Goal: Transaction & Acquisition: Purchase product/service

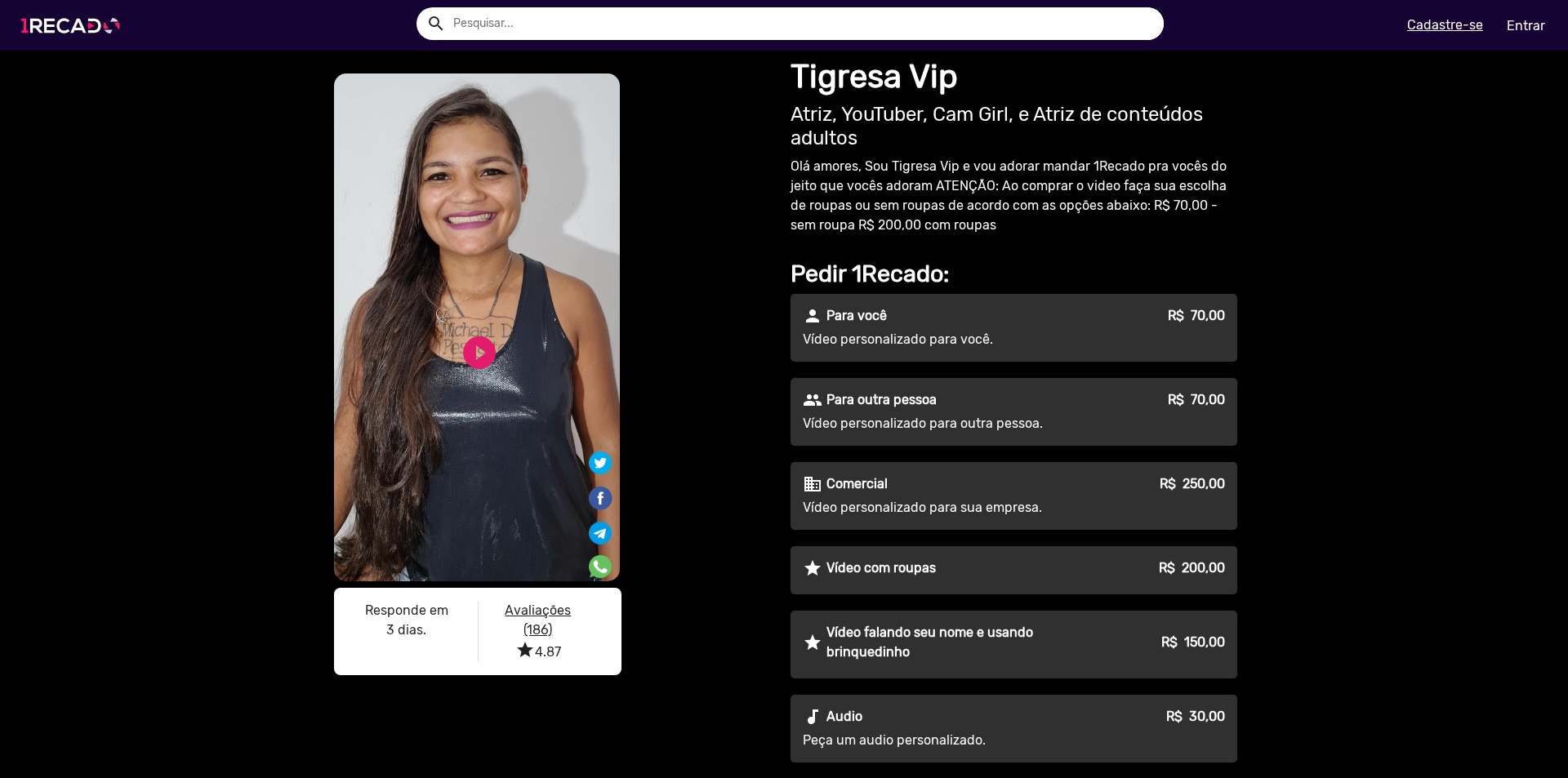
click at [85, 38] on img at bounding box center [73, 26] width 123 height 69
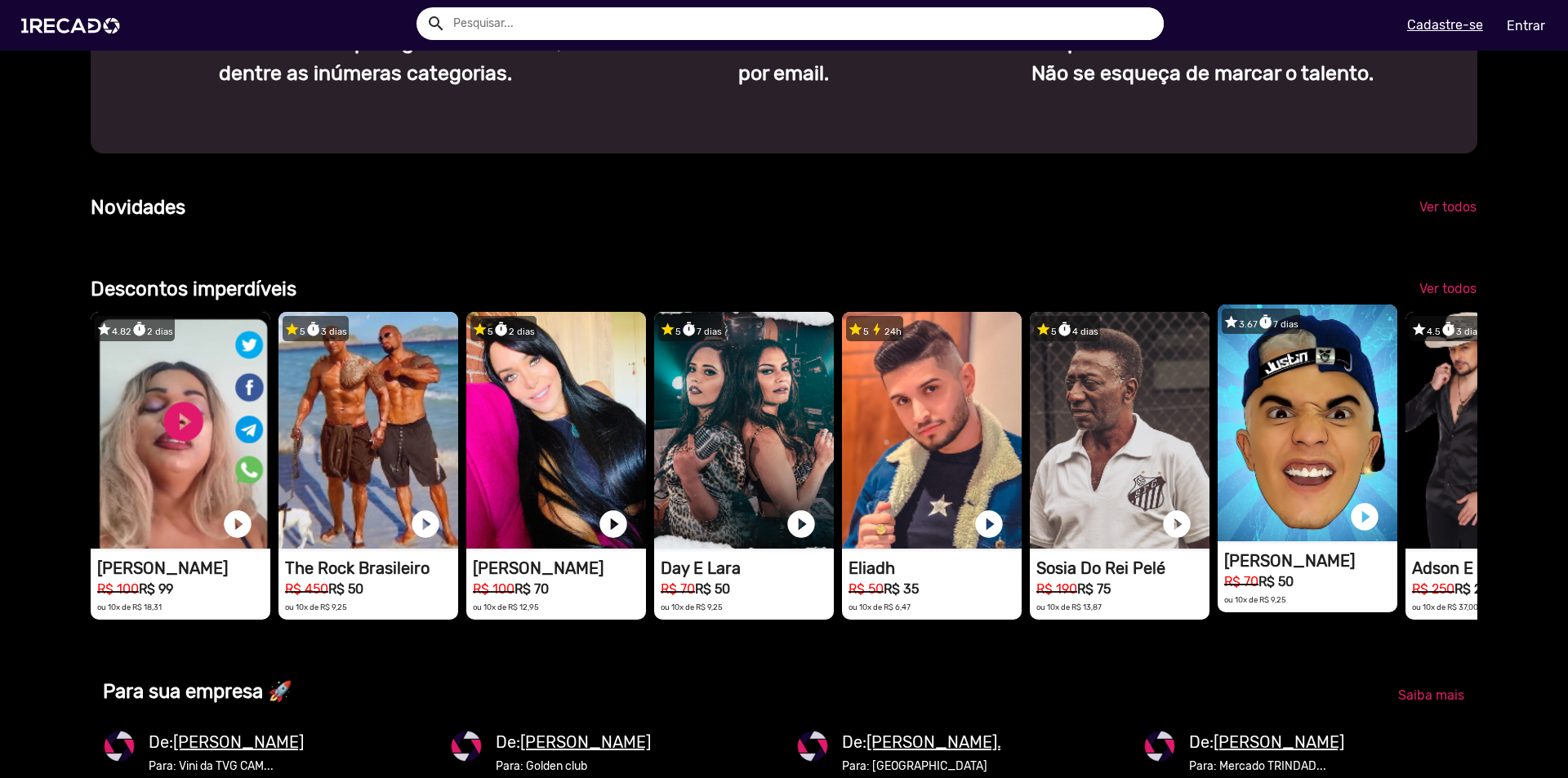
scroll to position [0, 4667]
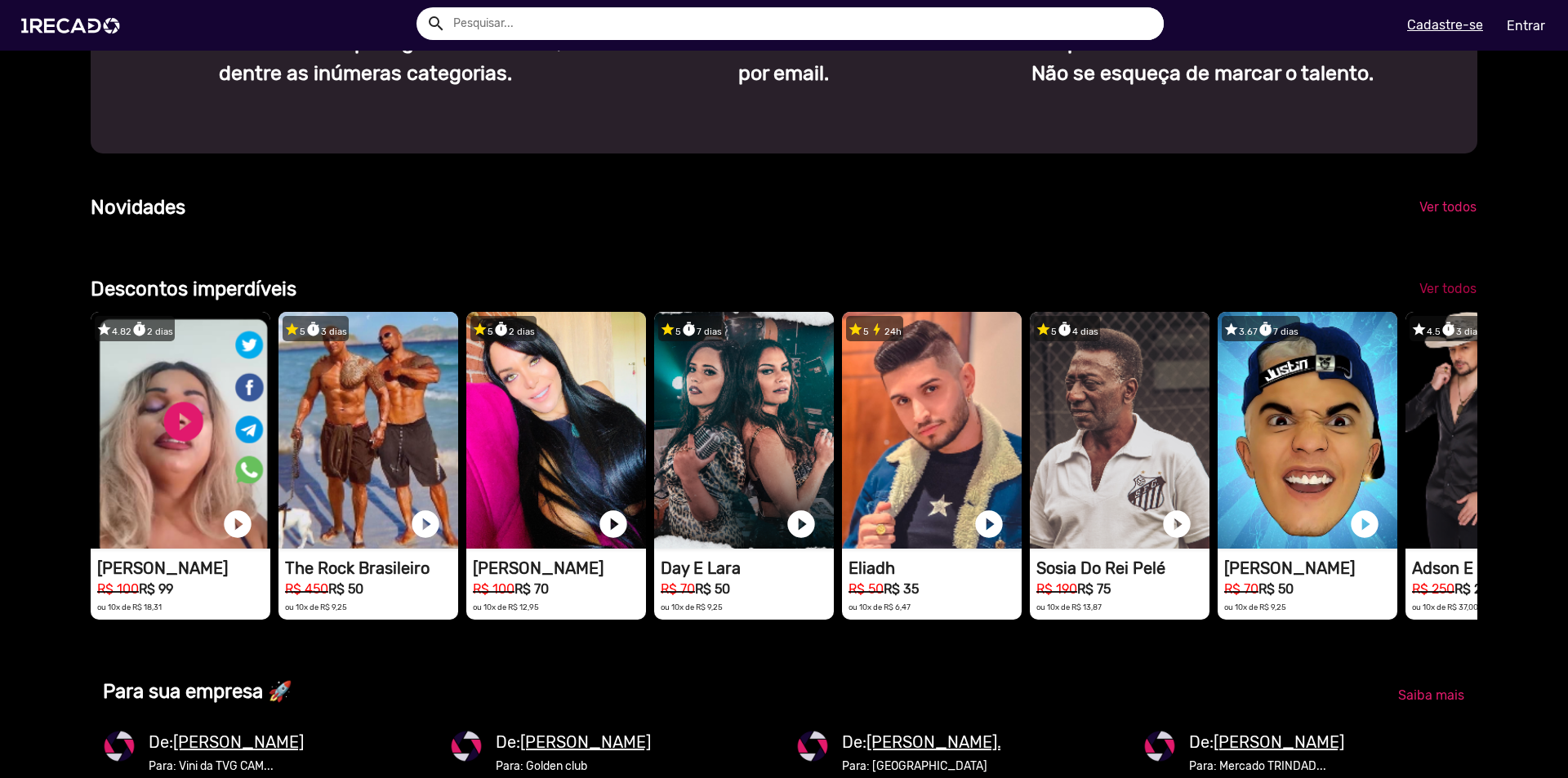
click at [1437, 296] on span "Ver todos" at bounding box center [1448, 288] width 57 height 16
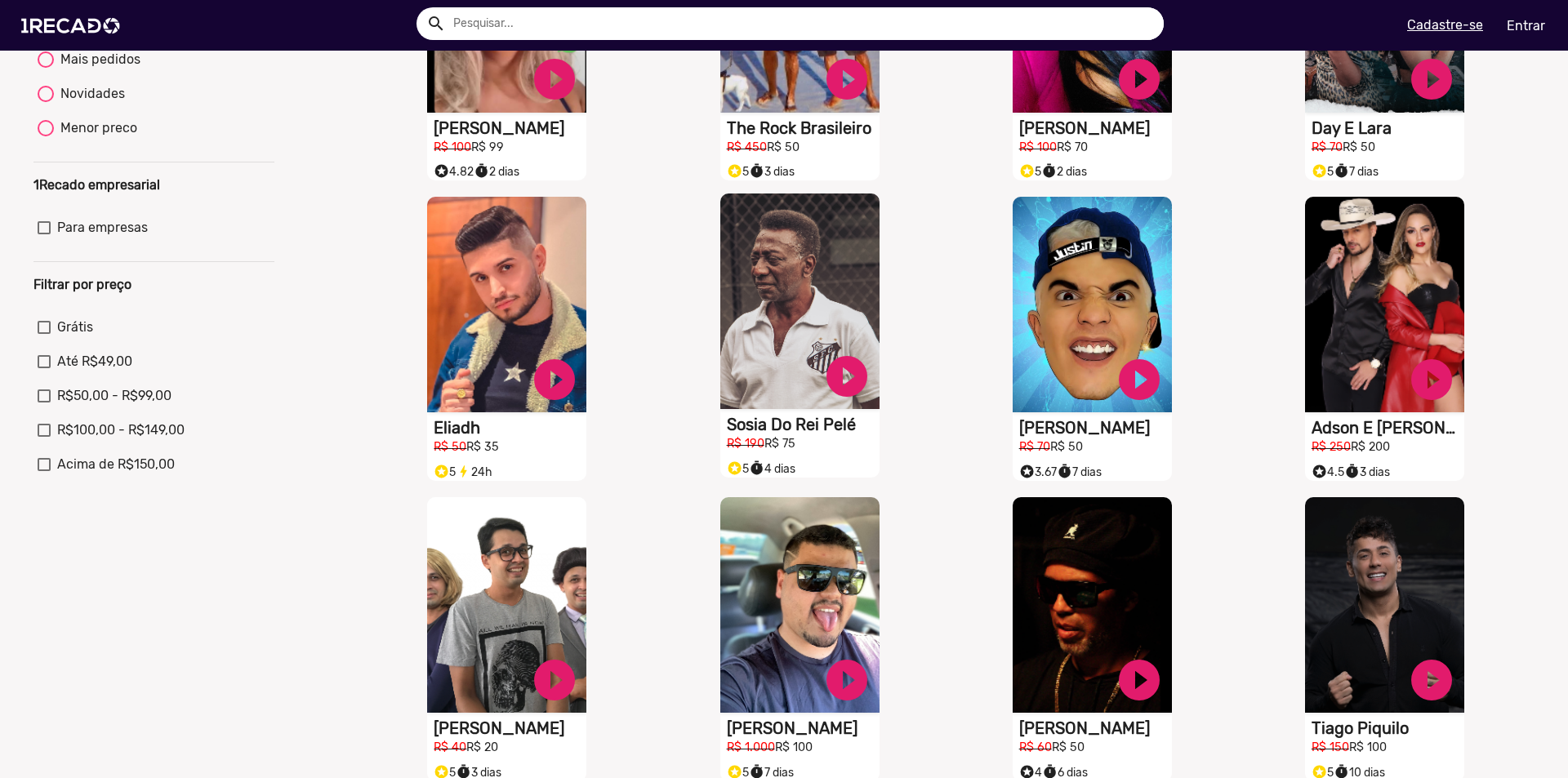
scroll to position [326, 0]
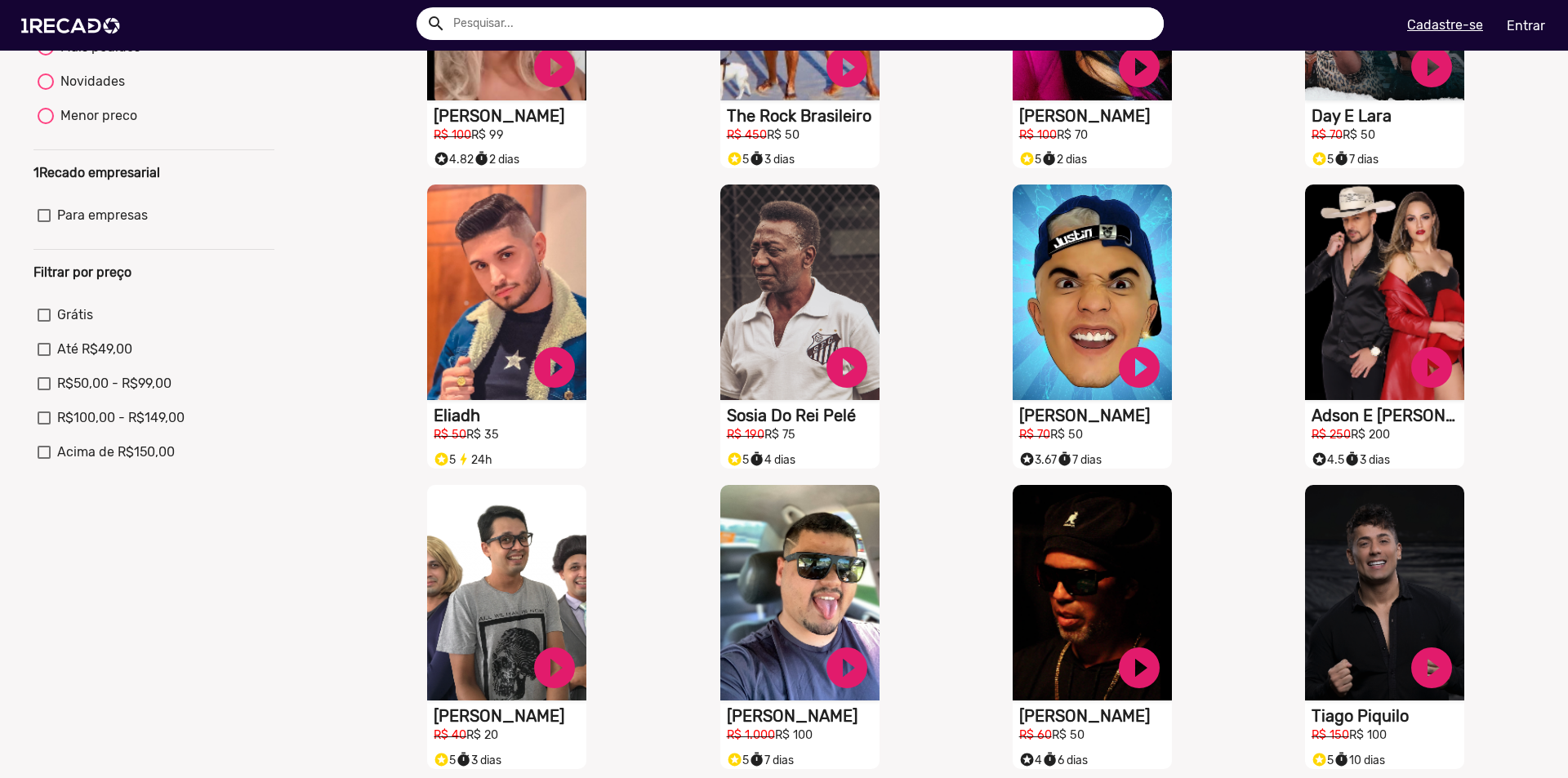
click at [67, 332] on mat-checkbox "Grátis" at bounding box center [155, 319] width 233 height 26
click at [78, 325] on span "Grátis" at bounding box center [75, 315] width 36 height 20
click at [44, 323] on input "Grátis" at bounding box center [43, 322] width 1 height 1
checkbox input "true"
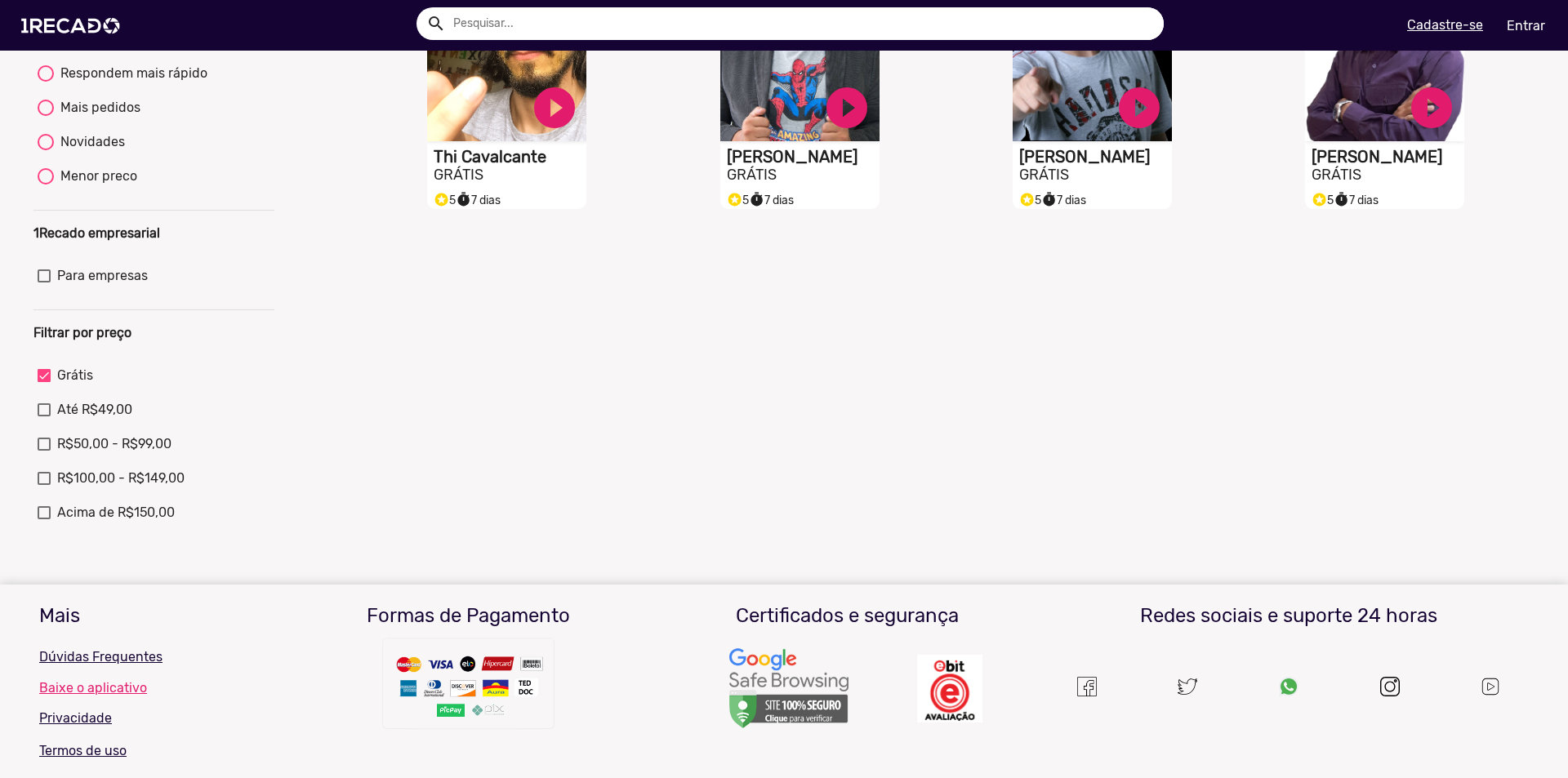
scroll to position [0, 0]
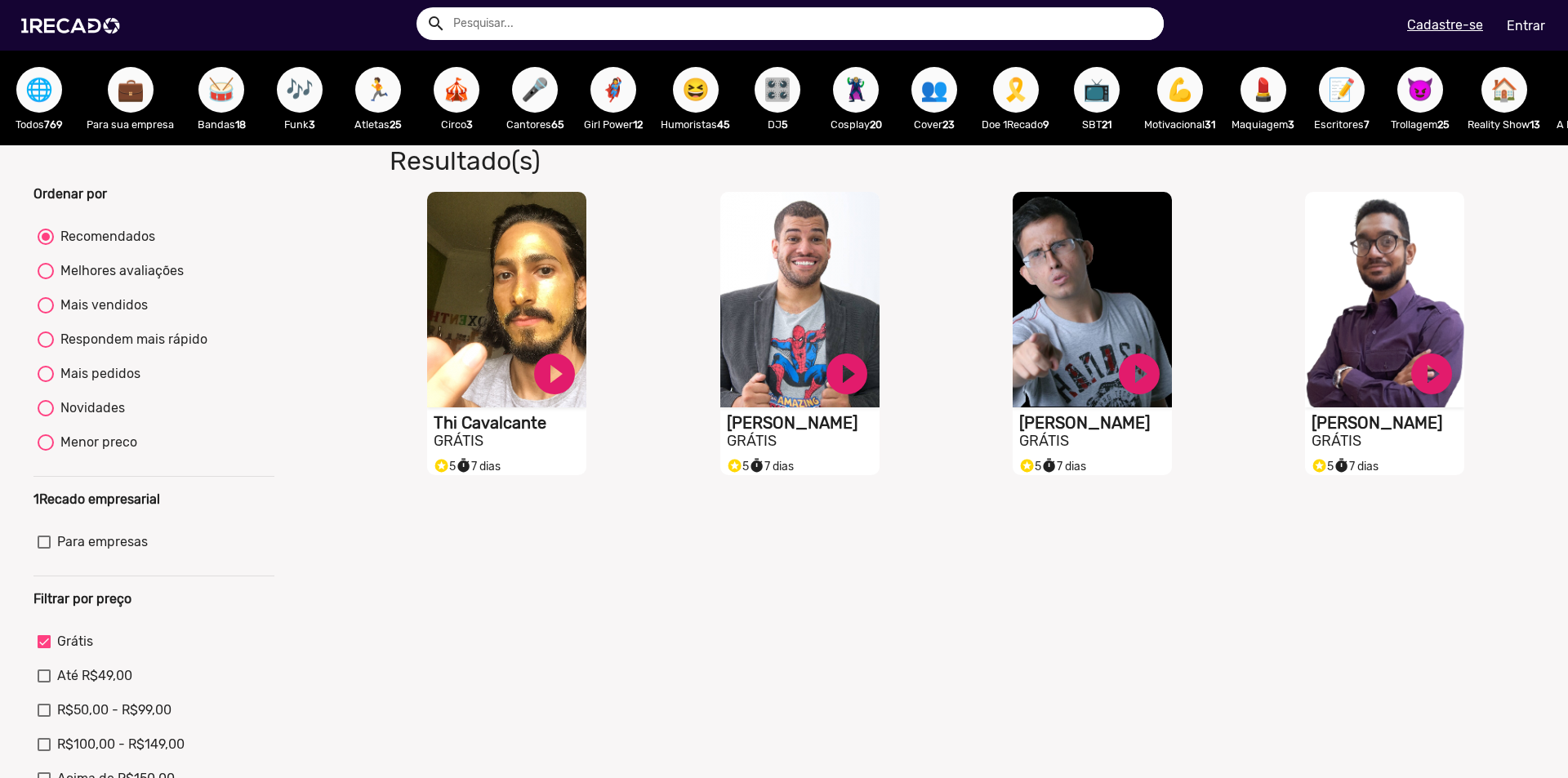
click at [188, 350] on div "Respondem mais rápido" at bounding box center [130, 339] width 154 height 20
click at [46, 349] on input "Respondem mais rápido" at bounding box center [45, 348] width 1 height 1
radio input "true"
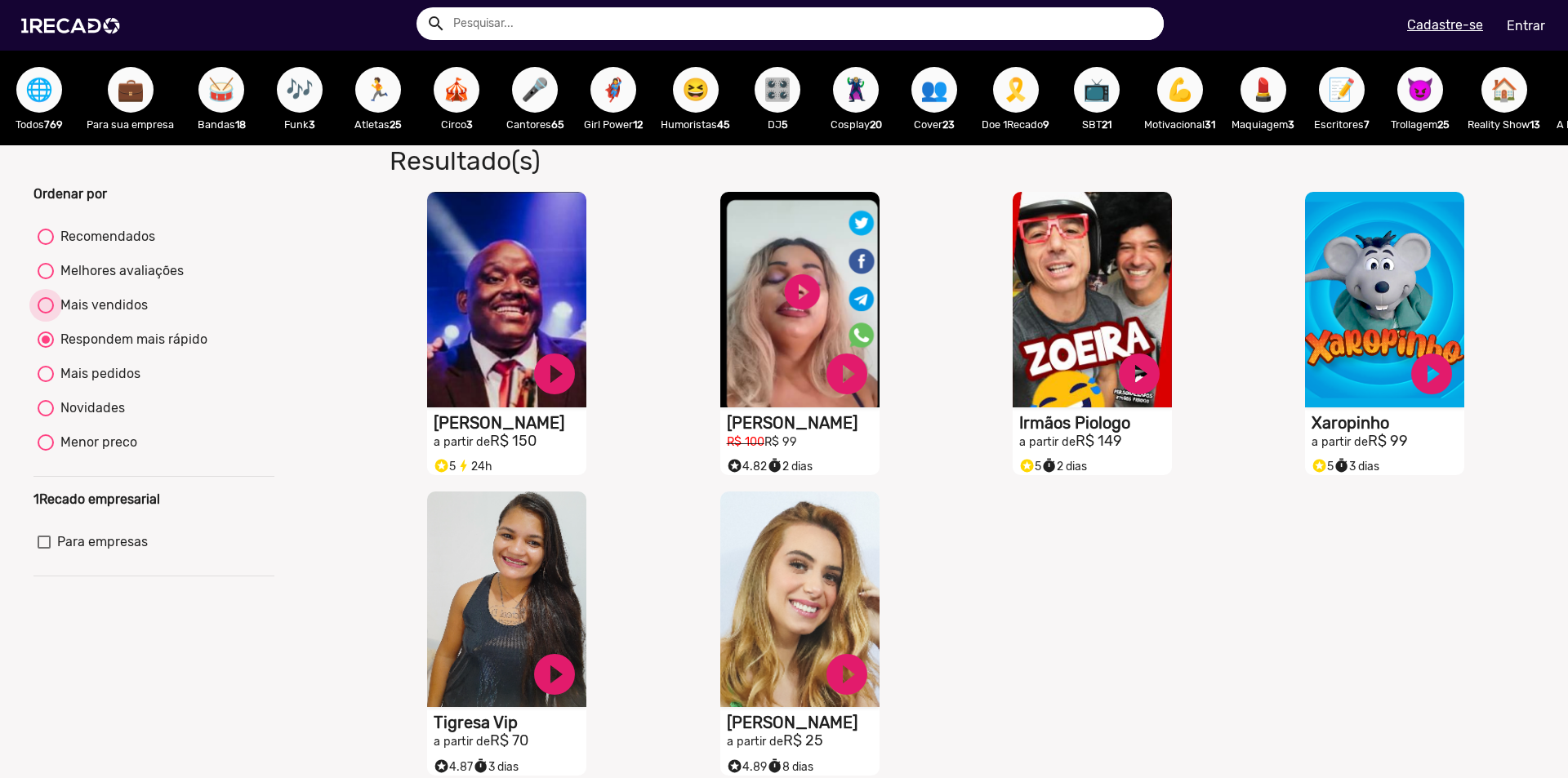
click at [114, 315] on div "Mais vendidos" at bounding box center [100, 305] width 94 height 20
click at [46, 314] on input "Mais vendidos" at bounding box center [45, 313] width 1 height 1
radio input "true"
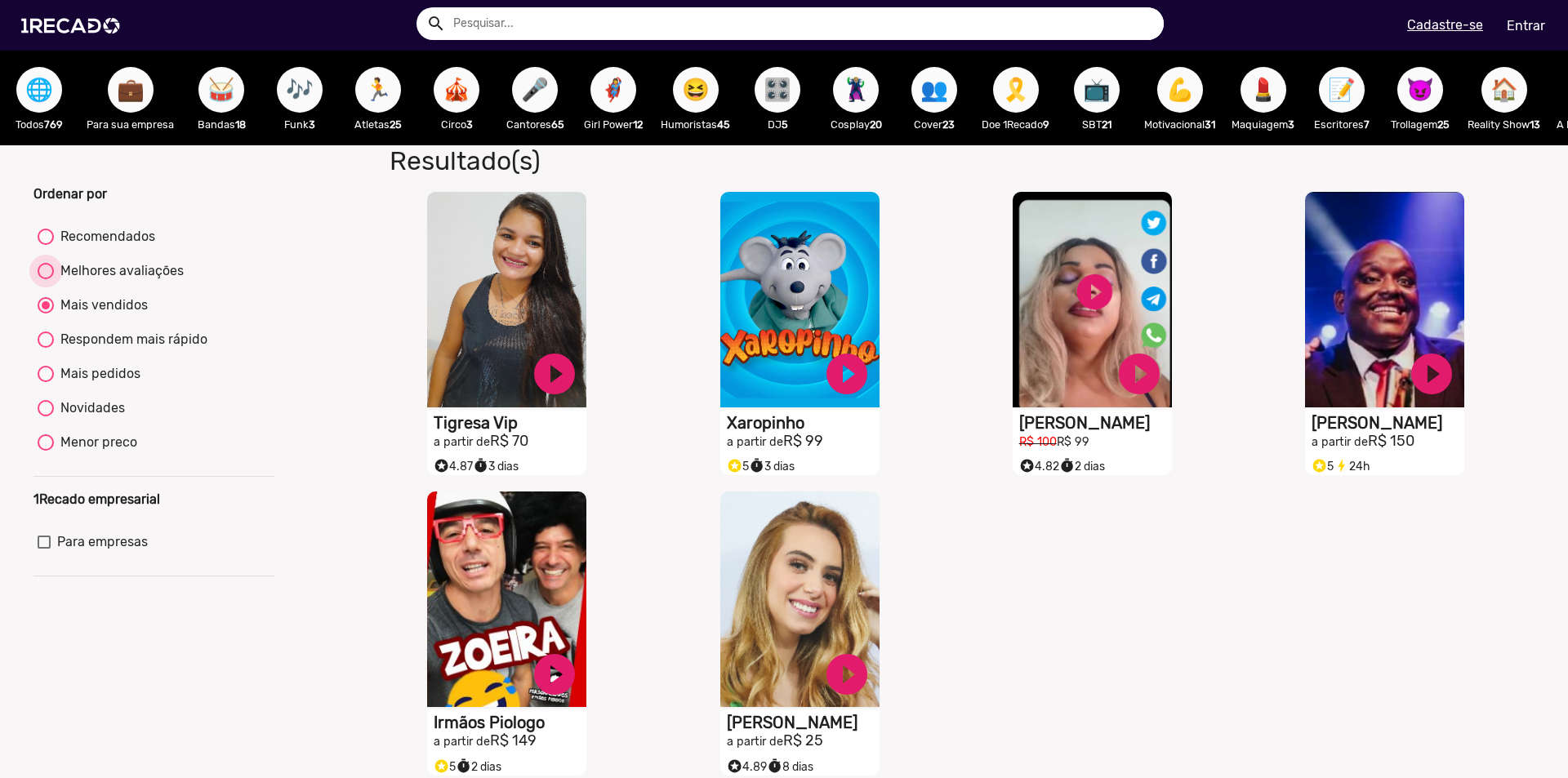
click at [127, 277] on div "Melhores avaliações" at bounding box center [118, 271] width 130 height 20
click at [46, 279] on input "Melhores avaliações" at bounding box center [45, 279] width 1 height 1
radio input "true"
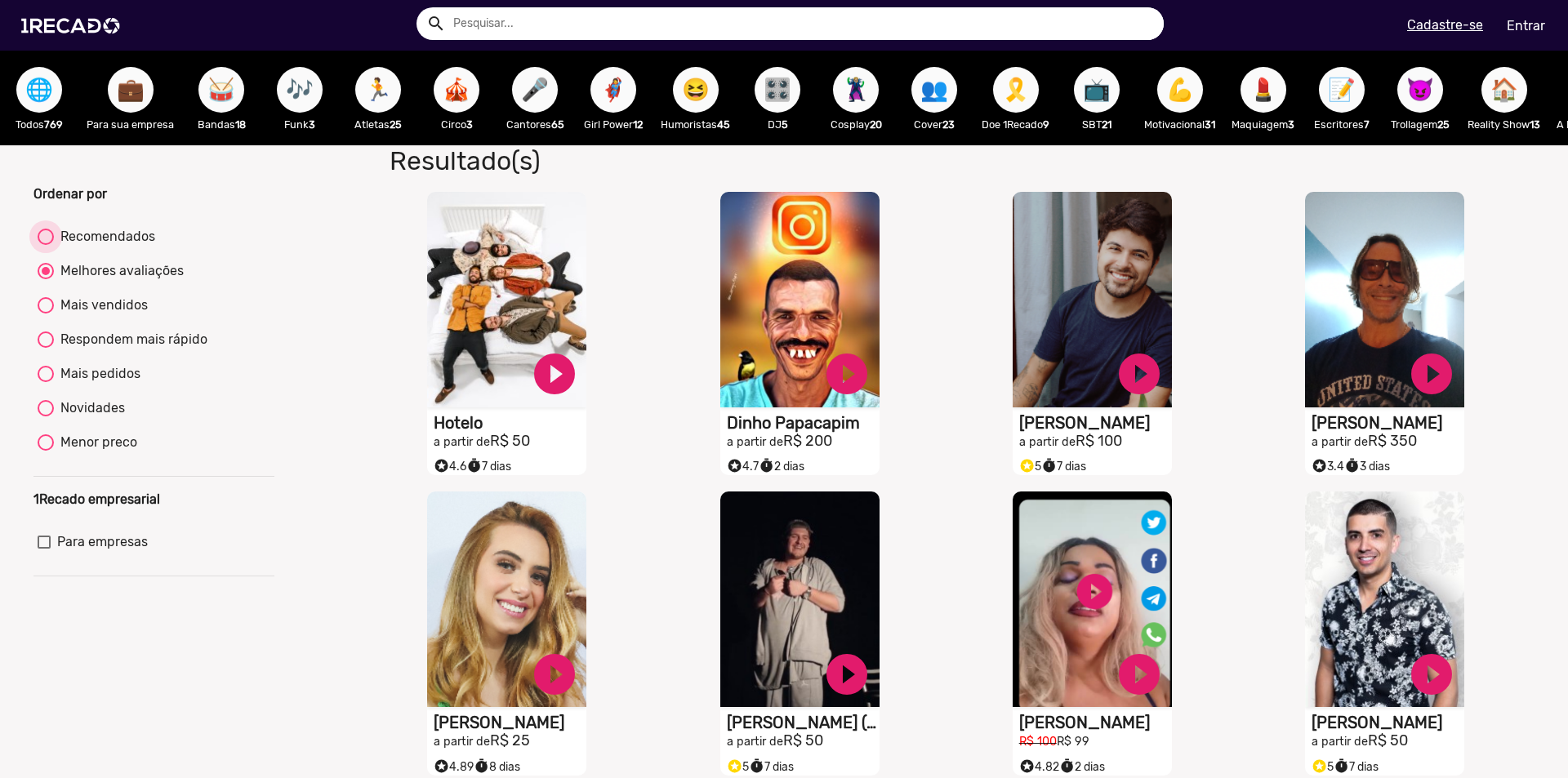
click at [56, 242] on div "Recomendados" at bounding box center [104, 237] width 101 height 20
click at [46, 245] on input "Recomendados" at bounding box center [45, 245] width 1 height 1
radio input "true"
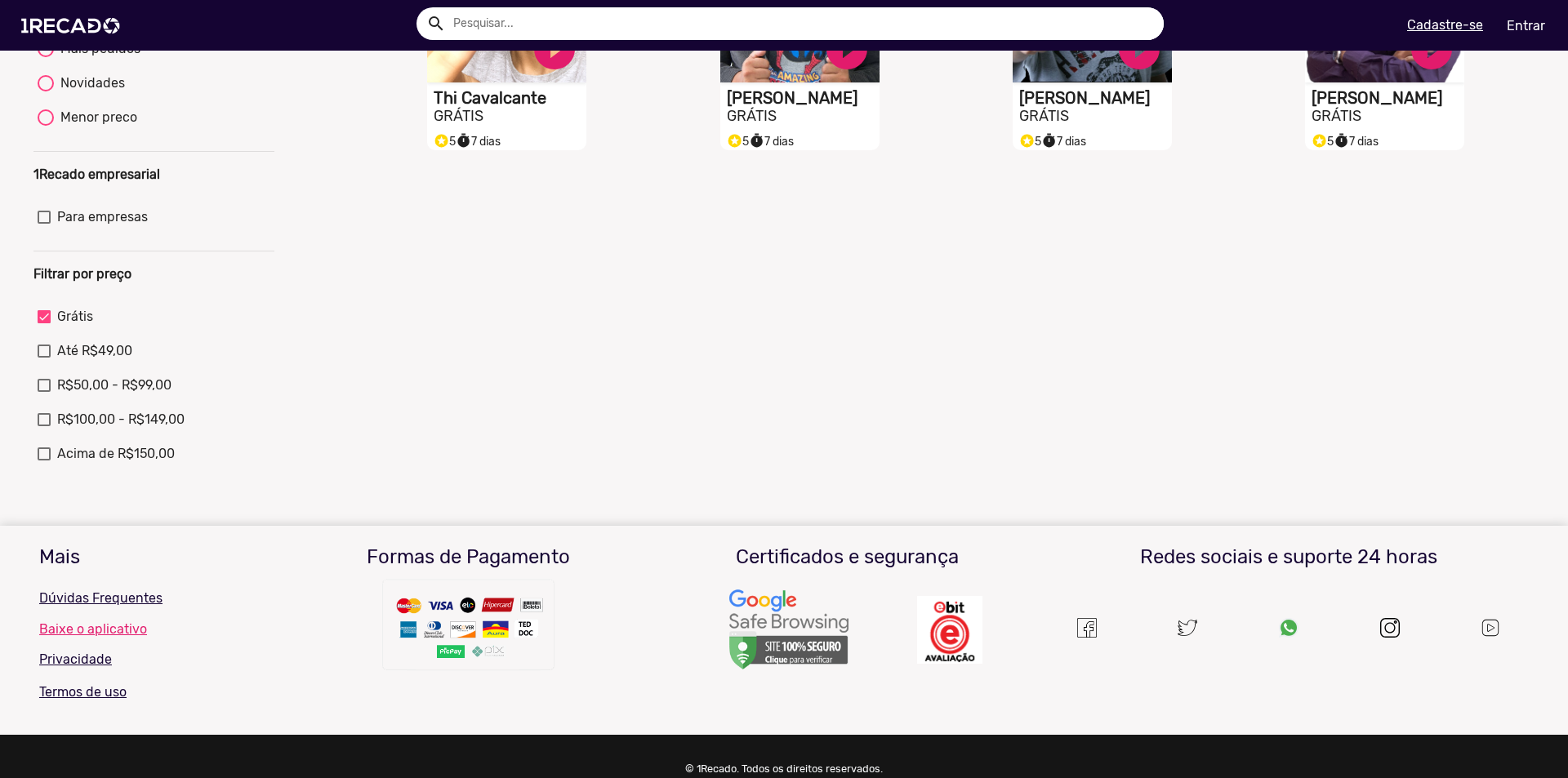
scroll to position [326, 0]
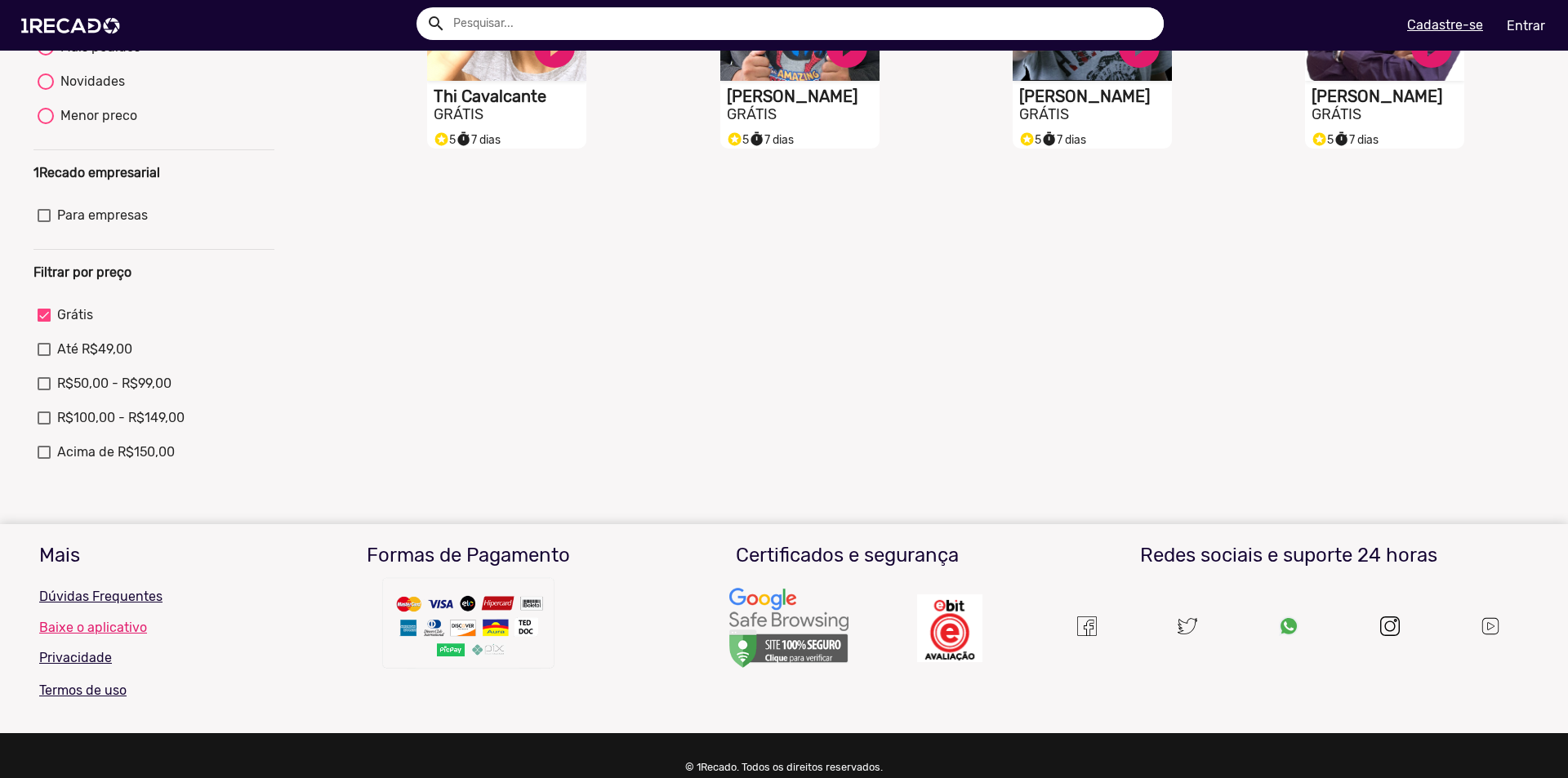
click at [69, 359] on span "Até R$49,00" at bounding box center [94, 349] width 75 height 20
click at [44, 357] on input "Até R$49,00" at bounding box center [43, 356] width 1 height 1
checkbox input "true"
checkbox input "false"
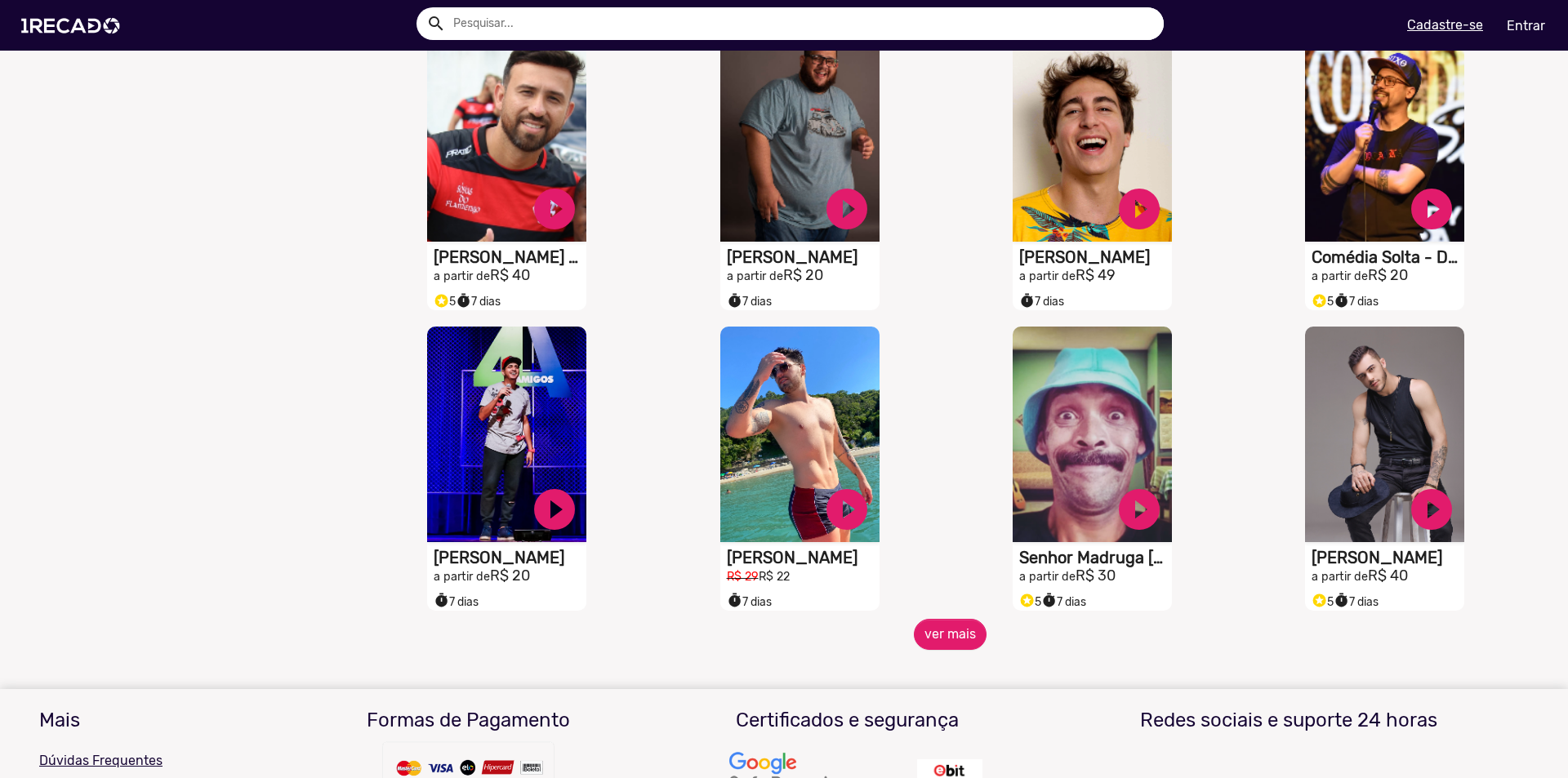
scroll to position [4083, 0]
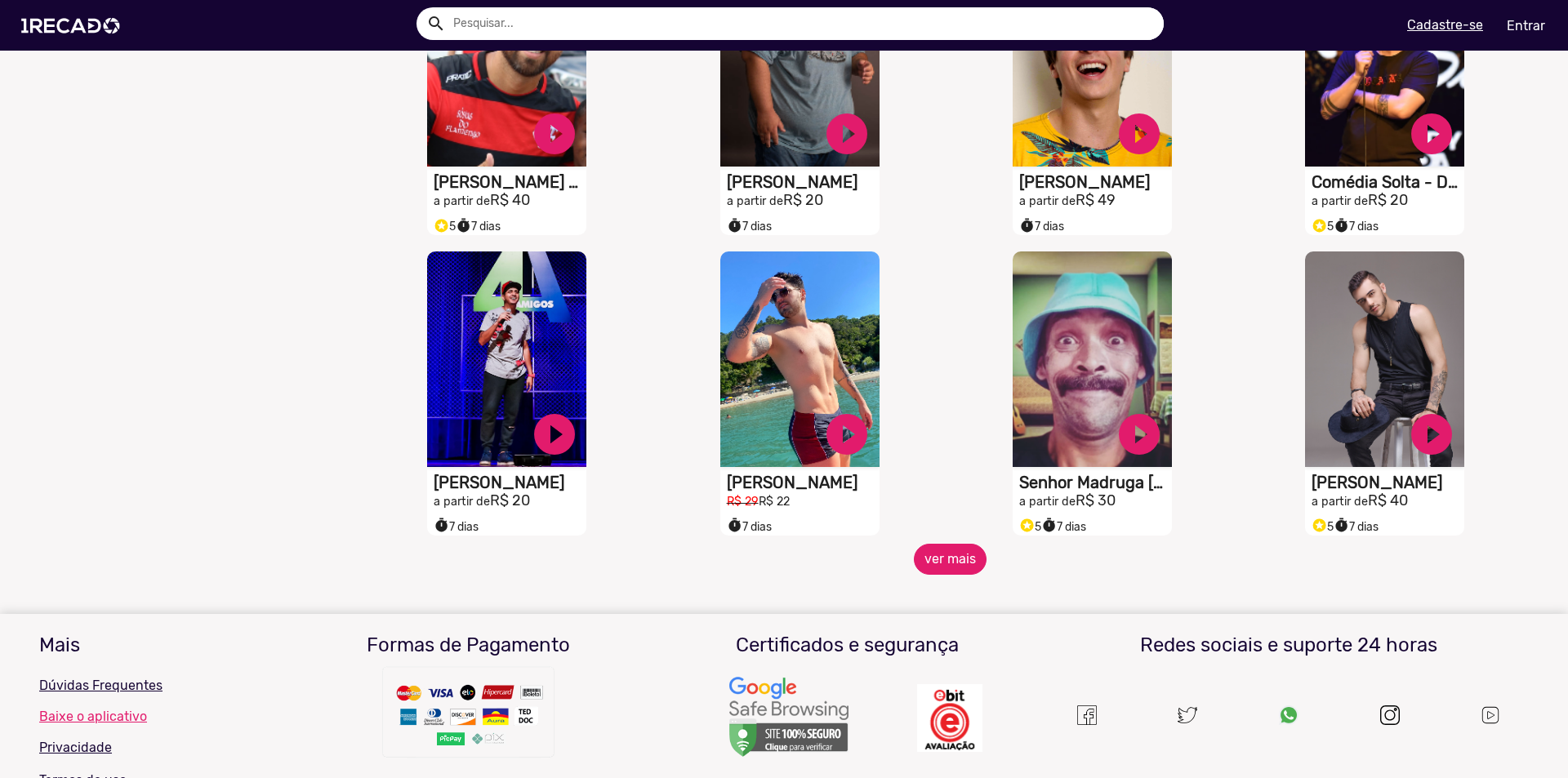
click at [947, 575] on button "ver mais" at bounding box center [950, 560] width 73 height 31
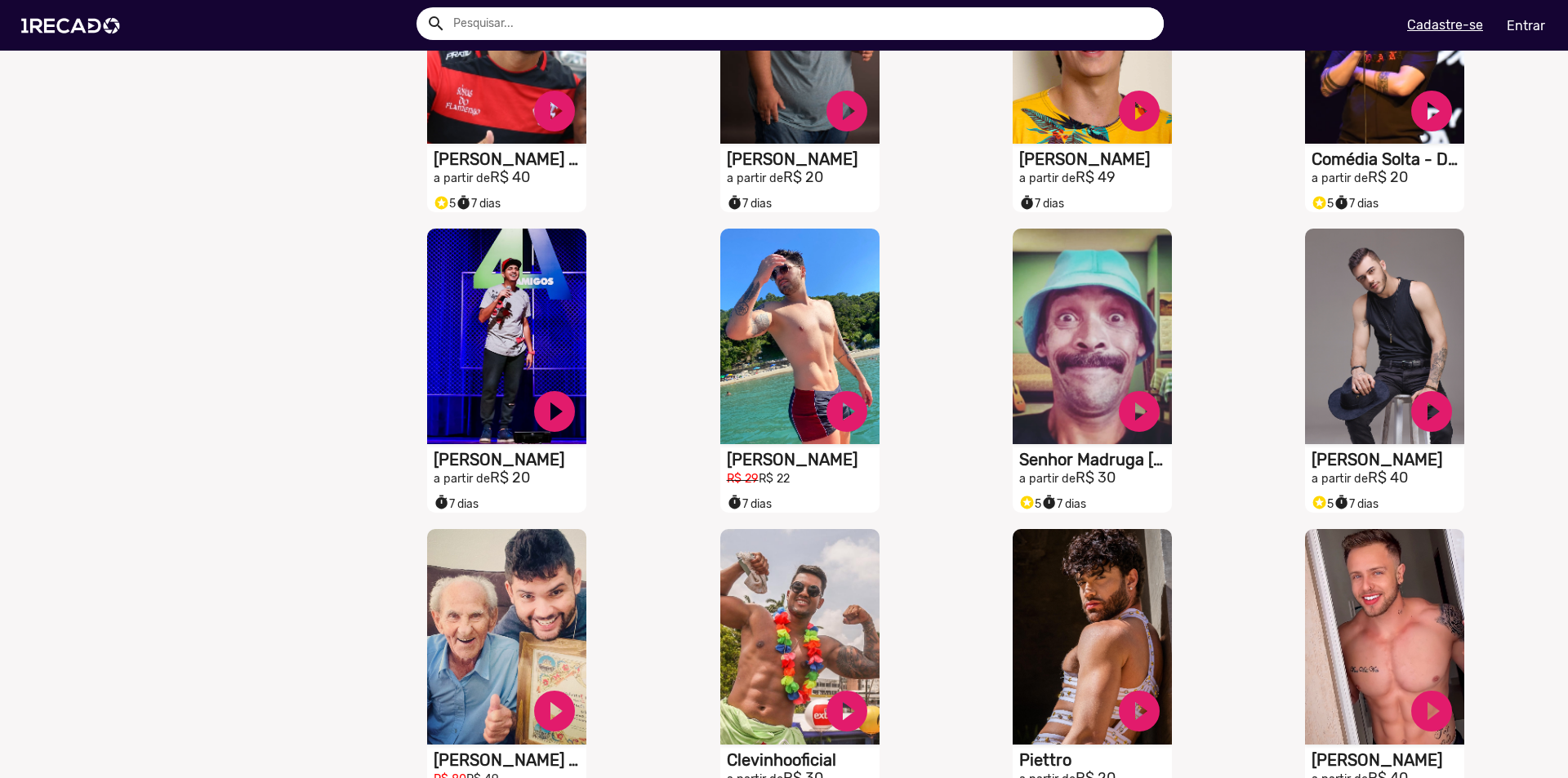
scroll to position [4001, 0]
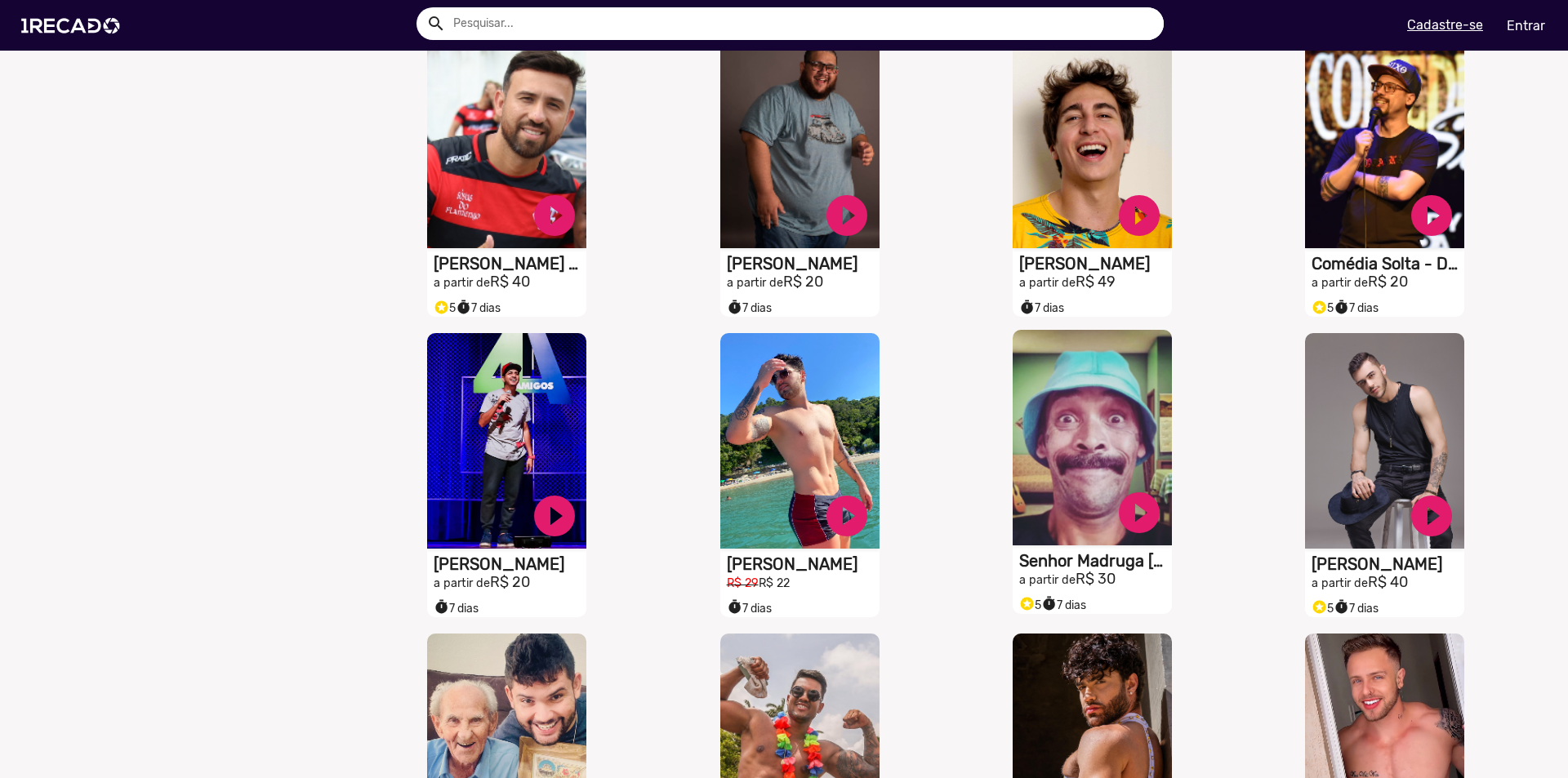
click at [1036, 474] on video "S1RECADO vídeos dedicados para fãs e empresas" at bounding box center [1092, 438] width 159 height 216
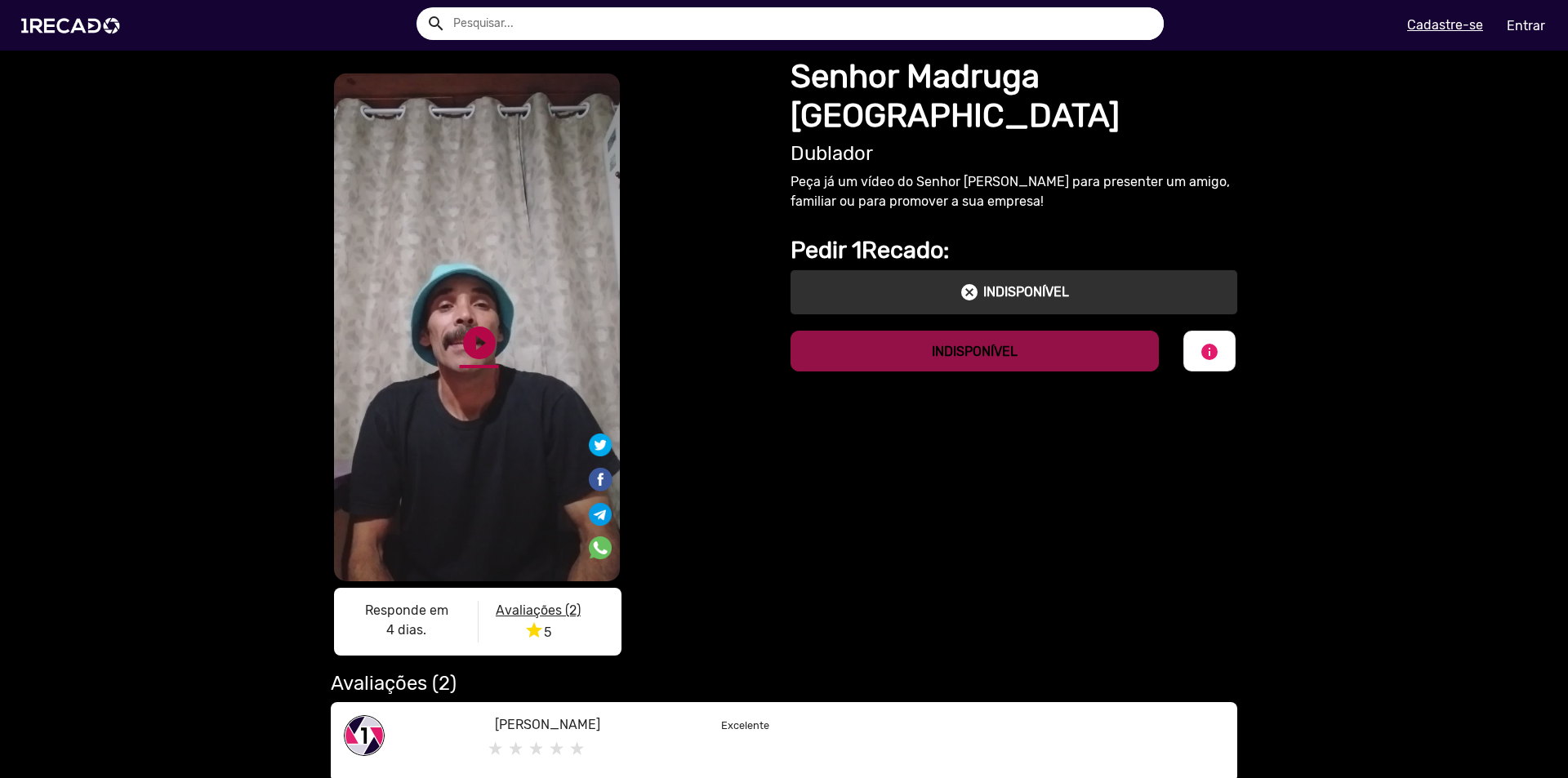
click at [467, 350] on link "play_circle_filled" at bounding box center [478, 342] width 39 height 39
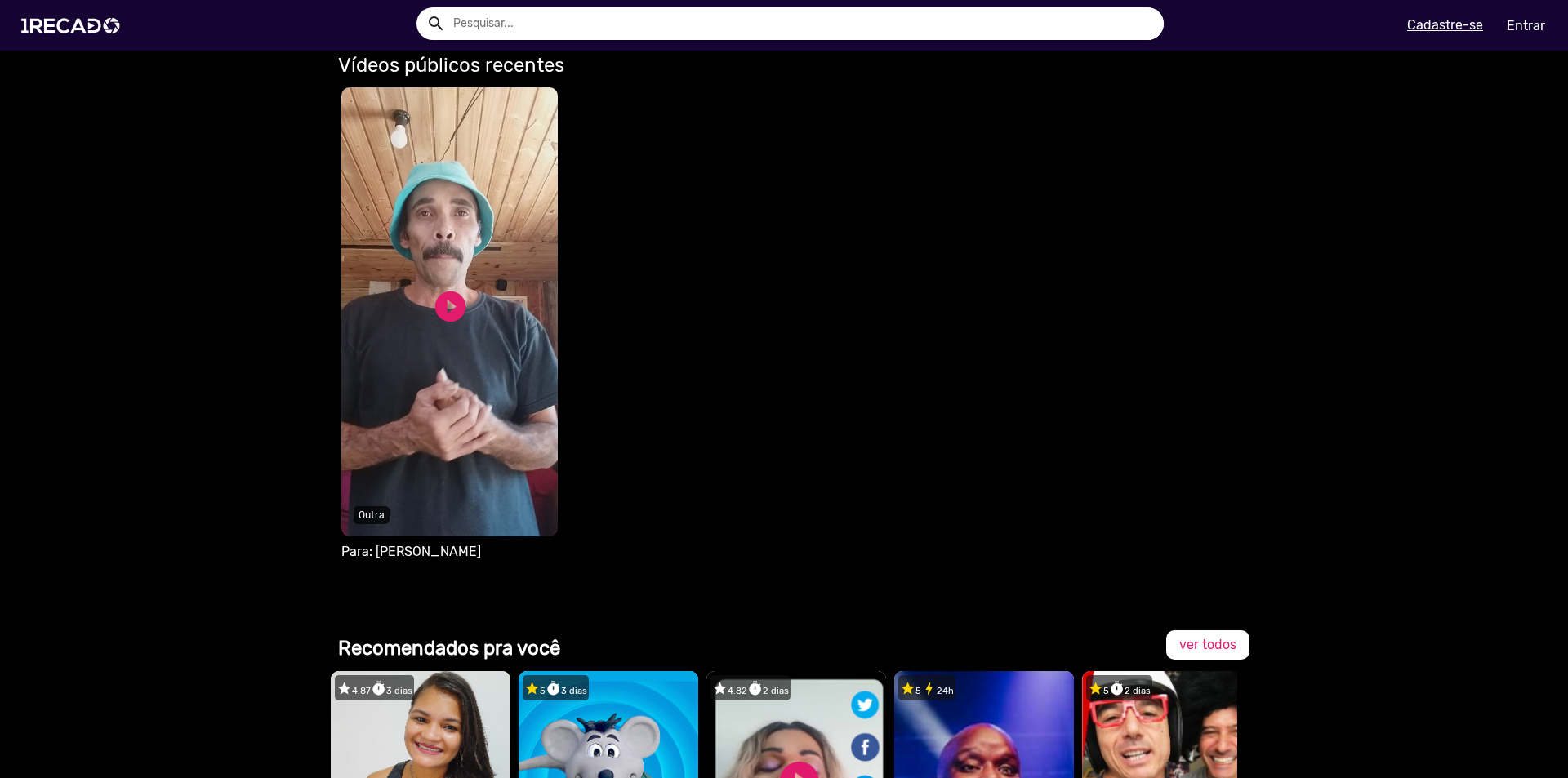
scroll to position [654, 0]
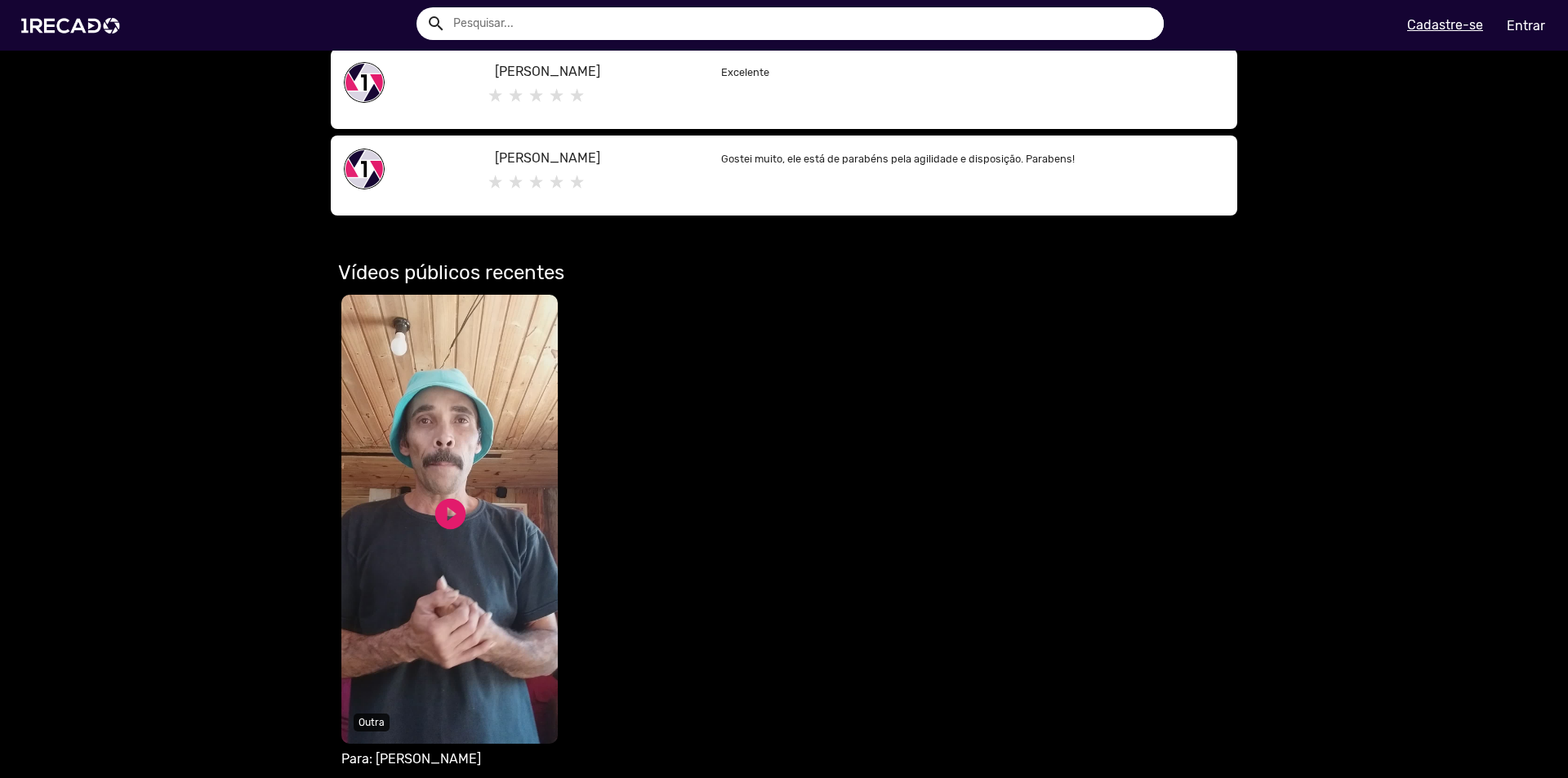
click at [406, 353] on video "Seu navegador não reproduz vídeo em HTML5" at bounding box center [449, 519] width 217 height 449
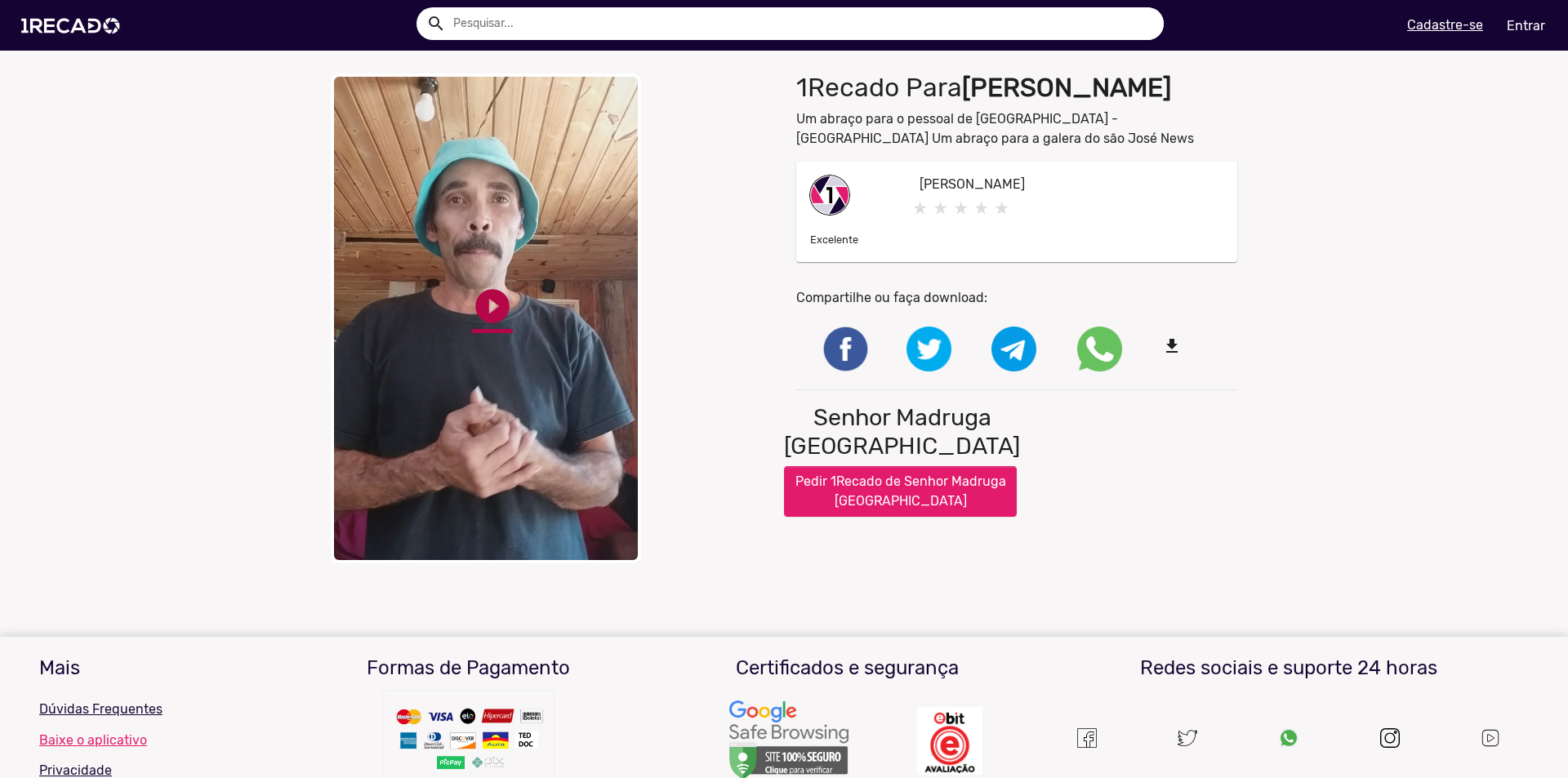
click at [472, 319] on link "play_circle_filled" at bounding box center [492, 306] width 41 height 41
click at [53, 29] on img at bounding box center [73, 26] width 123 height 69
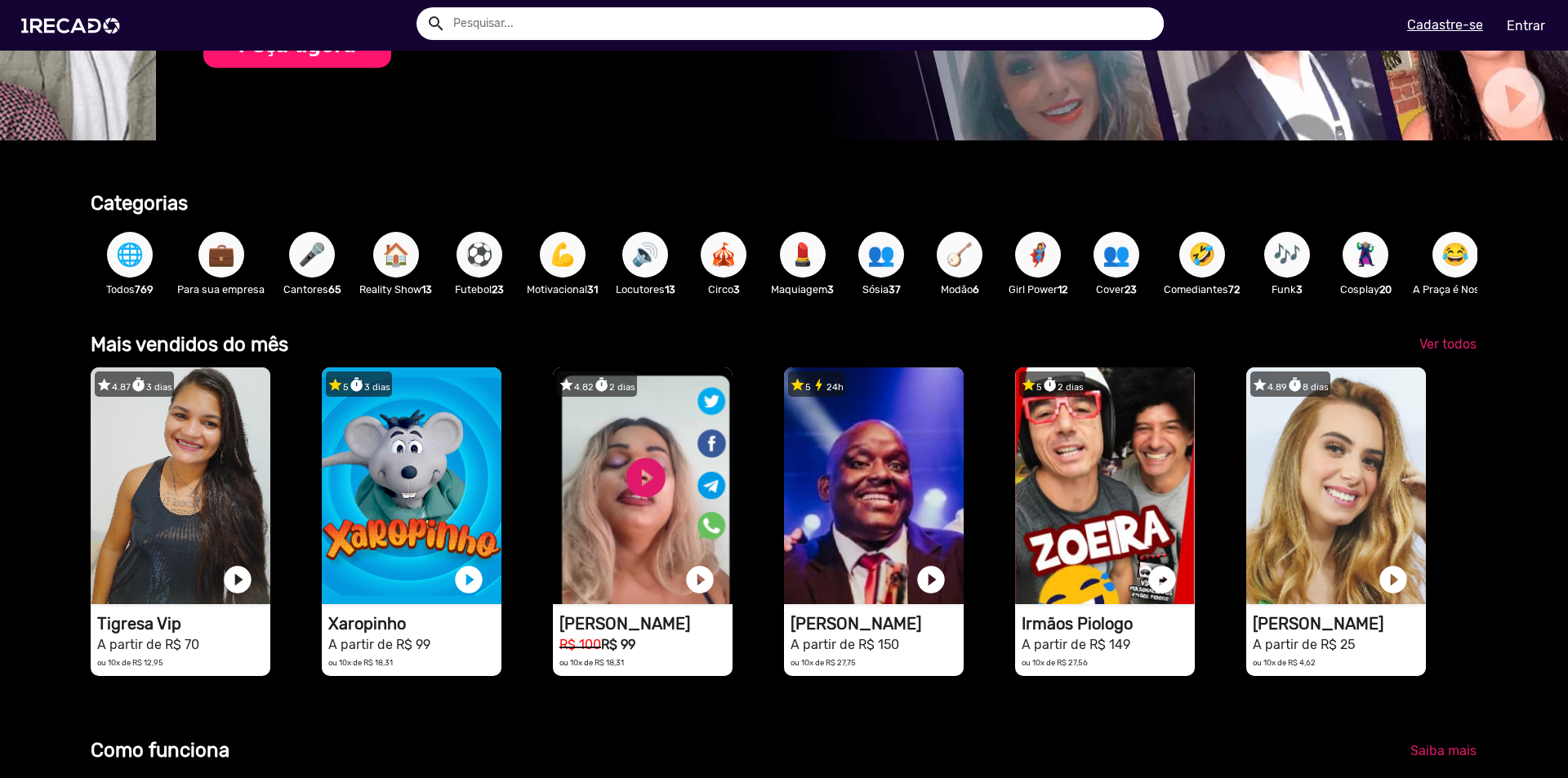
scroll to position [0, 1556]
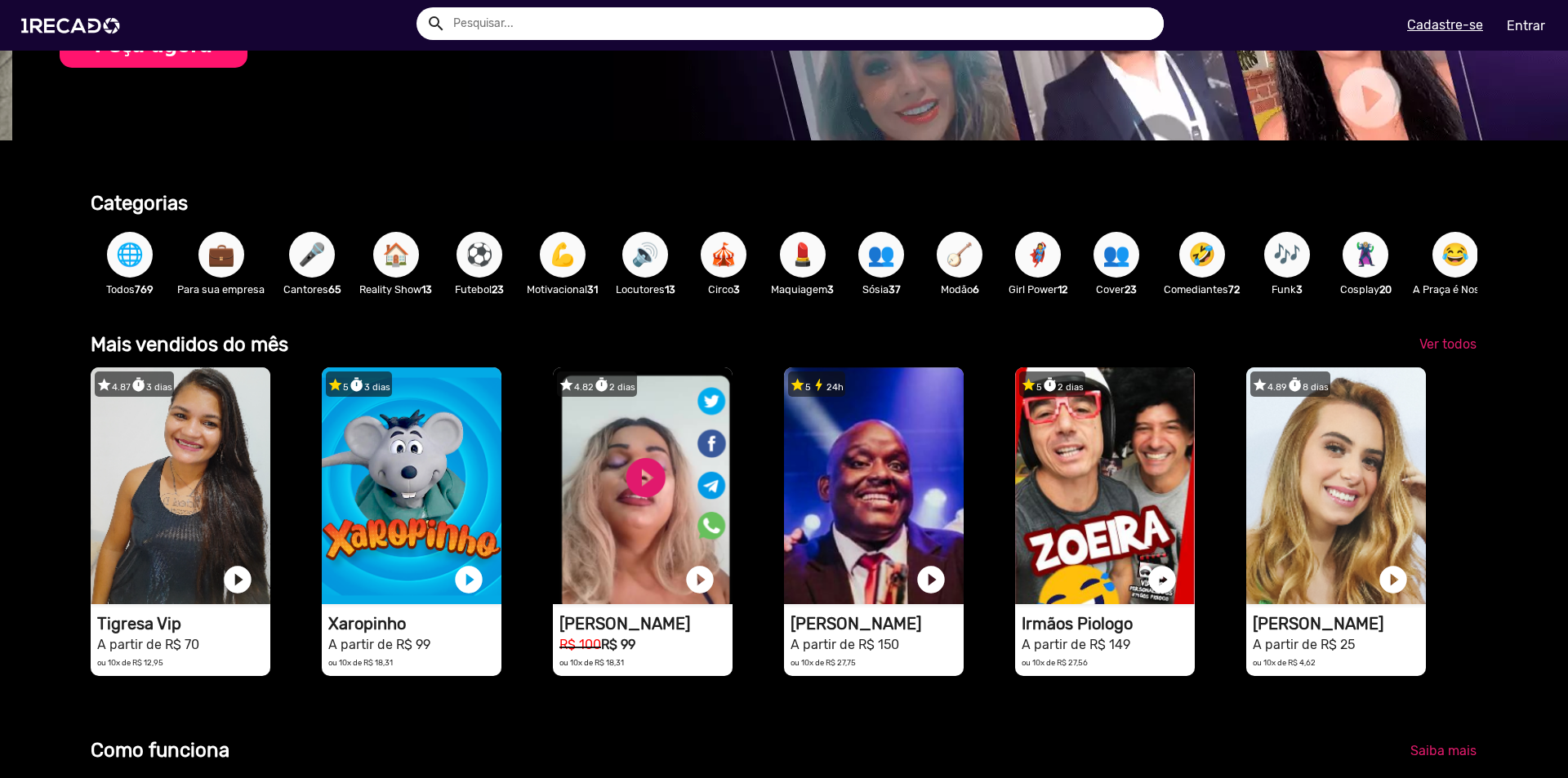
click at [1379, 249] on span "🦹🏼‍♀️" at bounding box center [1365, 255] width 28 height 46
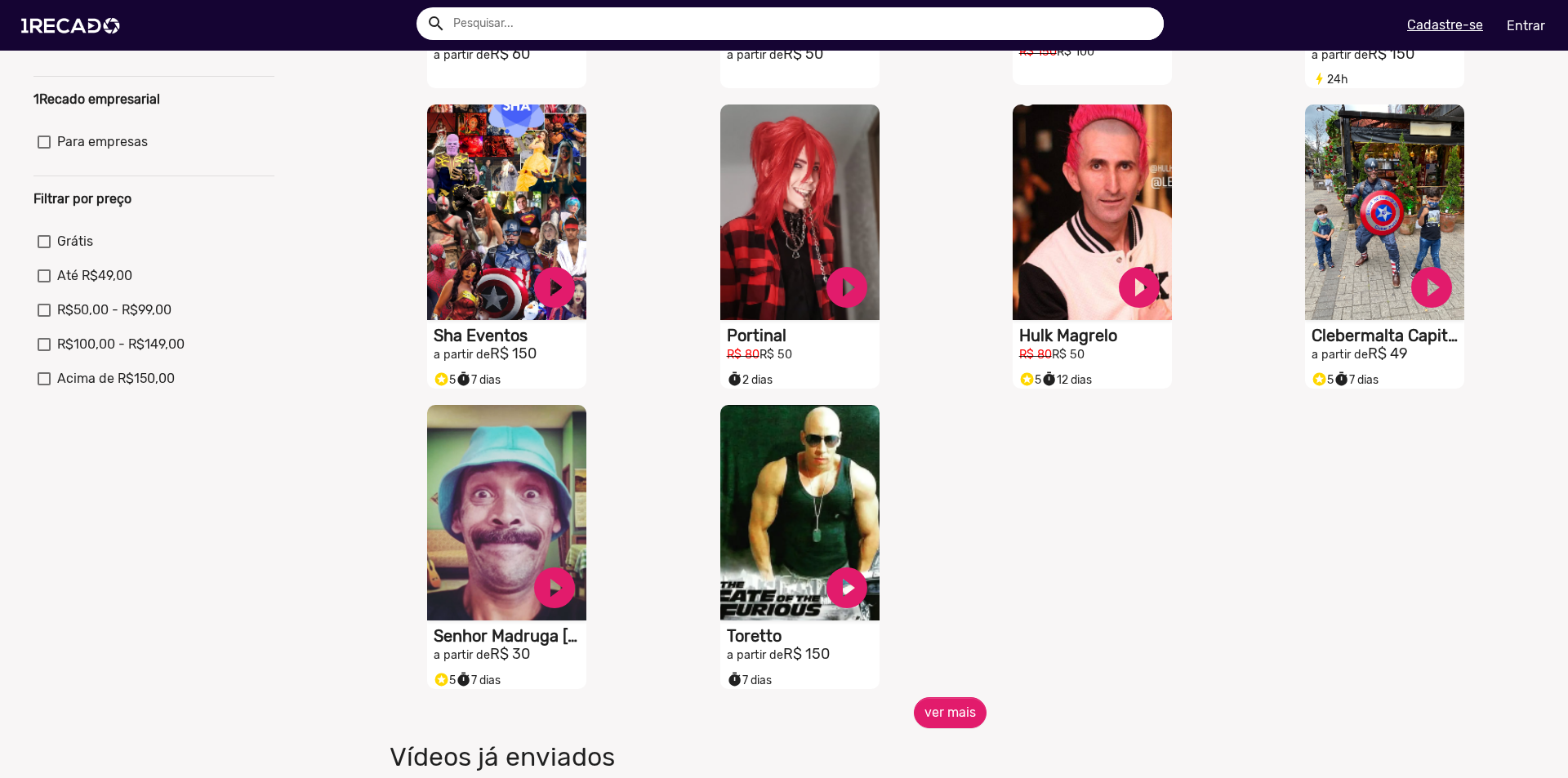
scroll to position [408, 0]
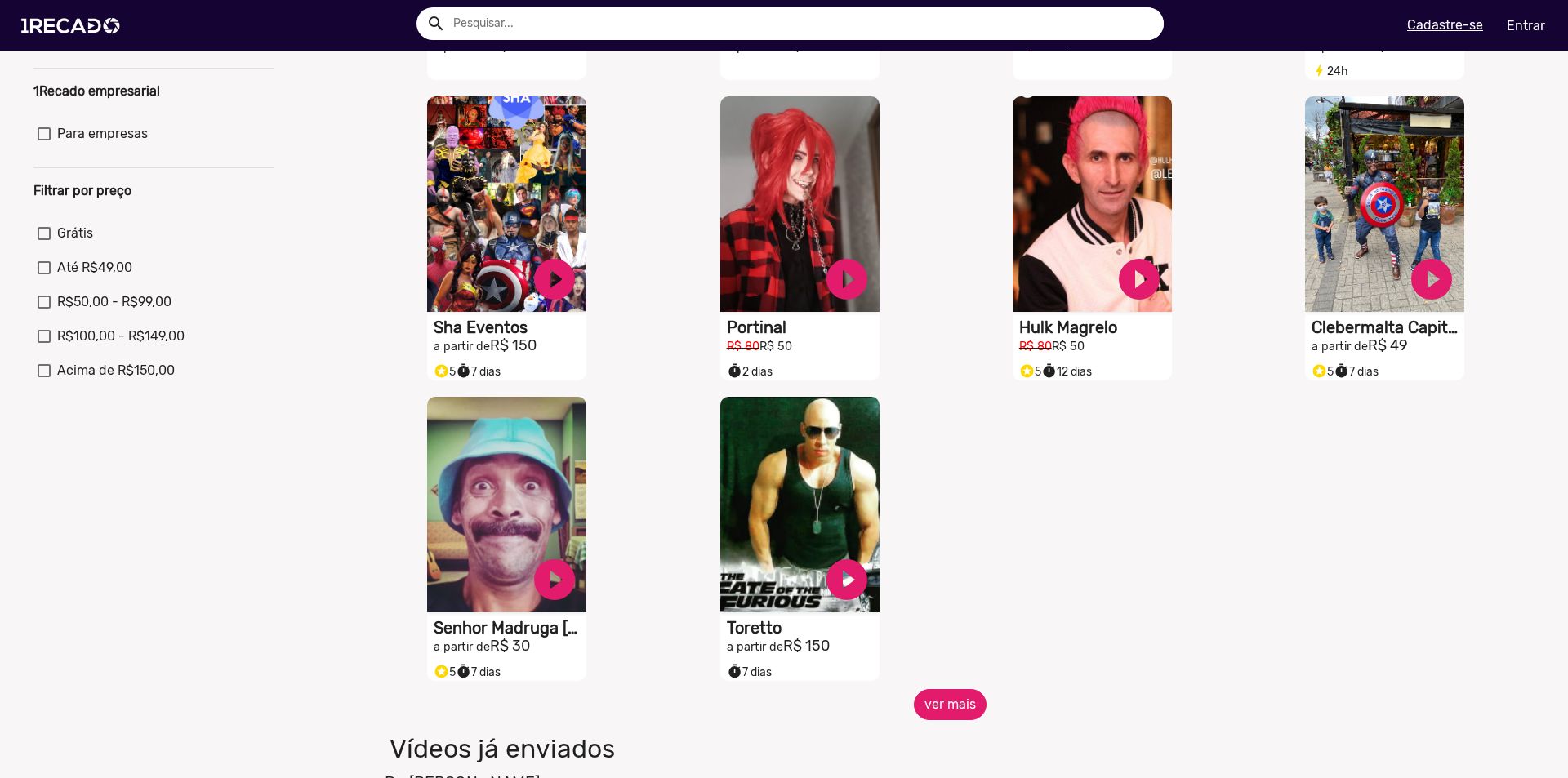
click at [944, 707] on button "ver mais" at bounding box center [950, 705] width 73 height 31
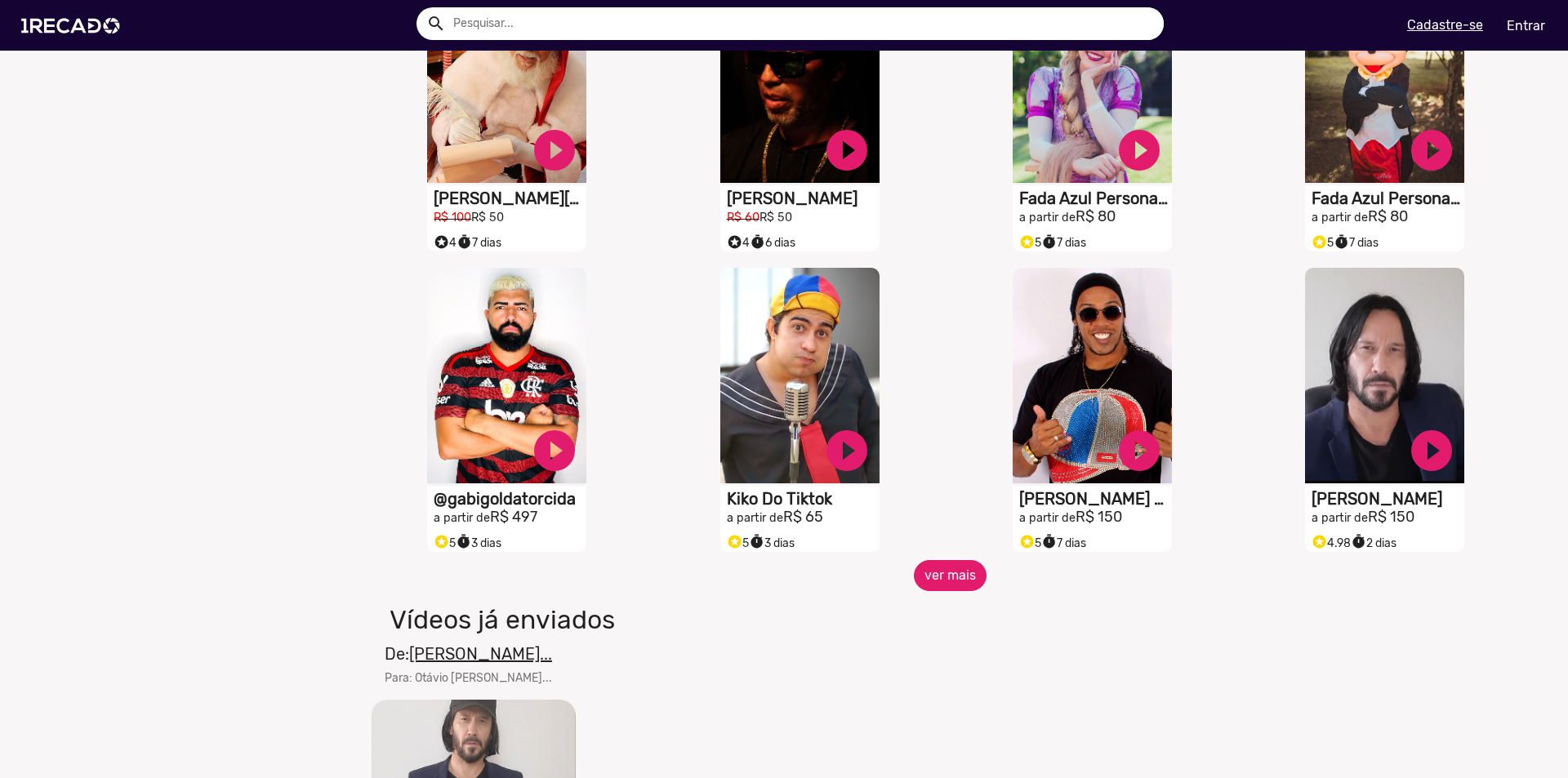
scroll to position [1143, 0]
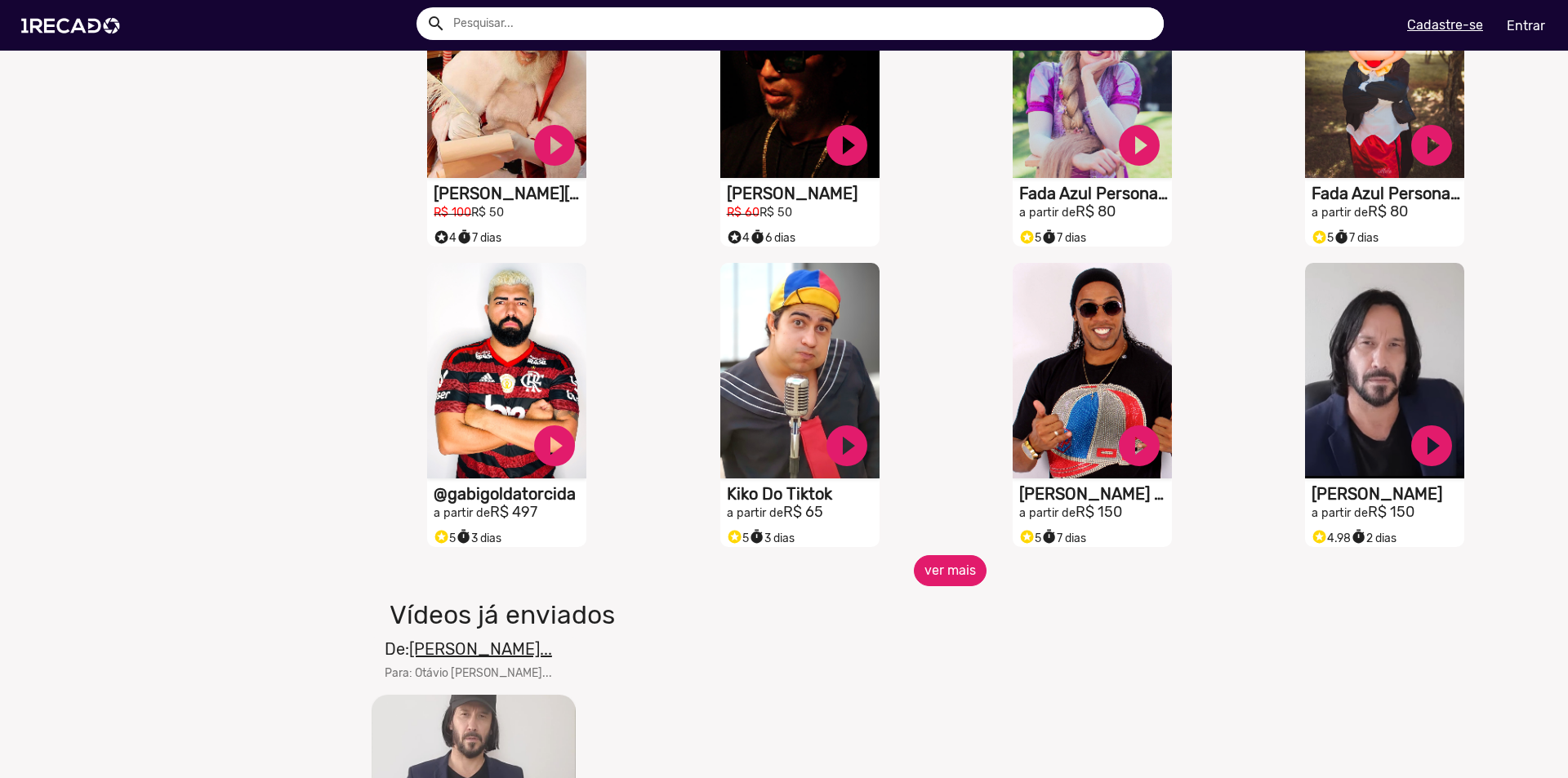
click at [959, 586] on button "ver mais" at bounding box center [950, 571] width 73 height 31
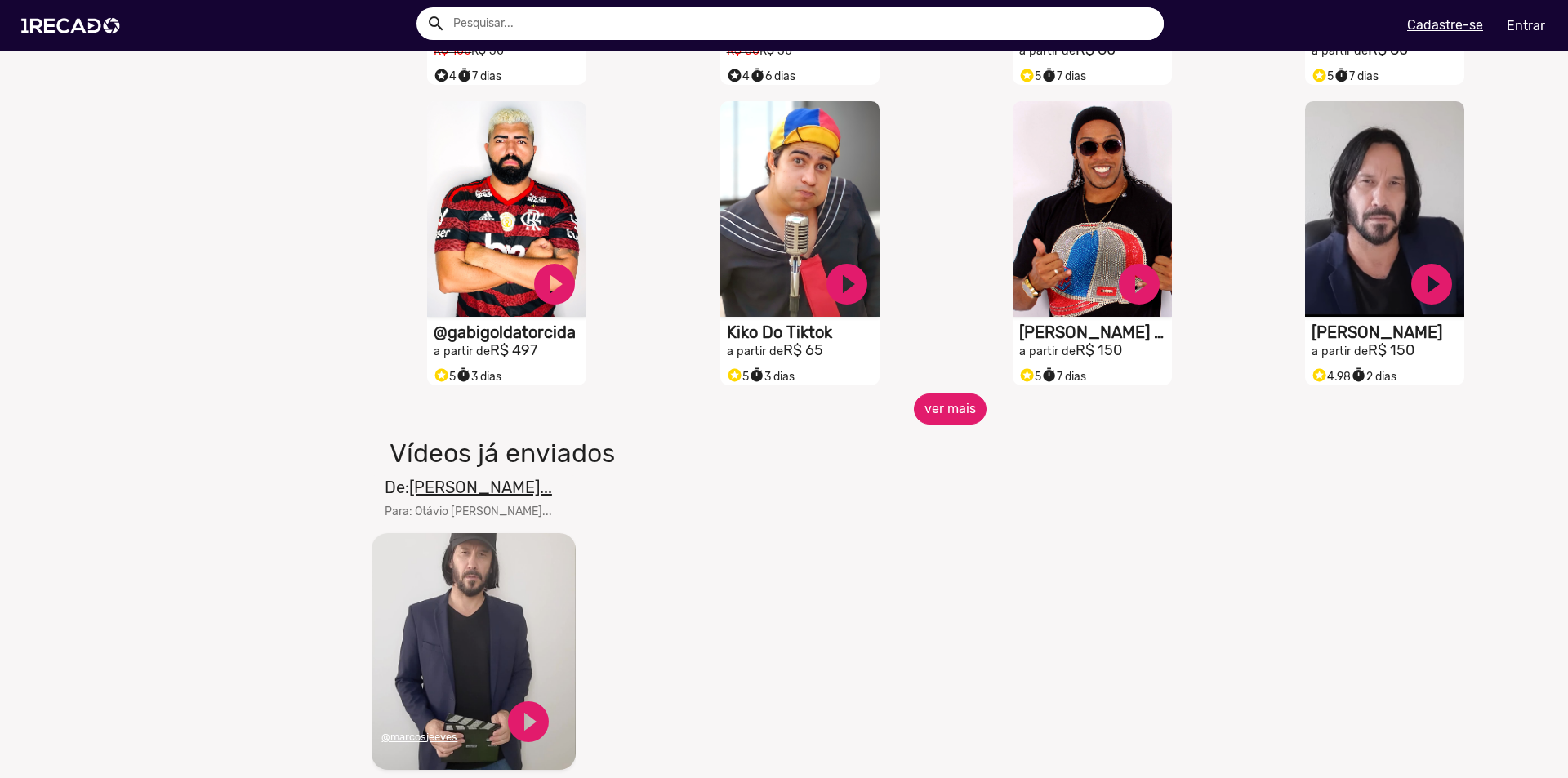
scroll to position [1306, 0]
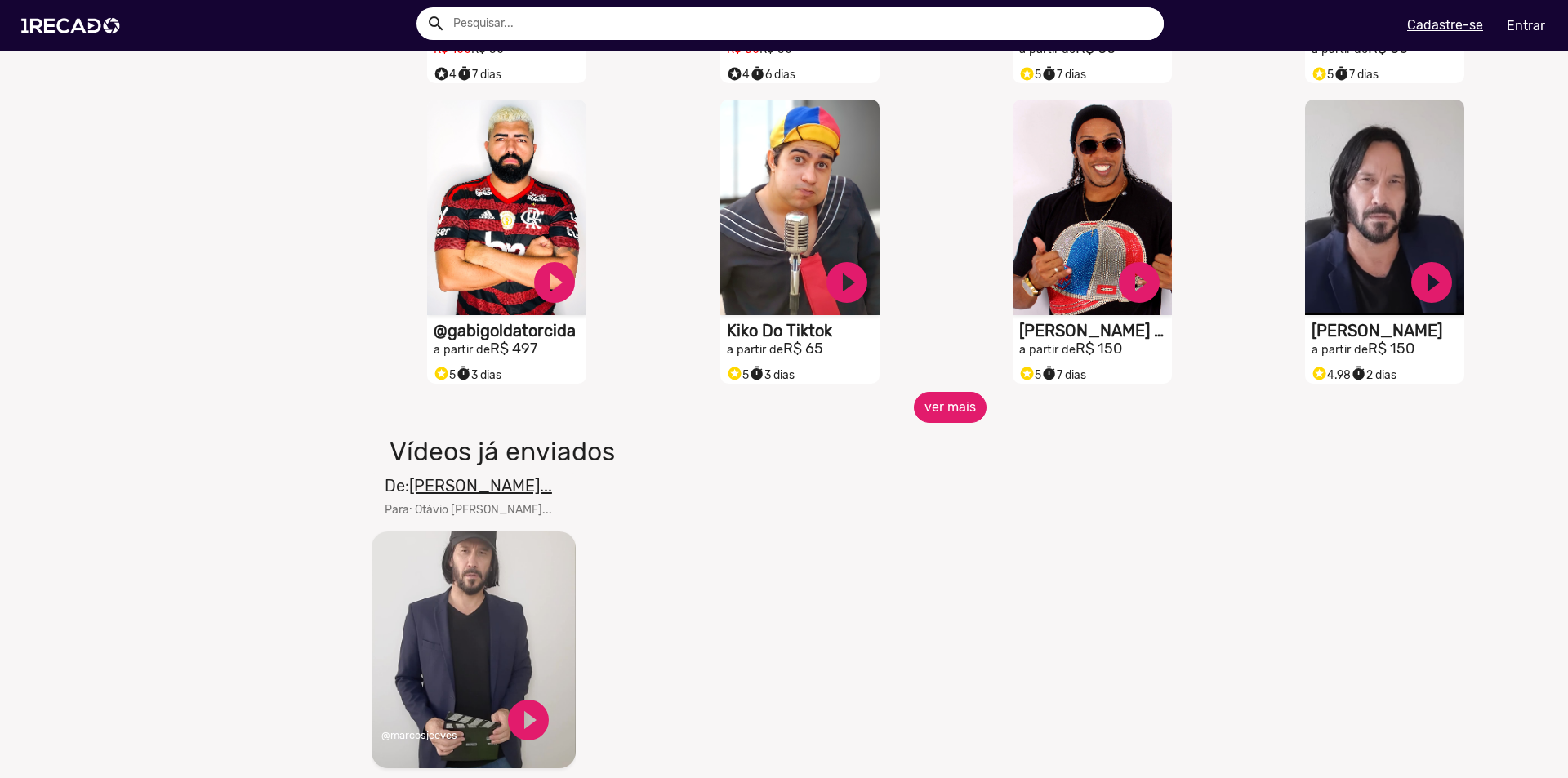
click at [917, 413] on button "ver mais" at bounding box center [950, 408] width 73 height 31
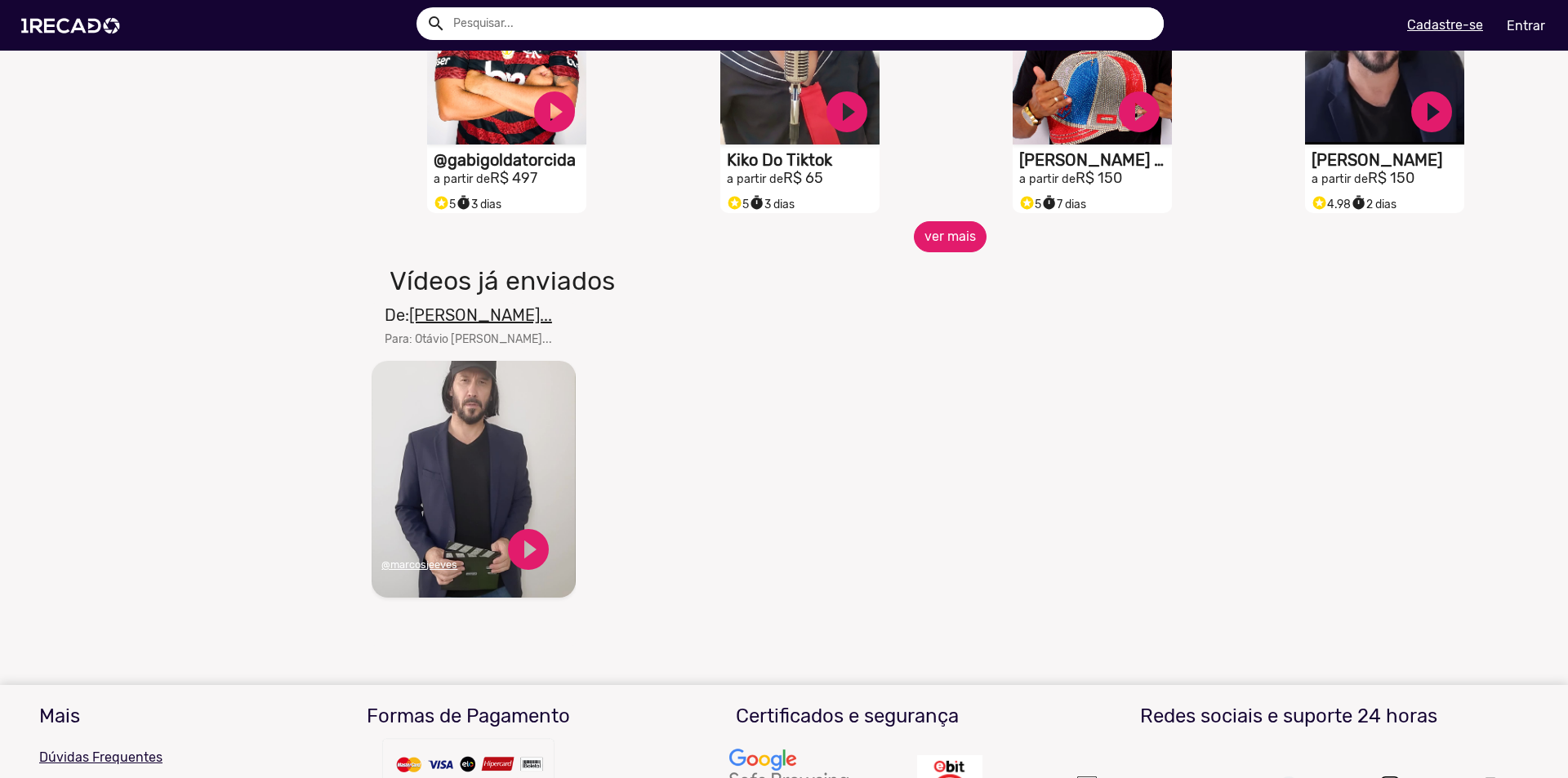
scroll to position [1388, 0]
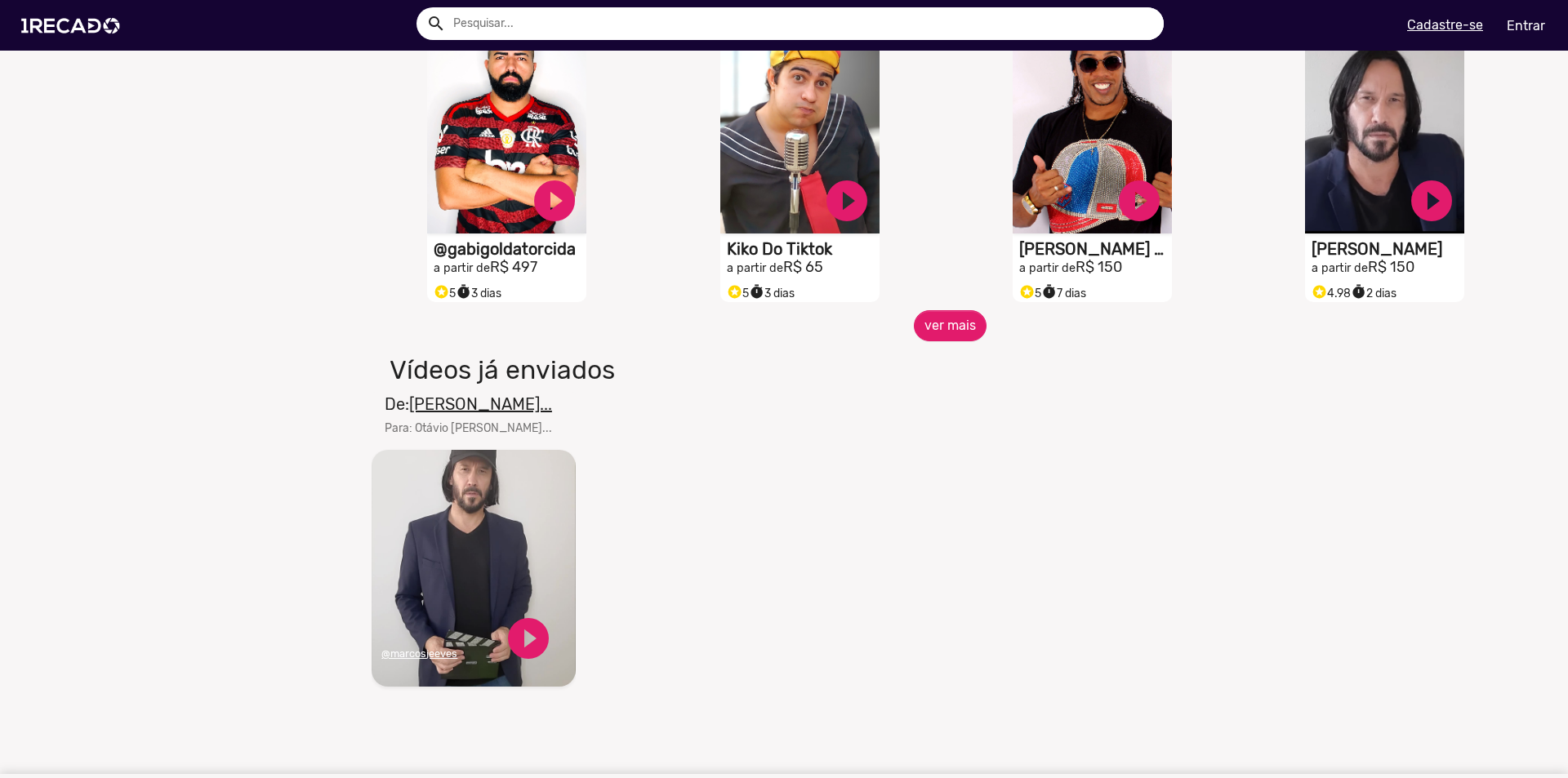
click at [535, 558] on video "Seu navegador não reproduz vídeo em HTML5" at bounding box center [473, 568] width 204 height 237
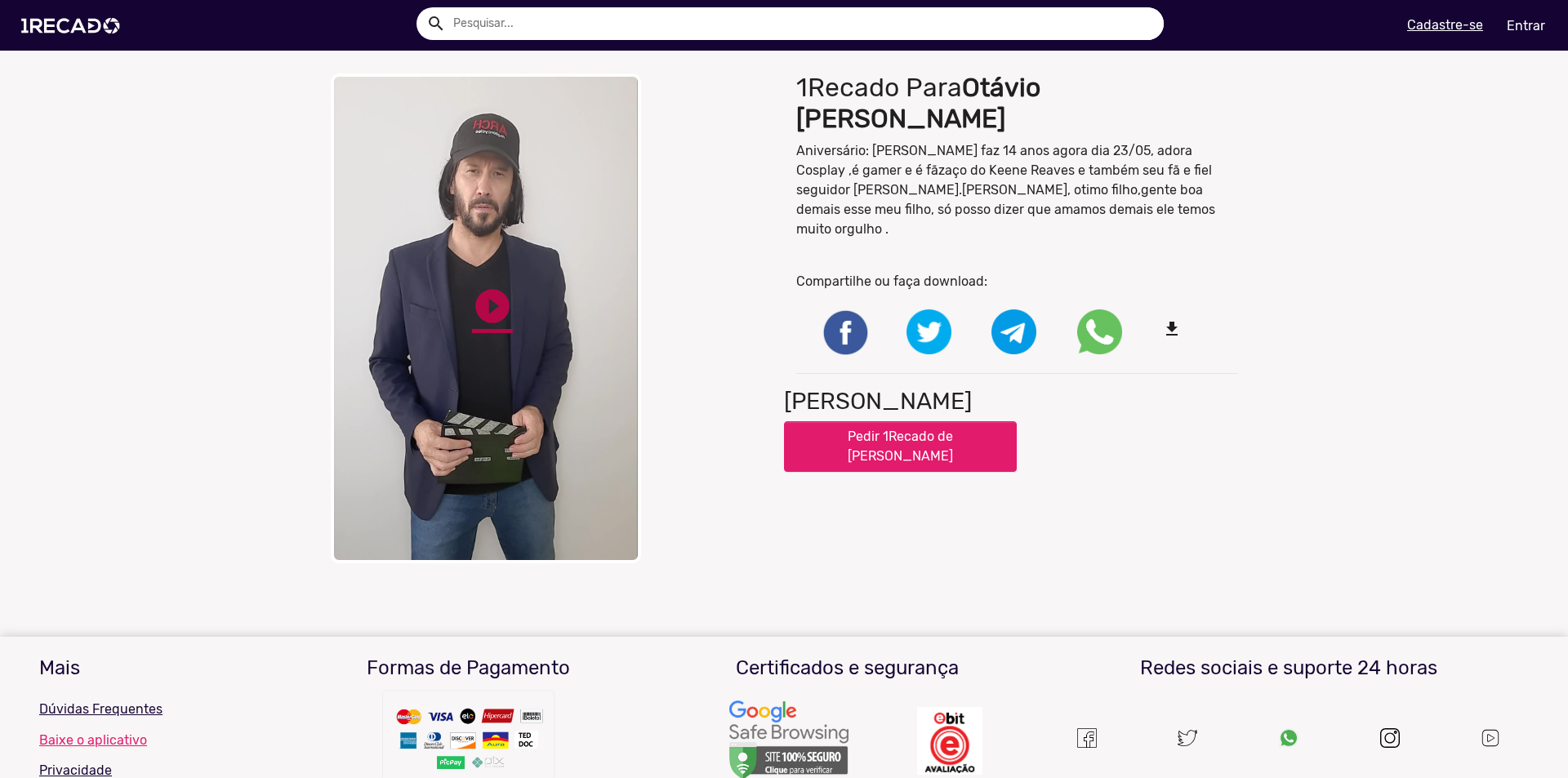
click at [490, 300] on link "play_circle_filled" at bounding box center [492, 306] width 41 height 41
click at [97, 20] on img at bounding box center [73, 26] width 123 height 69
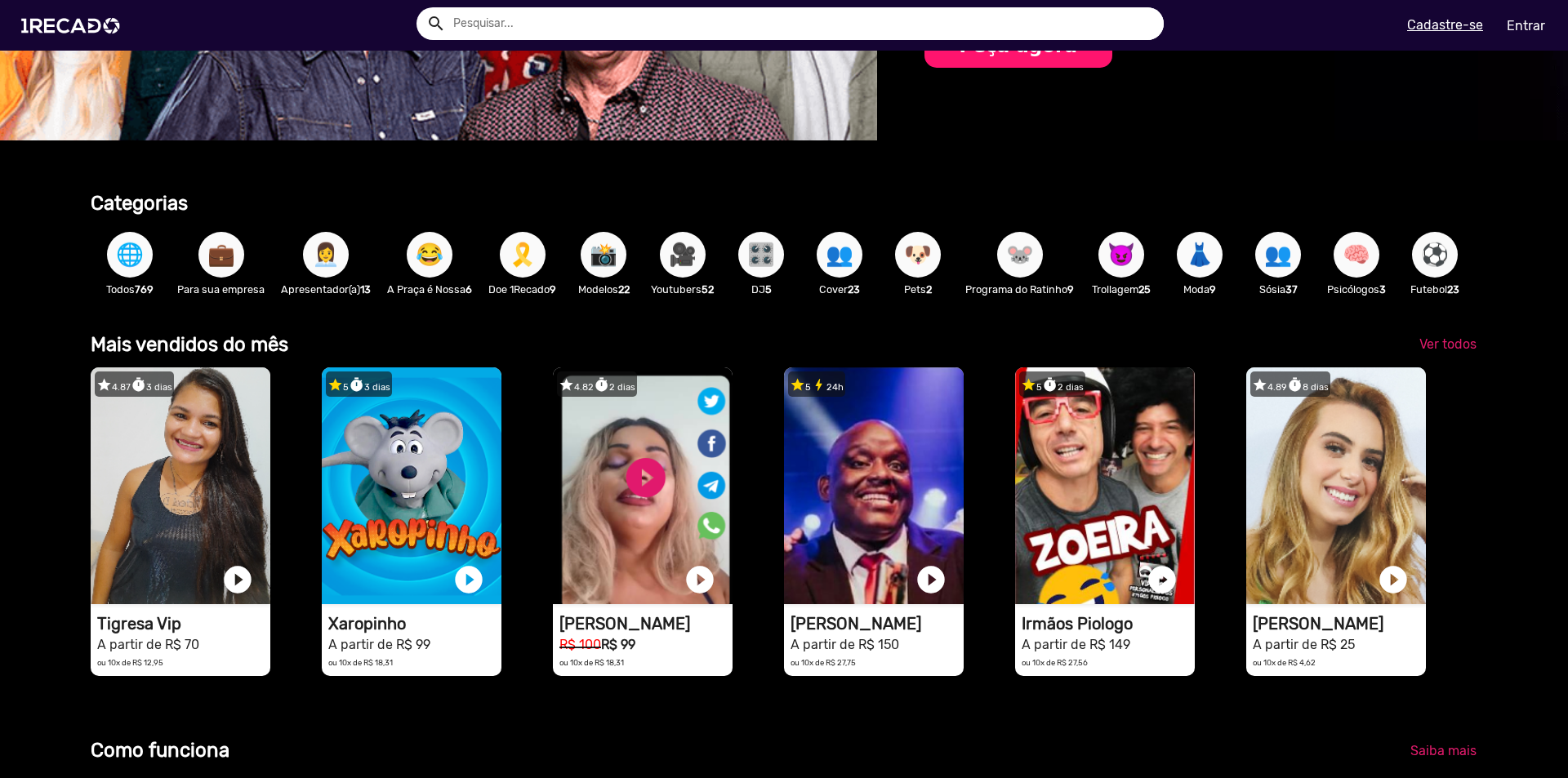
scroll to position [0, 1177]
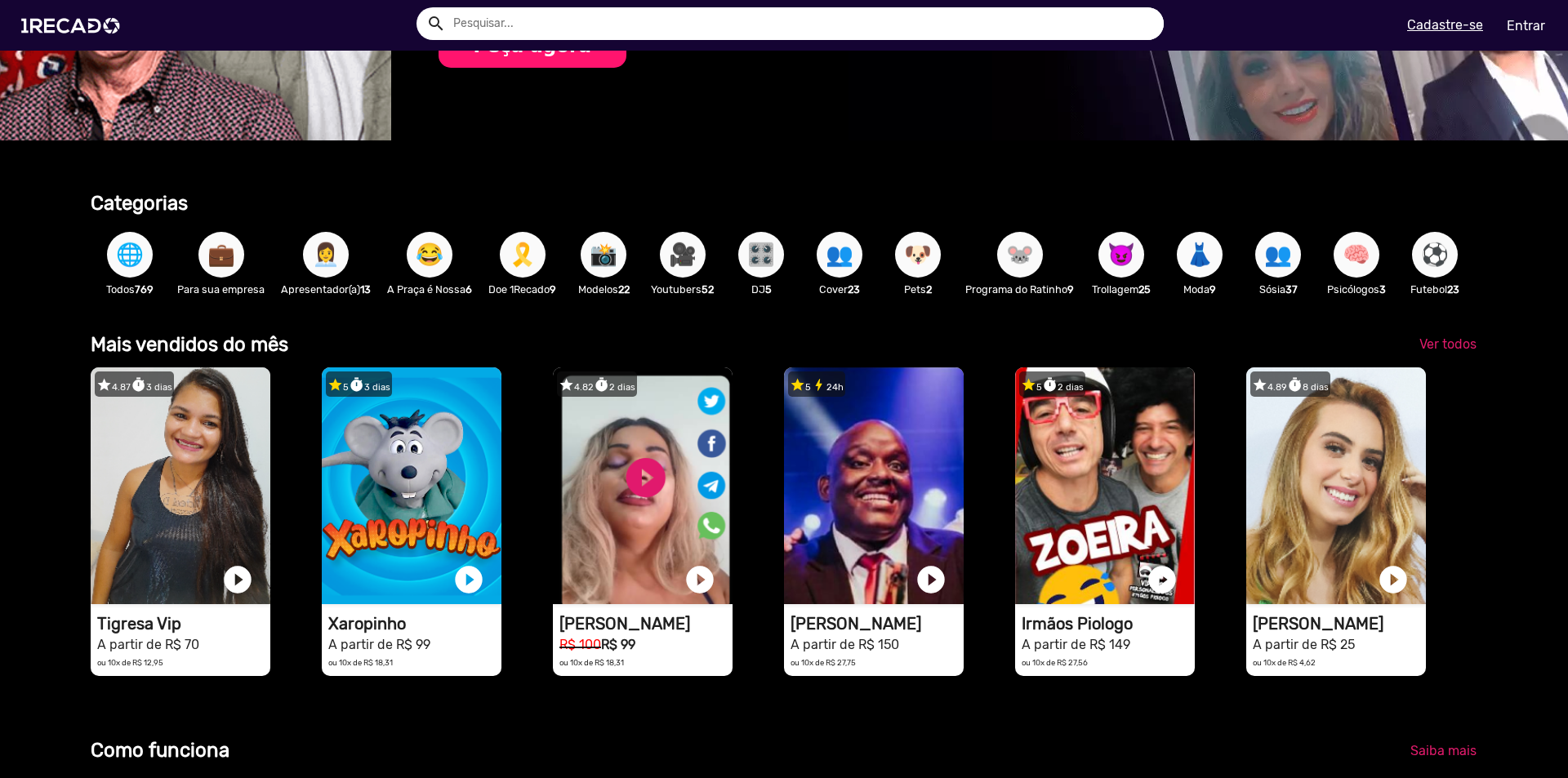
click at [307, 250] on button "👩‍💼" at bounding box center [326, 255] width 46 height 46
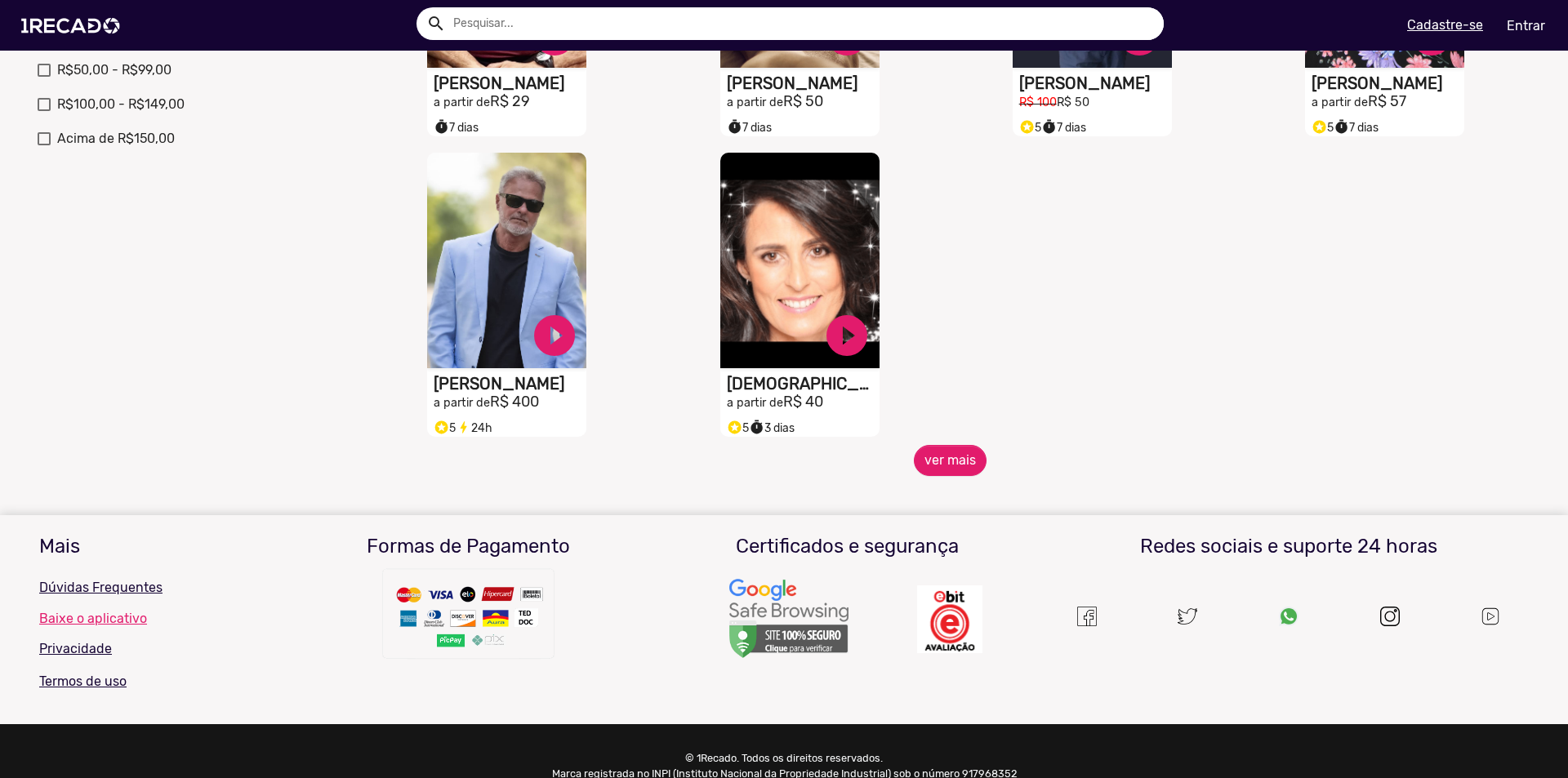
scroll to position [654, 0]
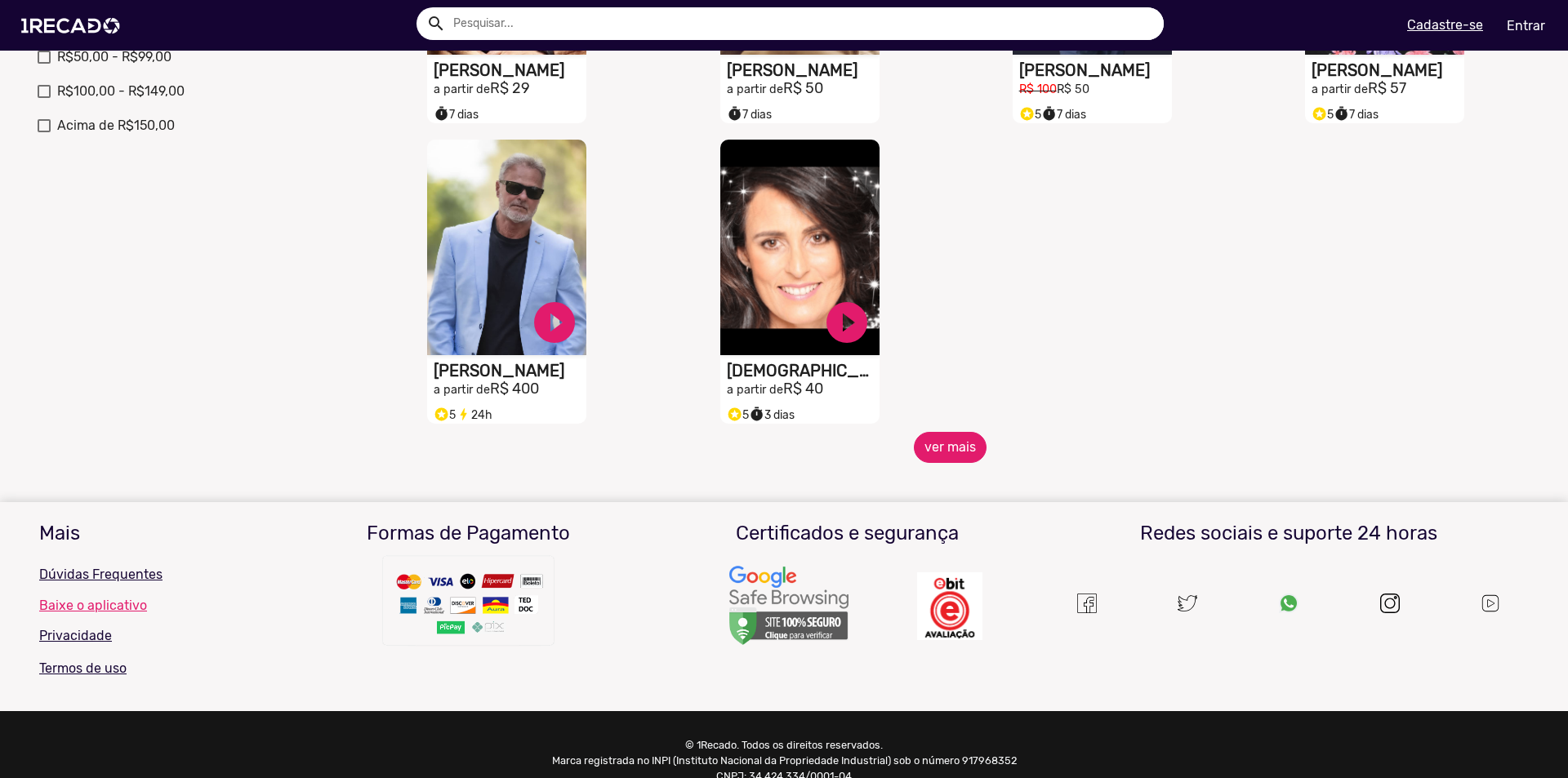
click at [947, 461] on button "ver mais" at bounding box center [950, 447] width 73 height 31
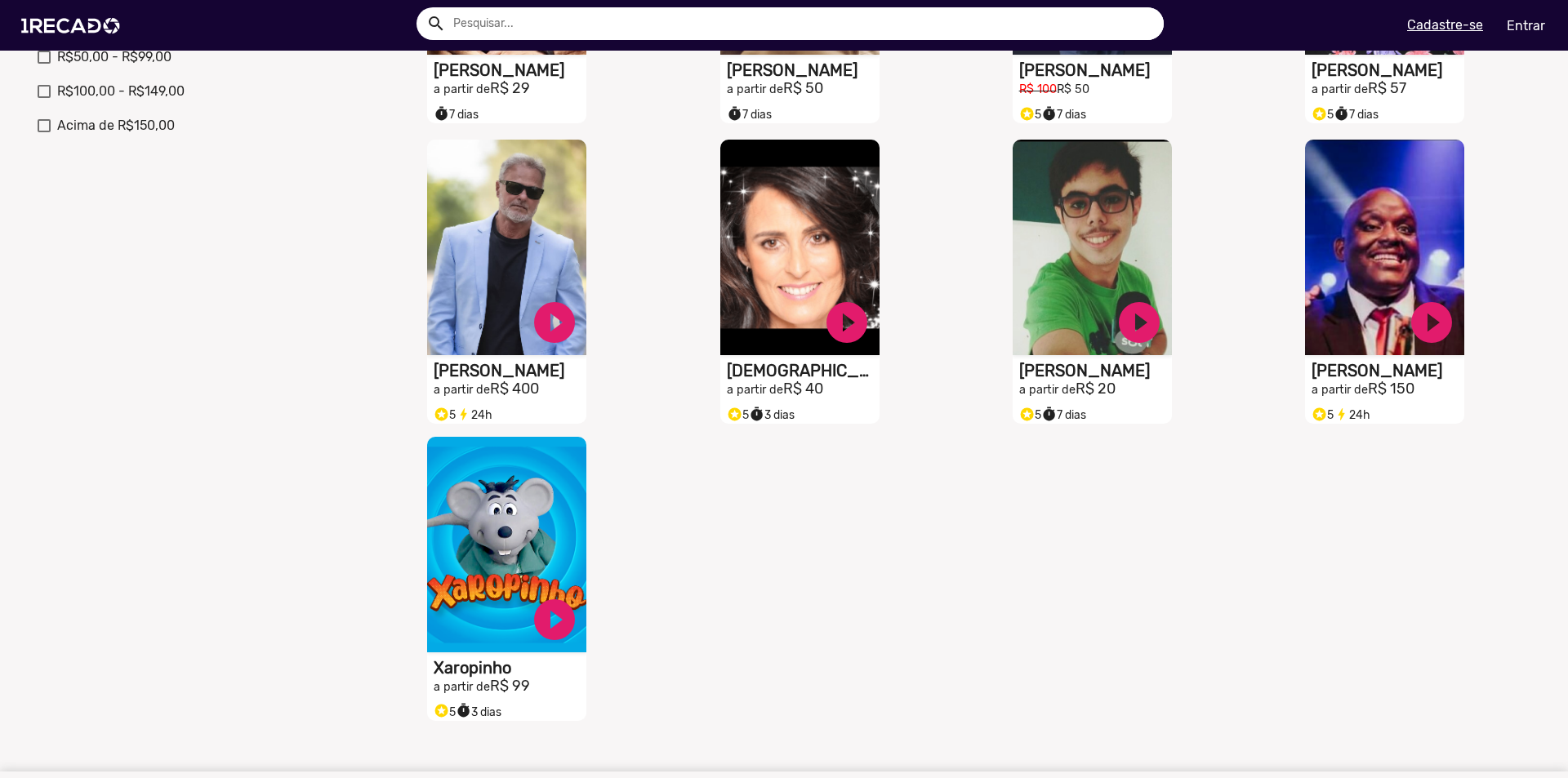
click at [496, 561] on video "S1RECADO vídeos dedicados para fãs e empresas" at bounding box center [507, 545] width 159 height 216
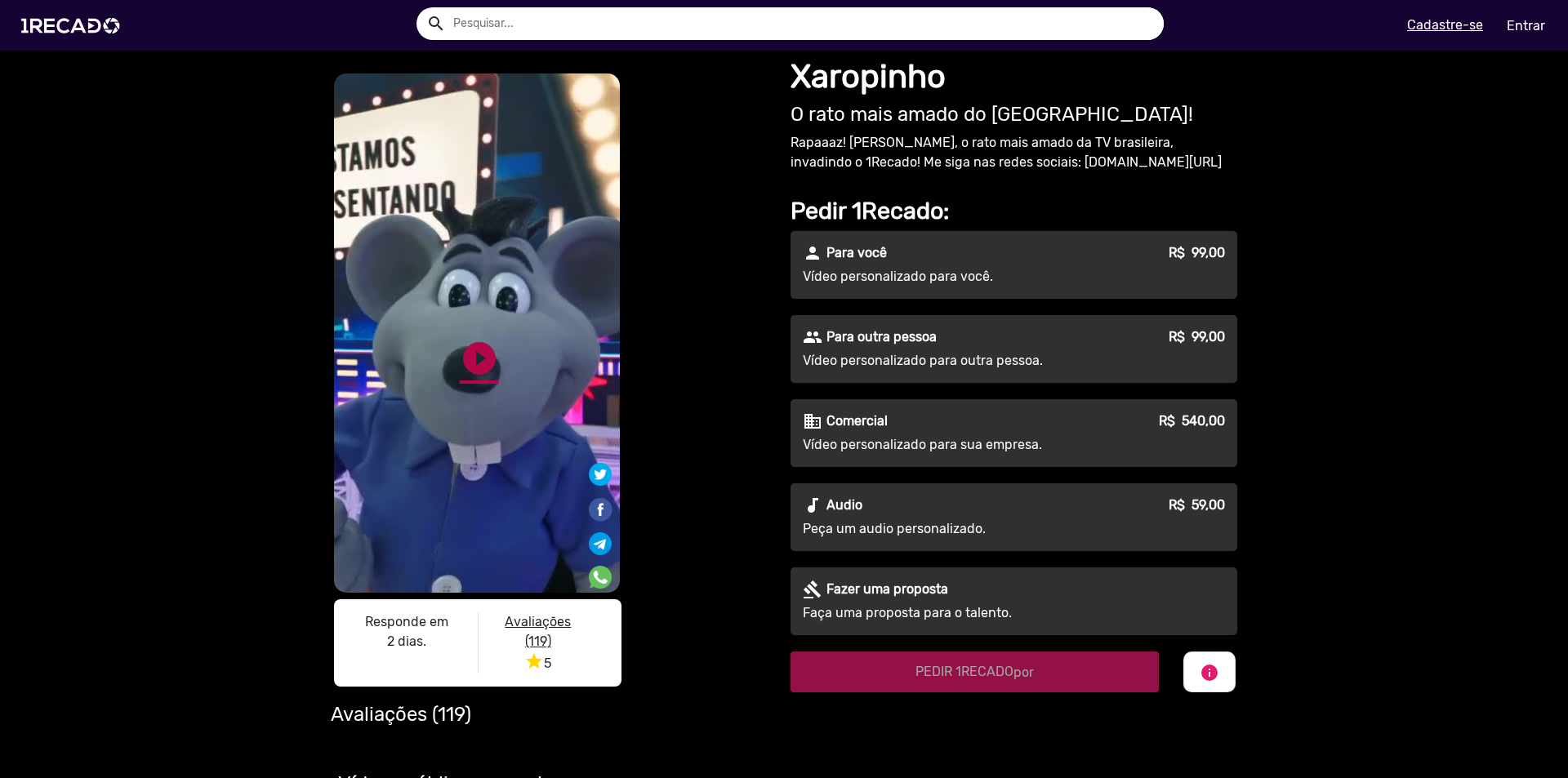
click at [465, 357] on link "play_circle_filled" at bounding box center [478, 357] width 39 height 39
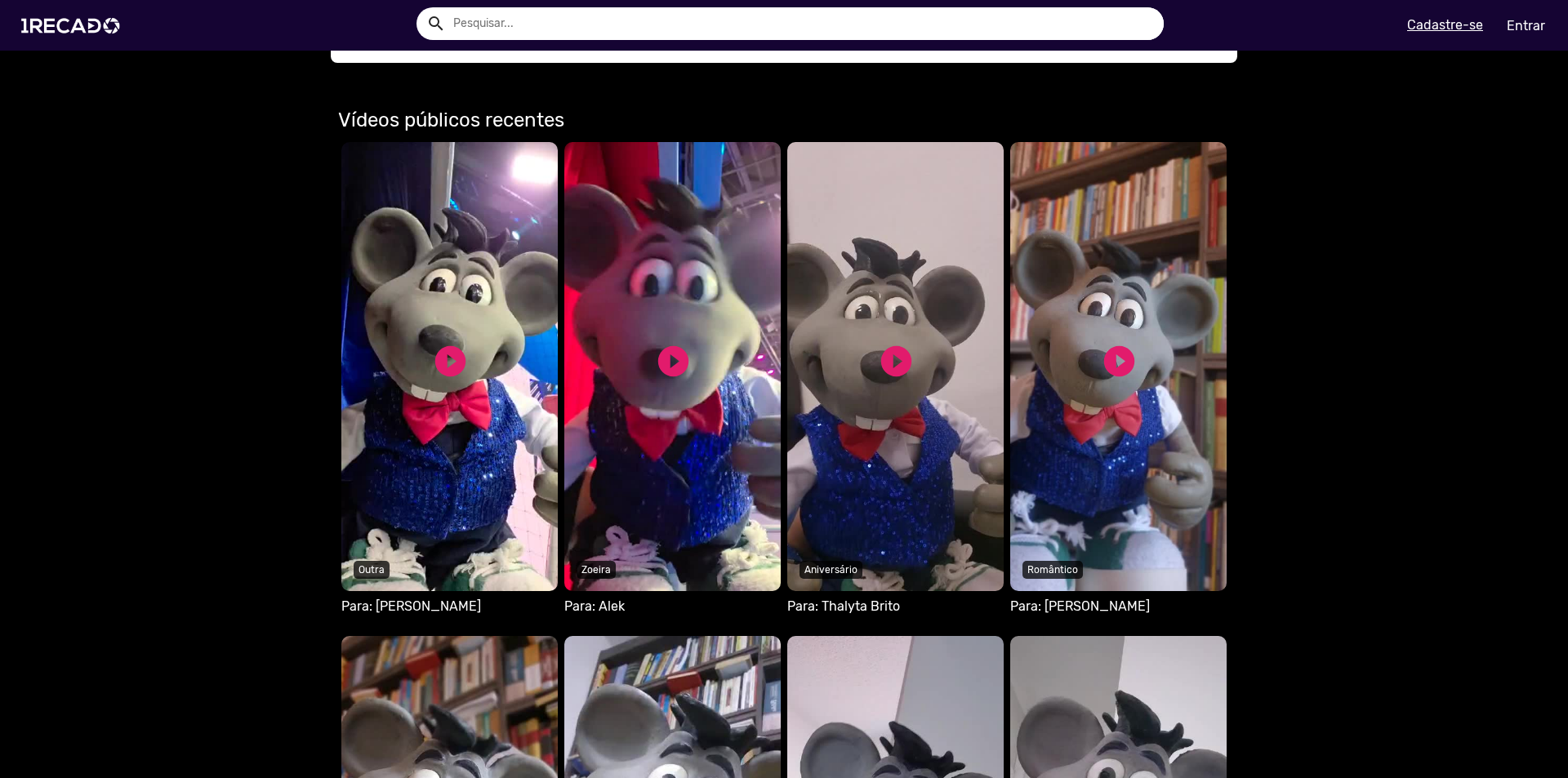
scroll to position [1061, 0]
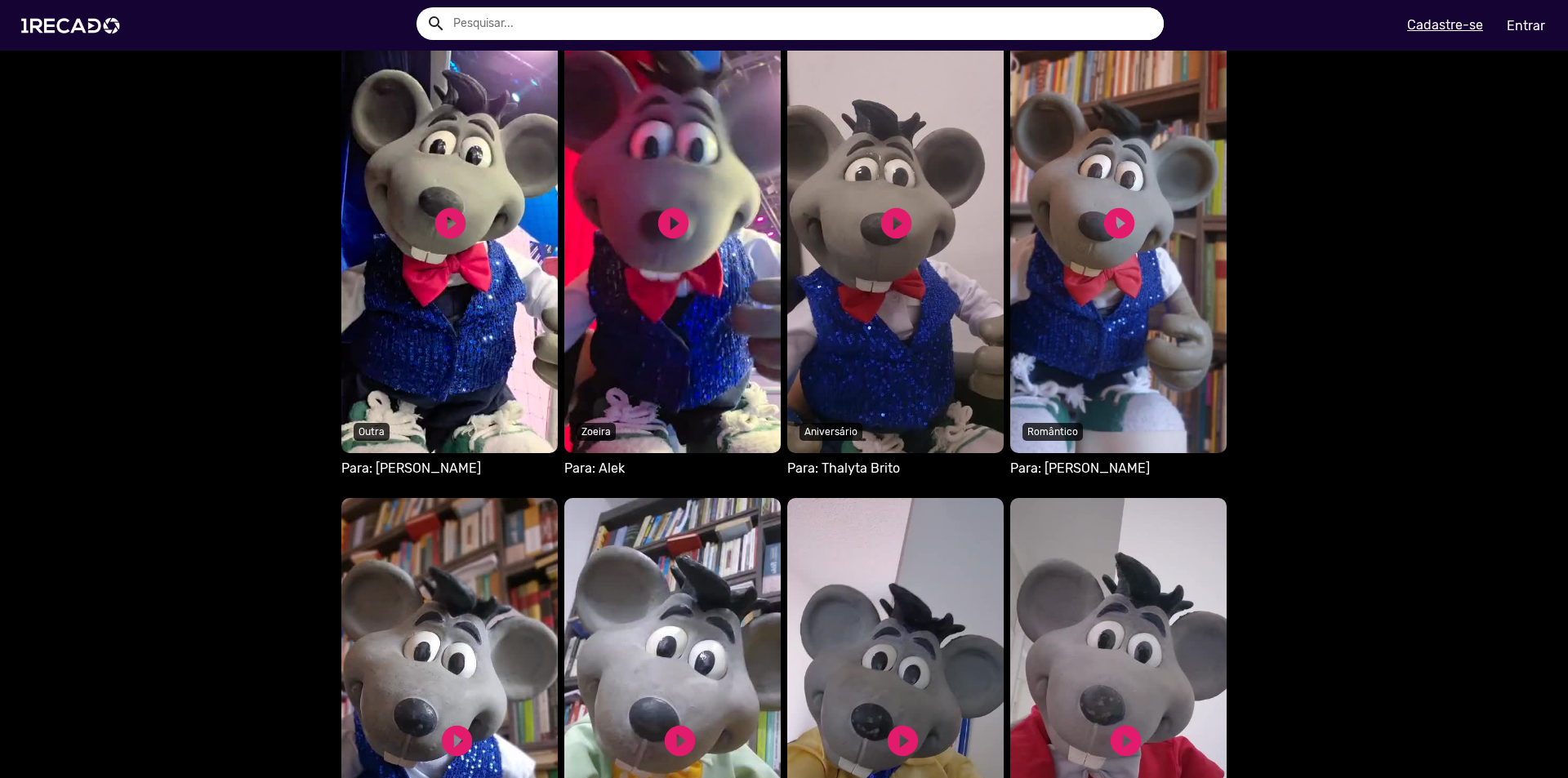
click at [851, 343] on video "Seu navegador não reproduz vídeo em HTML5" at bounding box center [895, 229] width 217 height 449
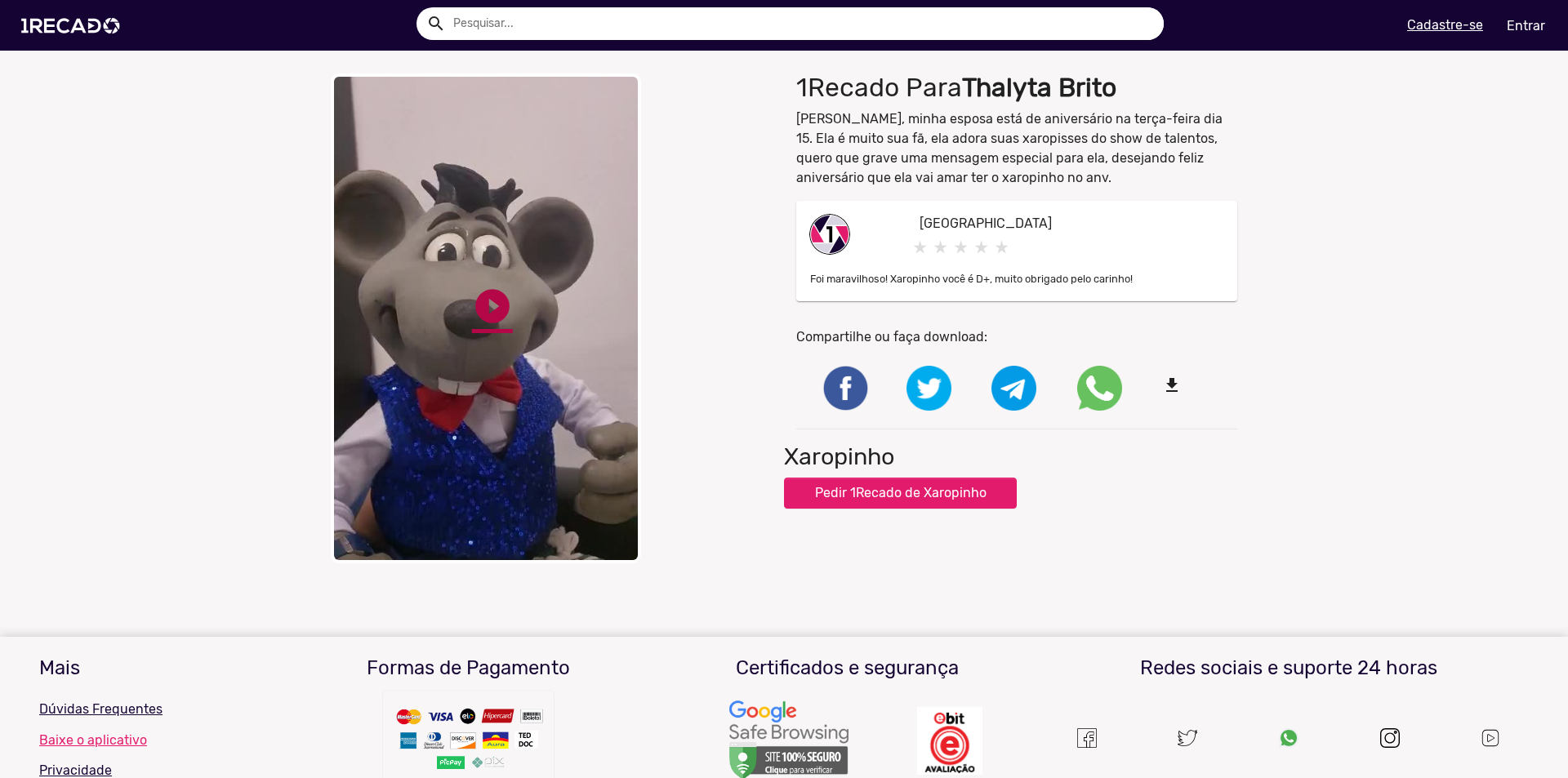
click at [486, 304] on link "play_circle_filled" at bounding box center [492, 306] width 41 height 41
click at [699, 238] on div "close Your browser does not support HTML5 video. pause_circle pause_circle" at bounding box center [551, 318] width 441 height 490
click at [488, 286] on link "pause_circle" at bounding box center [492, 306] width 41 height 41
click at [55, 18] on img at bounding box center [73, 26] width 123 height 69
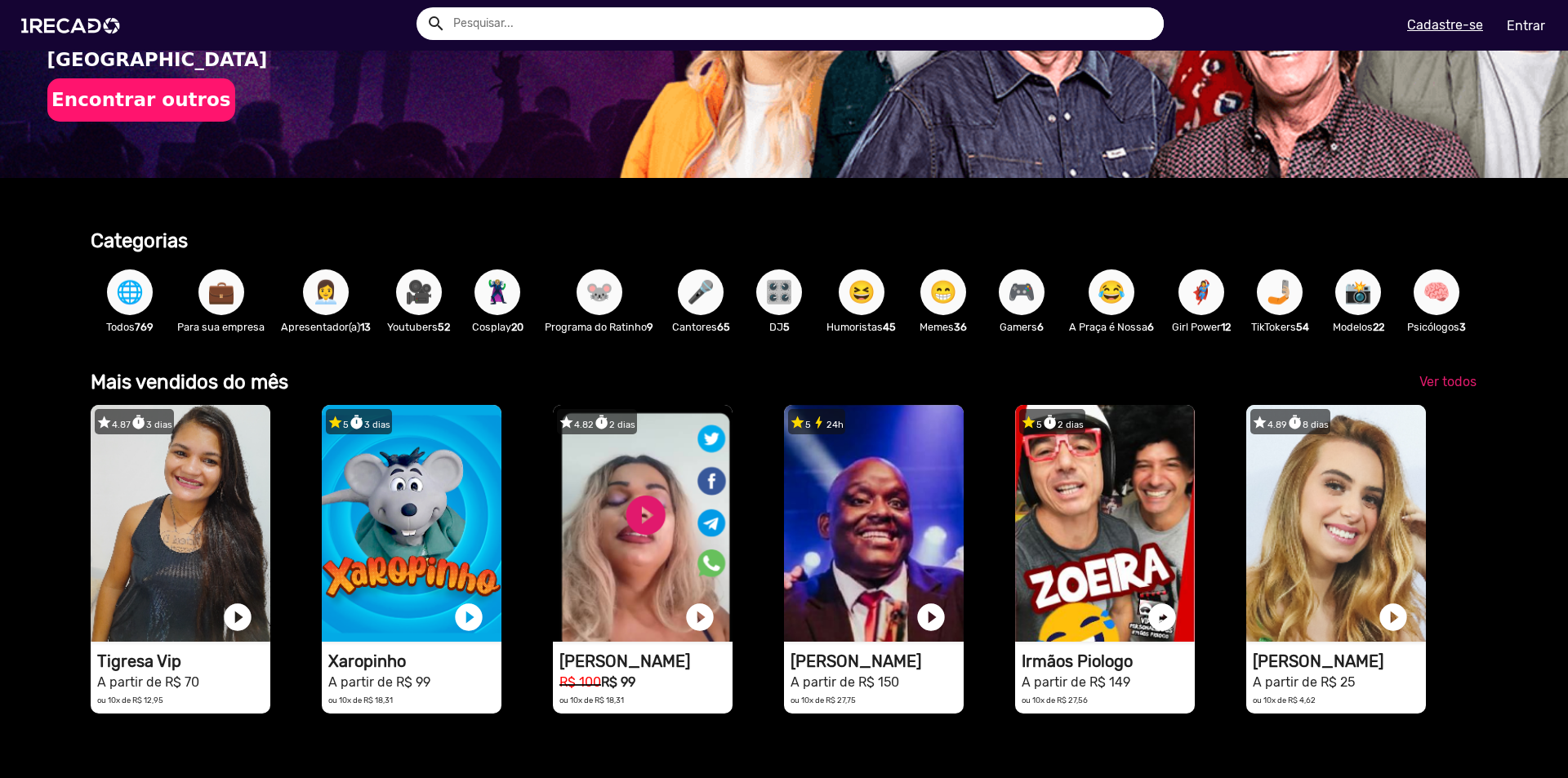
scroll to position [326, 0]
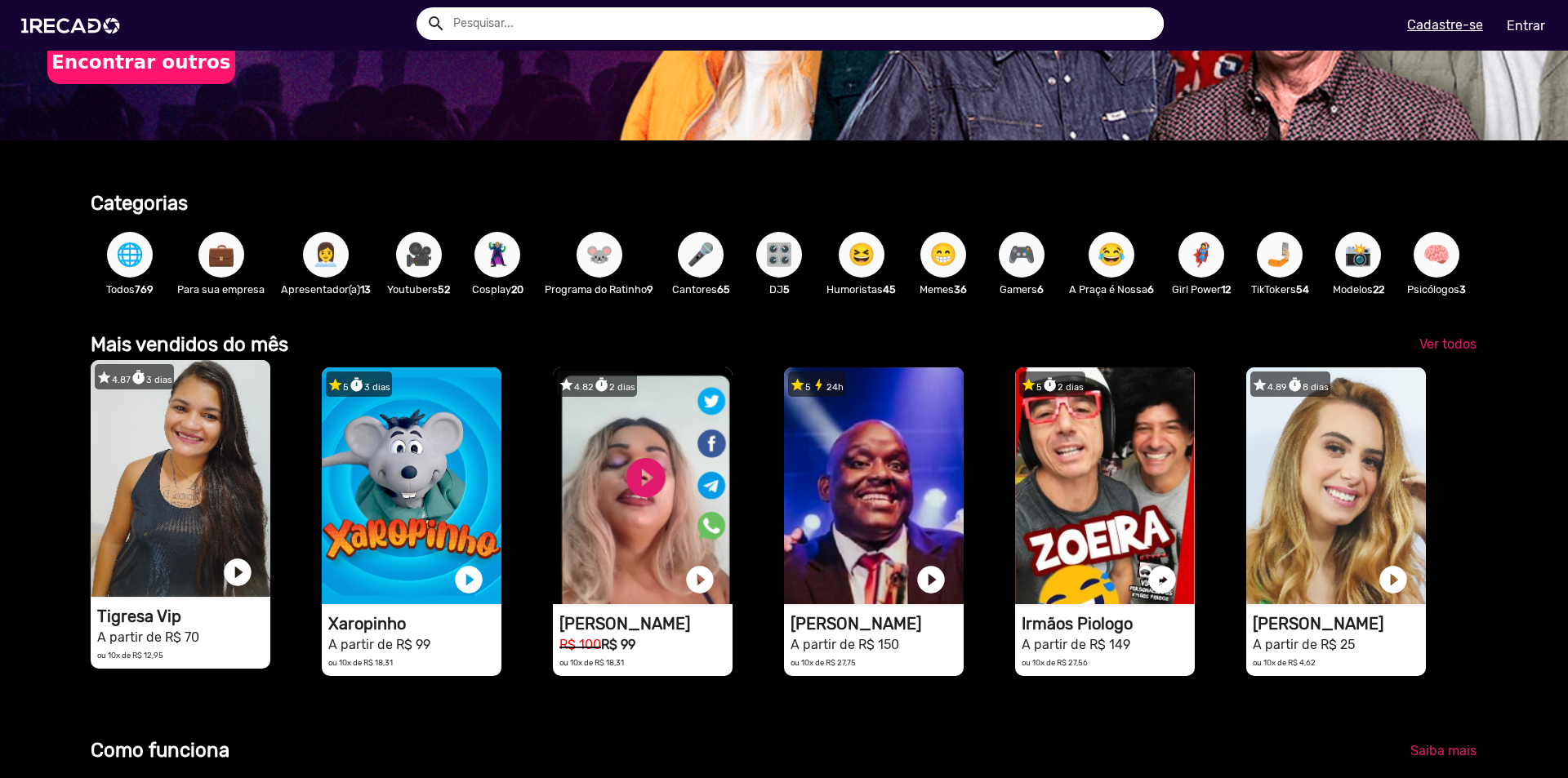
click at [230, 473] on video "1RECADO vídeos dedicados para fãs e empresas" at bounding box center [180, 478] width 180 height 237
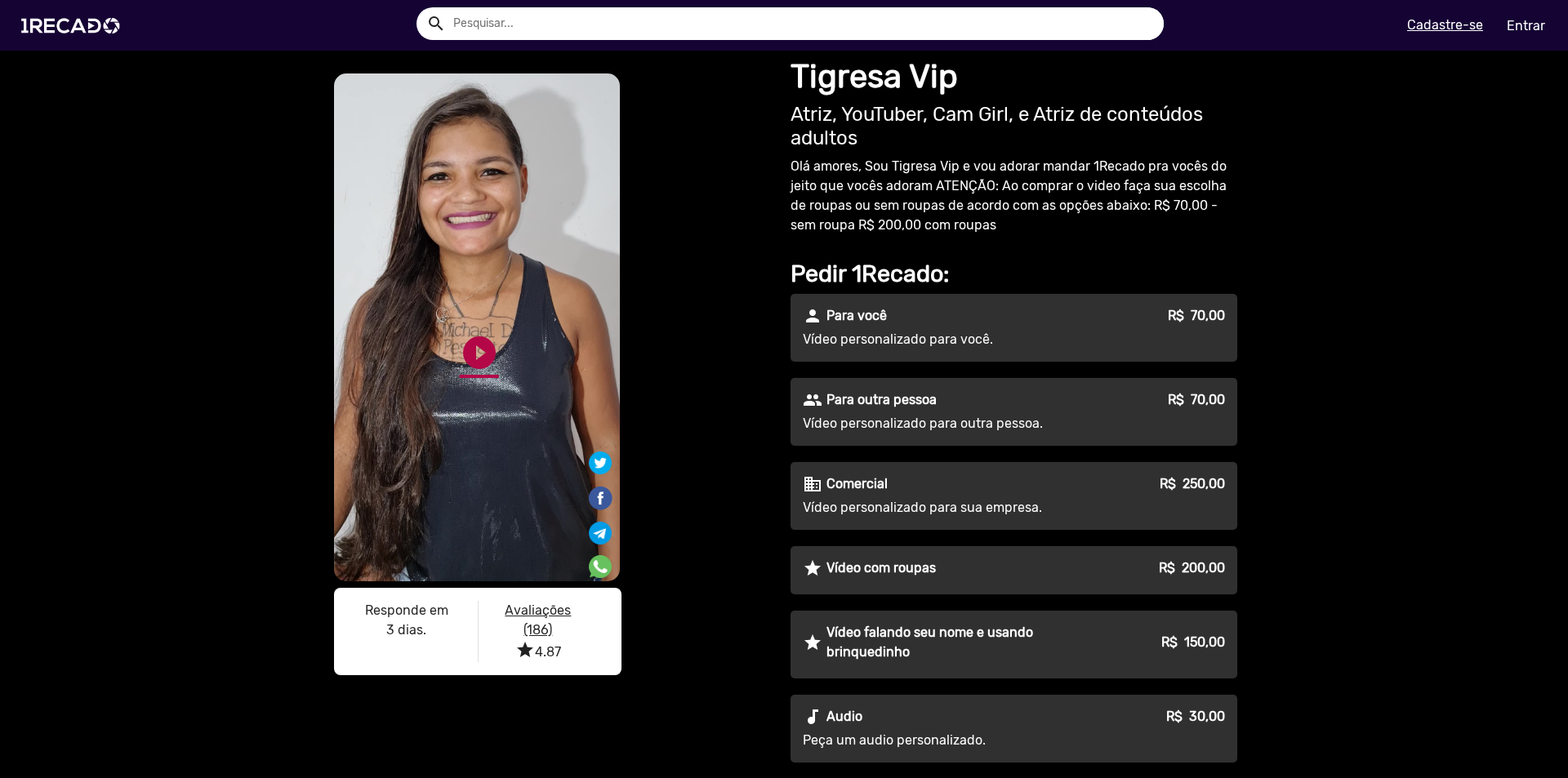
click at [467, 348] on link "play_circle_filled" at bounding box center [478, 352] width 39 height 39
click at [477, 351] on link "pause_circle" at bounding box center [478, 352] width 39 height 39
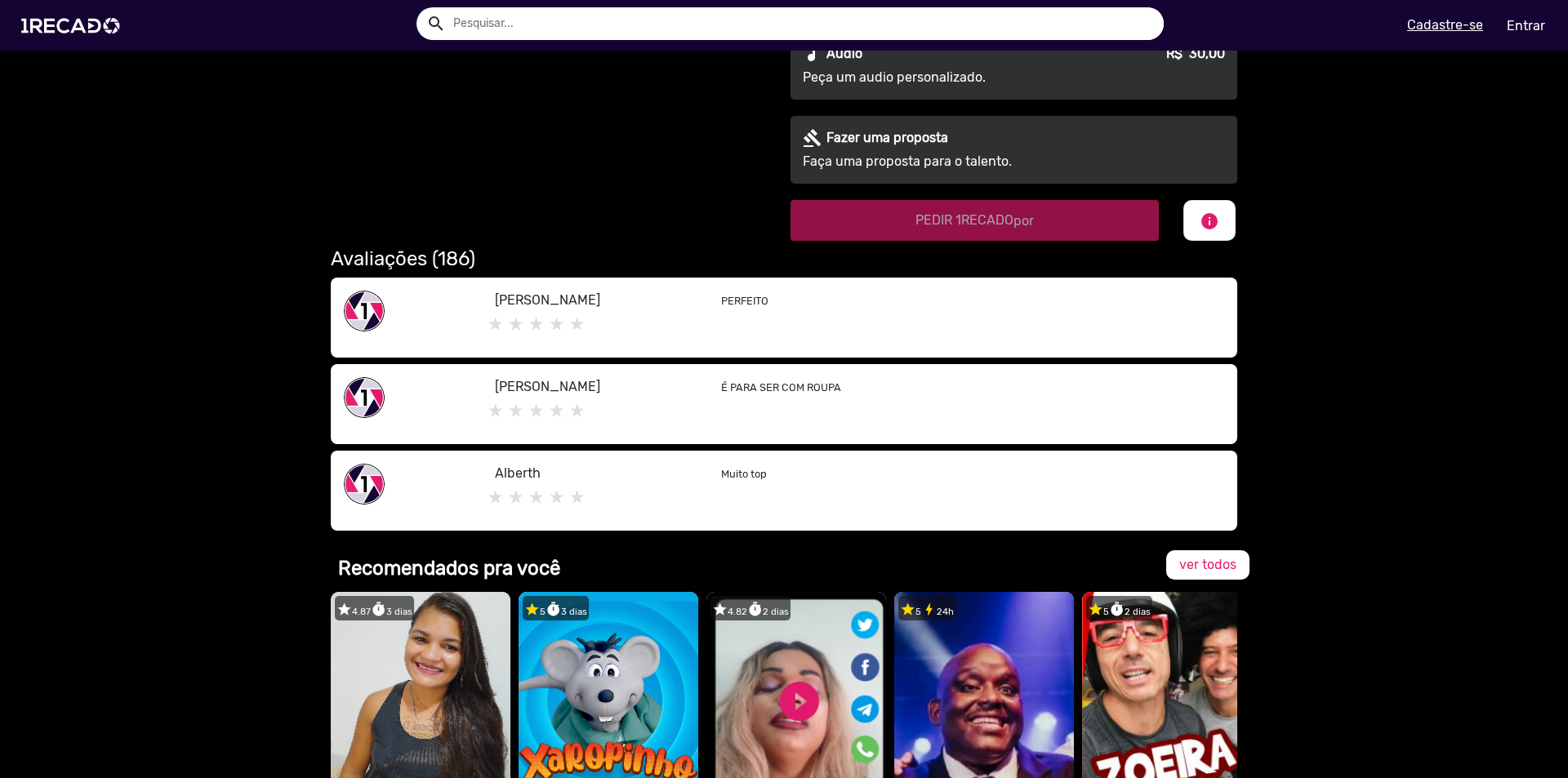
scroll to position [654, 0]
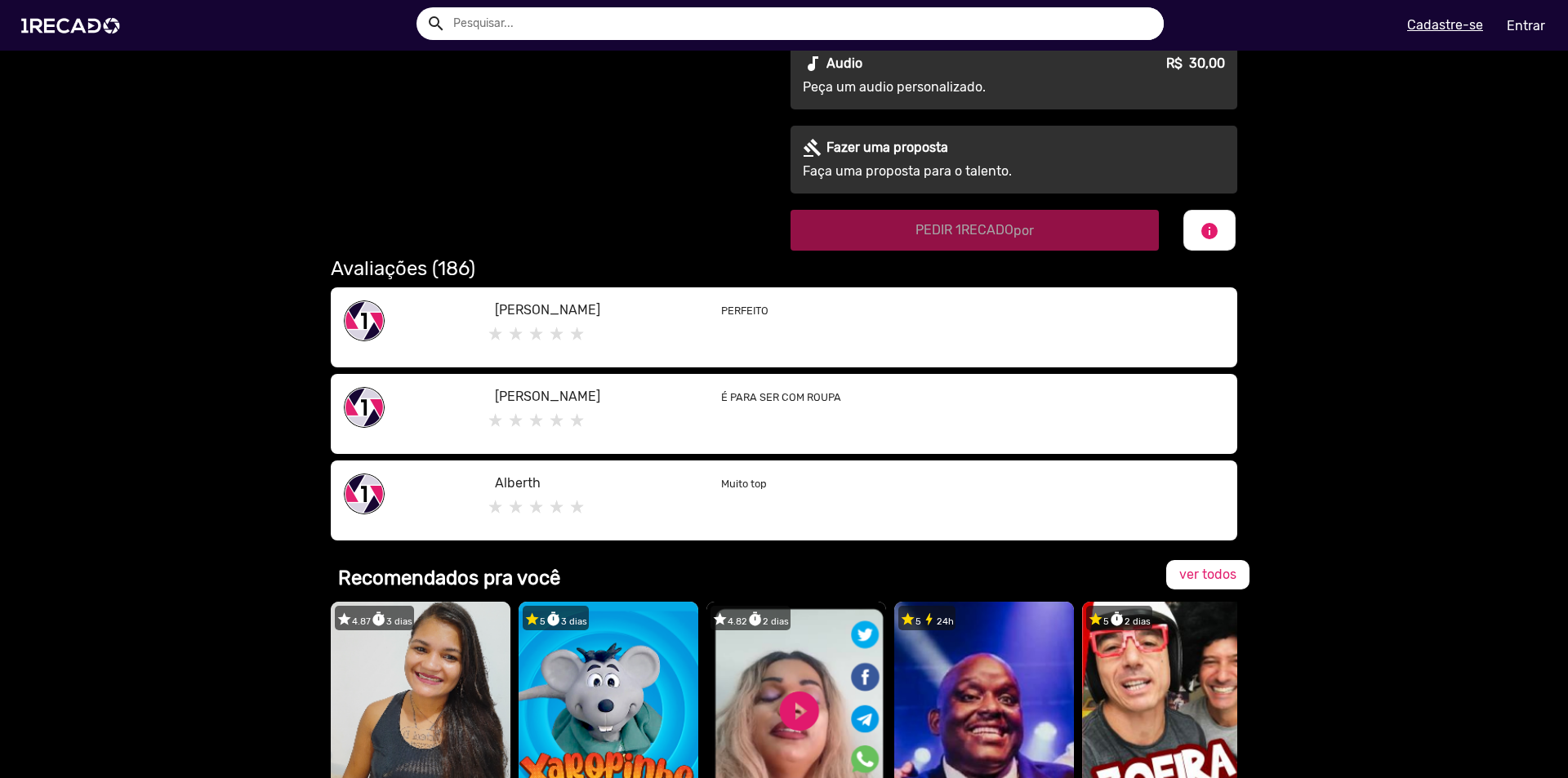
drag, startPoint x: 782, startPoint y: 396, endPoint x: 694, endPoint y: 383, distance: 89.0
click at [694, 383] on div "[PERSON_NAME] É PARA SER COM ROUPA" at bounding box center [784, 414] width 907 height 80
click at [427, 269] on h2 "Avaliações (186)" at bounding box center [784, 269] width 907 height 23
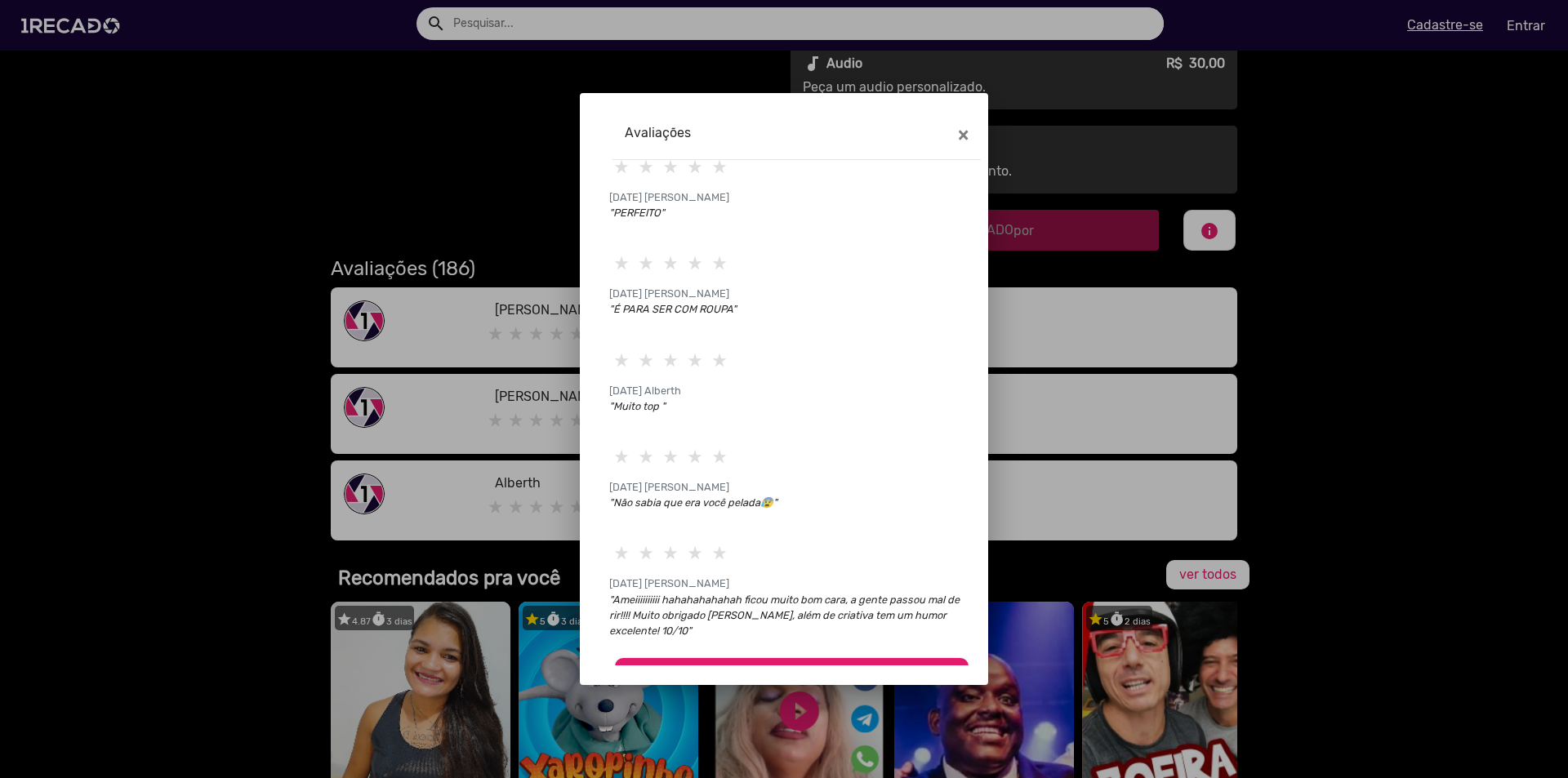
scroll to position [41, 0]
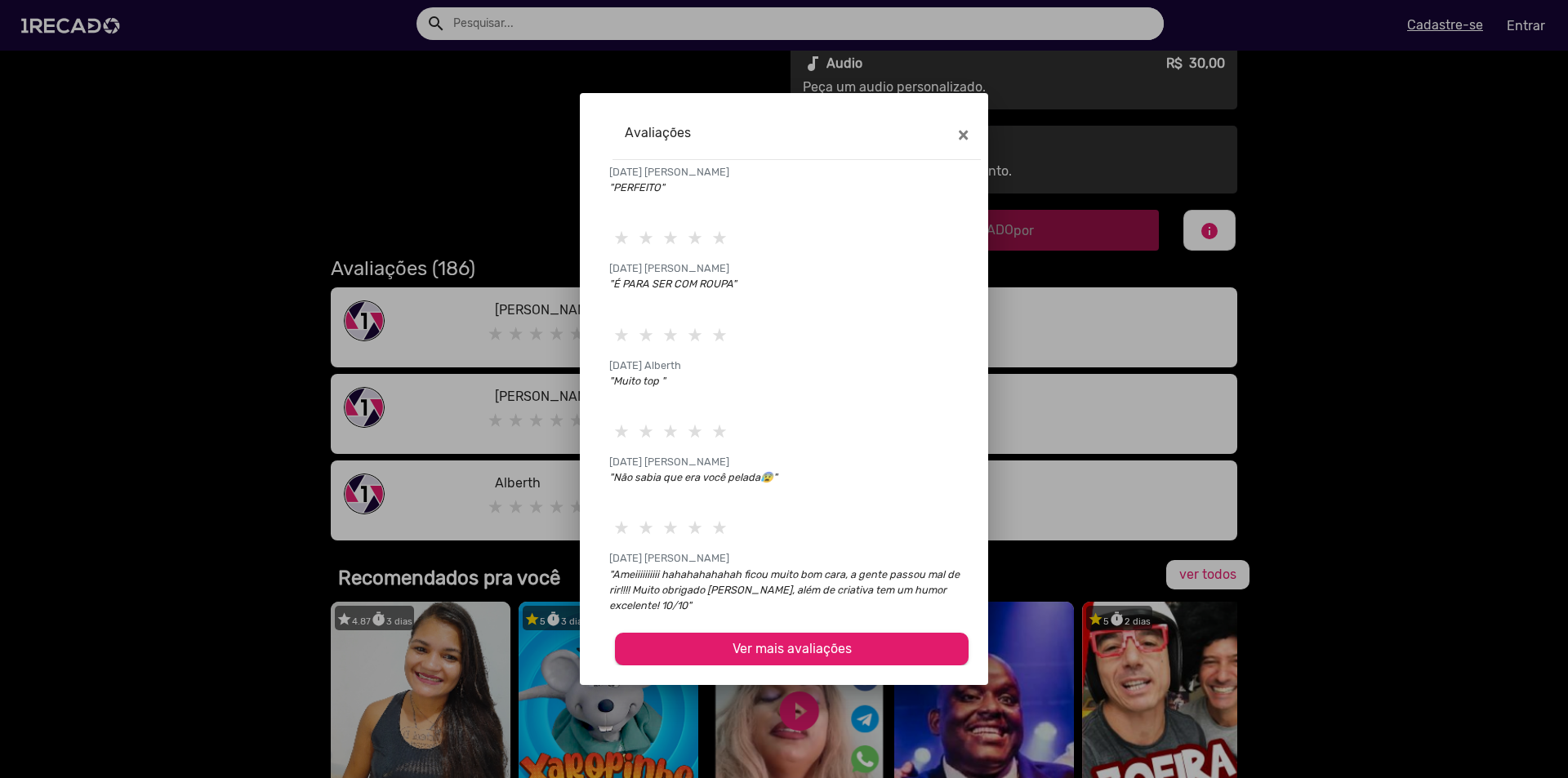
drag, startPoint x: 707, startPoint y: 478, endPoint x: 762, endPoint y: 477, distance: 55.0
click at [762, 477] on icon ""Não sabia que era você pelada😰"" at bounding box center [692, 478] width 168 height 12
click at [798, 652] on span "Ver mais avaliações" at bounding box center [792, 648] width 119 height 16
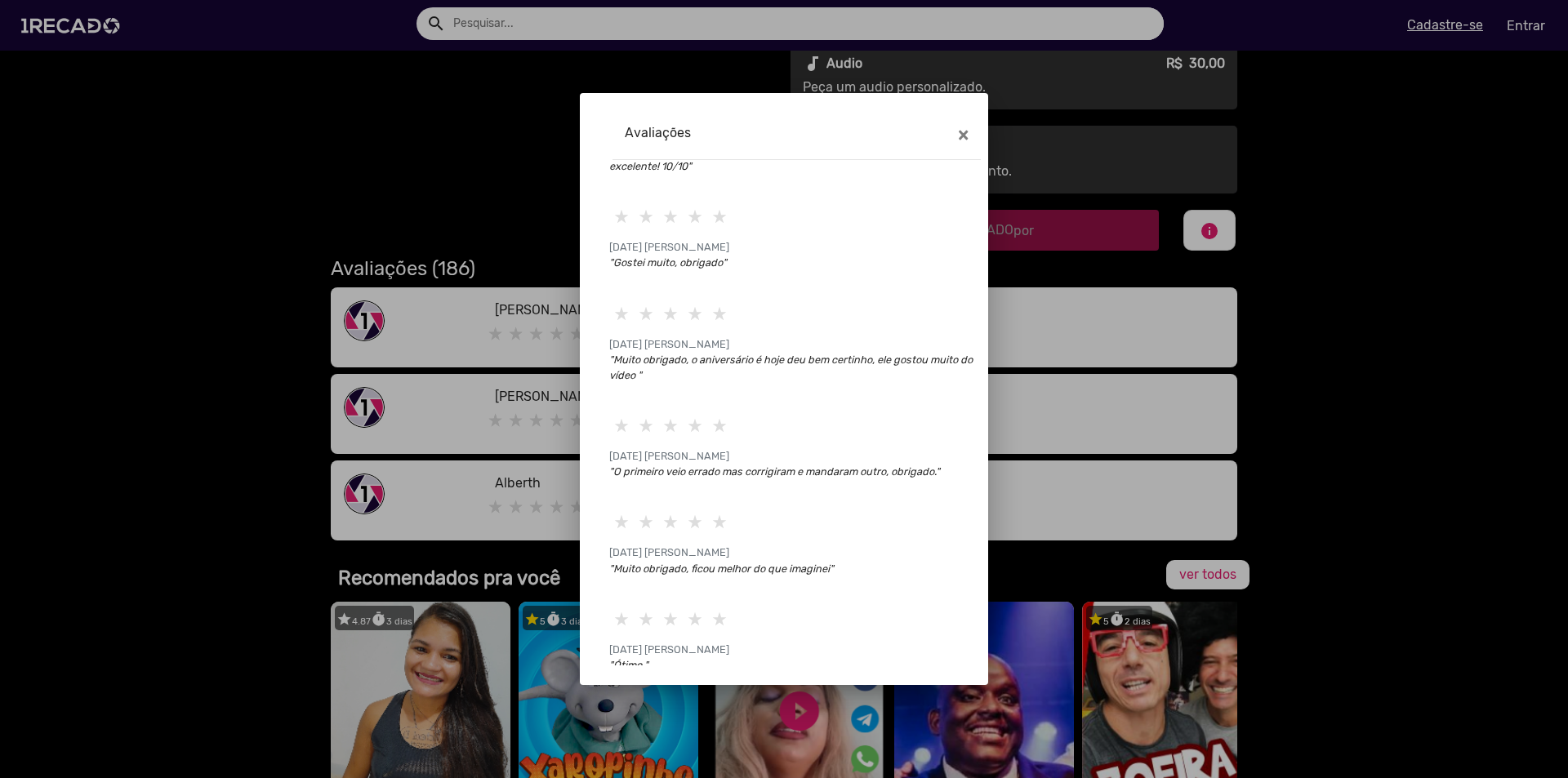
scroll to position [541, 0]
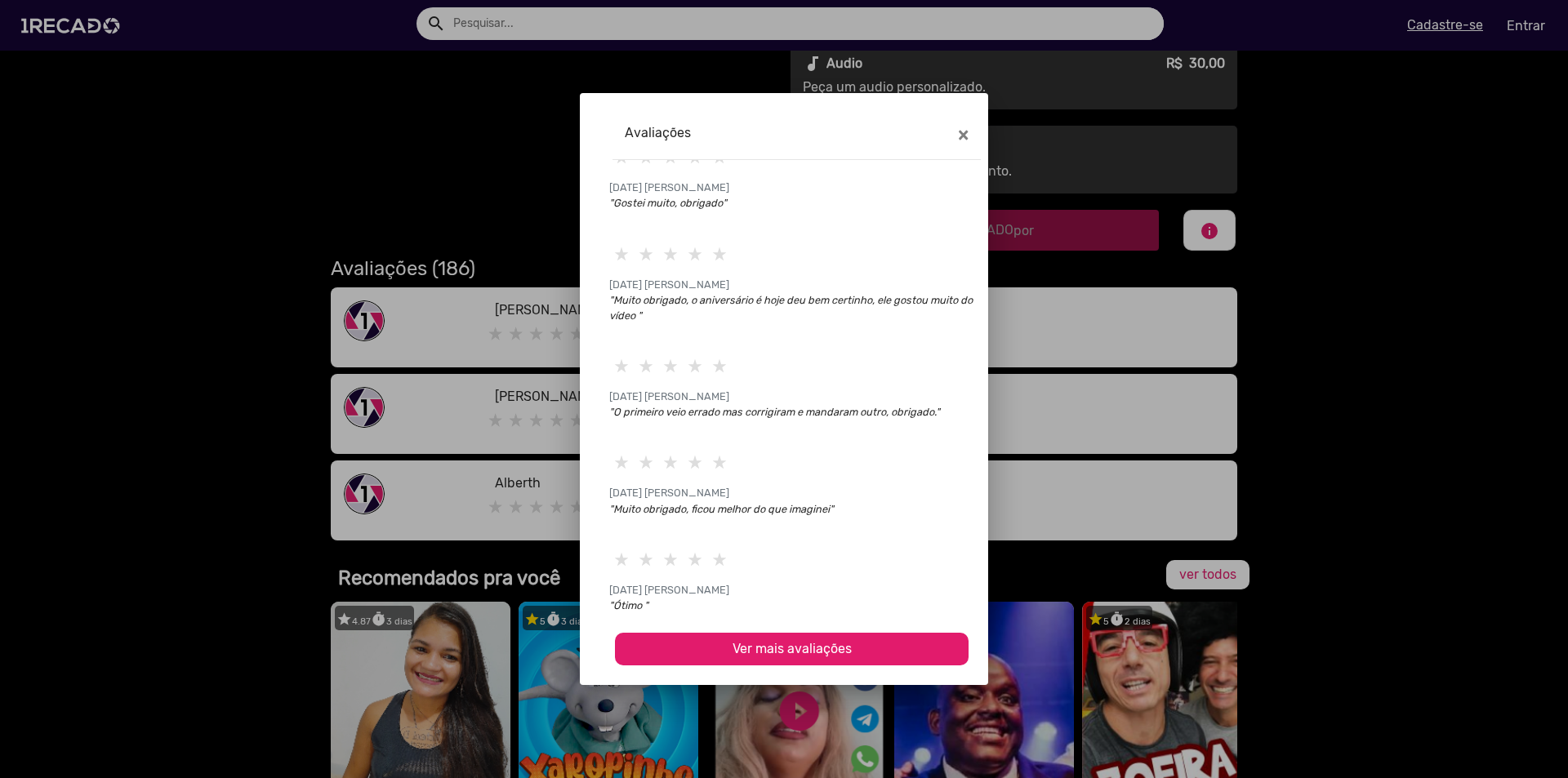
click at [832, 642] on span "Ver mais avaliações" at bounding box center [792, 648] width 119 height 16
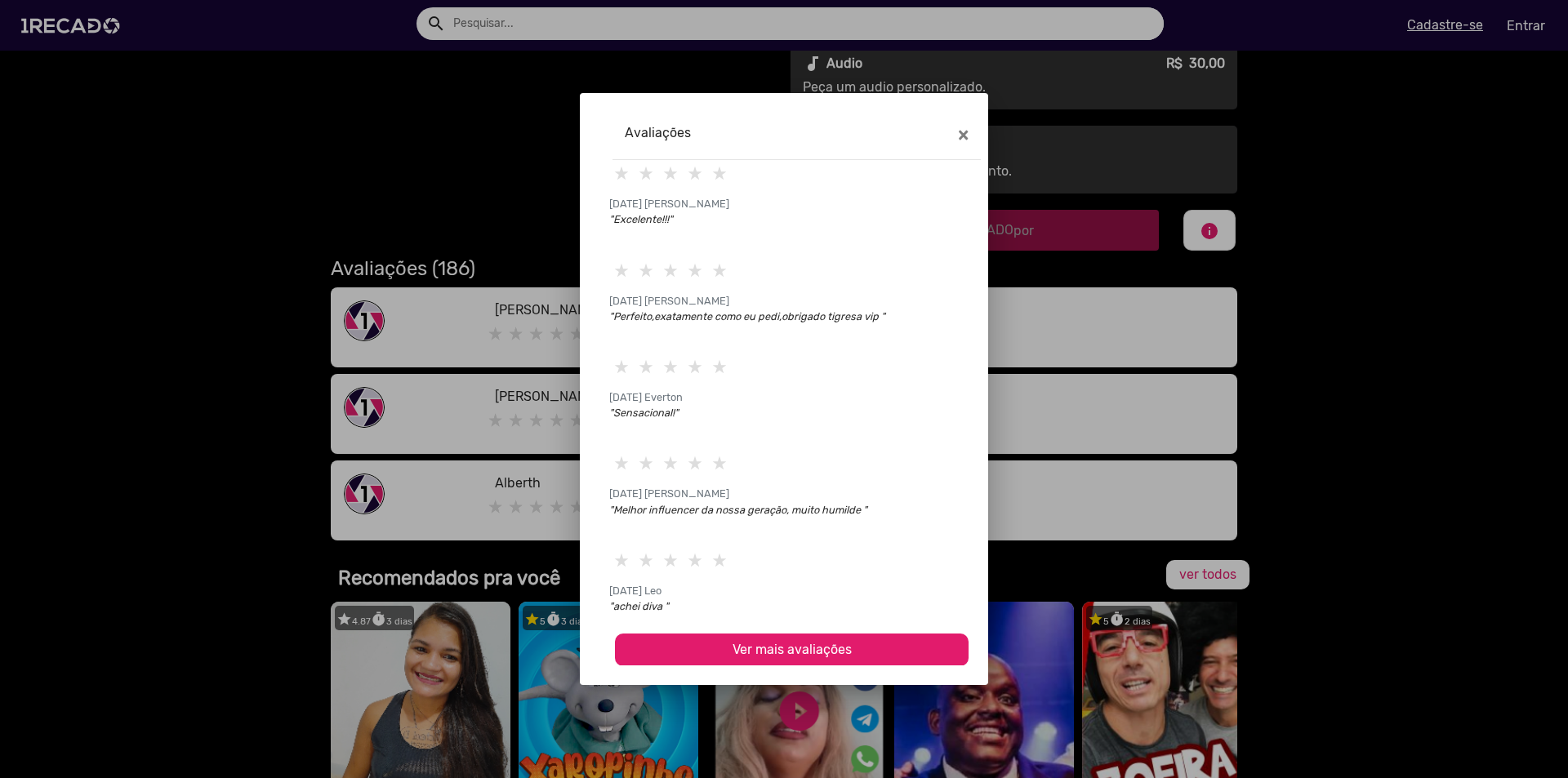
scroll to position [1024, 0]
click at [840, 648] on span "Ver mais avaliações" at bounding box center [792, 648] width 119 height 16
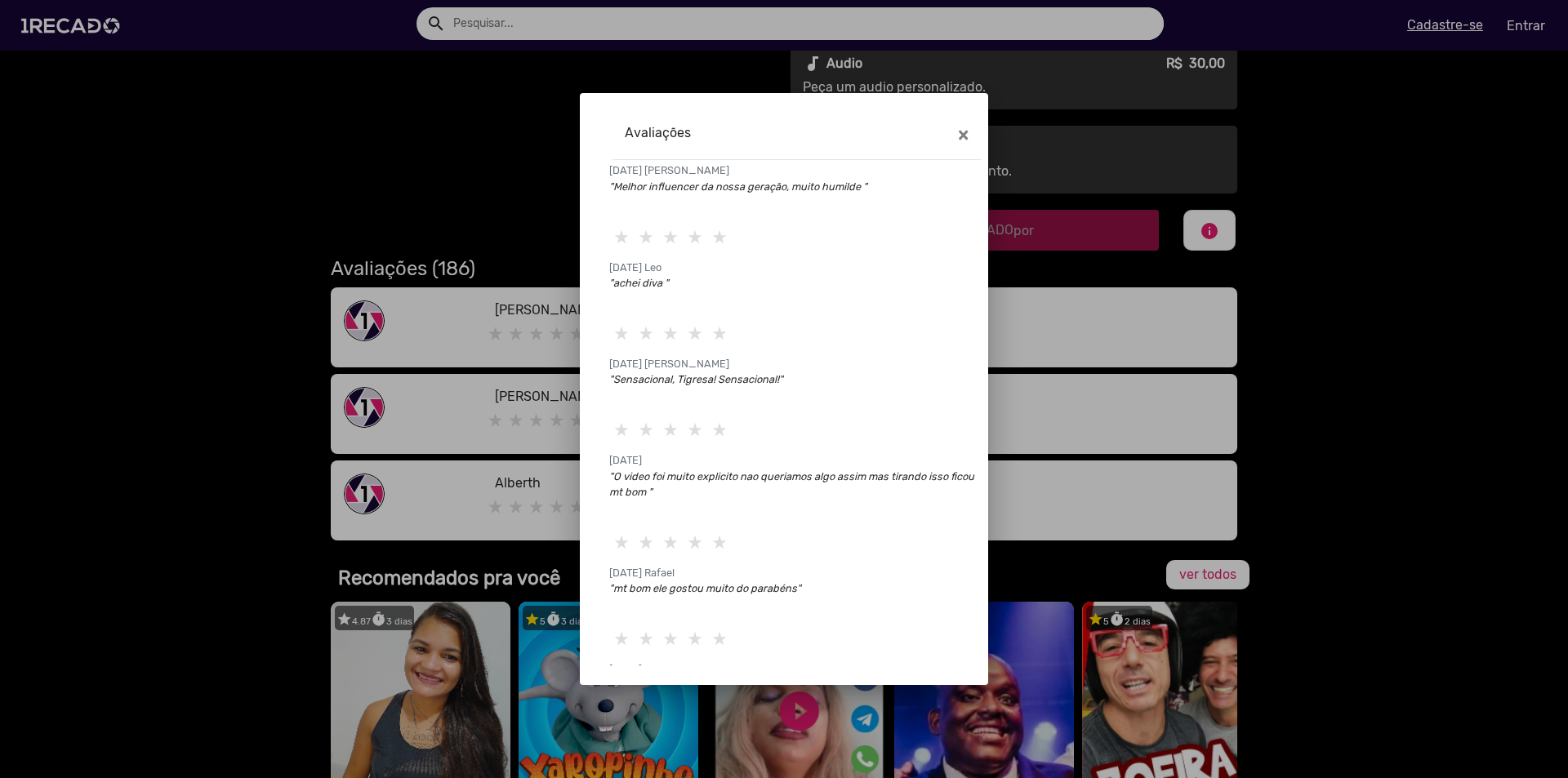
scroll to position [1350, 0]
drag, startPoint x: 661, startPoint y: 471, endPoint x: 756, endPoint y: 475, distance: 95.1
click at [756, 475] on icon ""O video foi muito explicito nao queriamos algo assim mas tirando isso ficou mt…" at bounding box center [791, 480] width 365 height 28
drag, startPoint x: 840, startPoint y: 473, endPoint x: 895, endPoint y: 473, distance: 55.0
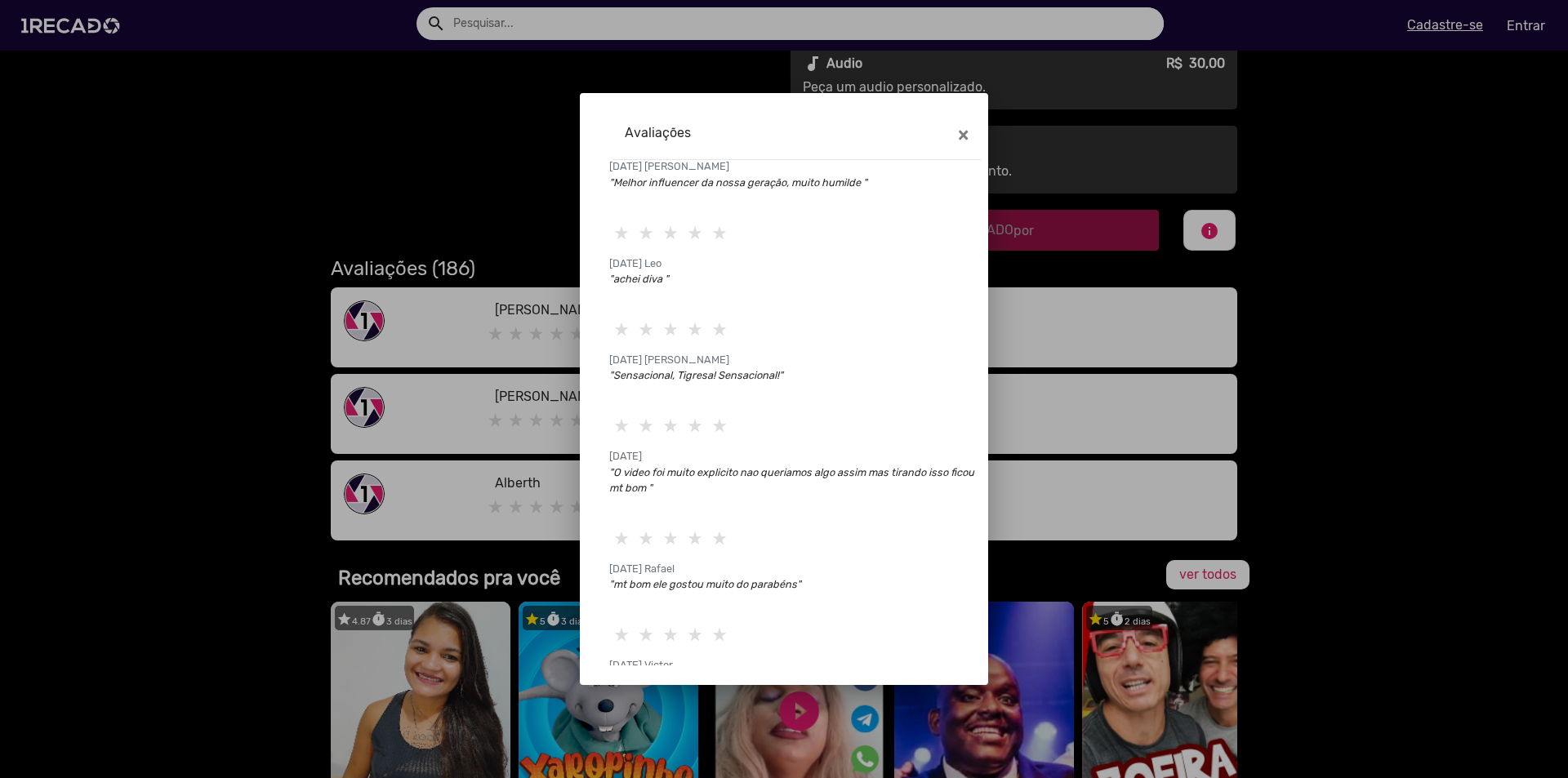
click at [863, 473] on icon ""O video foi muito explicito nao queriamos algo assim mas tirando isso ficou mt…" at bounding box center [791, 480] width 365 height 28
click at [895, 473] on icon ""O video foi muito explicito nao queriamos algo assim mas tirando isso ficou mt…" at bounding box center [791, 480] width 365 height 28
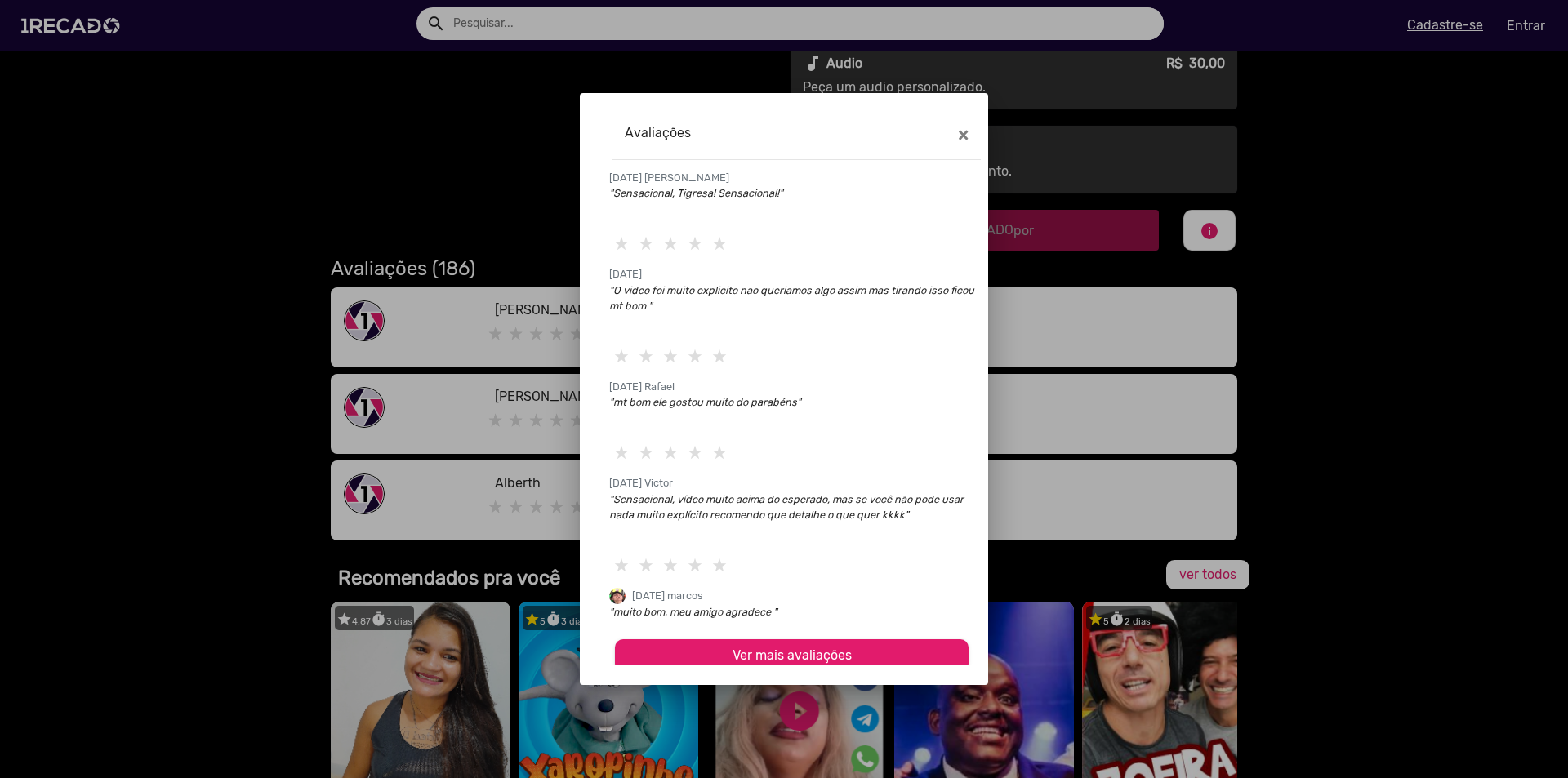
scroll to position [1540, 0]
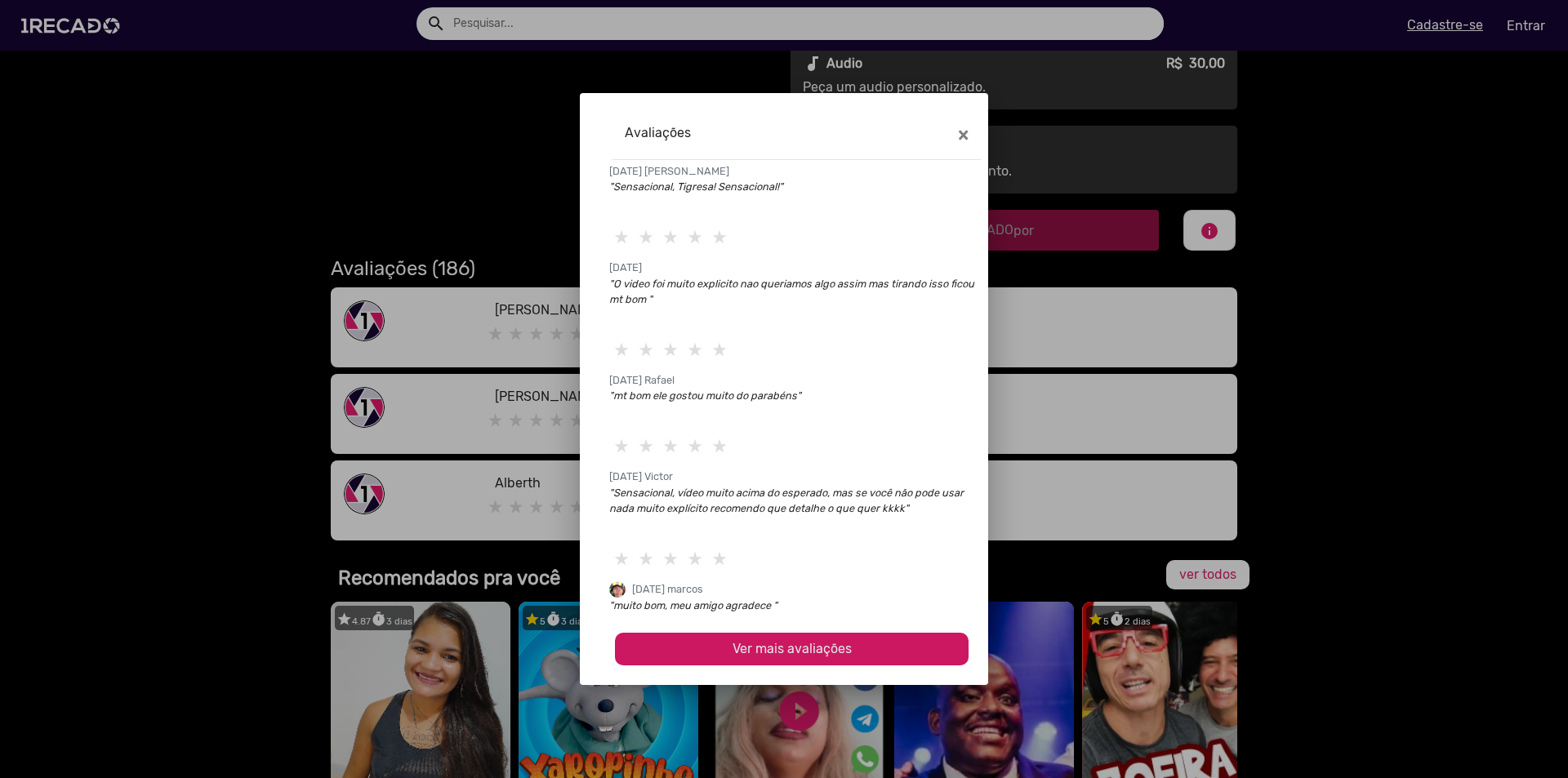
click at [805, 651] on span "Ver mais avaliações" at bounding box center [792, 648] width 119 height 16
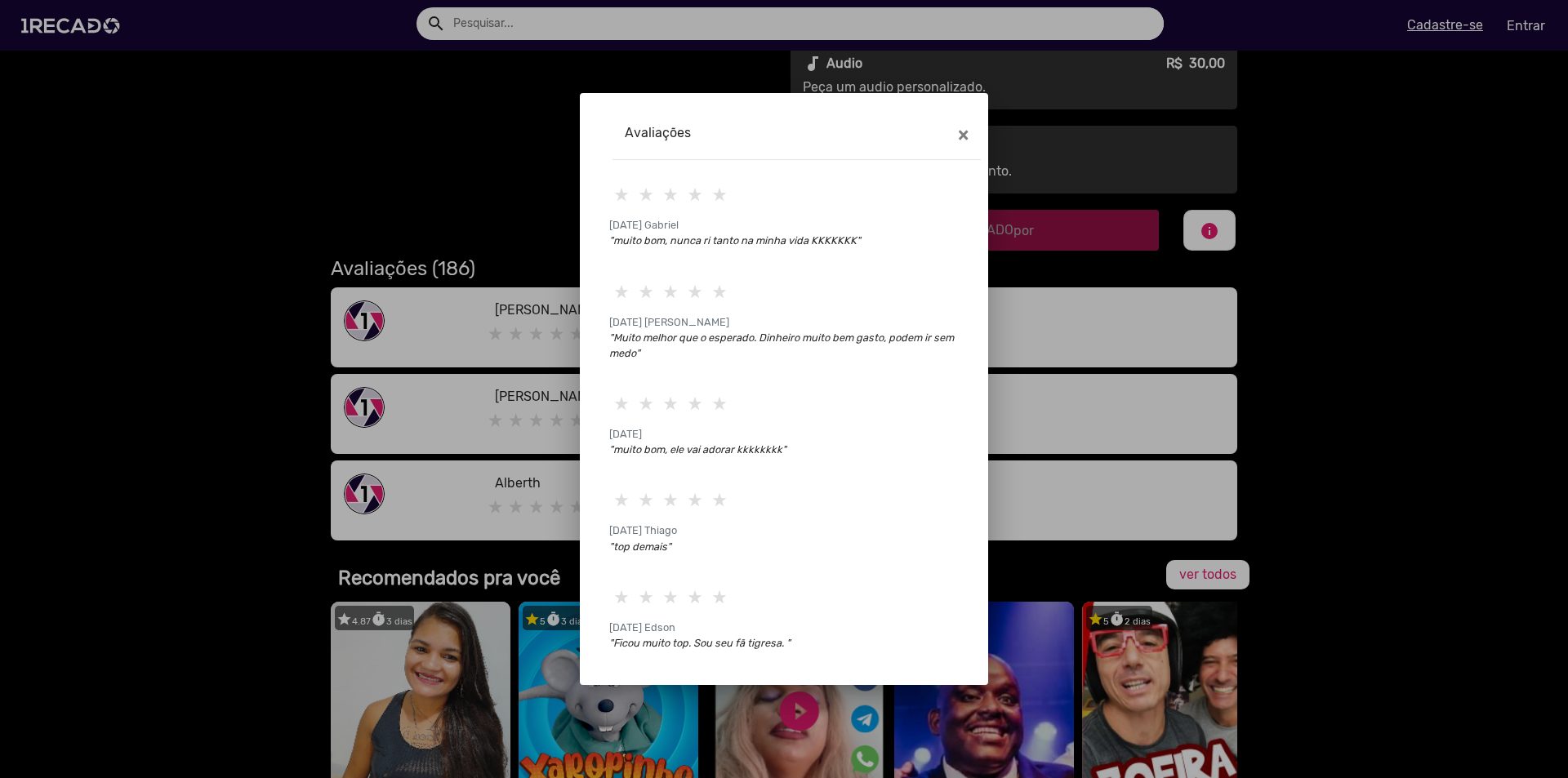
scroll to position [2038, 0]
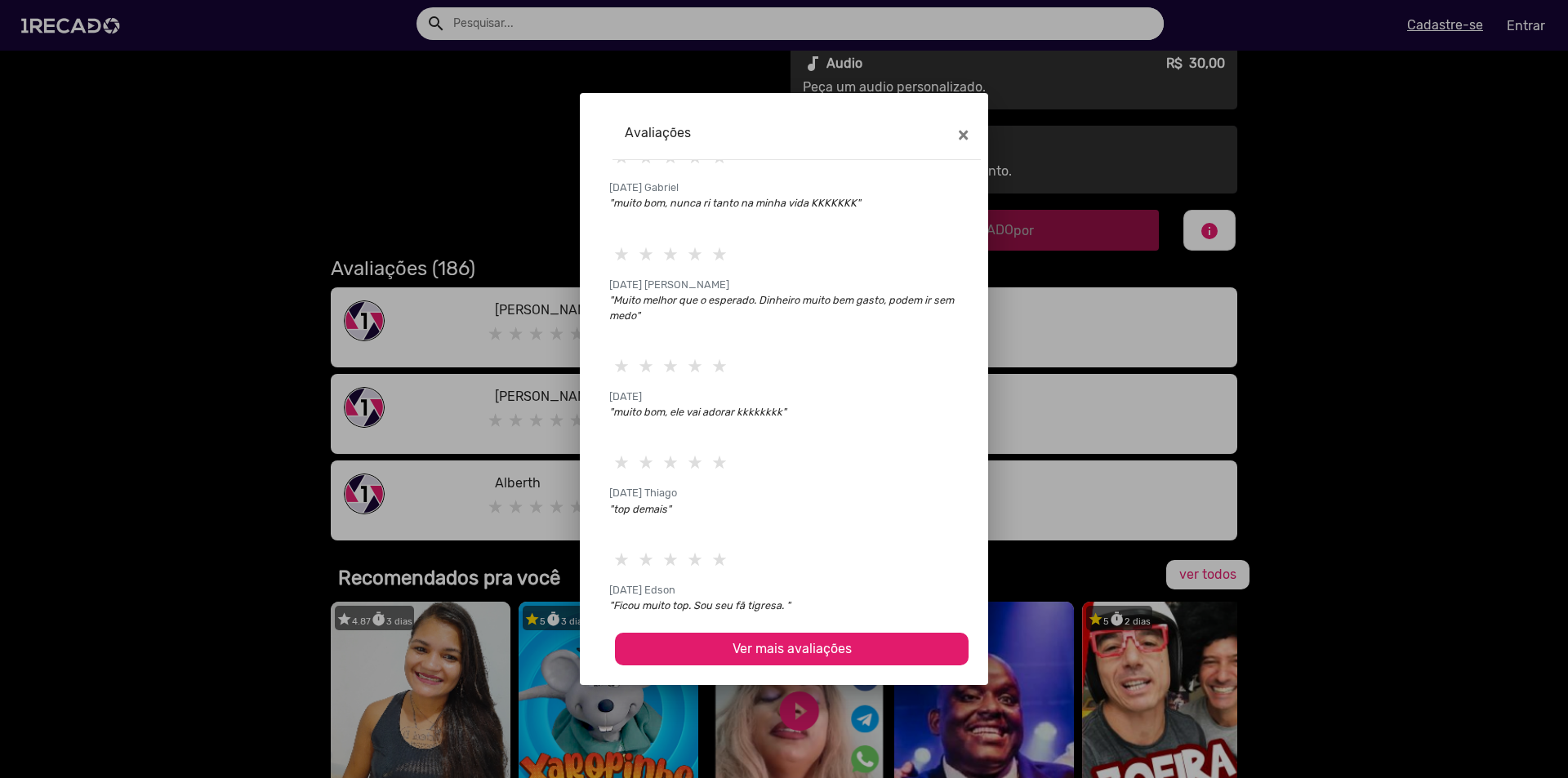
click at [786, 640] on button "Ver mais avaliações" at bounding box center [791, 649] width 353 height 33
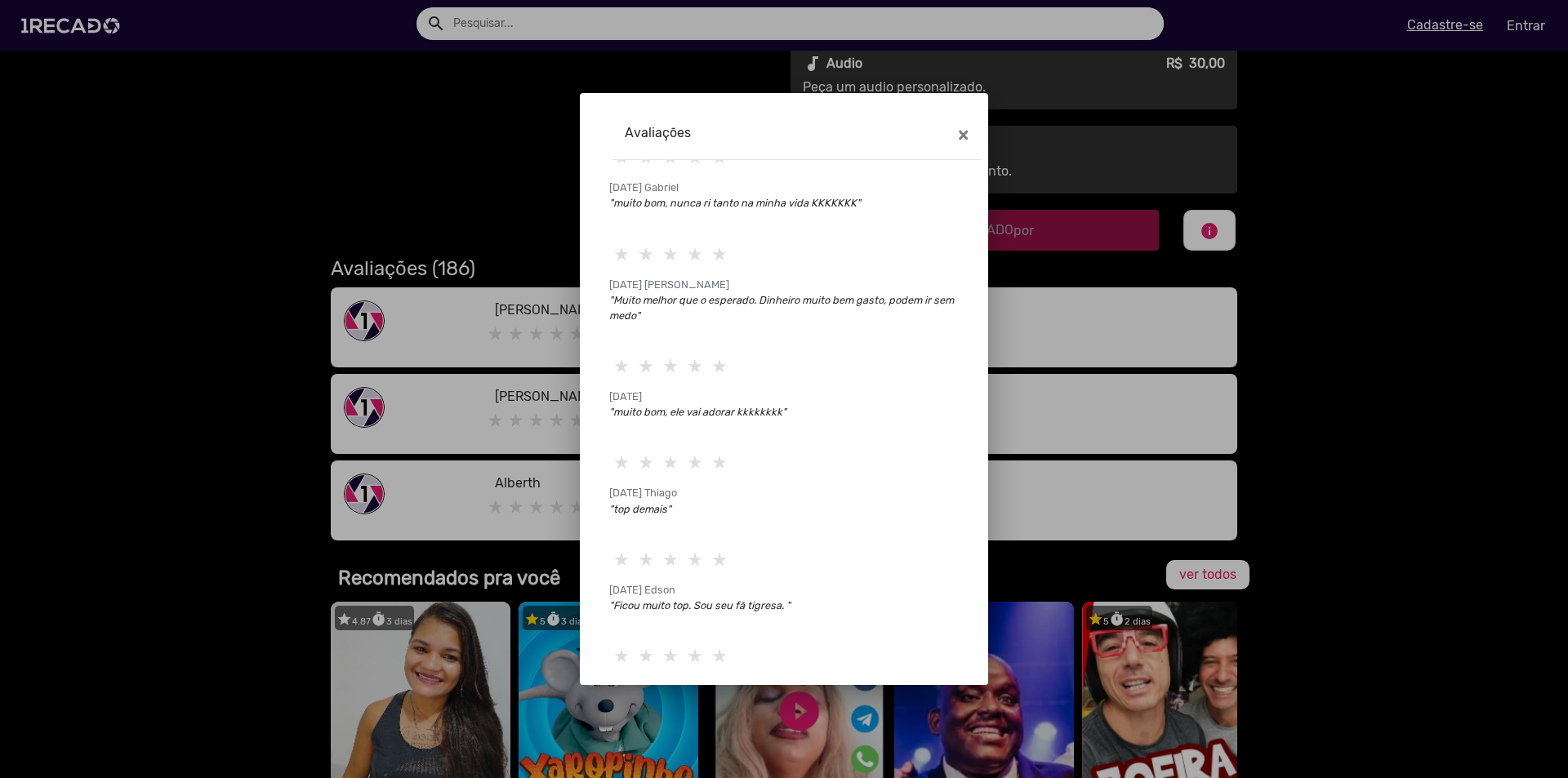
click at [1348, 481] on div at bounding box center [784, 389] width 1568 height 778
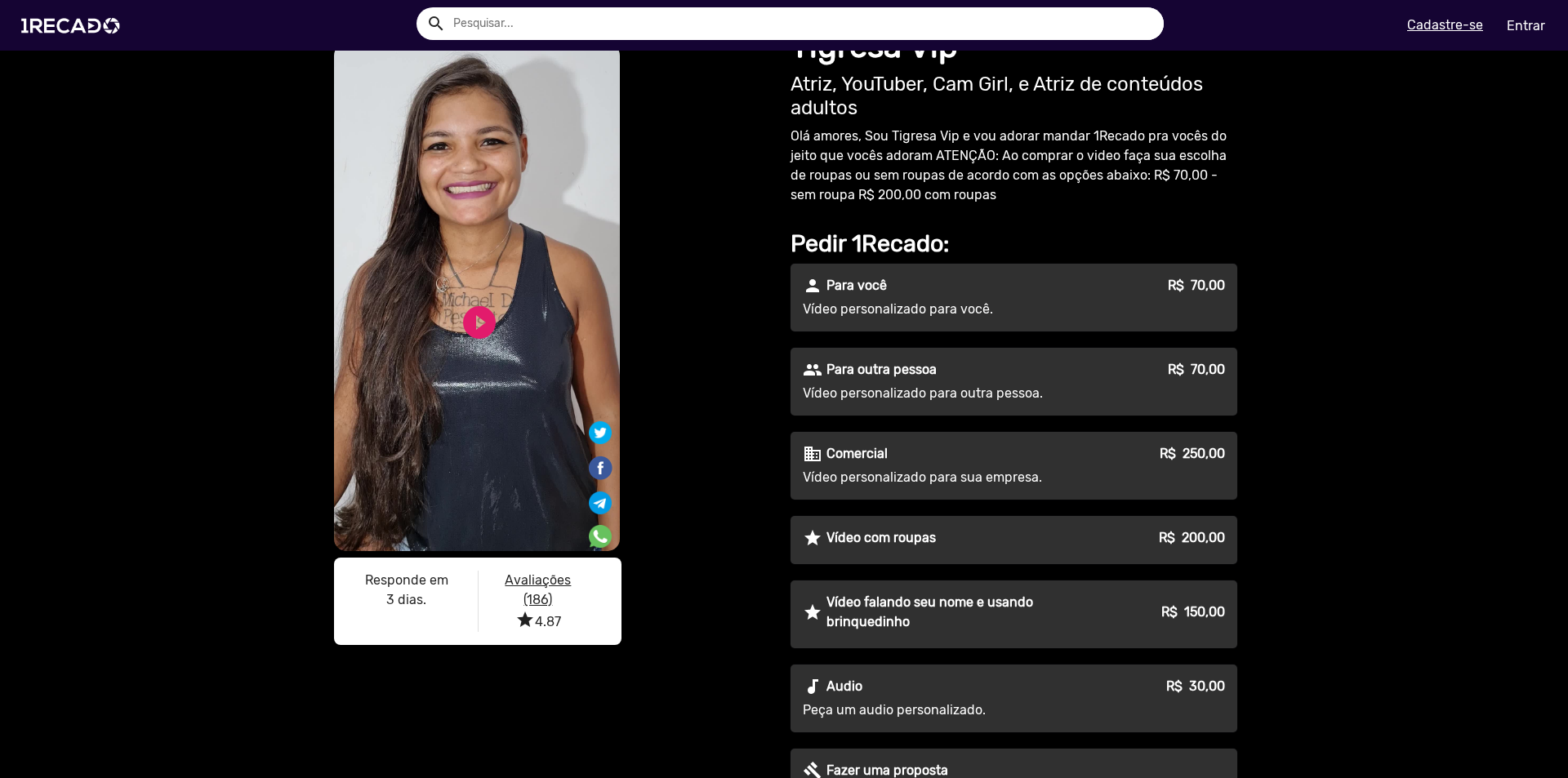
scroll to position [0, 0]
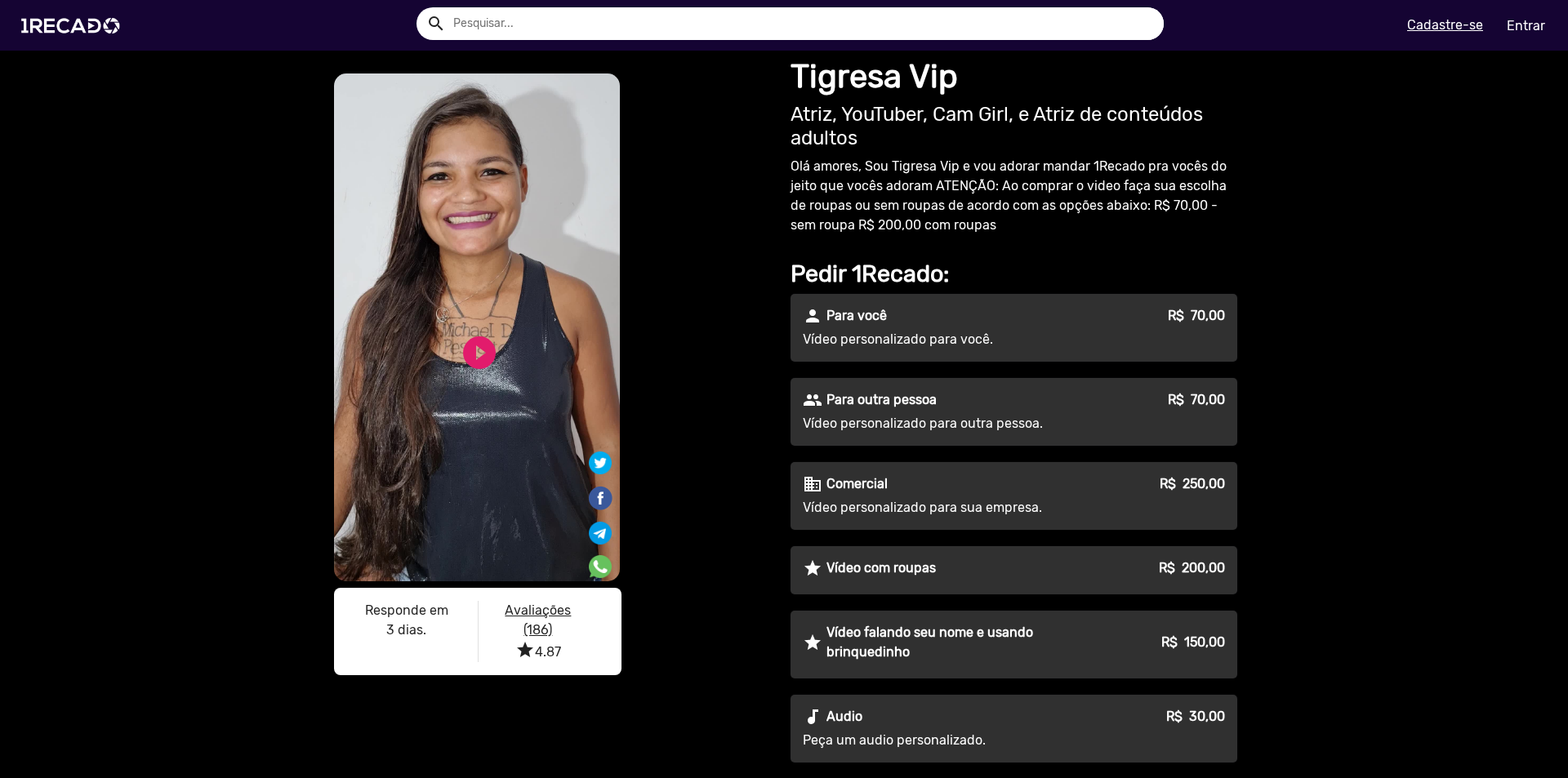
drag, startPoint x: 474, startPoint y: 323, endPoint x: 480, endPoint y: 374, distance: 51.4
click at [479, 334] on div "S1RECADO vídeos dedicados para fãs e empresas S1RECADO vídeos dedicados para fã…" at bounding box center [477, 377] width 294 height 615
click at [479, 379] on video "S1RECADO vídeos dedicados para fãs e empresas" at bounding box center [477, 327] width 286 height 508
click at [479, 347] on link "play_circle_filled" at bounding box center [478, 352] width 39 height 39
click at [85, 18] on img at bounding box center [73, 26] width 123 height 69
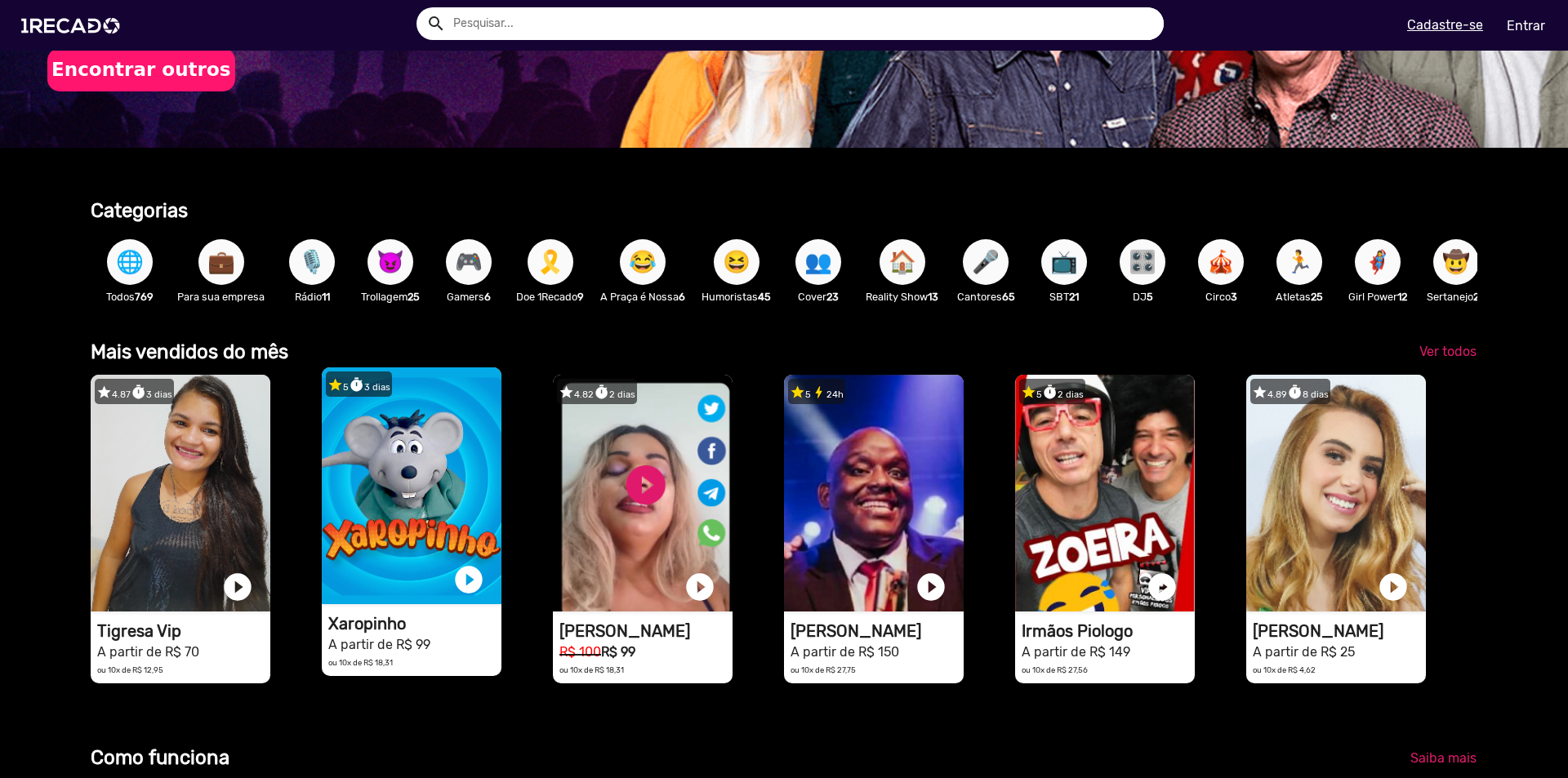
scroll to position [408, 0]
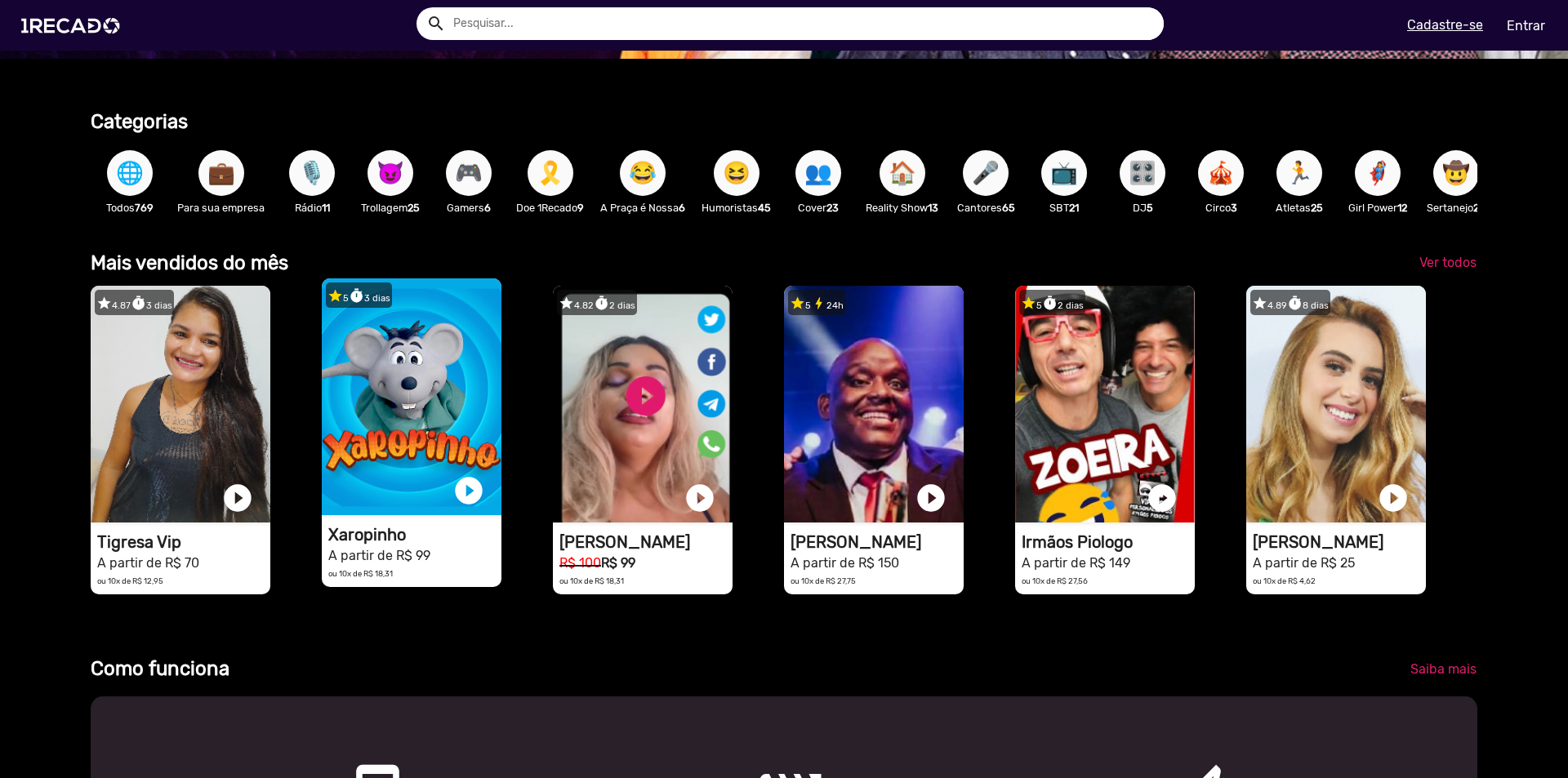
click at [437, 395] on video "1RECADO vídeos dedicados para fãs e empresas" at bounding box center [412, 396] width 180 height 237
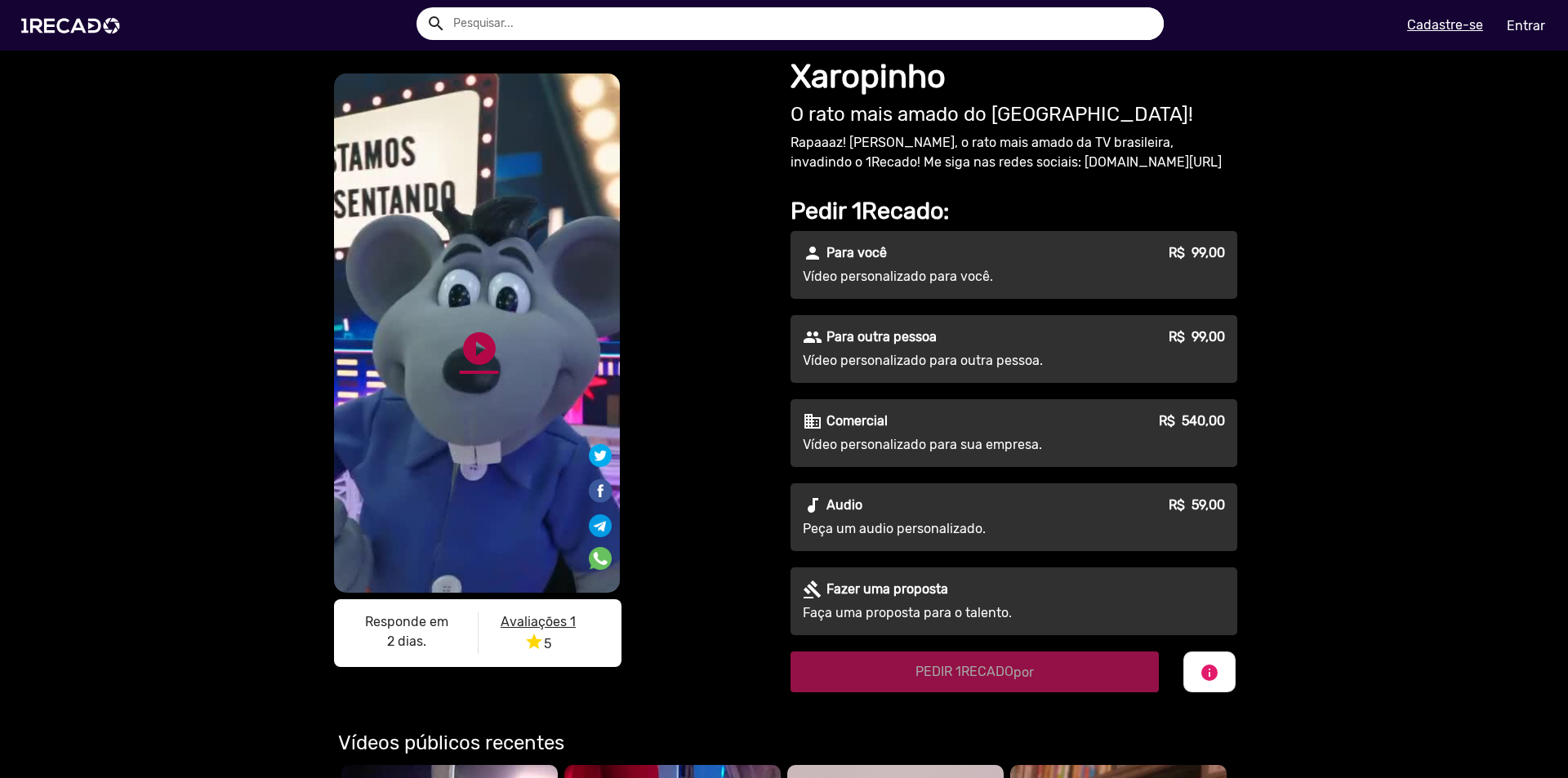
click at [464, 361] on link "play_circle_filled" at bounding box center [478, 348] width 39 height 39
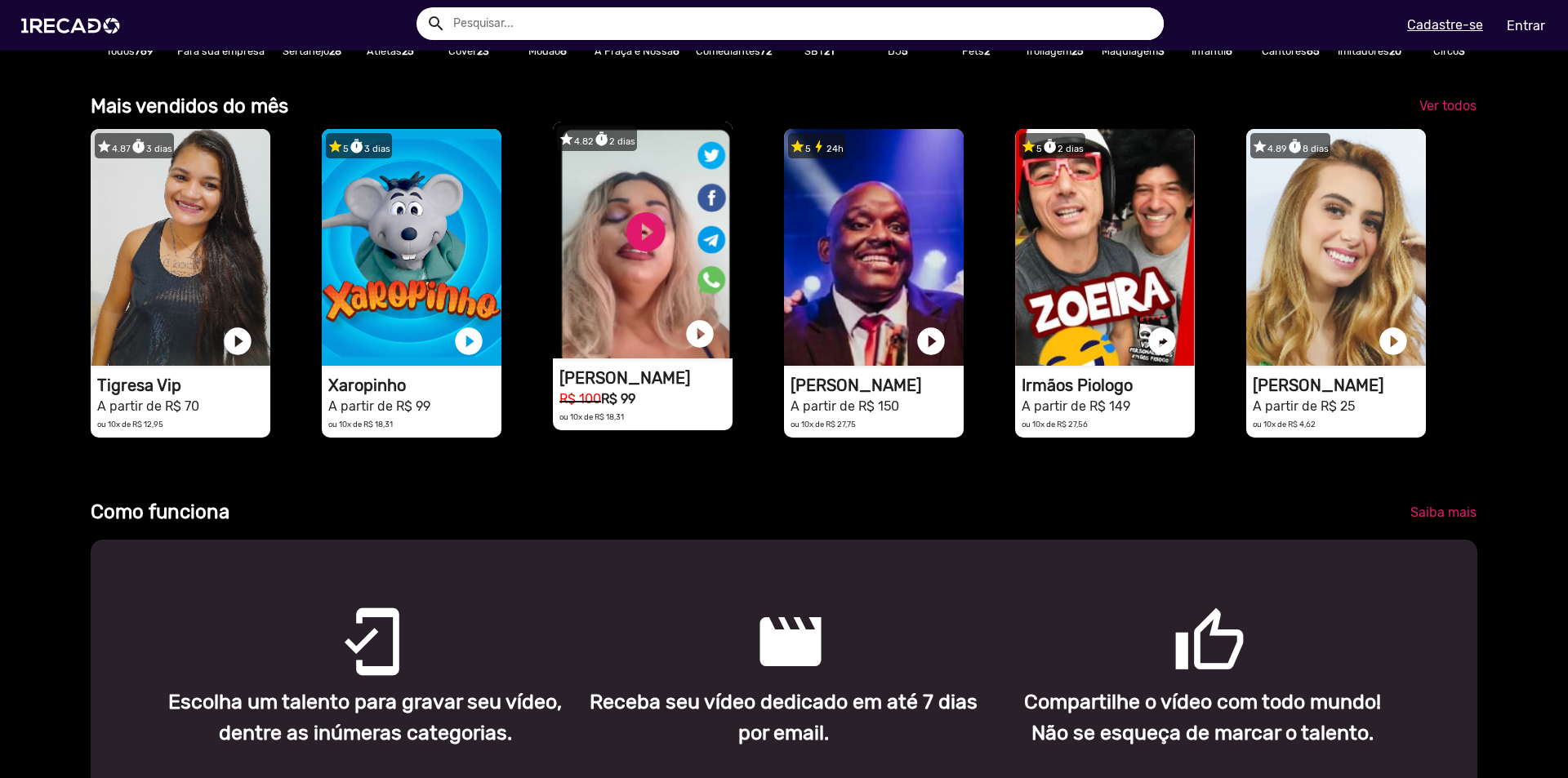
scroll to position [572, 0]
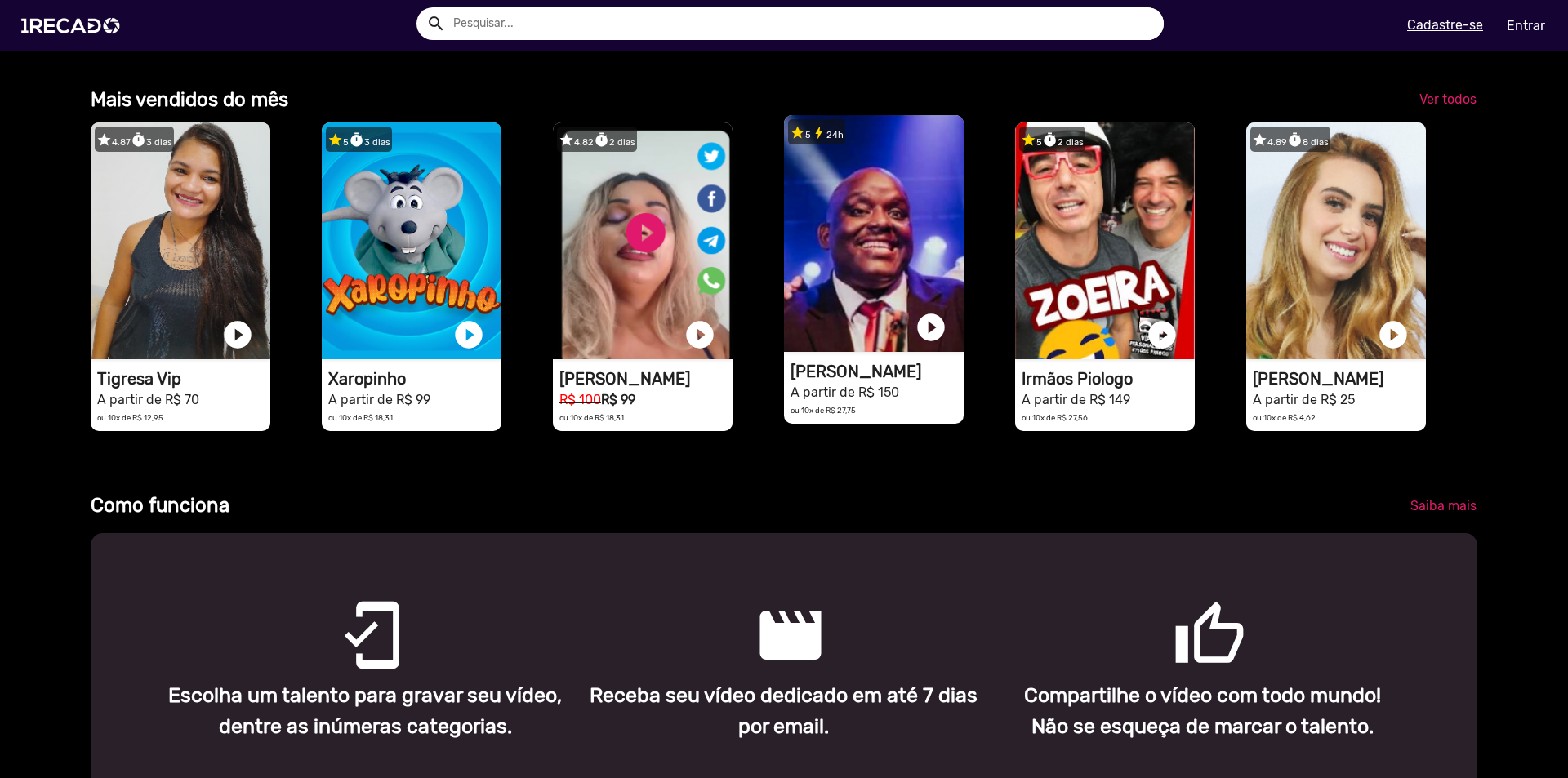
click at [860, 285] on video "1RECADO vídeos dedicados para fãs e empresas" at bounding box center [874, 233] width 180 height 237
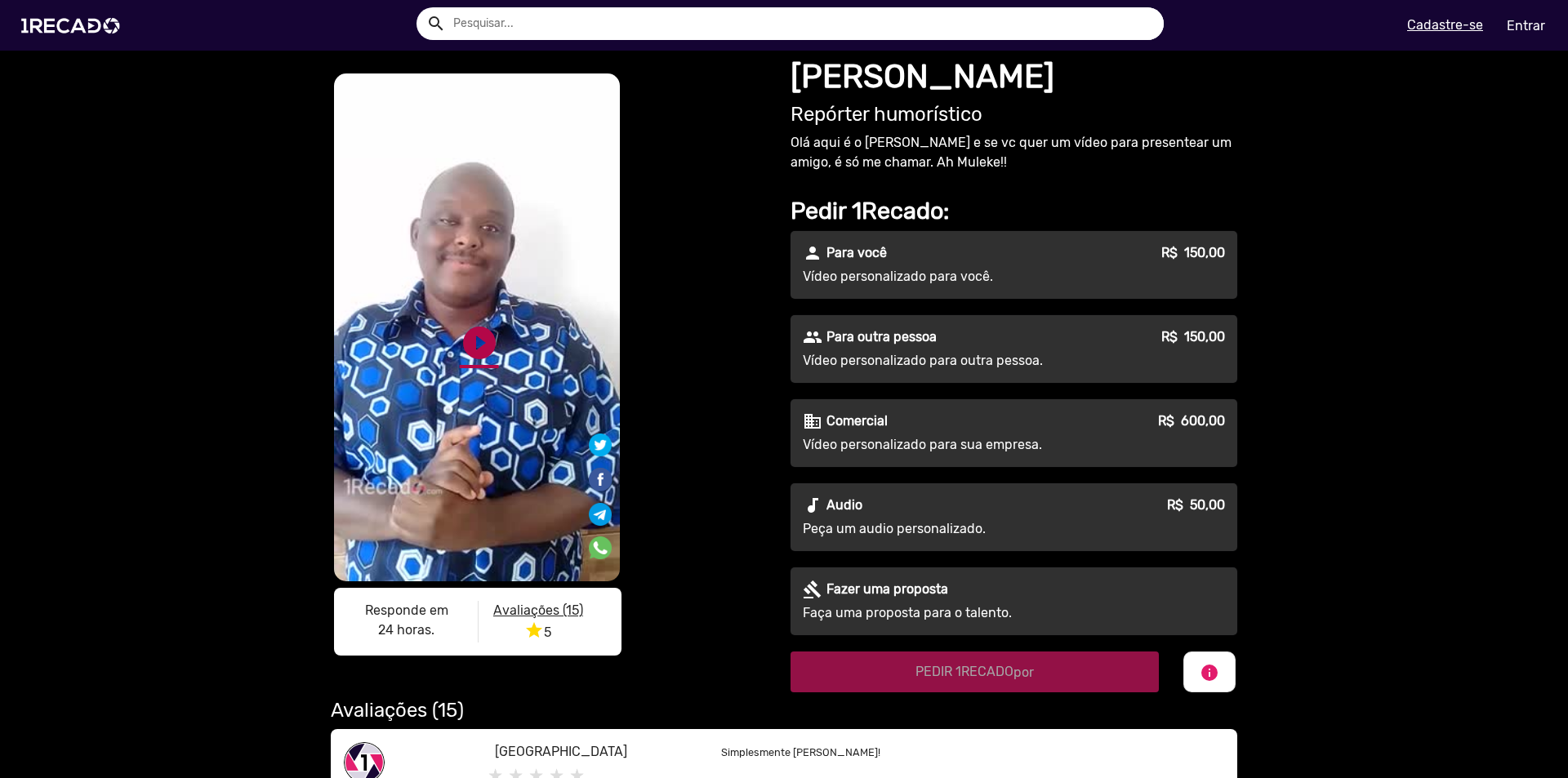
click at [483, 332] on link "play_circle_filled" at bounding box center [478, 342] width 39 height 39
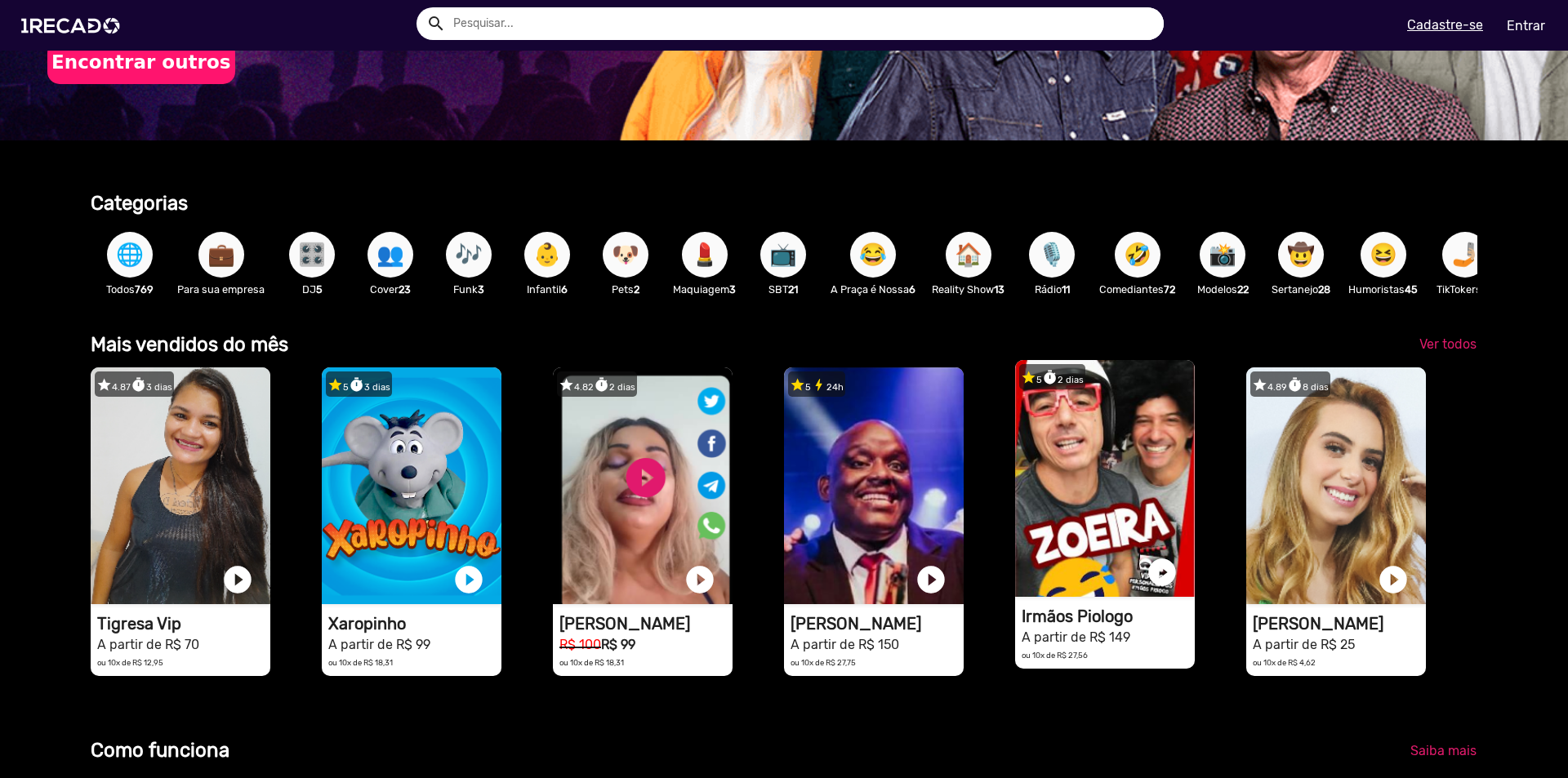
scroll to position [408, 0]
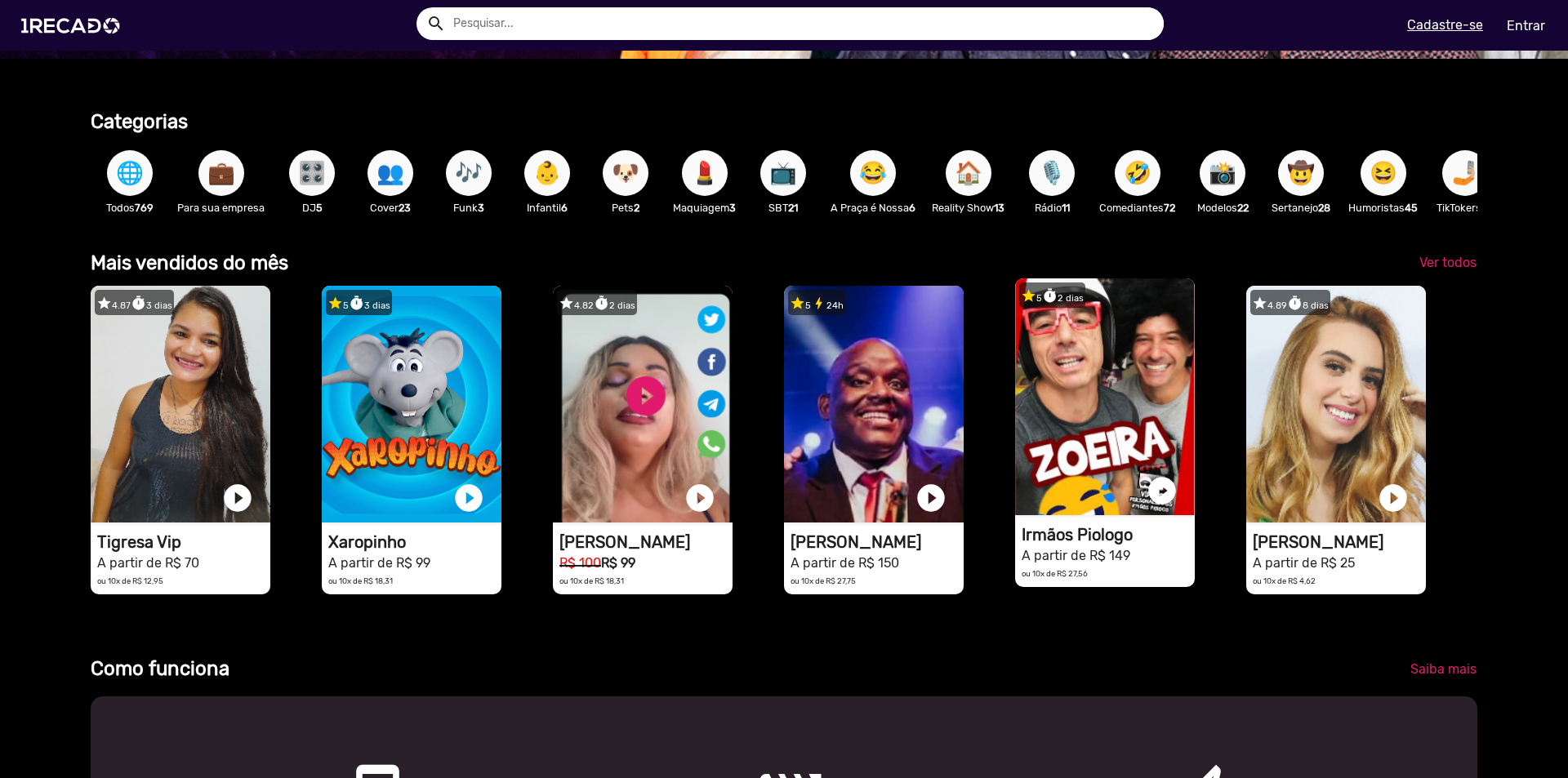
click at [1120, 417] on video "1RECADO vídeos dedicados para fãs e empresas" at bounding box center [1104, 396] width 180 height 237
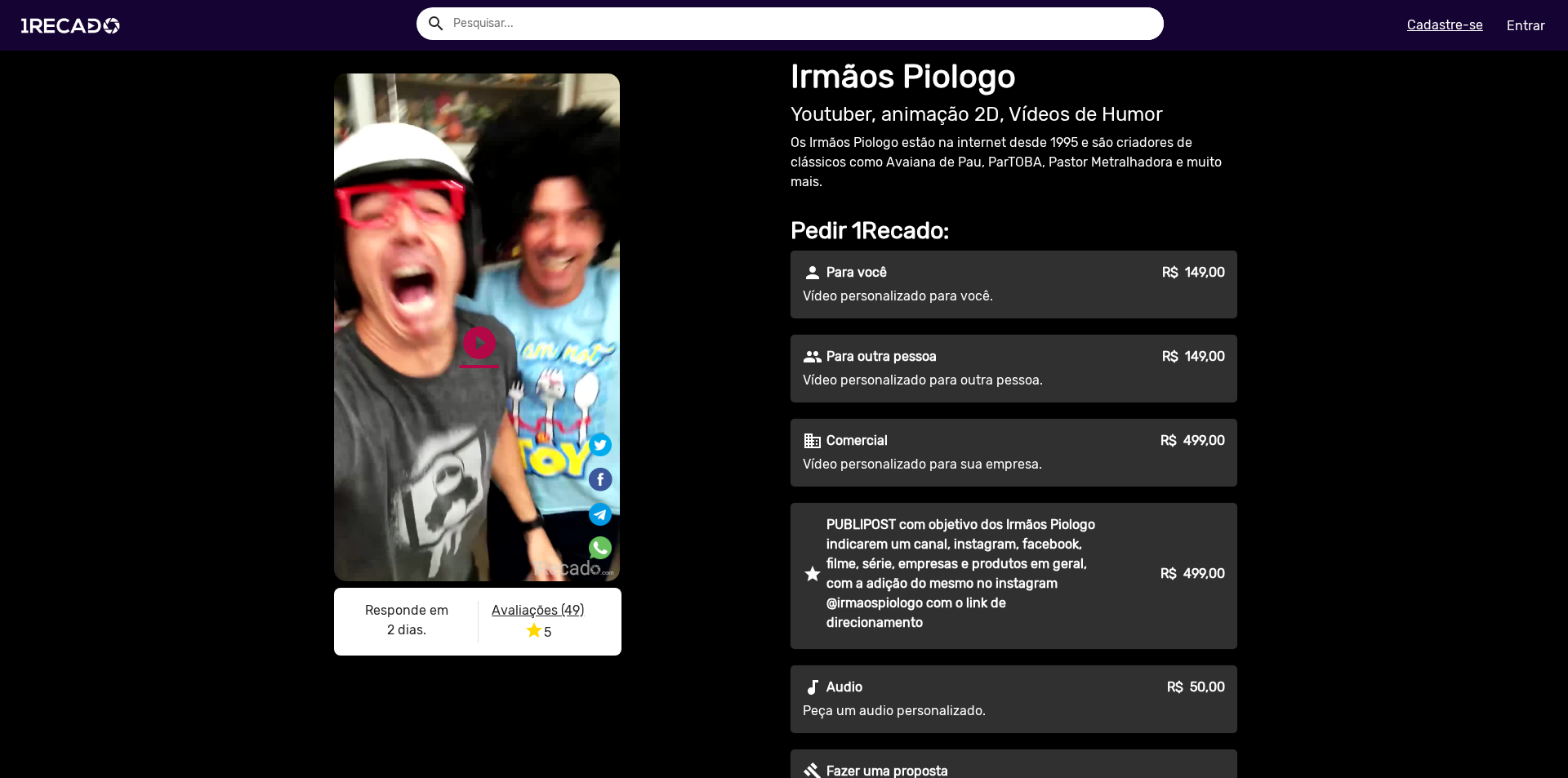
click at [471, 338] on link "play_circle_filled" at bounding box center [478, 342] width 39 height 39
click at [459, 345] on link "pause_circle" at bounding box center [478, 342] width 39 height 39
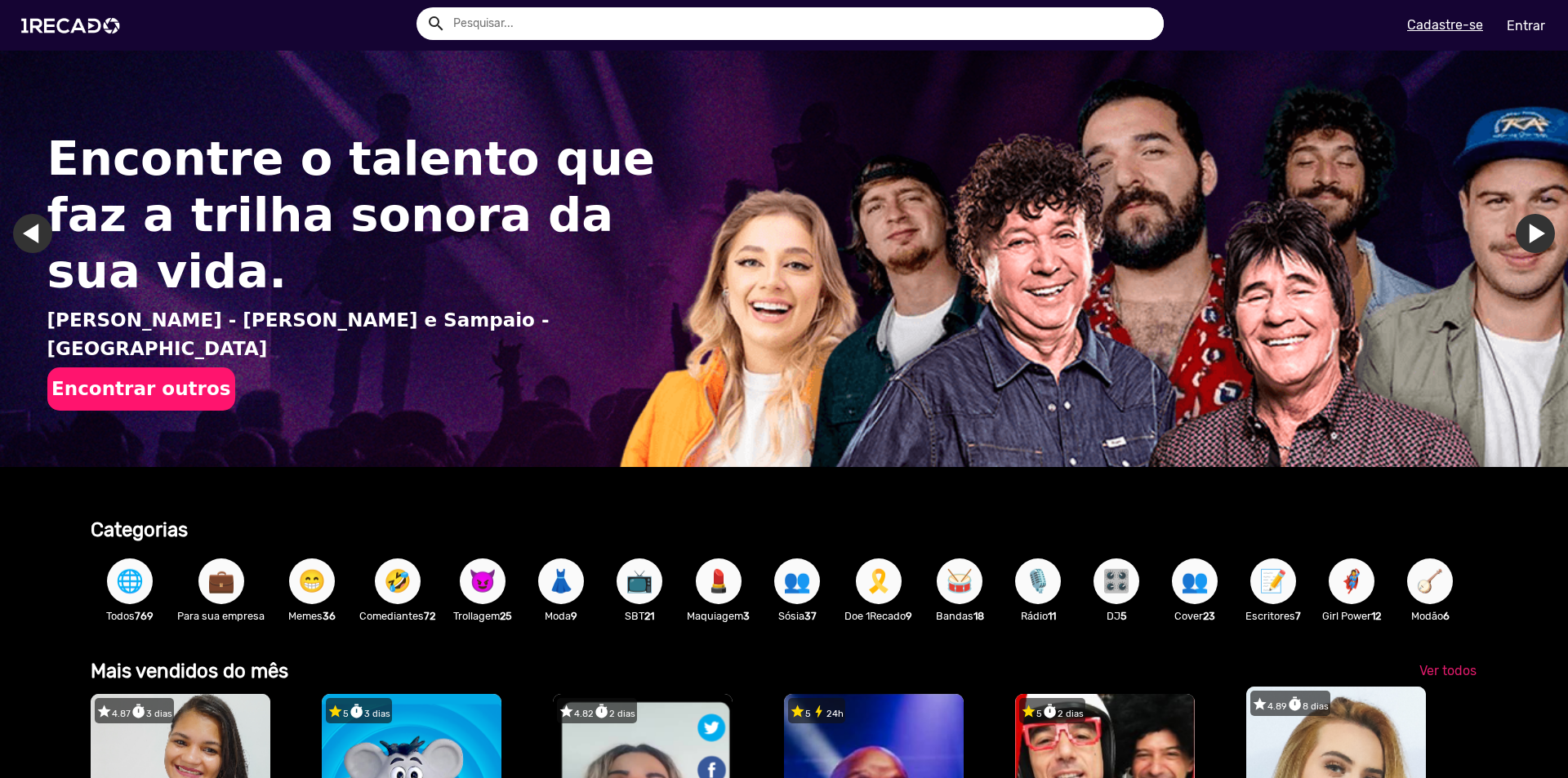
scroll to position [163, 0]
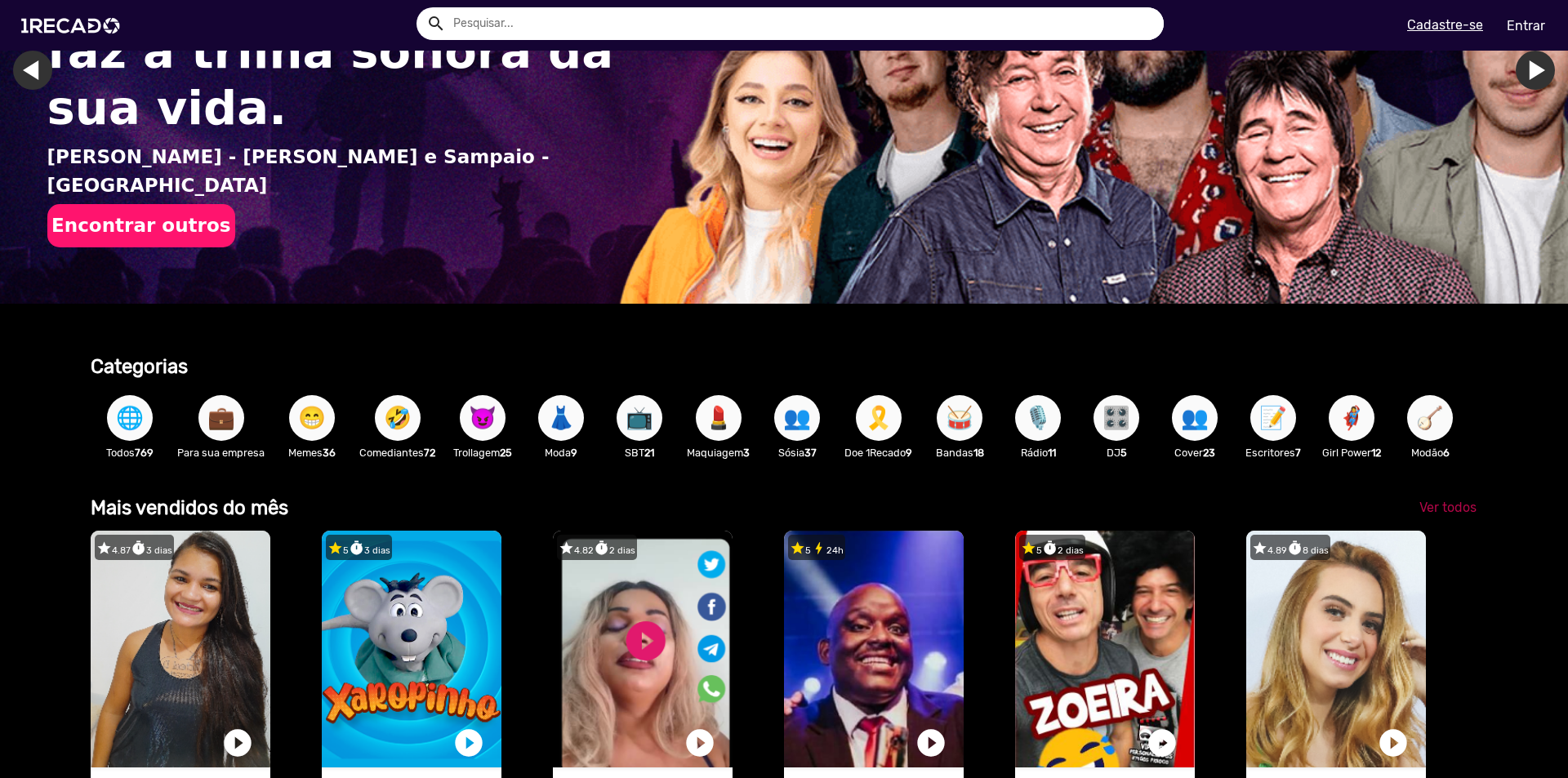
click at [1421, 515] on span "Ver todos" at bounding box center [1448, 508] width 57 height 16
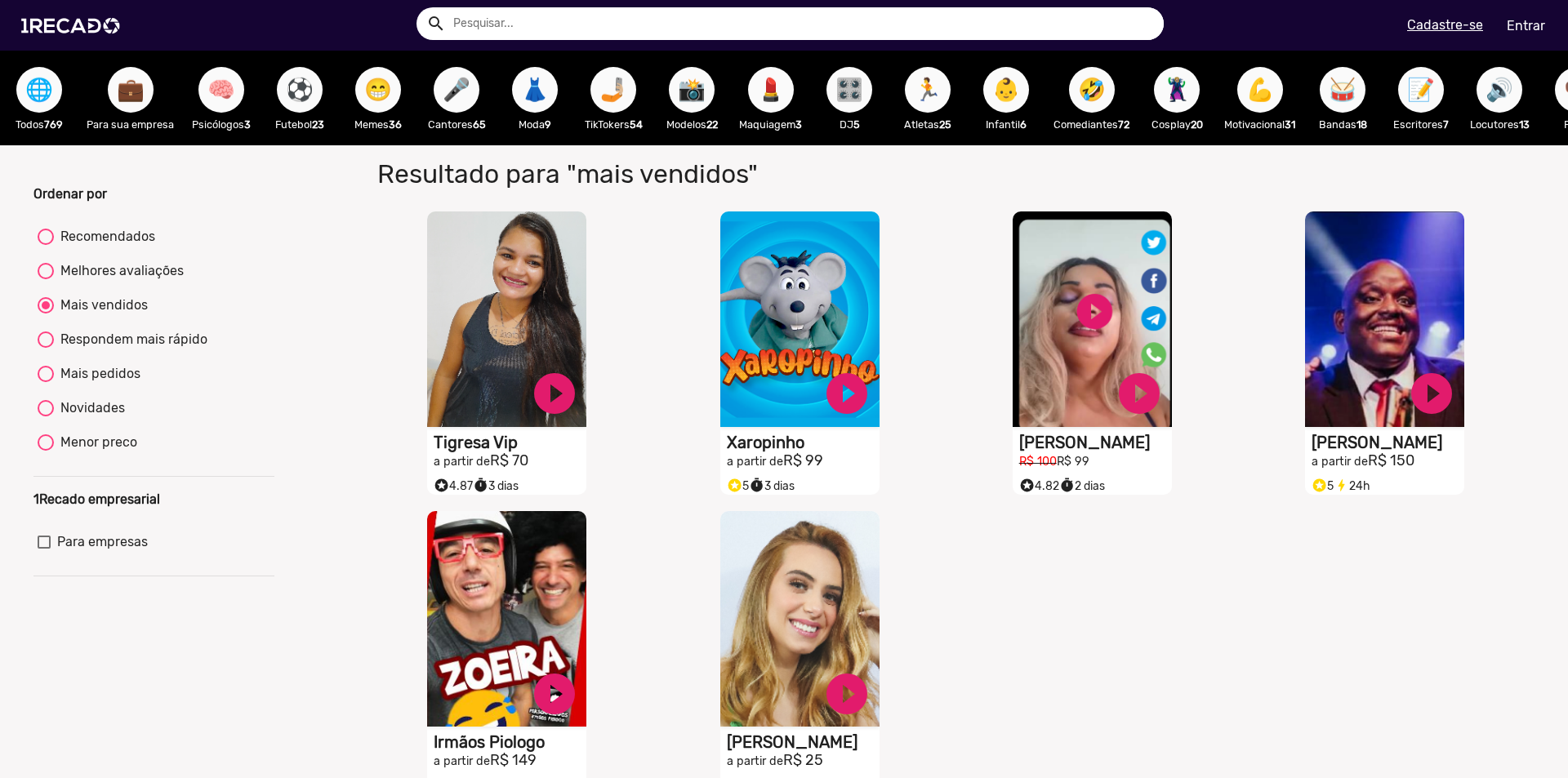
click at [111, 247] on div "Recomendados" at bounding box center [104, 237] width 101 height 20
click at [46, 246] on input "Recomendados" at bounding box center [45, 245] width 1 height 1
radio input "true"
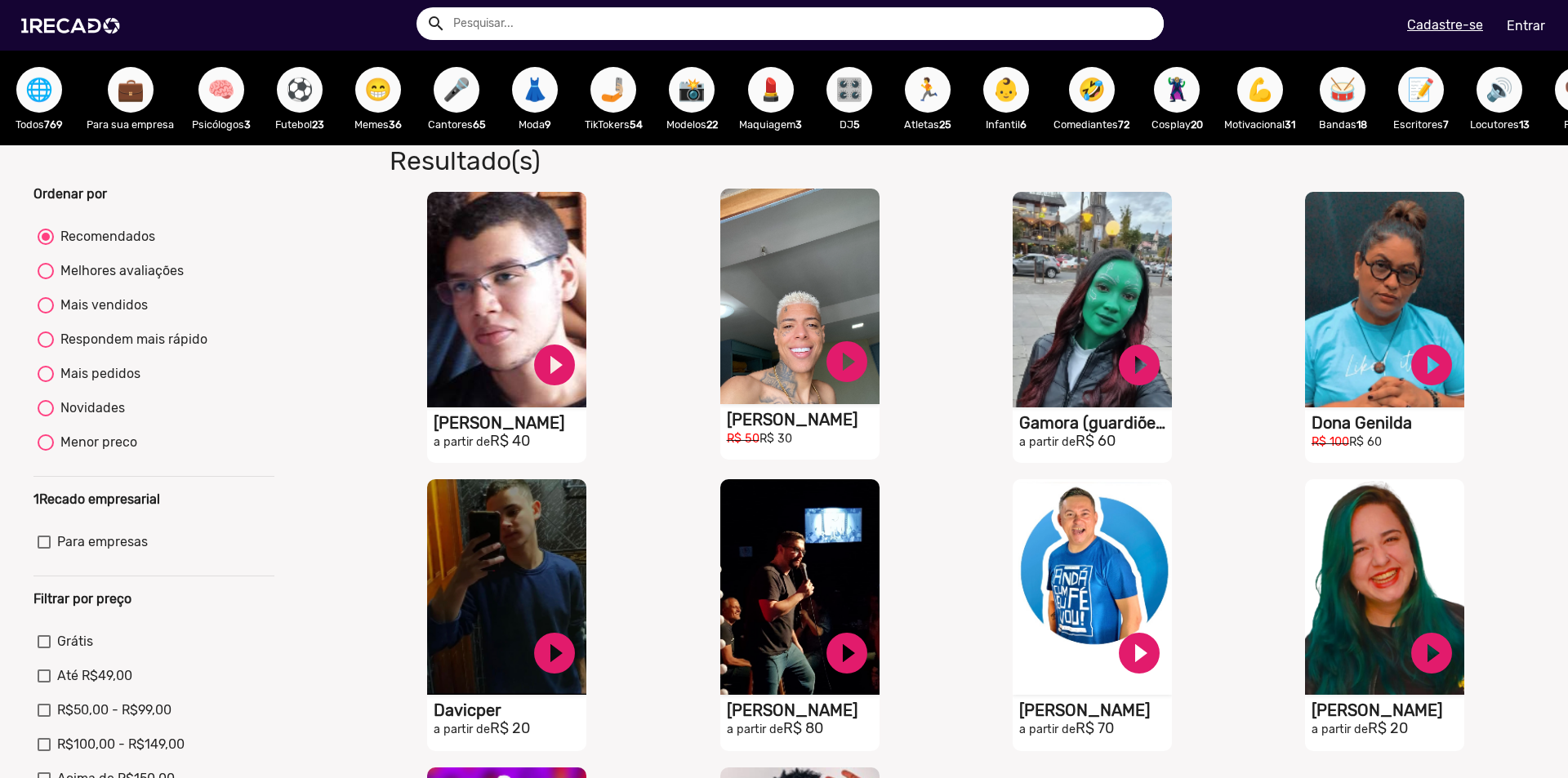
click at [802, 326] on video "S1RECADO vídeos dedicados para fãs e empresas" at bounding box center [800, 296] width 159 height 216
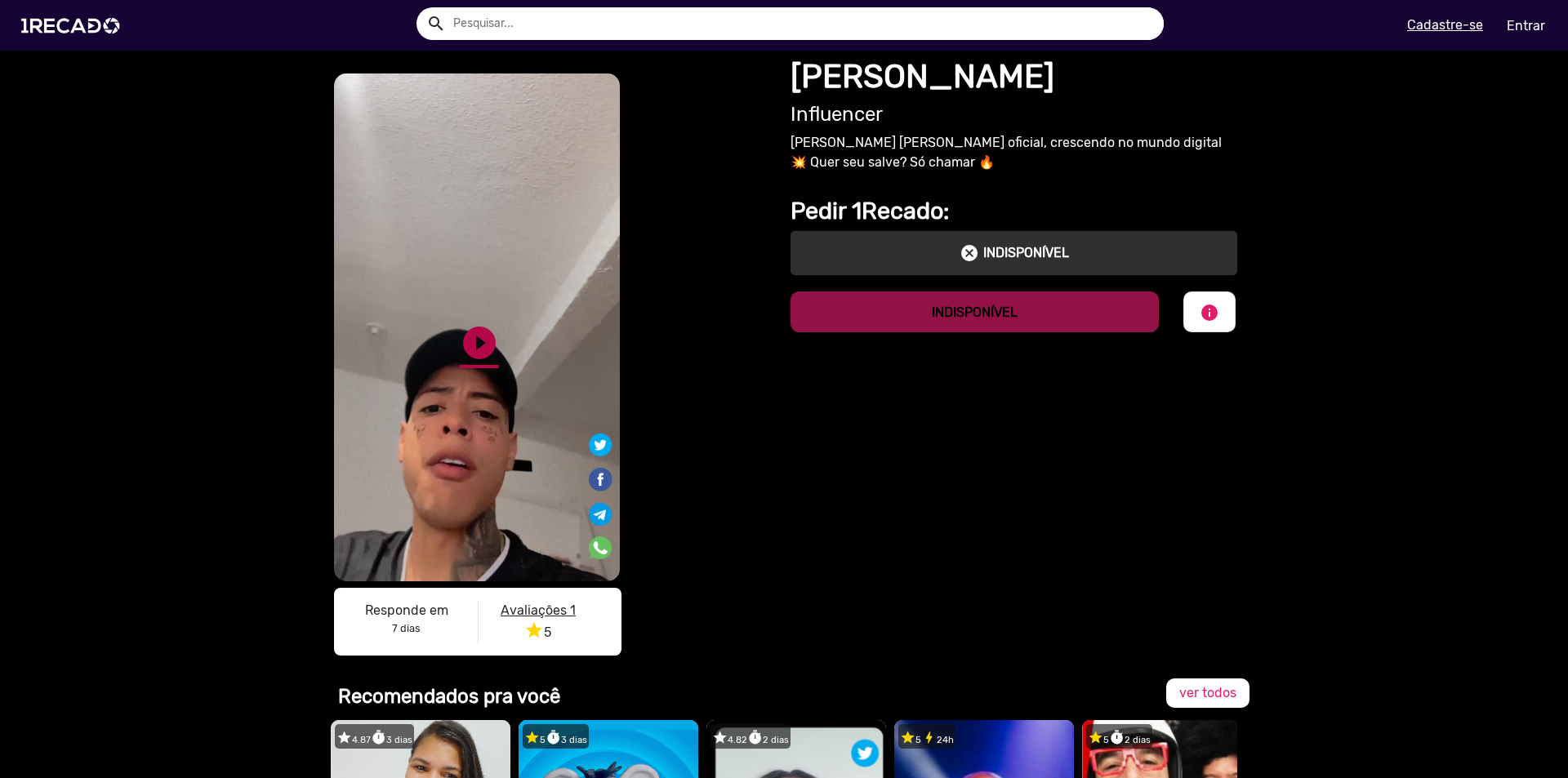
click at [471, 340] on link "play_circle_filled" at bounding box center [478, 342] width 39 height 39
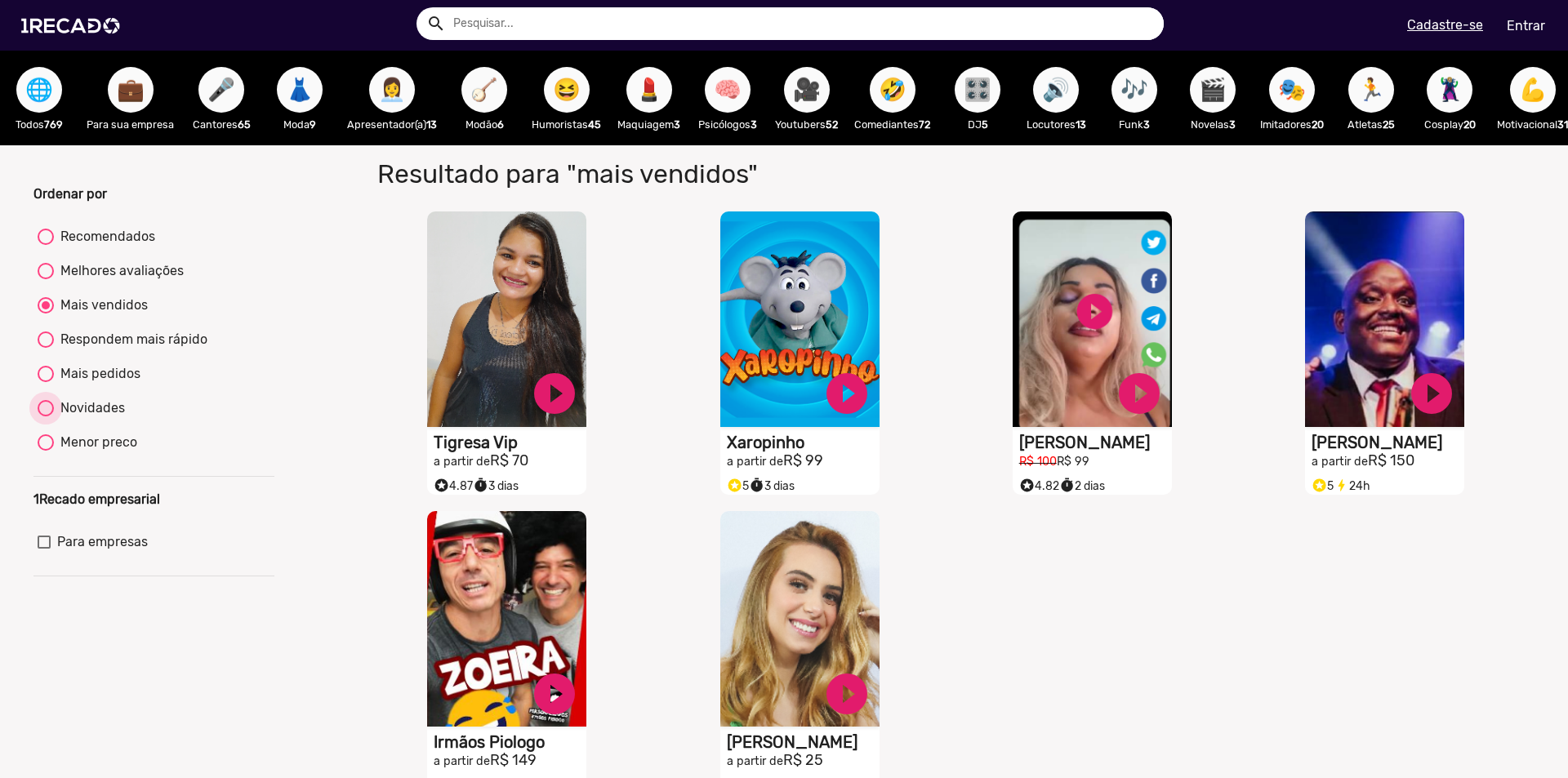
click at [96, 418] on div "Novidades" at bounding box center [89, 408] width 71 height 20
click at [46, 417] on input "Novidades" at bounding box center [45, 416] width 1 height 1
radio input "true"
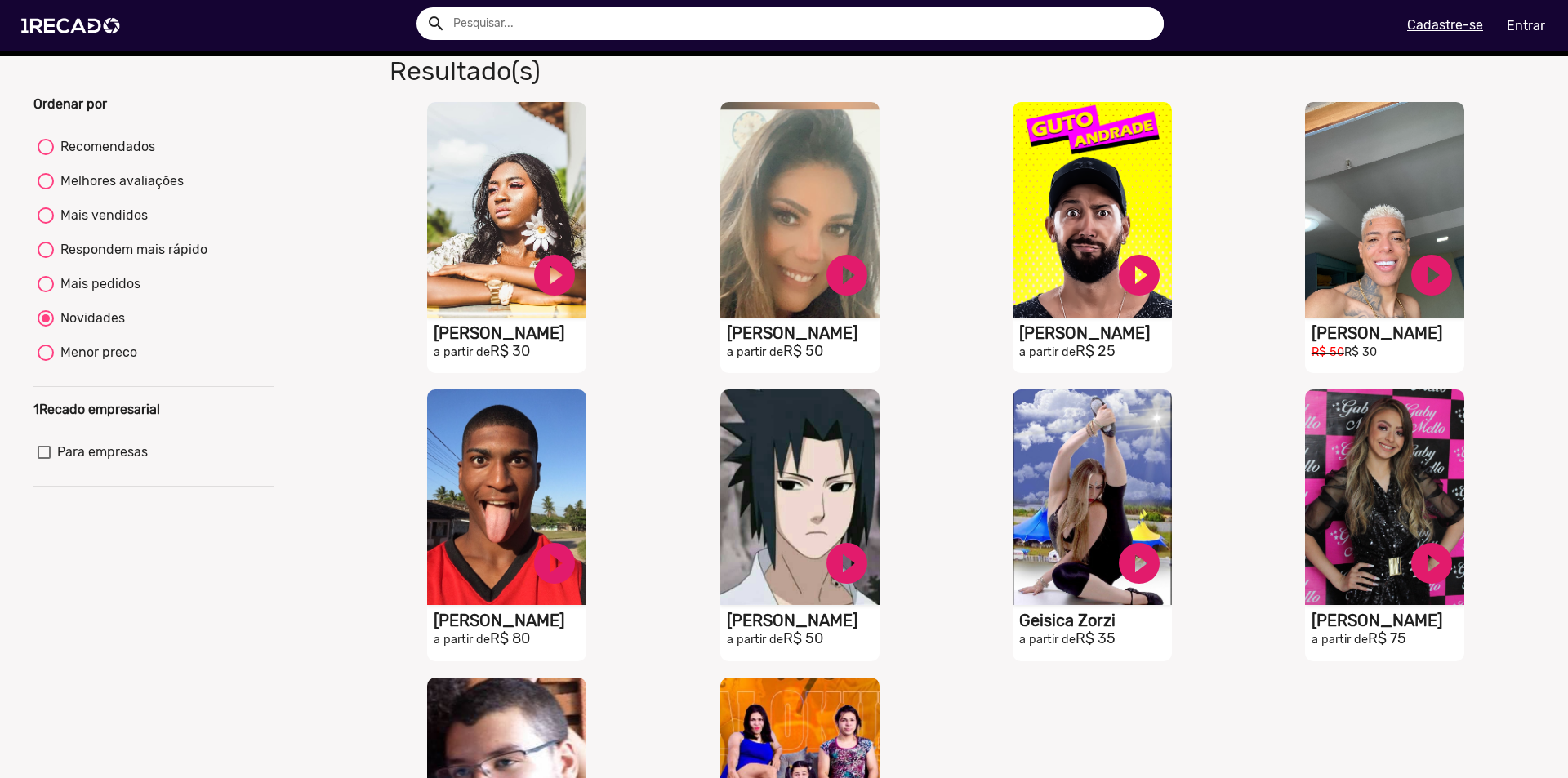
scroll to position [163, 0]
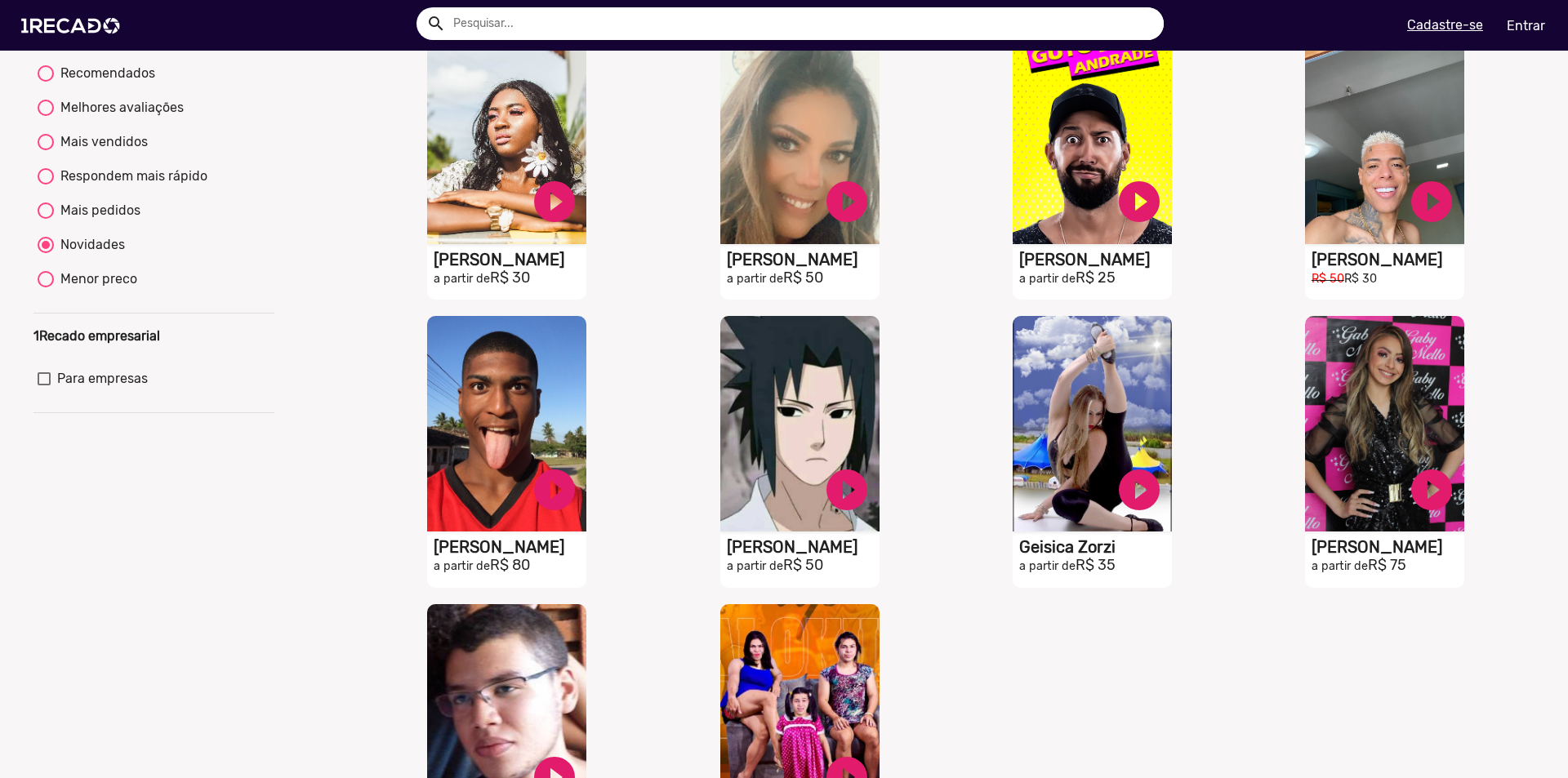
click at [116, 279] on mat-radio-group "Recomendados Melhores avaliações Mais vendidos Respondem mais rápido Mais pedid…" at bounding box center [154, 180] width 241 height 240
click at [108, 289] on div "Menor preco" at bounding box center [95, 279] width 83 height 20
click at [46, 288] on input "Menor preco" at bounding box center [45, 288] width 1 height 1
radio input "true"
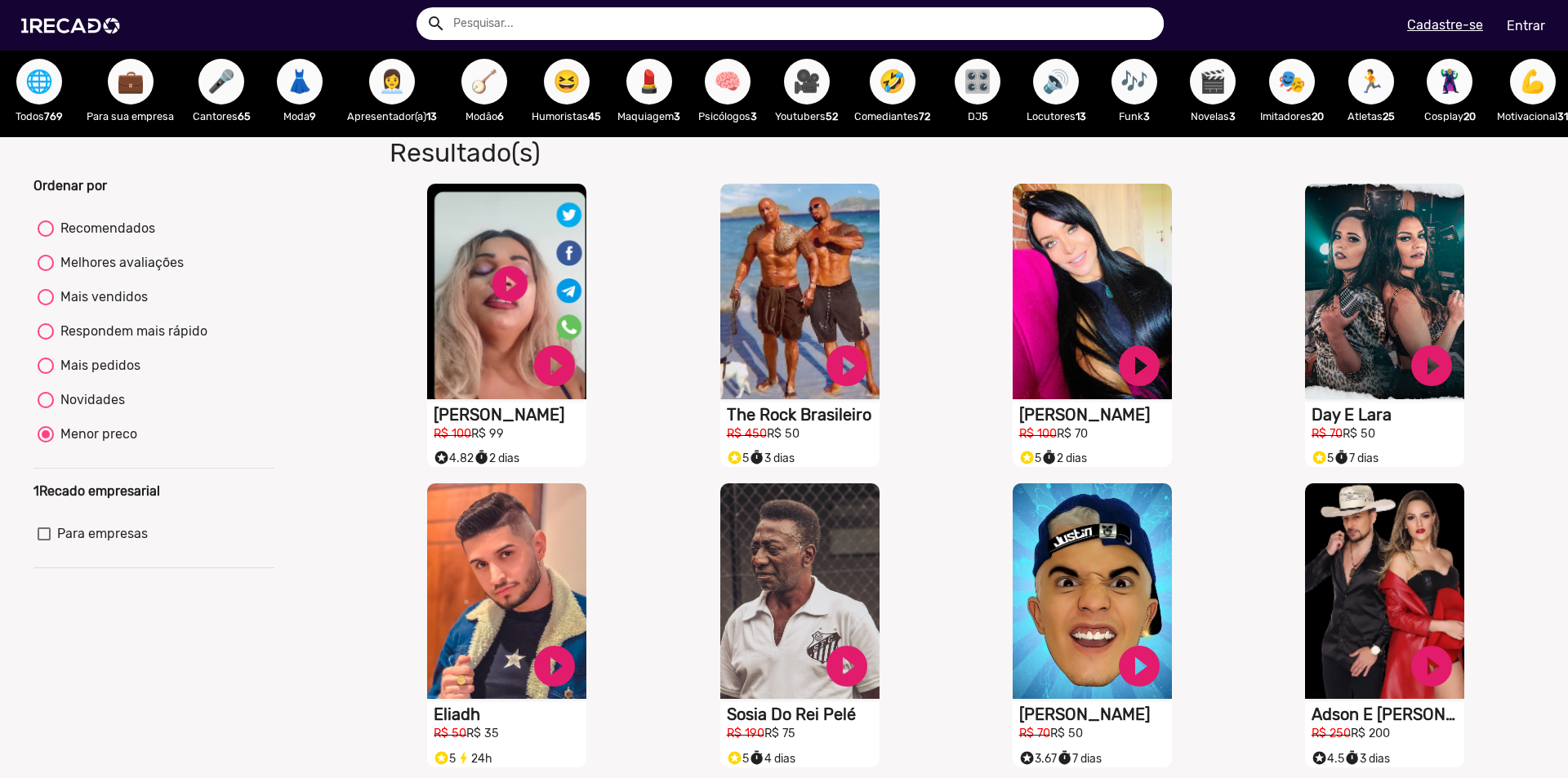
scroll to position [0, 0]
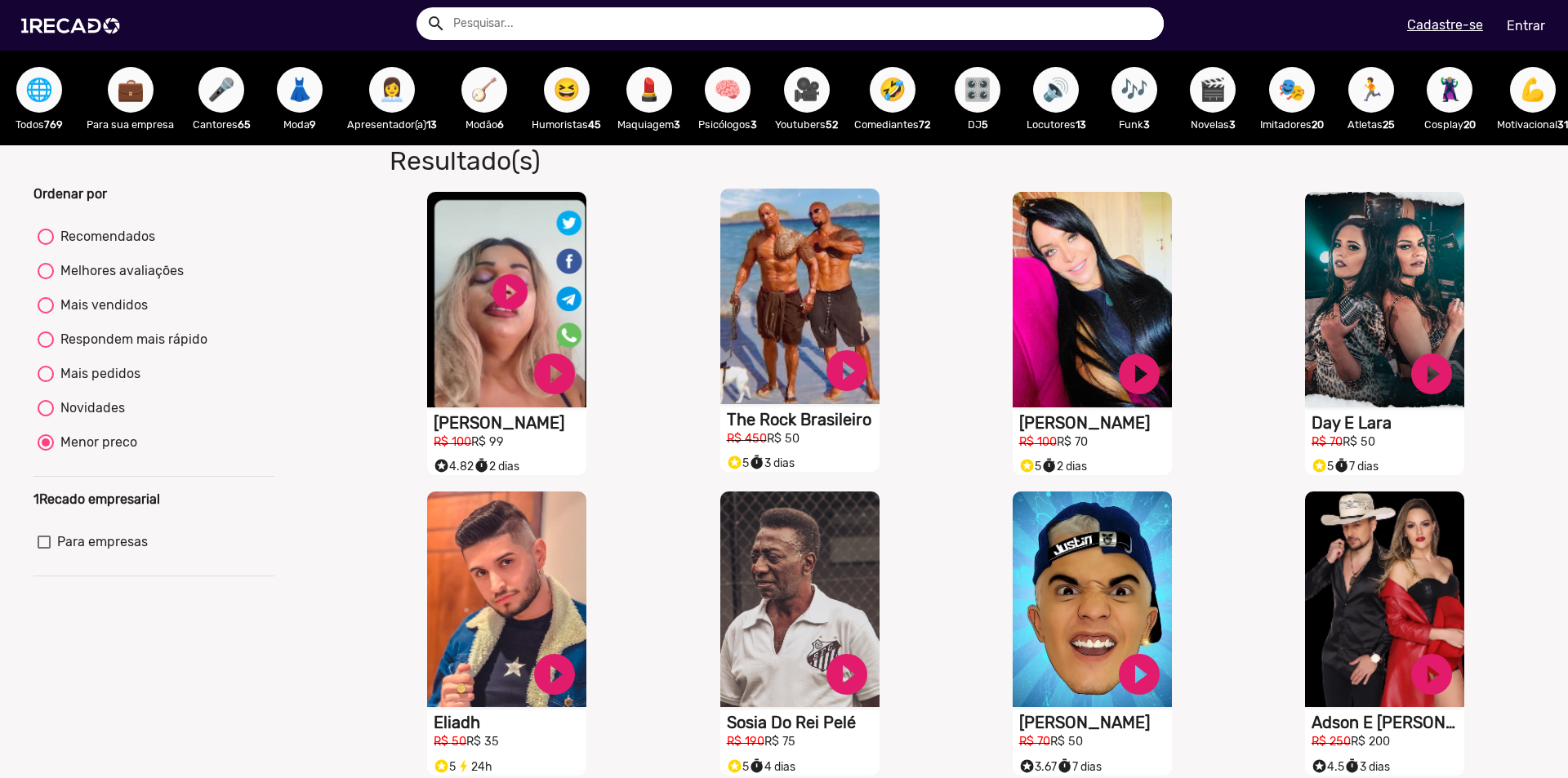
click at [774, 334] on video "S1RECADO vídeos dedicados para fãs e empresas" at bounding box center [800, 296] width 159 height 216
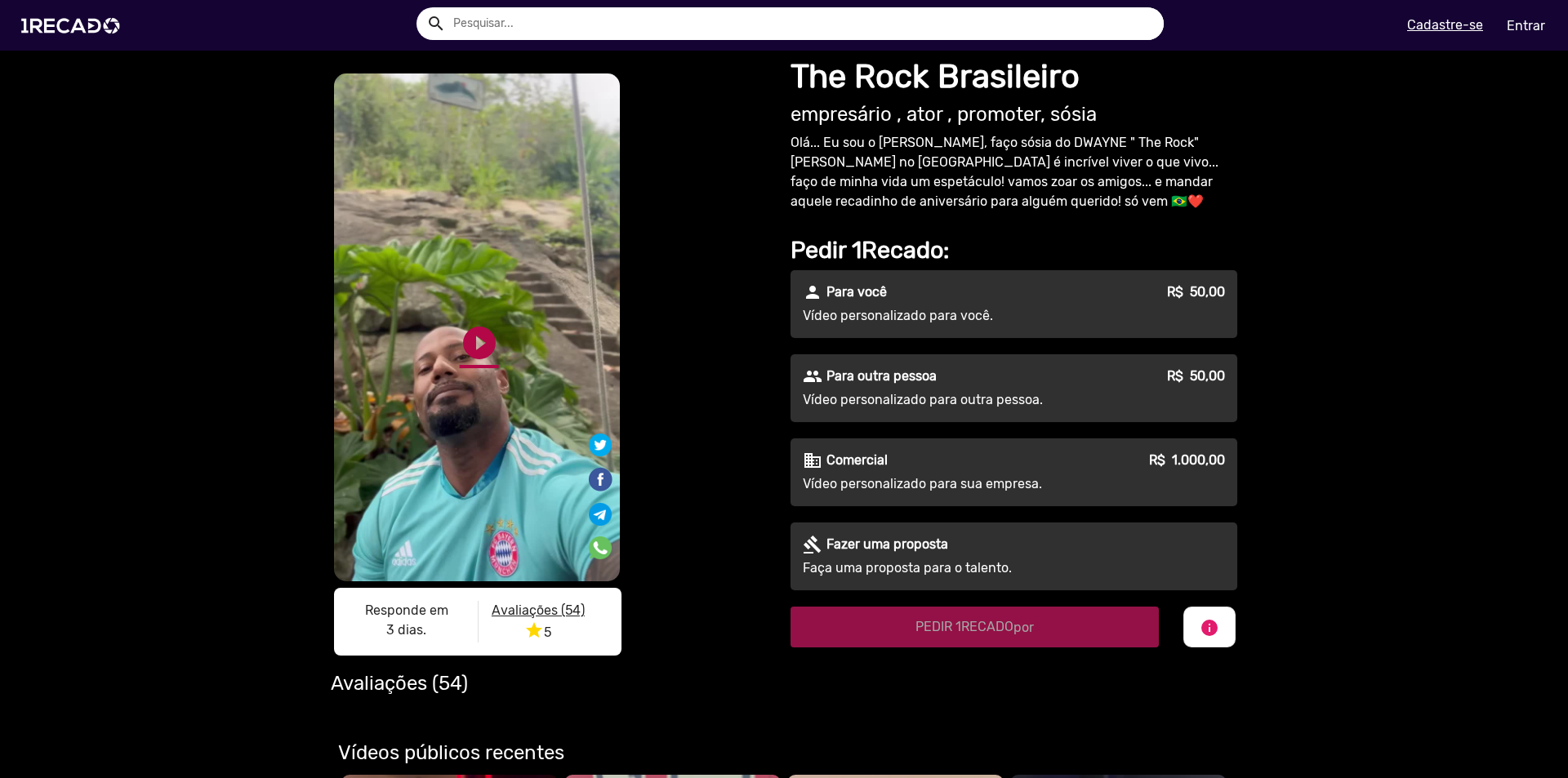
click at [478, 350] on link "play_circle_filled" at bounding box center [478, 342] width 39 height 39
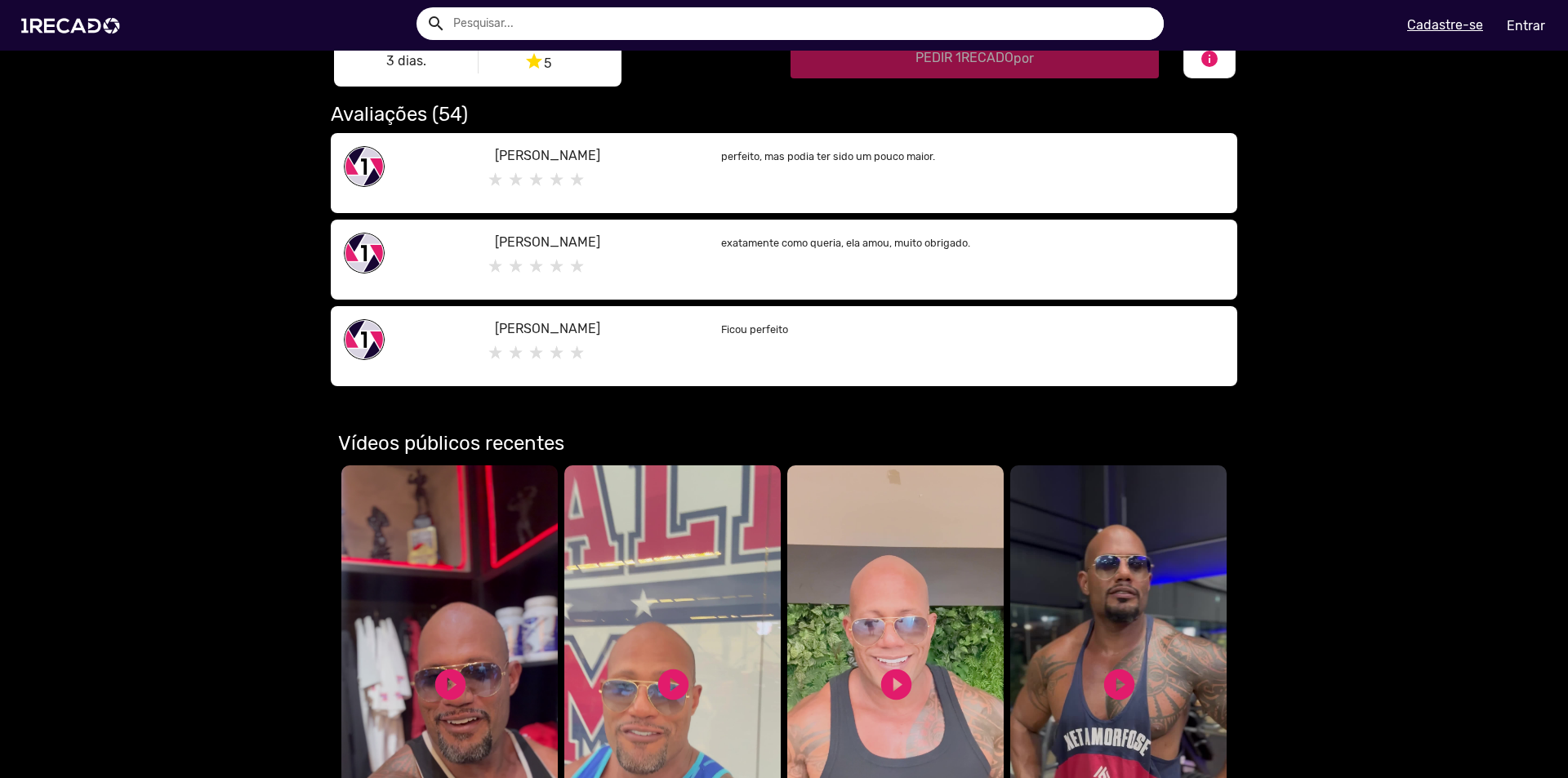
scroll to position [735, 0]
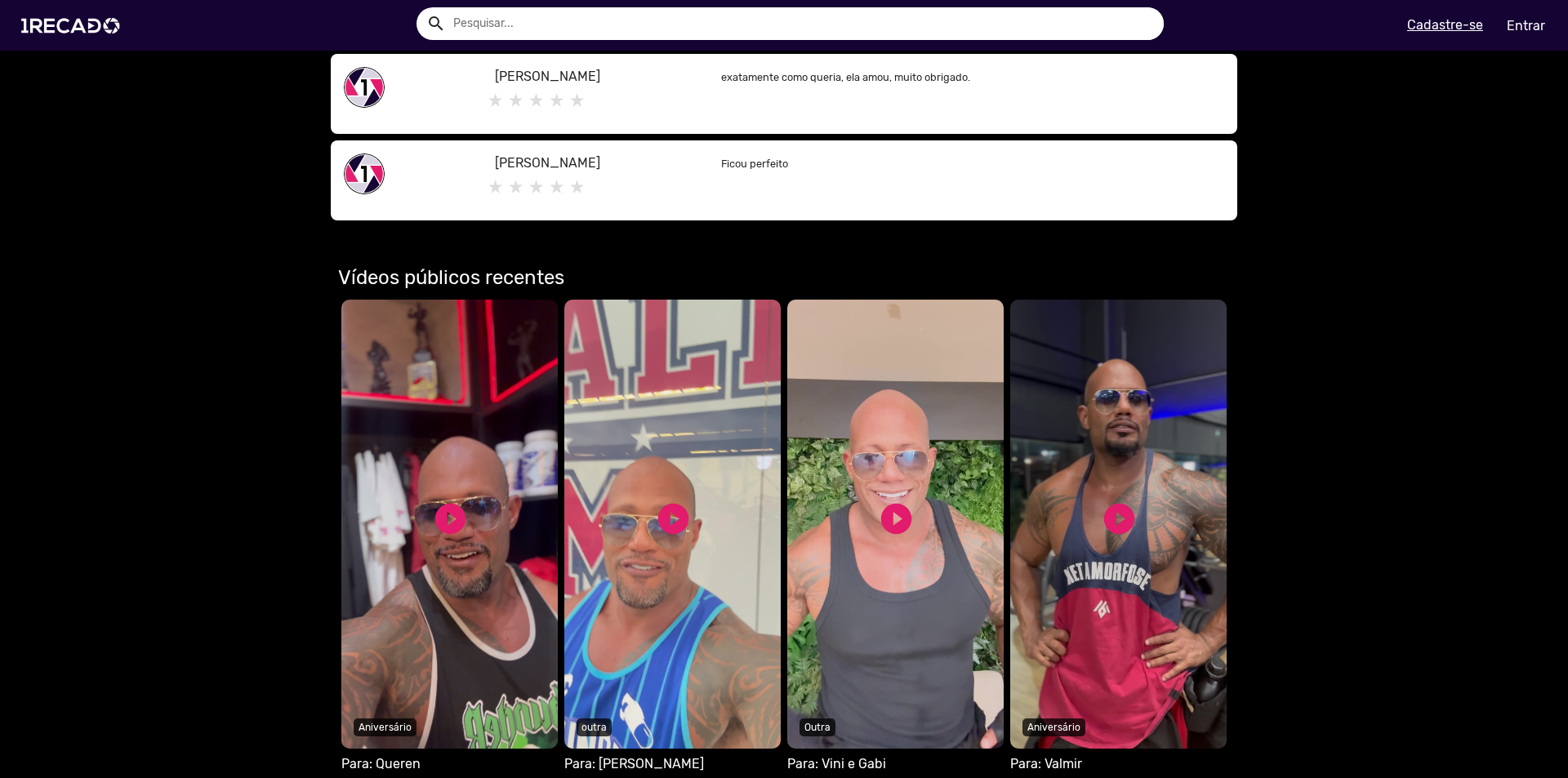
click at [903, 552] on video "Seu navegador não reproduz vídeo em HTML5" at bounding box center [895, 524] width 217 height 449
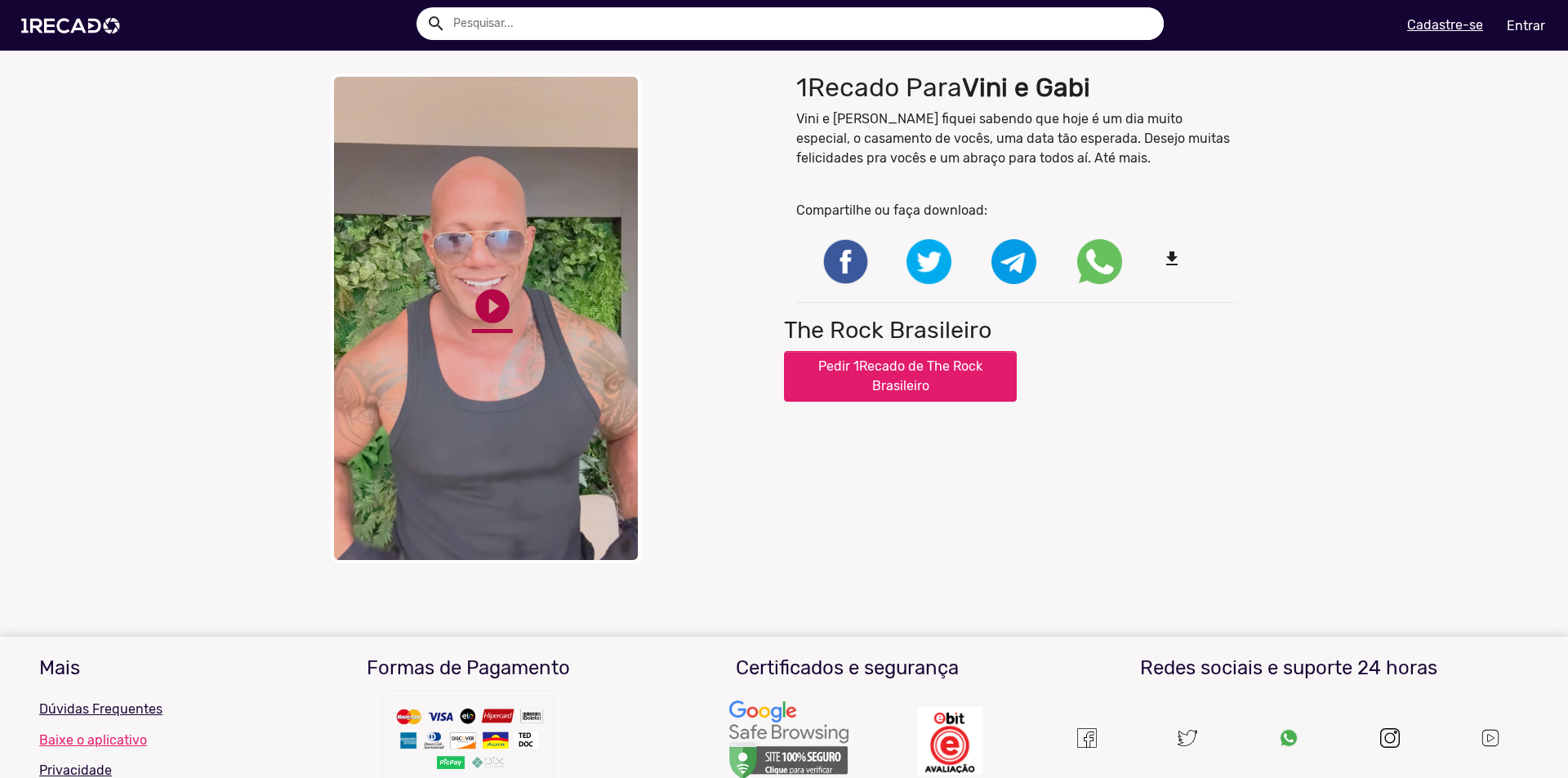
click at [483, 287] on link "play_circle_filled" at bounding box center [492, 306] width 41 height 41
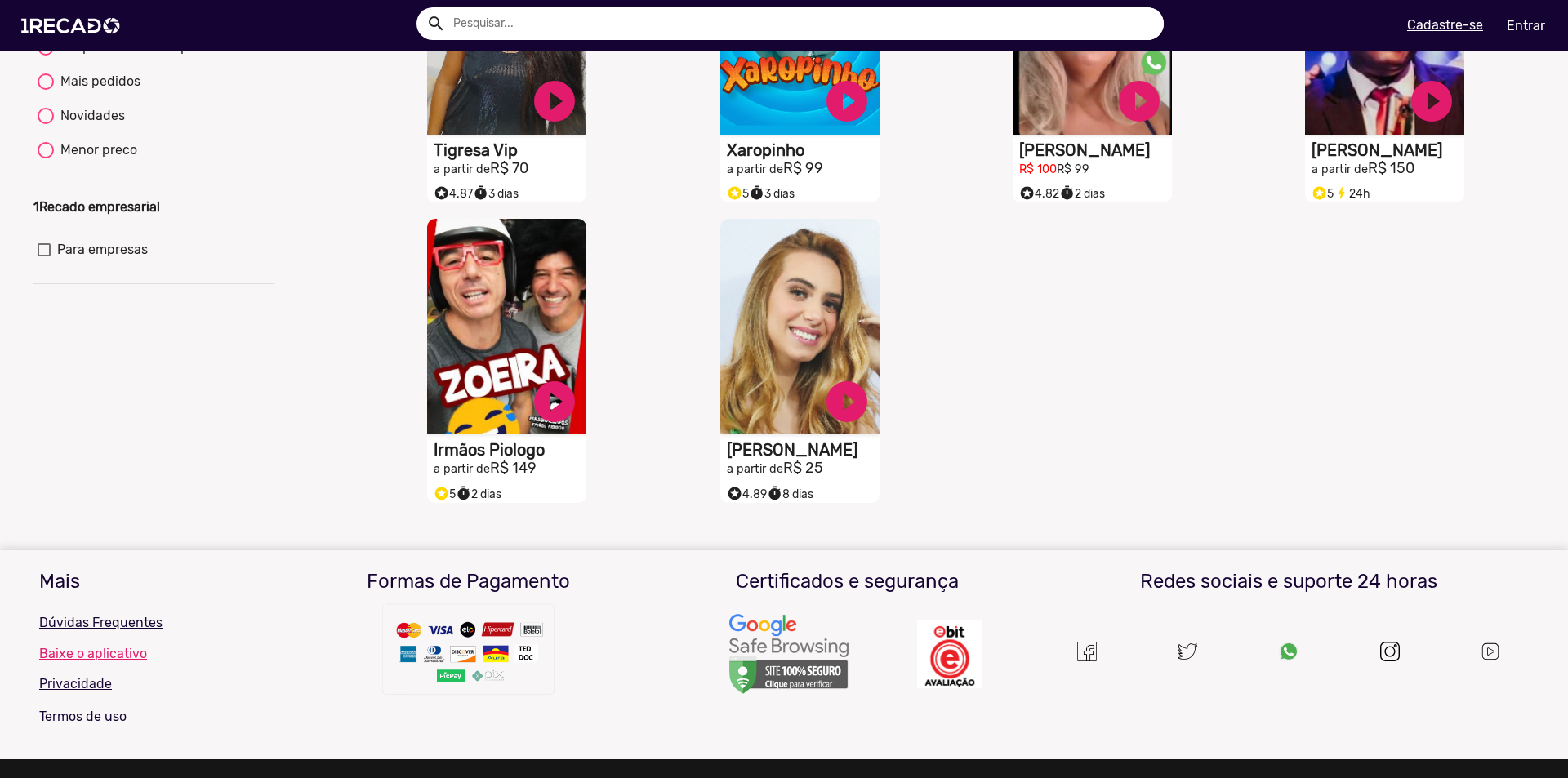
scroll to position [326, 0]
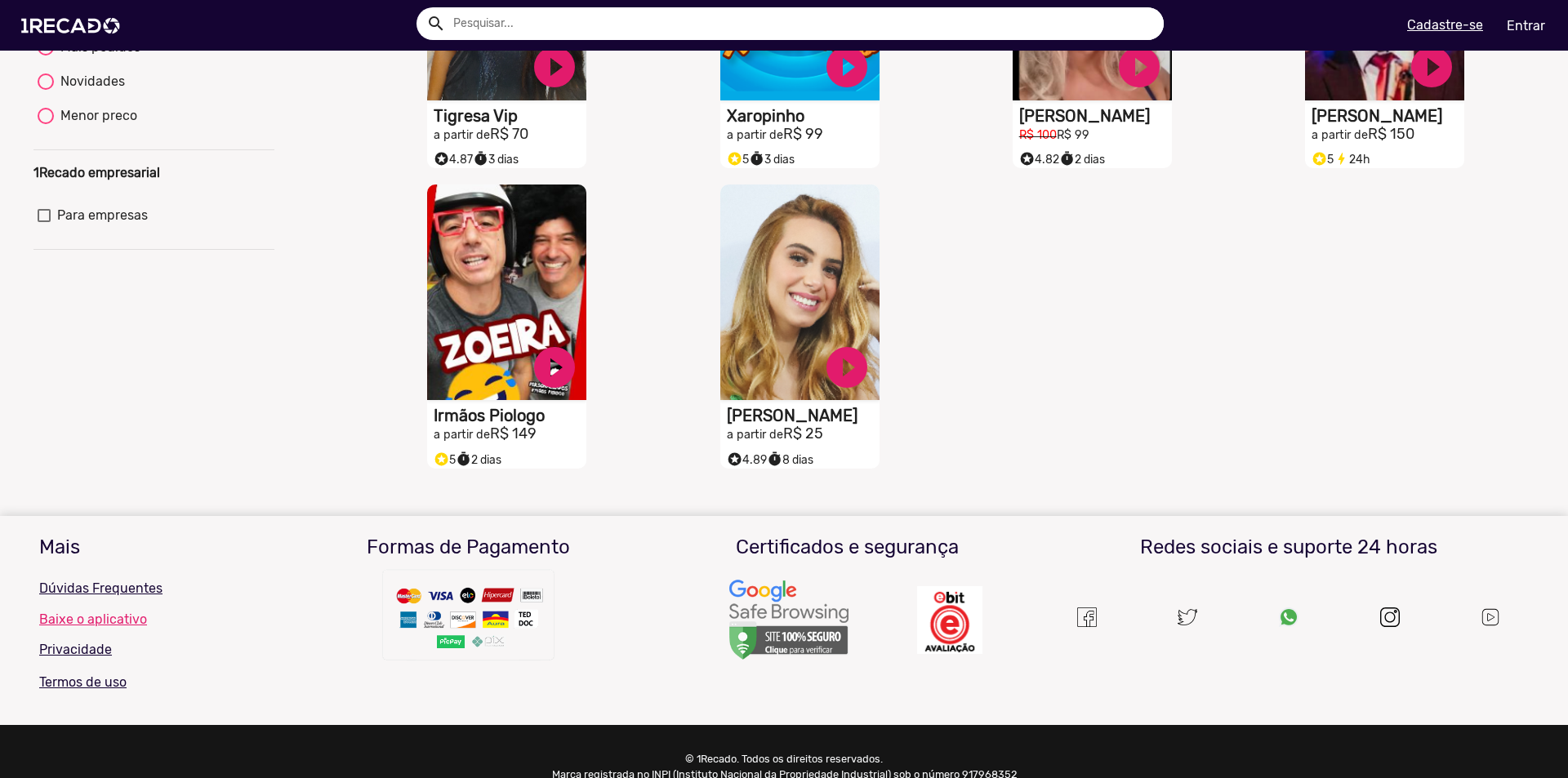
click at [73, 126] on div "Menor preco" at bounding box center [95, 116] width 83 height 20
click at [46, 125] on input "Menor preco" at bounding box center [45, 124] width 1 height 1
radio input "true"
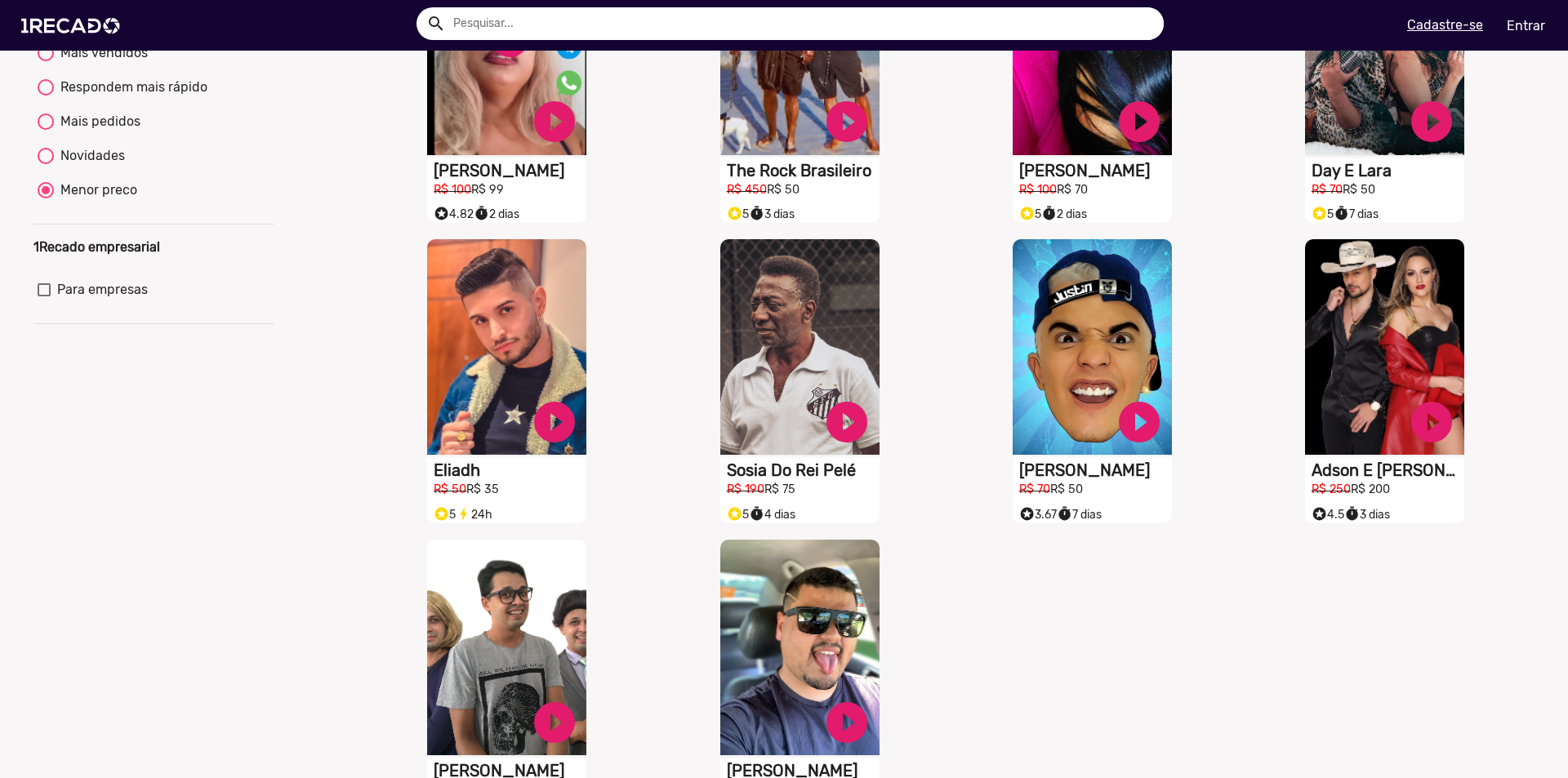
scroll to position [245, 0]
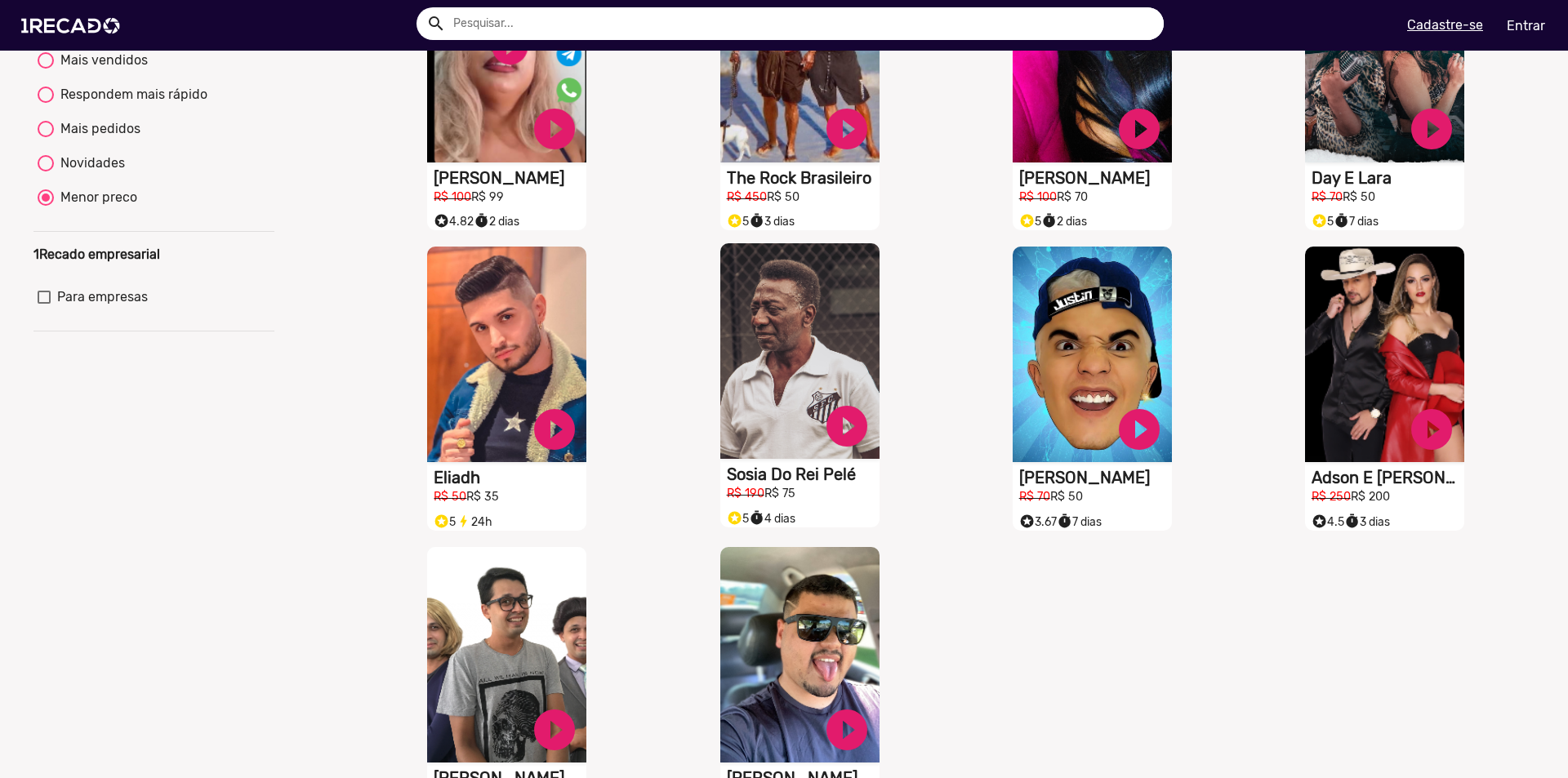
click at [764, 393] on video "S1RECADO vídeos dedicados para fãs e empresas" at bounding box center [800, 351] width 159 height 216
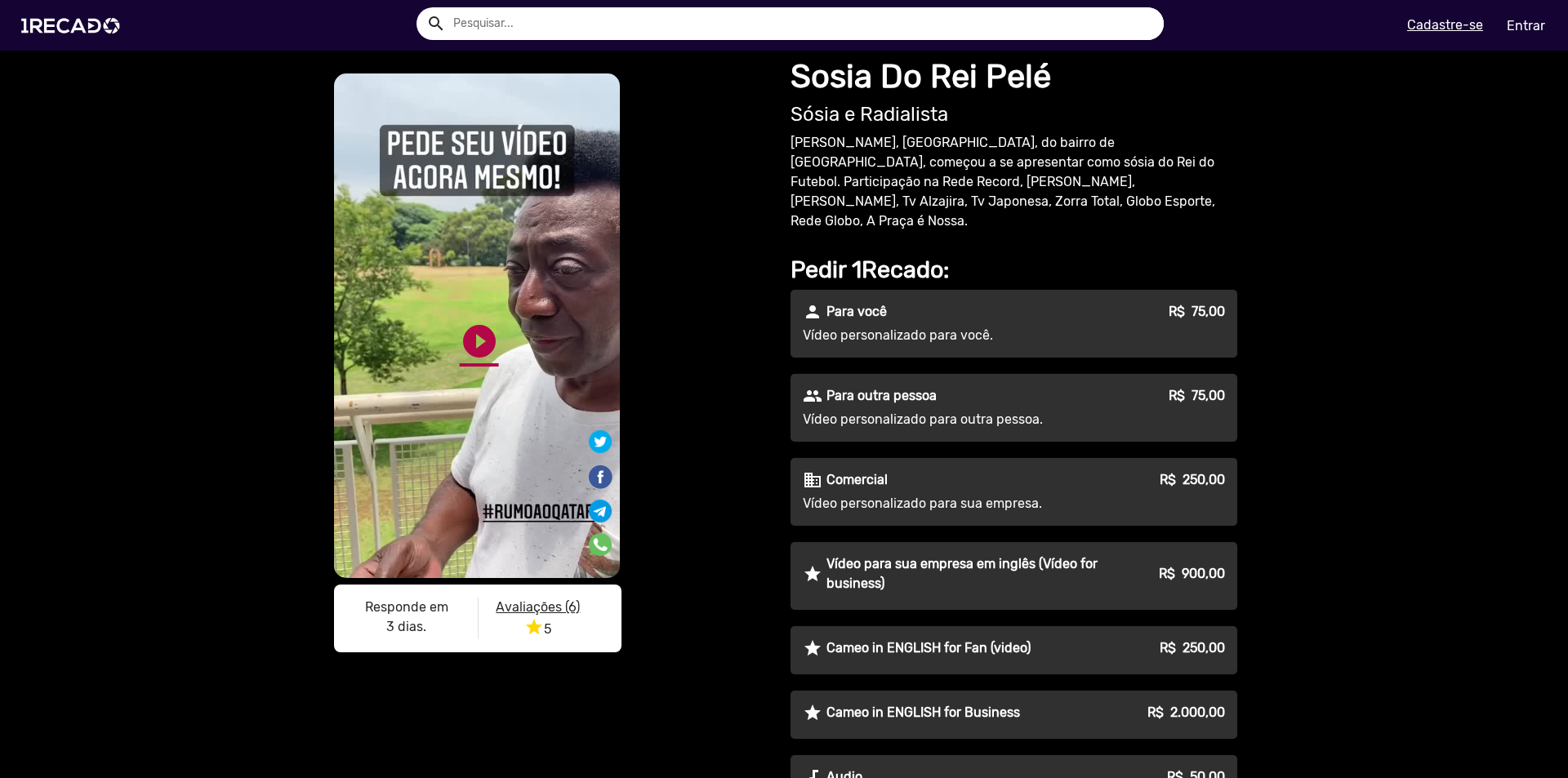
click at [475, 350] on link "play_circle_filled" at bounding box center [478, 341] width 39 height 39
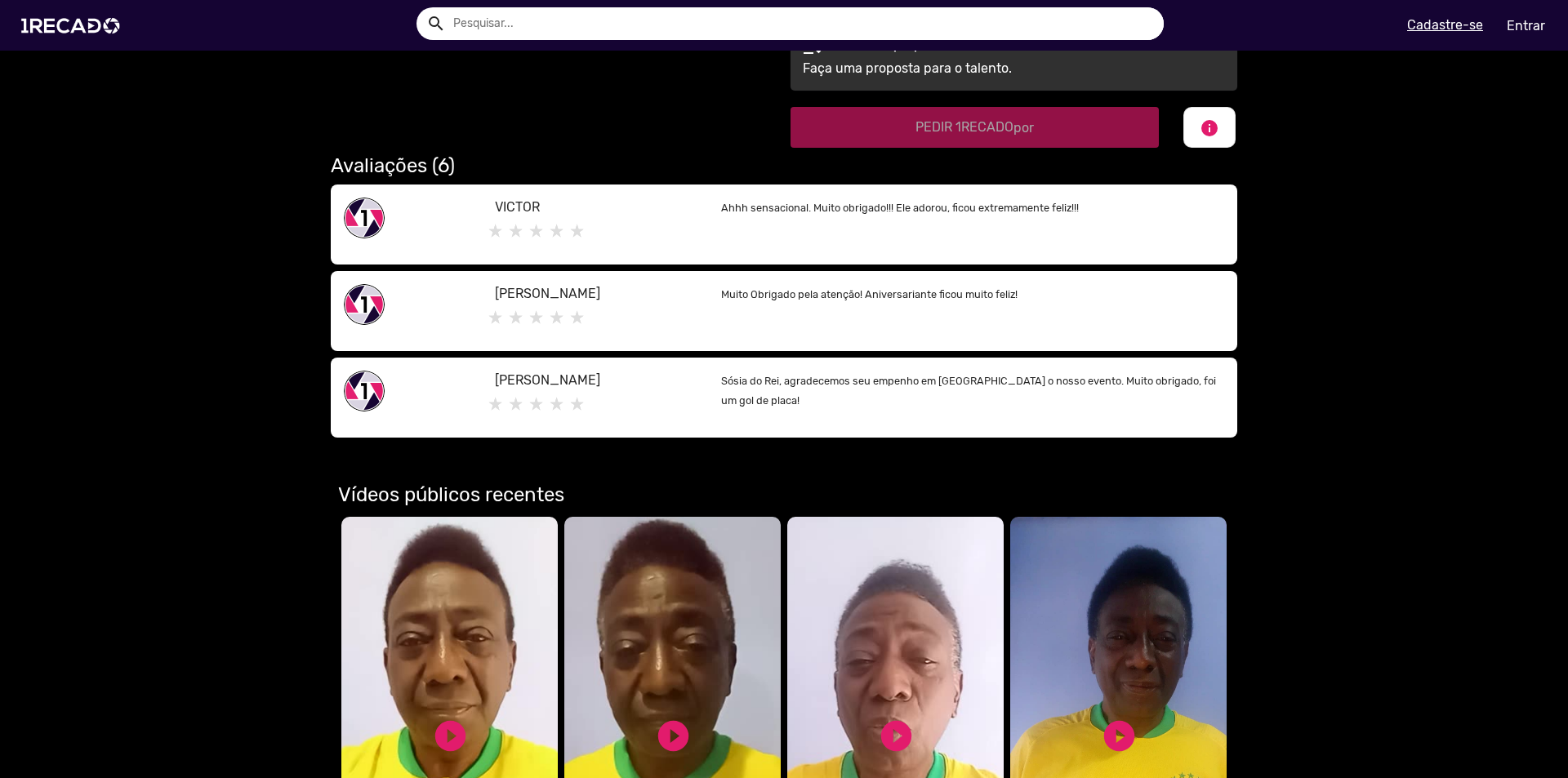
scroll to position [980, 0]
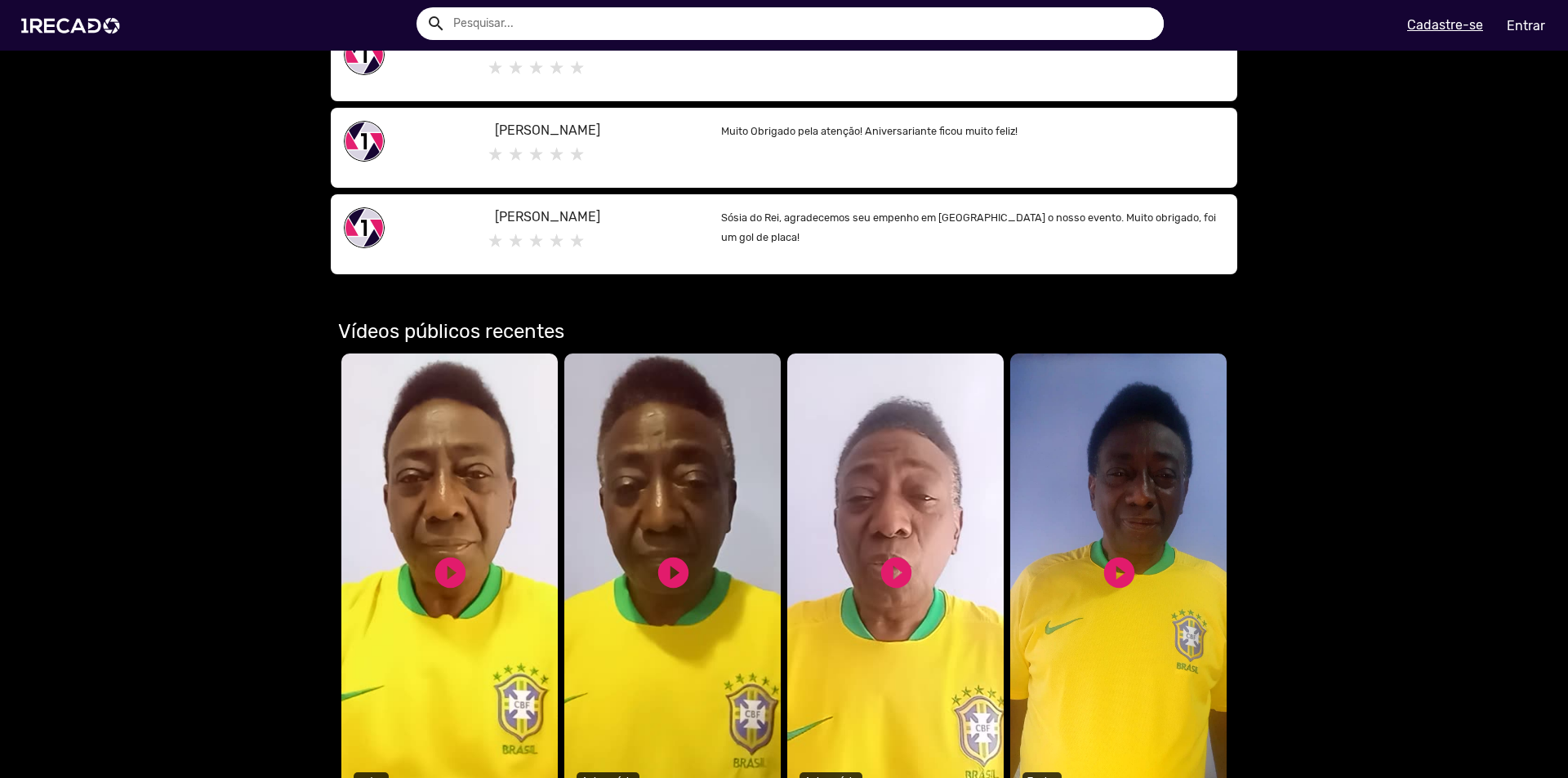
click at [463, 471] on video "Seu navegador não reproduz vídeo em HTML5" at bounding box center [449, 578] width 217 height 449
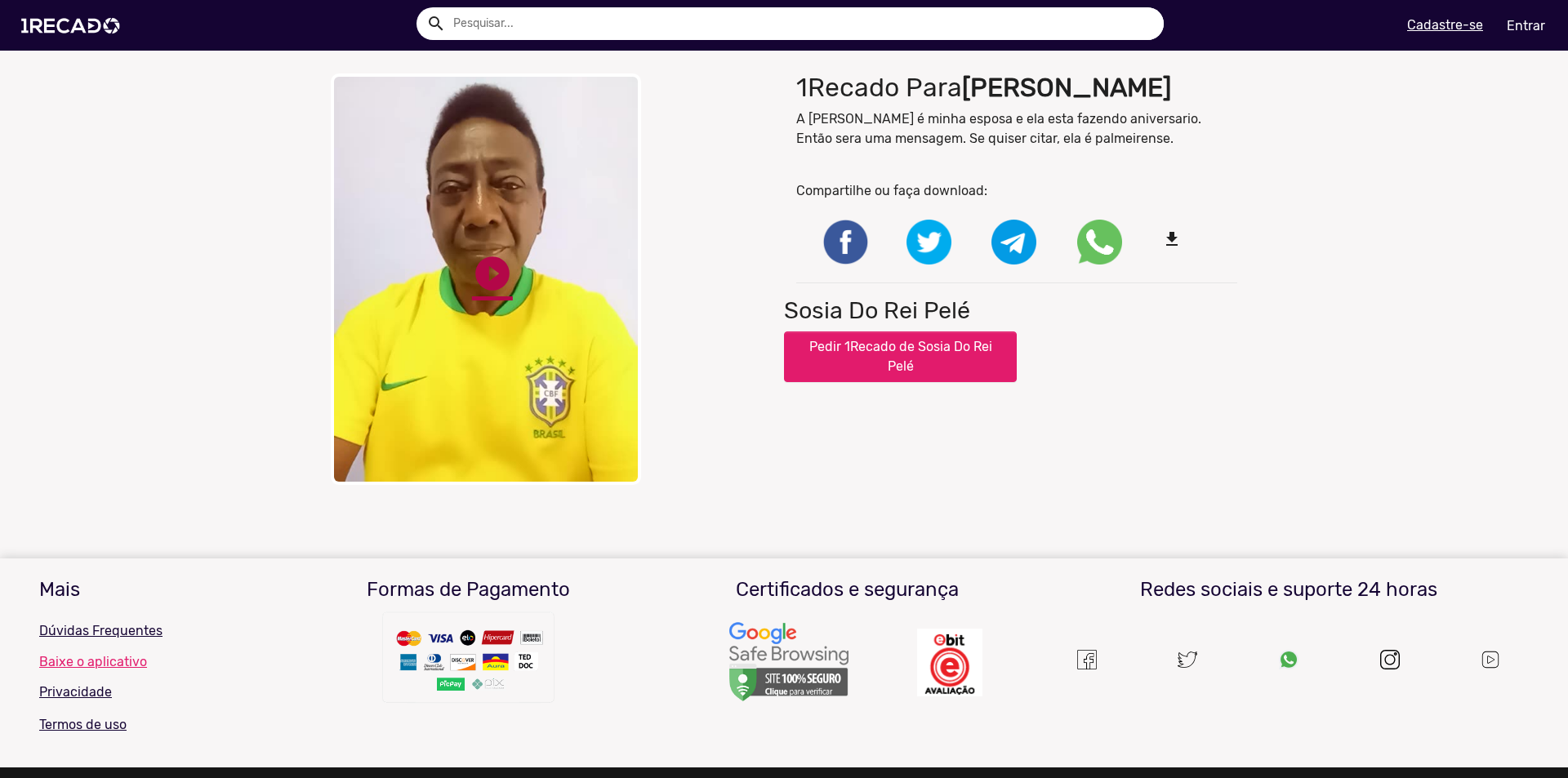
click at [504, 262] on link "play_circle_filled" at bounding box center [492, 273] width 41 height 41
click at [499, 294] on link "pause_circle" at bounding box center [492, 273] width 41 height 41
click at [83, 33] on img at bounding box center [73, 26] width 123 height 69
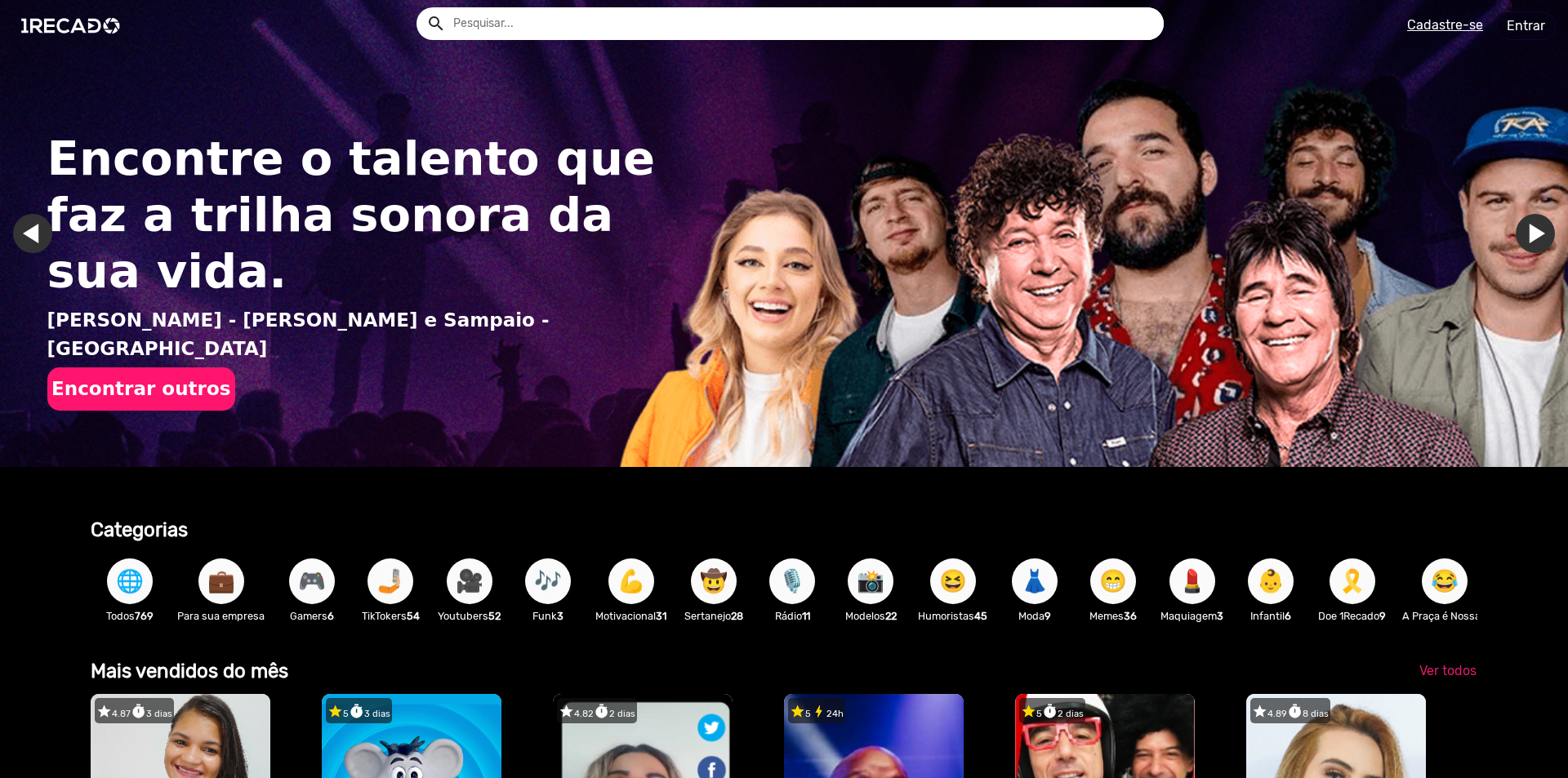
click at [521, 28] on input "text" at bounding box center [802, 24] width 723 height 33
click at [420, 8] on button "search" at bounding box center [434, 22] width 28 height 28
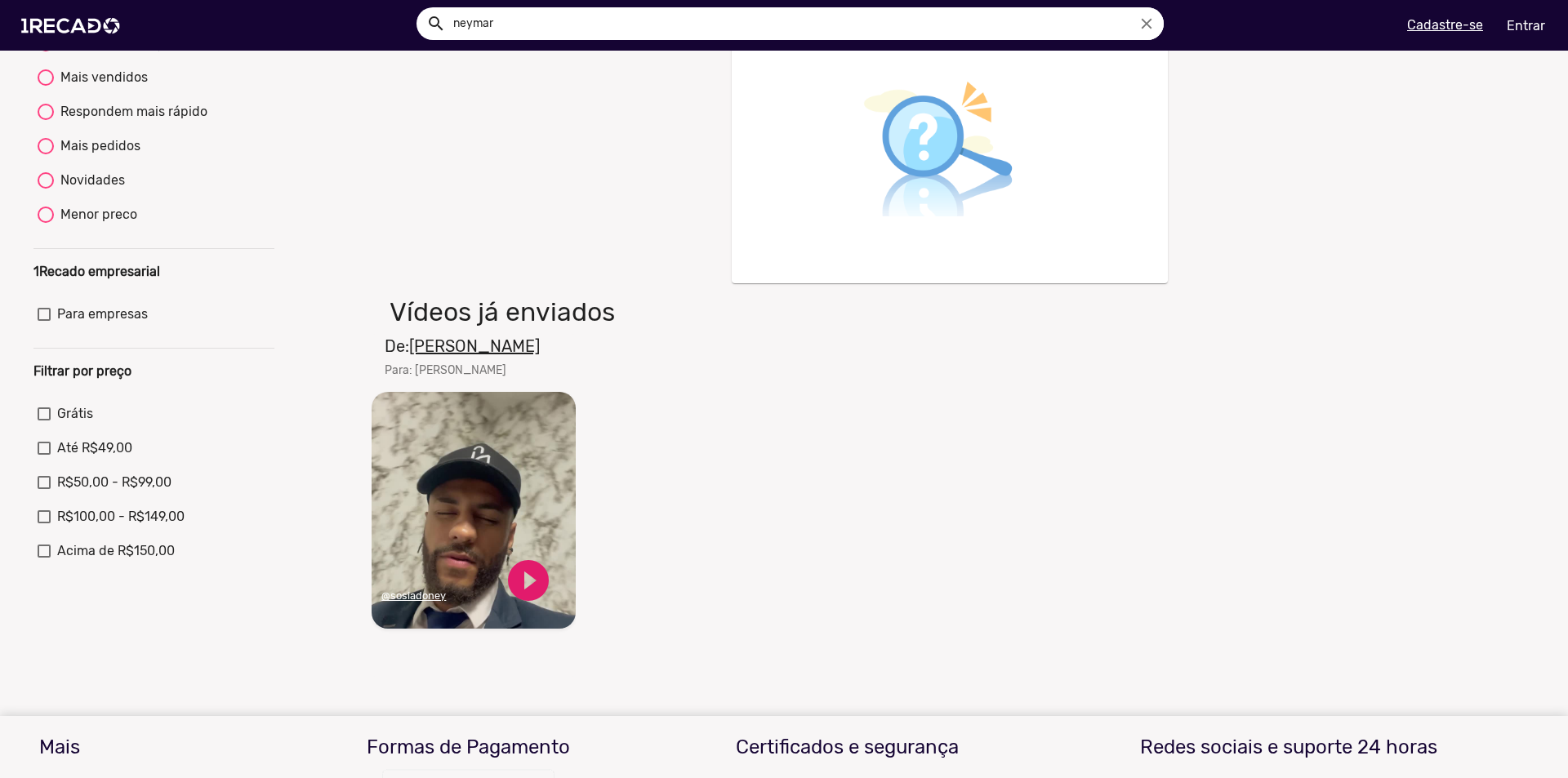
scroll to position [326, 0]
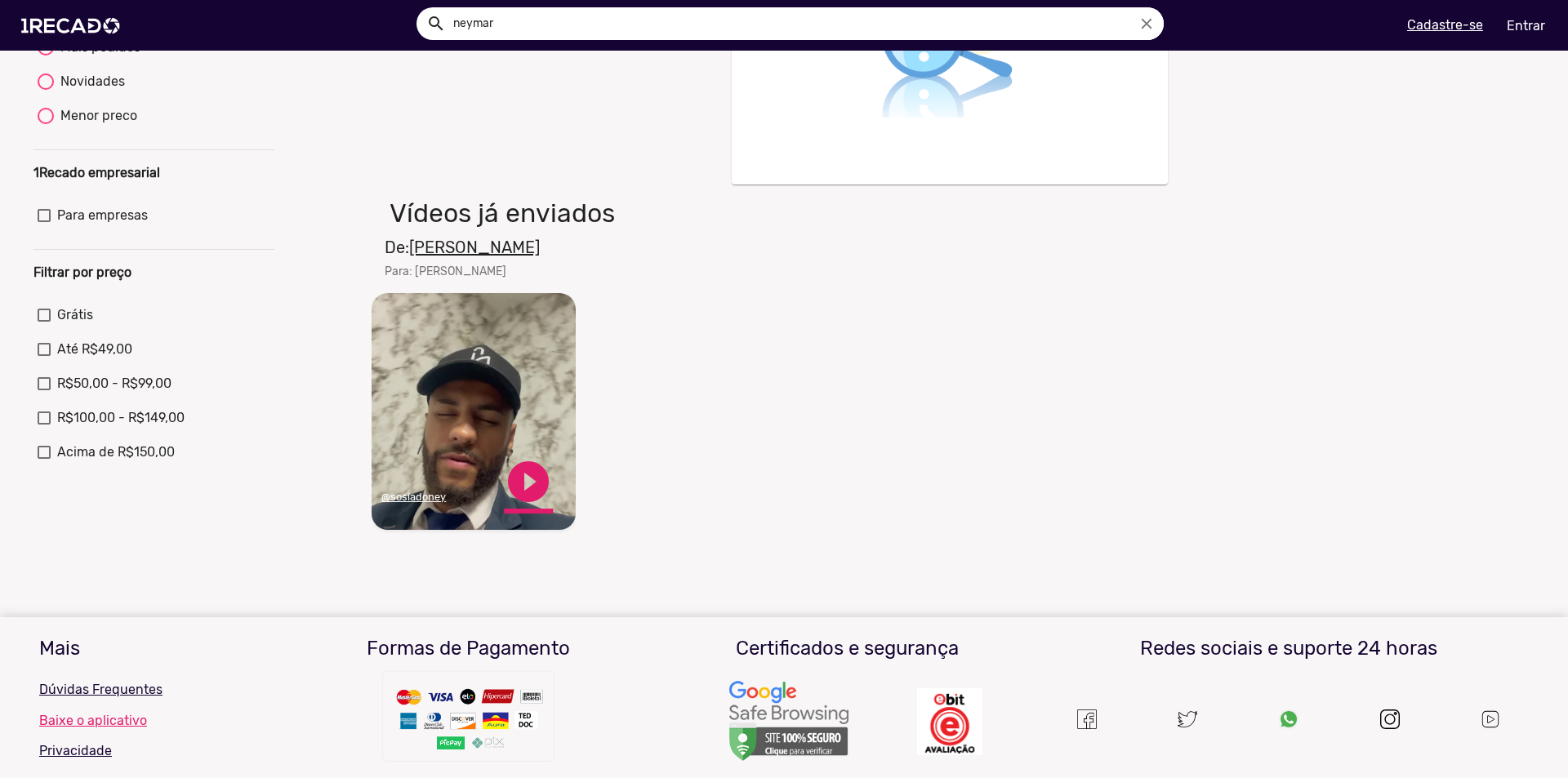
click at [528, 489] on link "play_circle_filled" at bounding box center [528, 482] width 49 height 49
click at [420, 503] on u "@sosiadoney" at bounding box center [414, 497] width 65 height 12
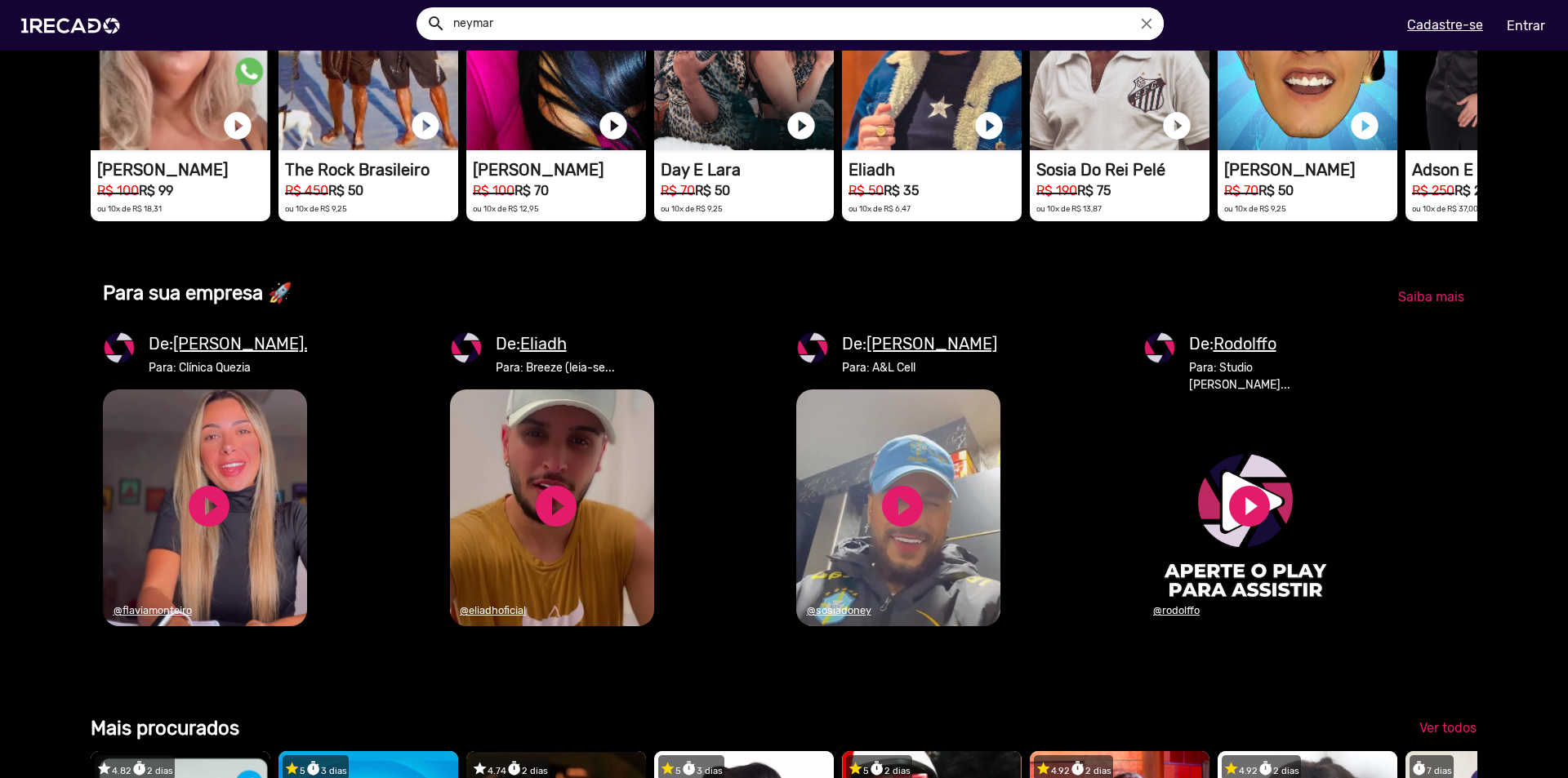
scroll to position [0, 1556]
click at [914, 353] on u "[PERSON_NAME]" at bounding box center [931, 344] width 130 height 20
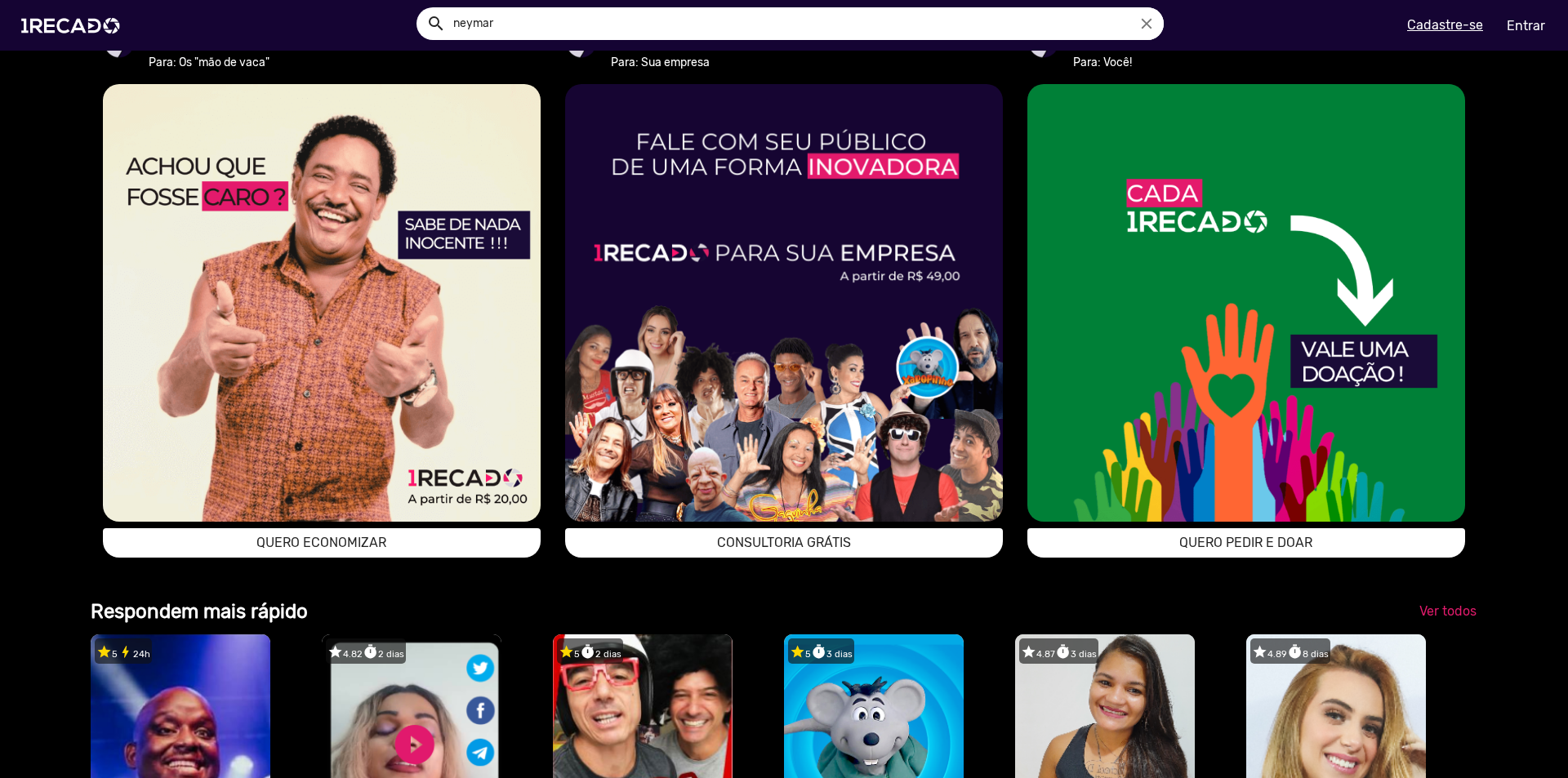
scroll to position [0, 1700]
click at [402, 558] on button "QUERO ECONOMIZAR" at bounding box center [321, 543] width 438 height 29
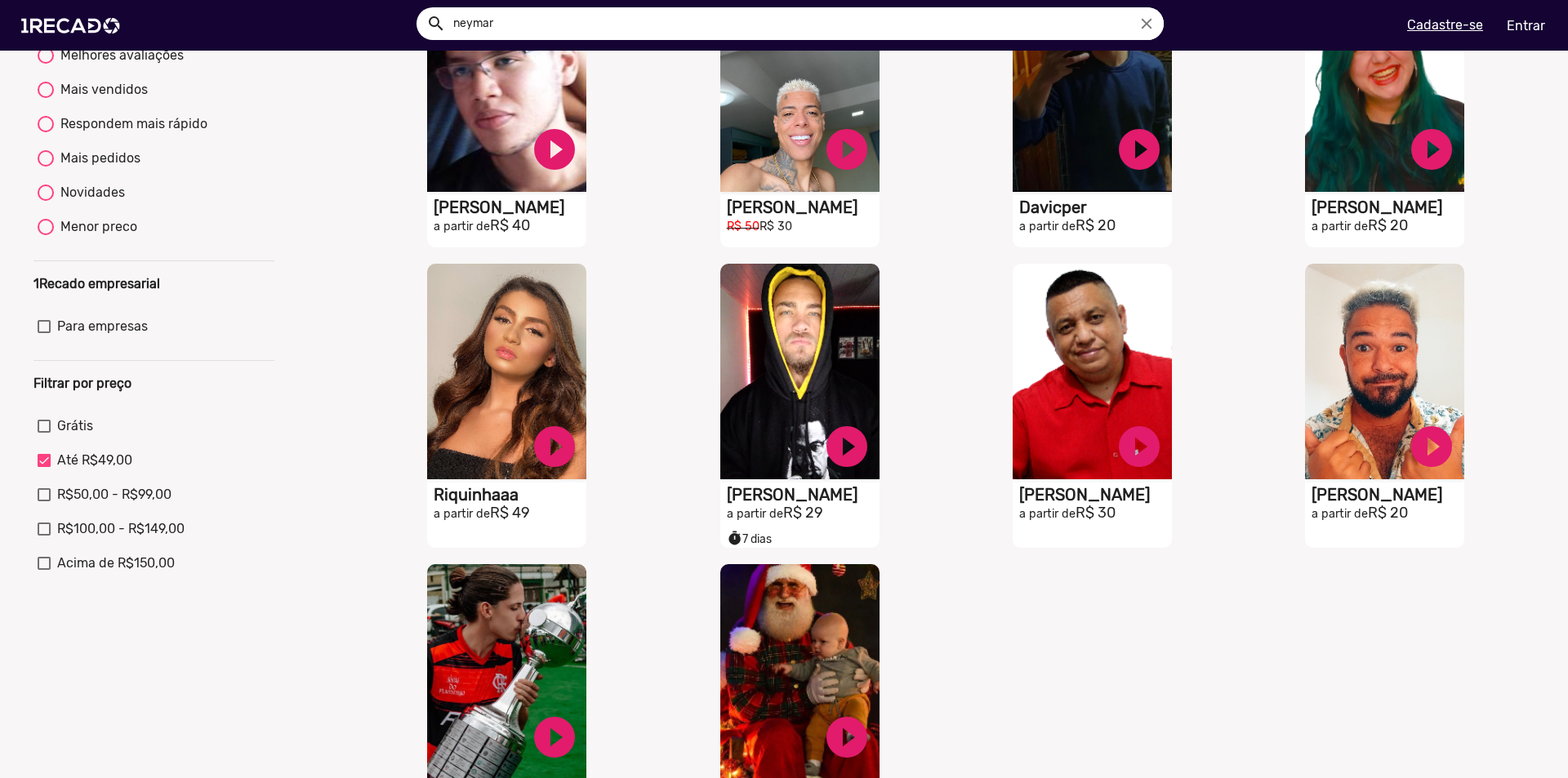
scroll to position [408, 0]
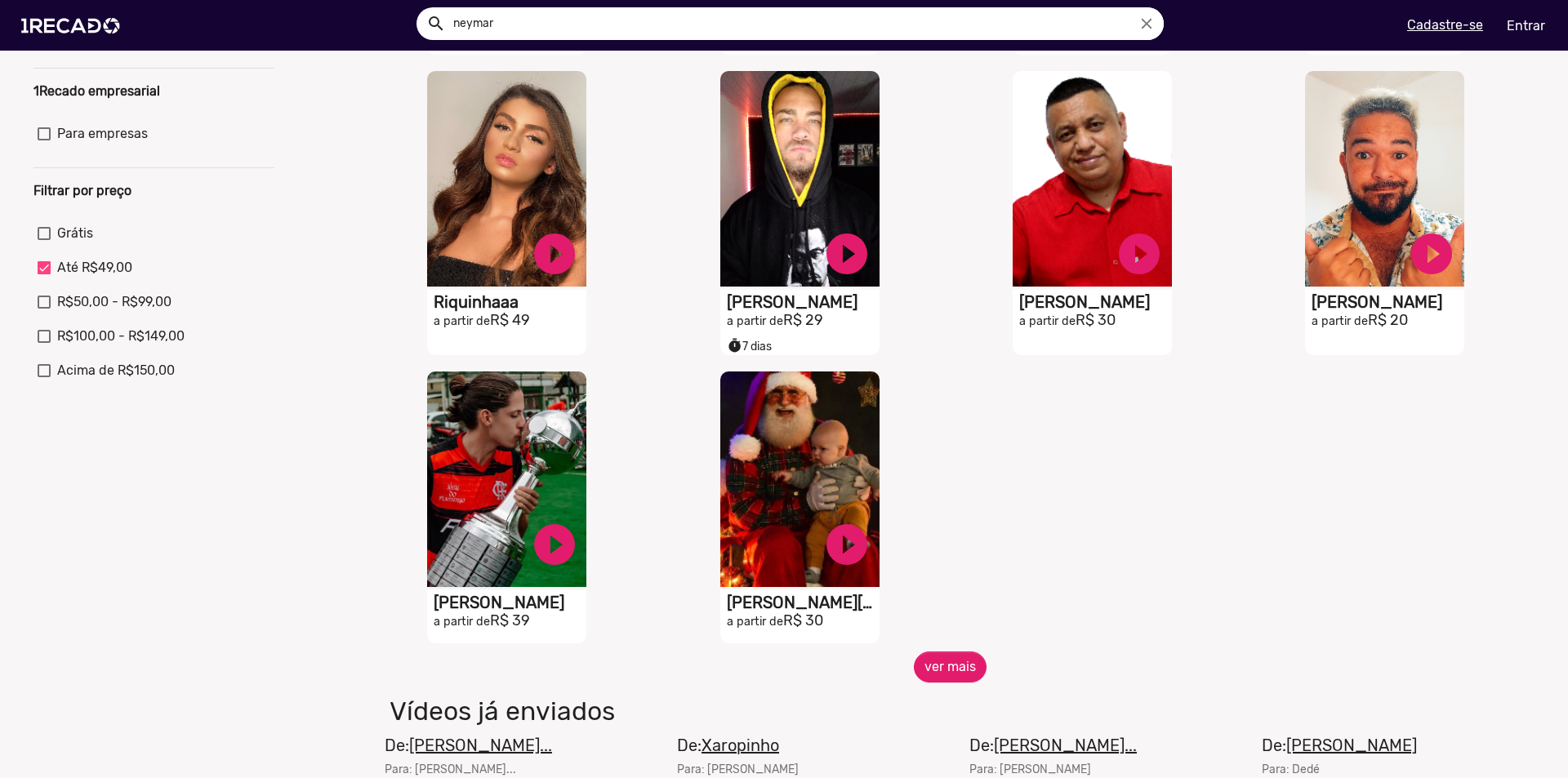
drag, startPoint x: 977, startPoint y: 669, endPoint x: 965, endPoint y: 670, distance: 12.0
click at [976, 669] on span "ver mais" at bounding box center [950, 667] width 1170 height 31
click at [958, 674] on button "ver mais" at bounding box center [950, 667] width 73 height 31
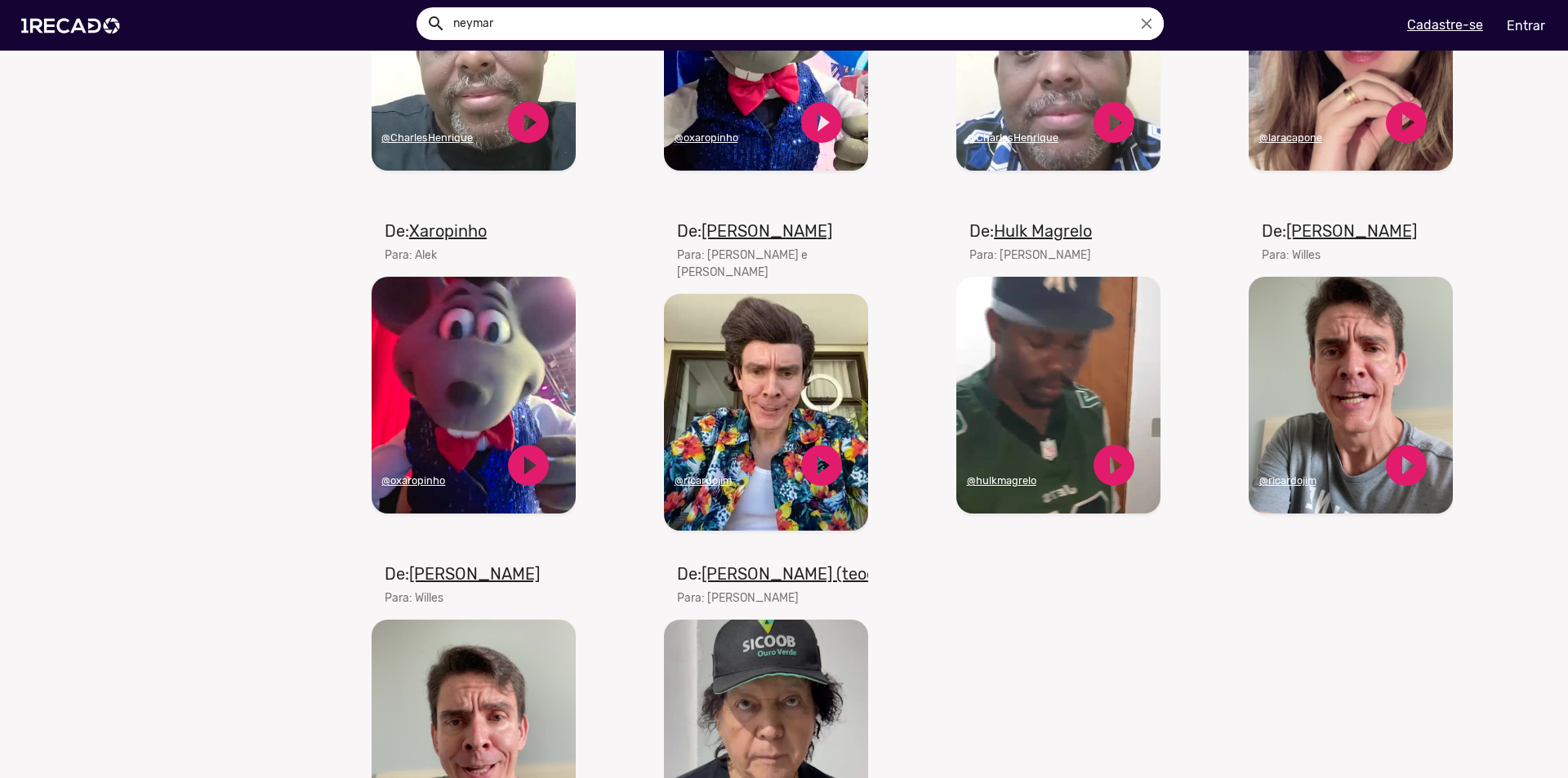
scroll to position [2041, 0]
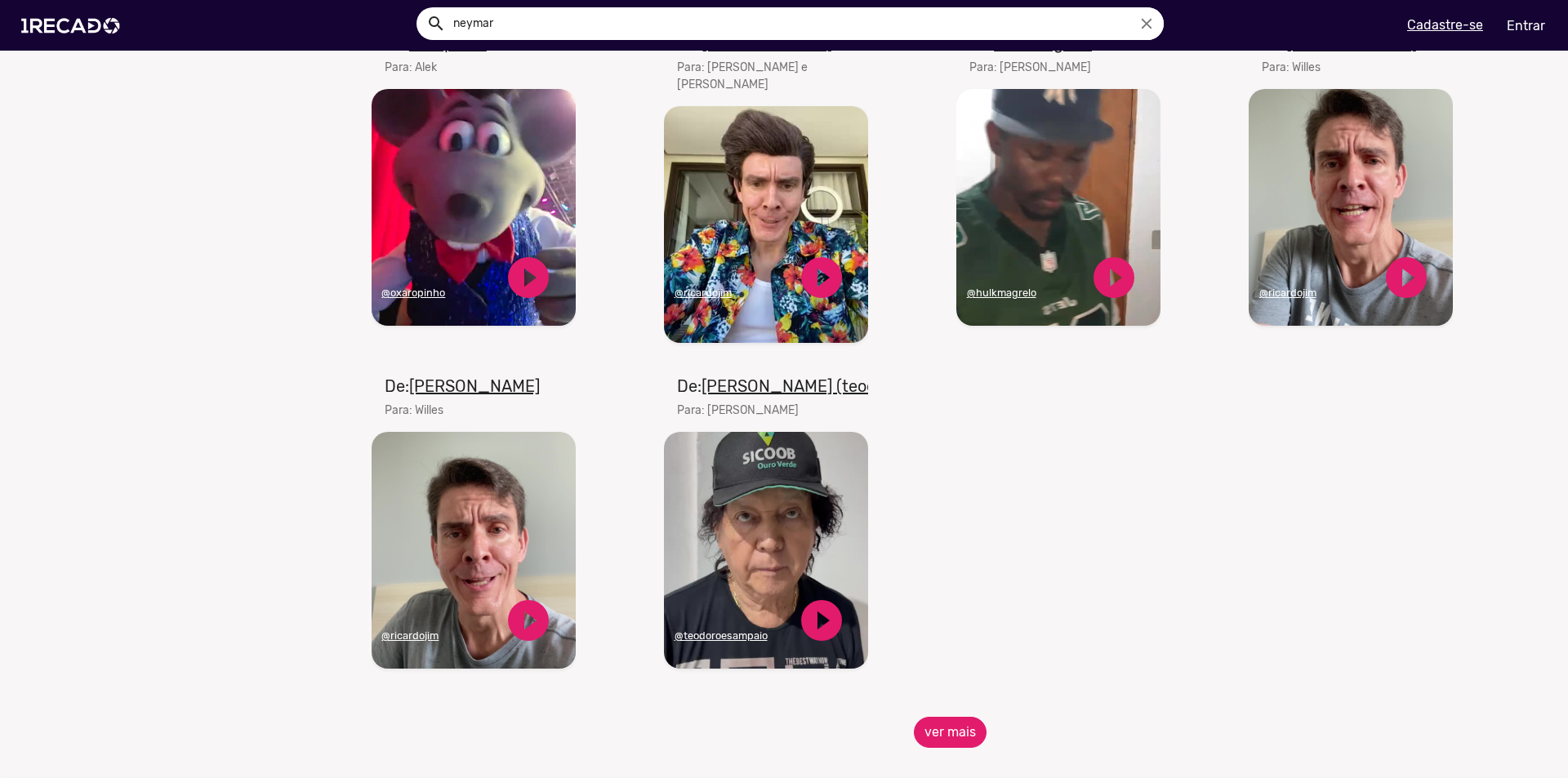
click at [939, 737] on button "ver mais" at bounding box center [950, 732] width 73 height 31
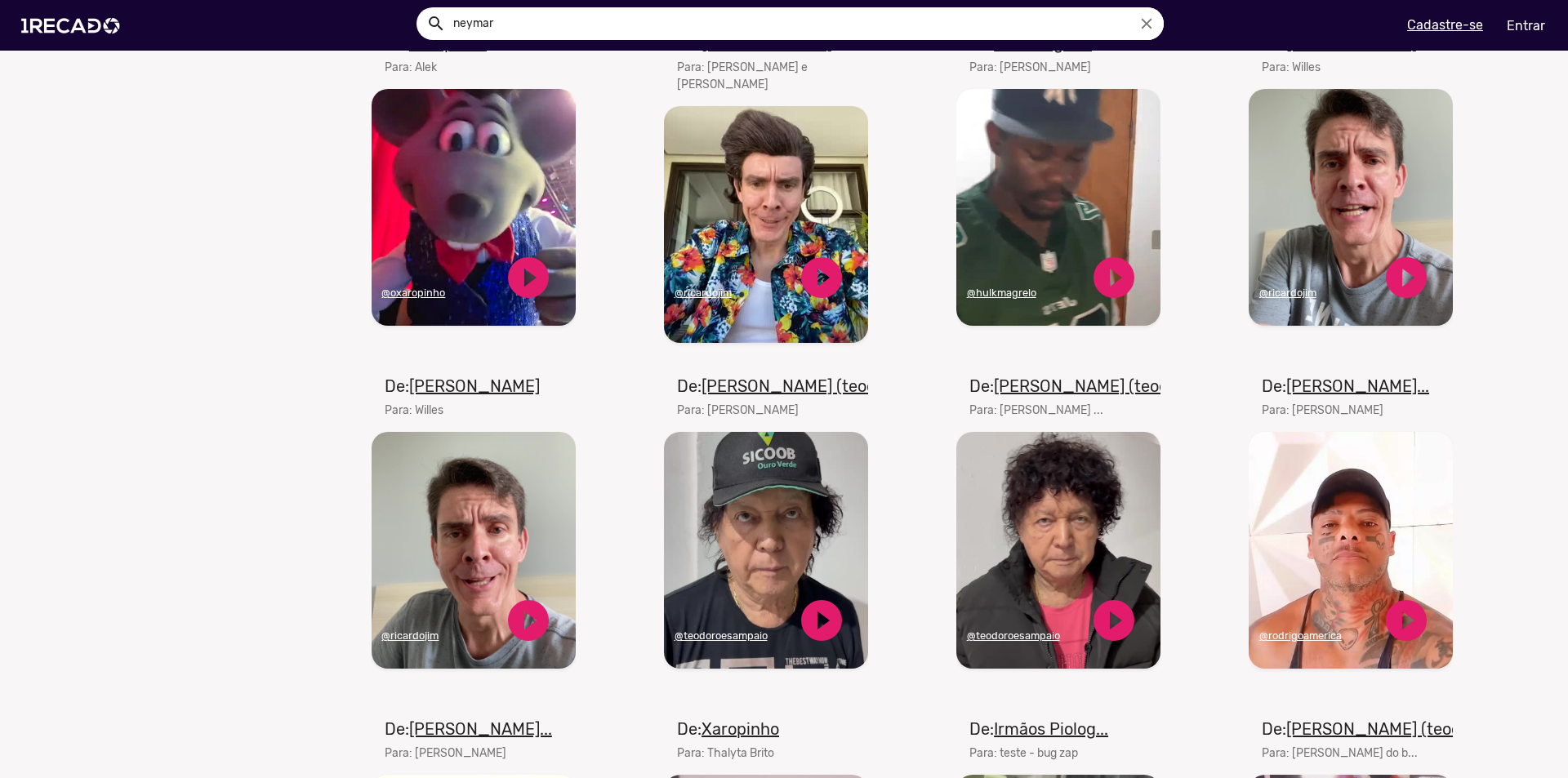
click at [754, 199] on video "Seu navegador não reproduz vídeo em HTML5" at bounding box center [766, 225] width 204 height 237
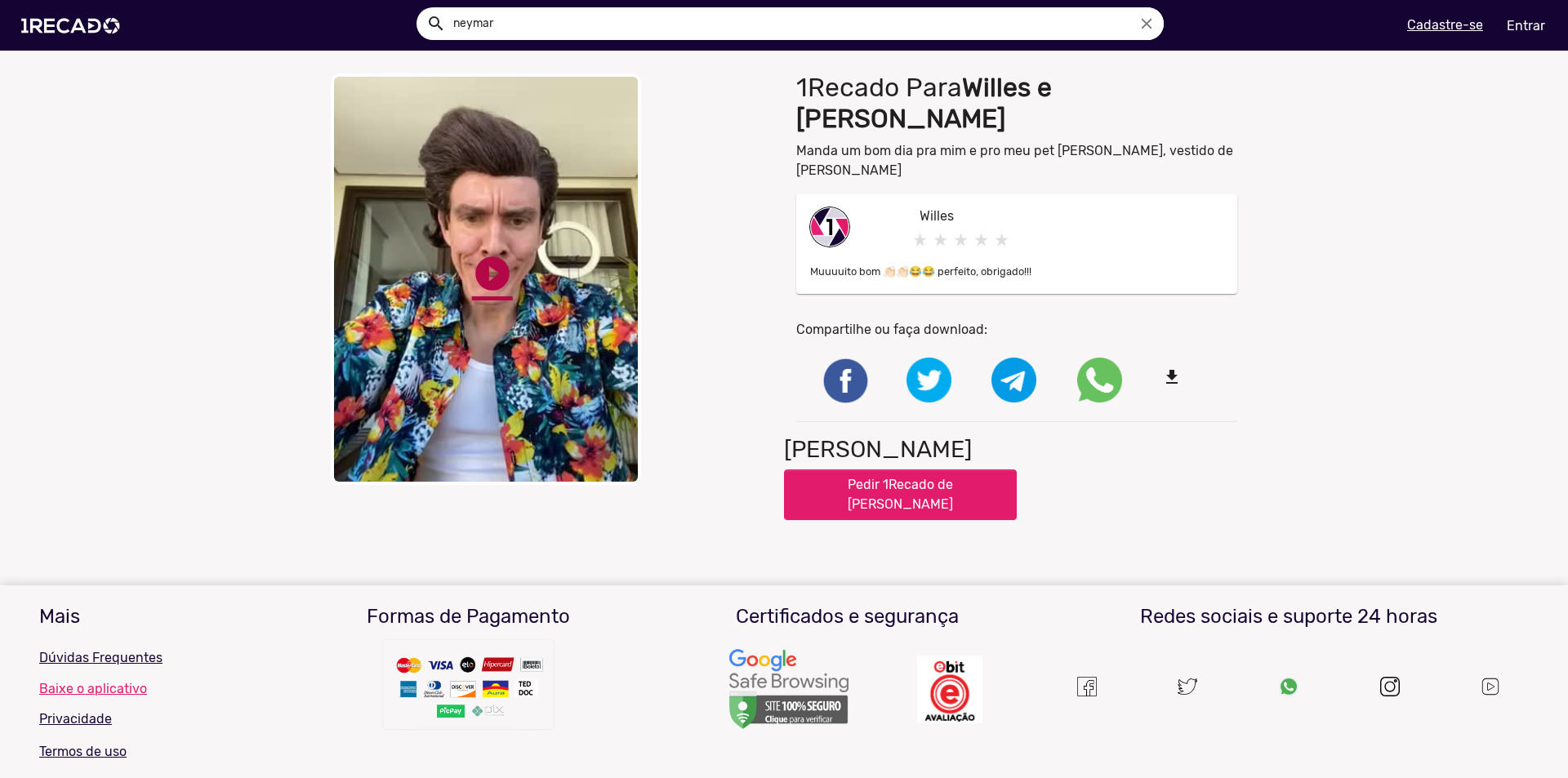
click at [492, 269] on link "play_circle_filled" at bounding box center [492, 273] width 41 height 41
click at [494, 253] on link "pause_circle" at bounding box center [492, 273] width 41 height 41
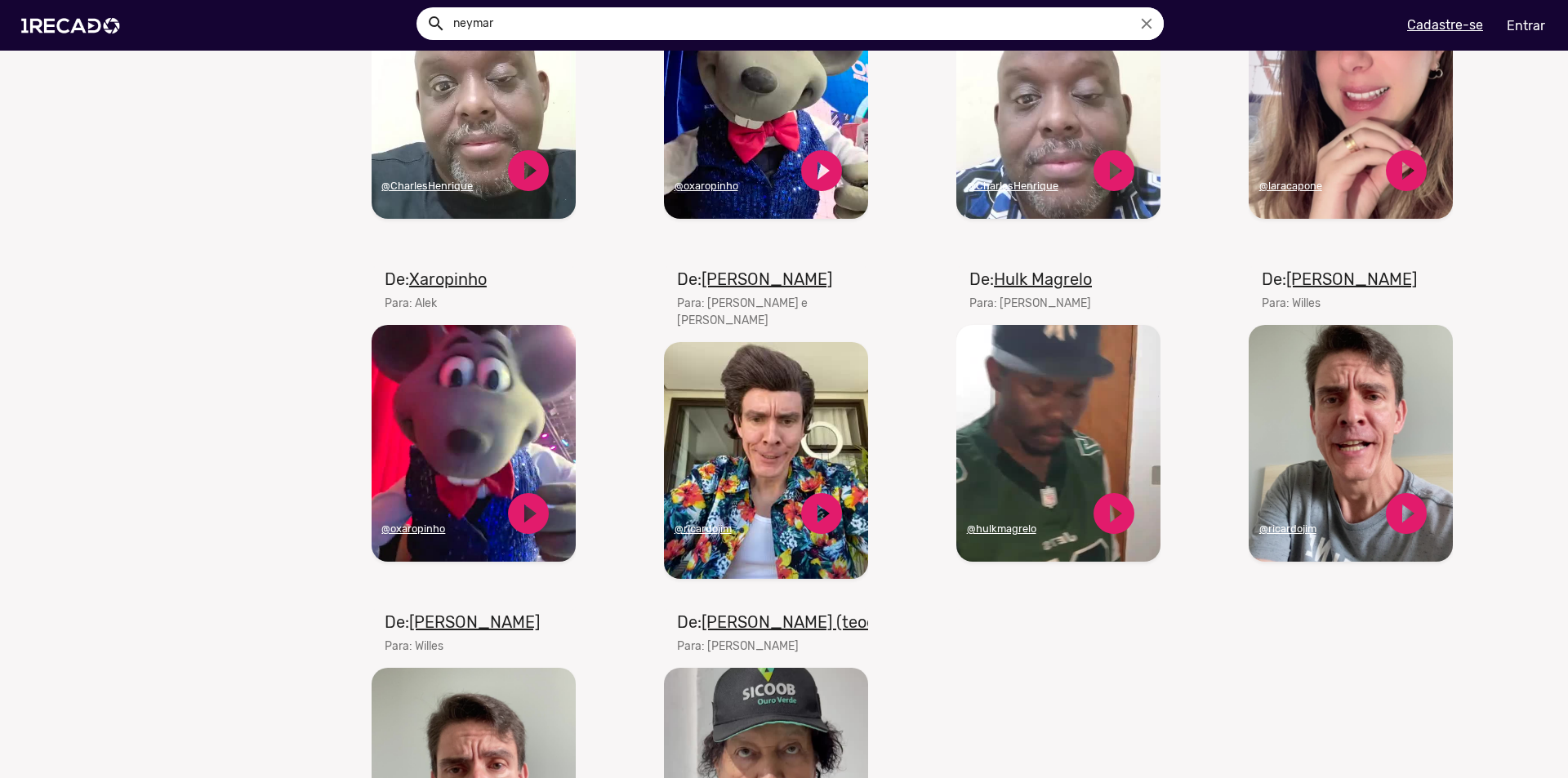
scroll to position [1061, 0]
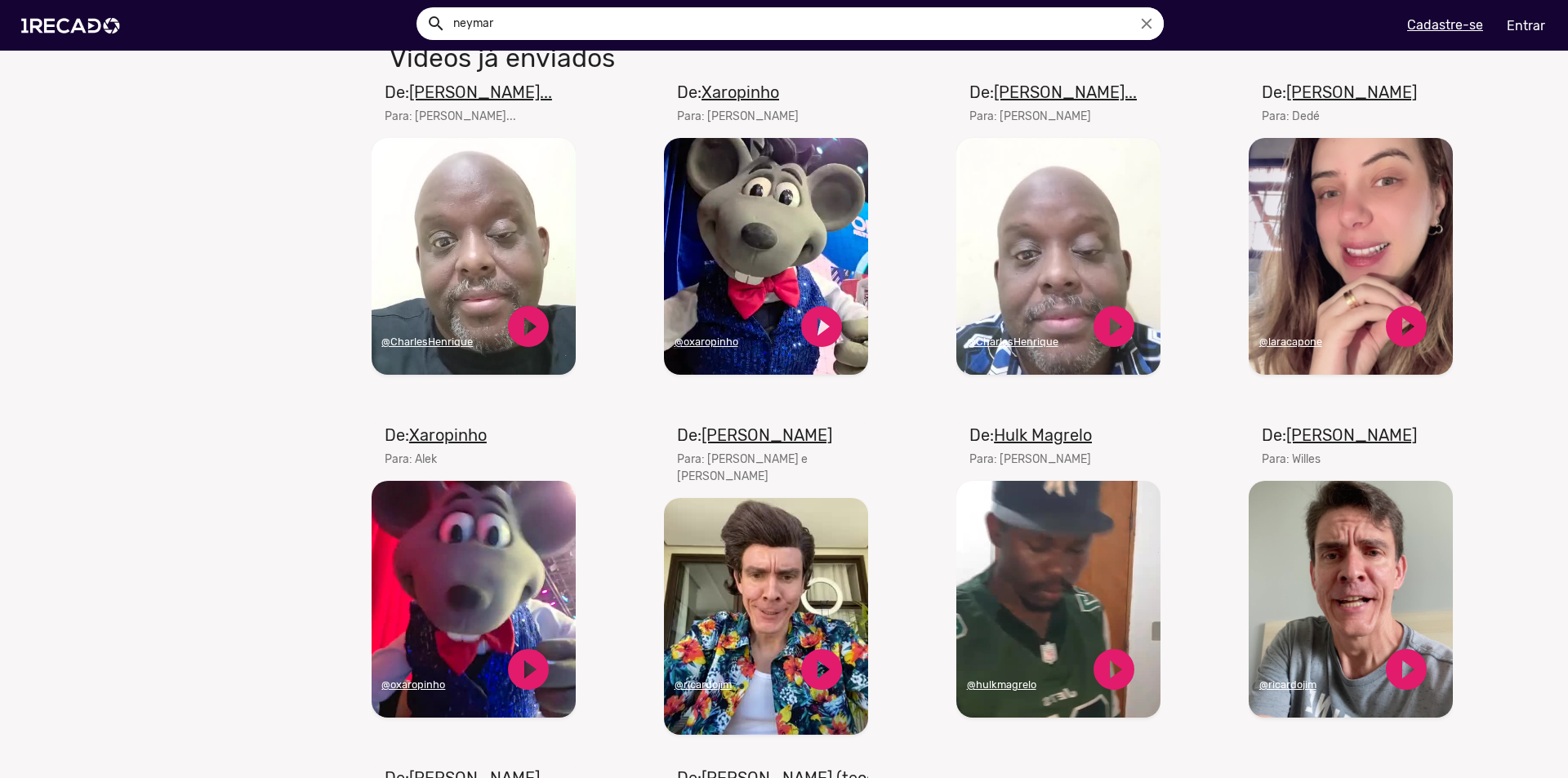
click at [1019, 583] on video "Seu navegador não reproduz vídeo em HTML5" at bounding box center [1058, 599] width 204 height 237
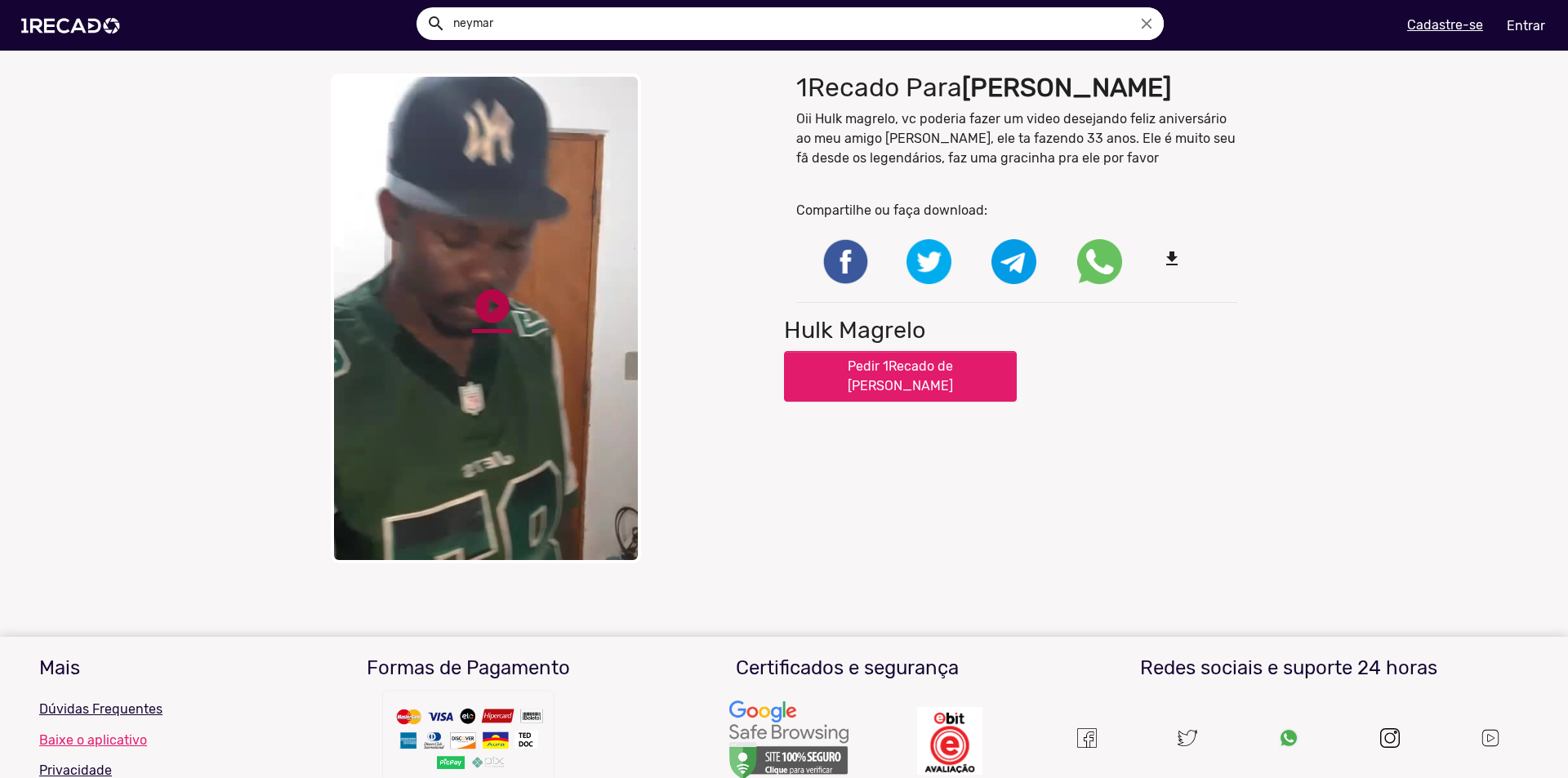
click at [489, 312] on link "play_circle_filled" at bounding box center [492, 306] width 41 height 41
click at [898, 358] on button "Pedir 1Recado de [PERSON_NAME]" at bounding box center [901, 376] width 233 height 51
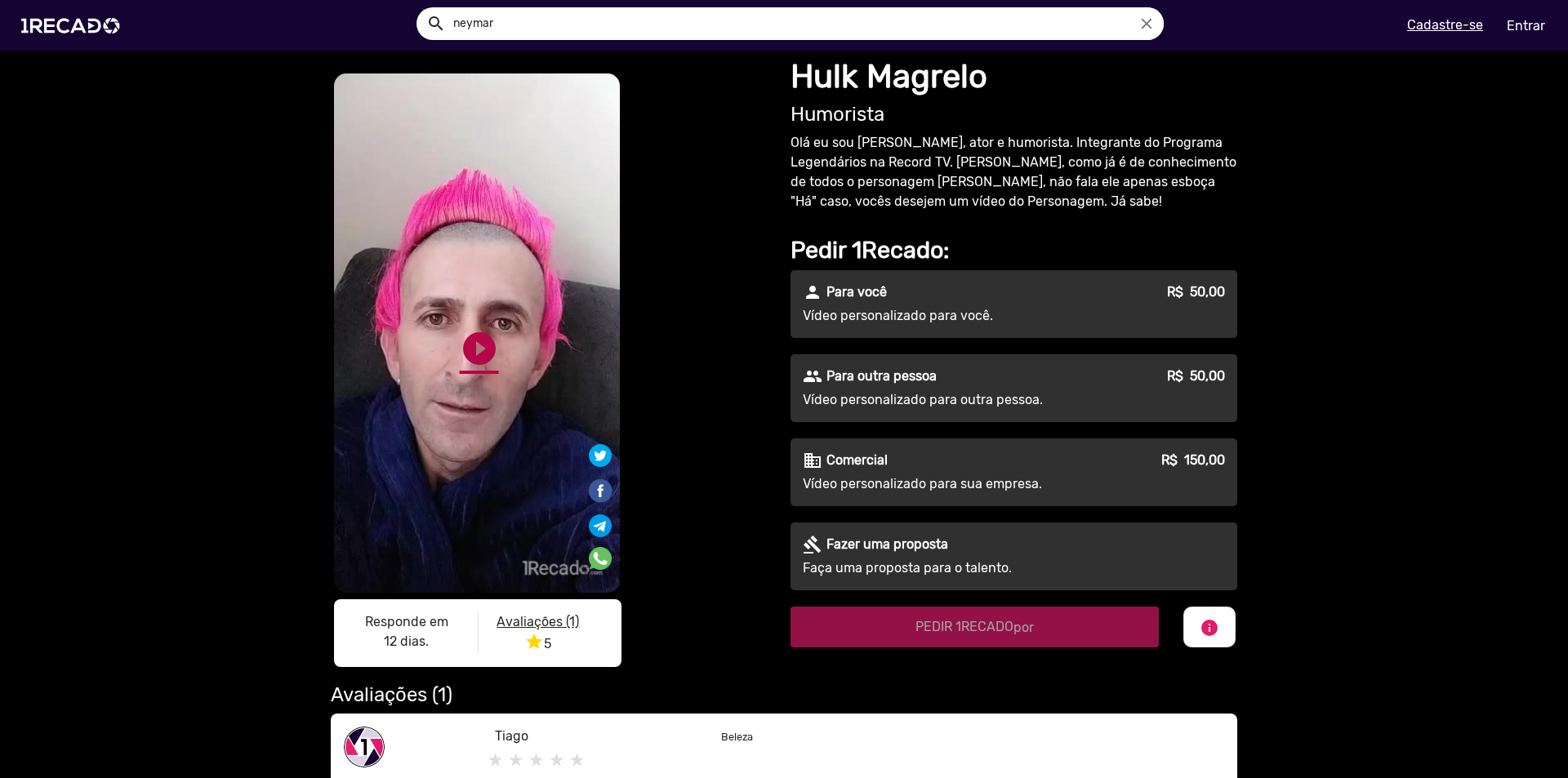
click at [473, 340] on link "play_circle_filled" at bounding box center [478, 348] width 39 height 39
click at [471, 349] on link "pause_circle" at bounding box center [478, 348] width 39 height 39
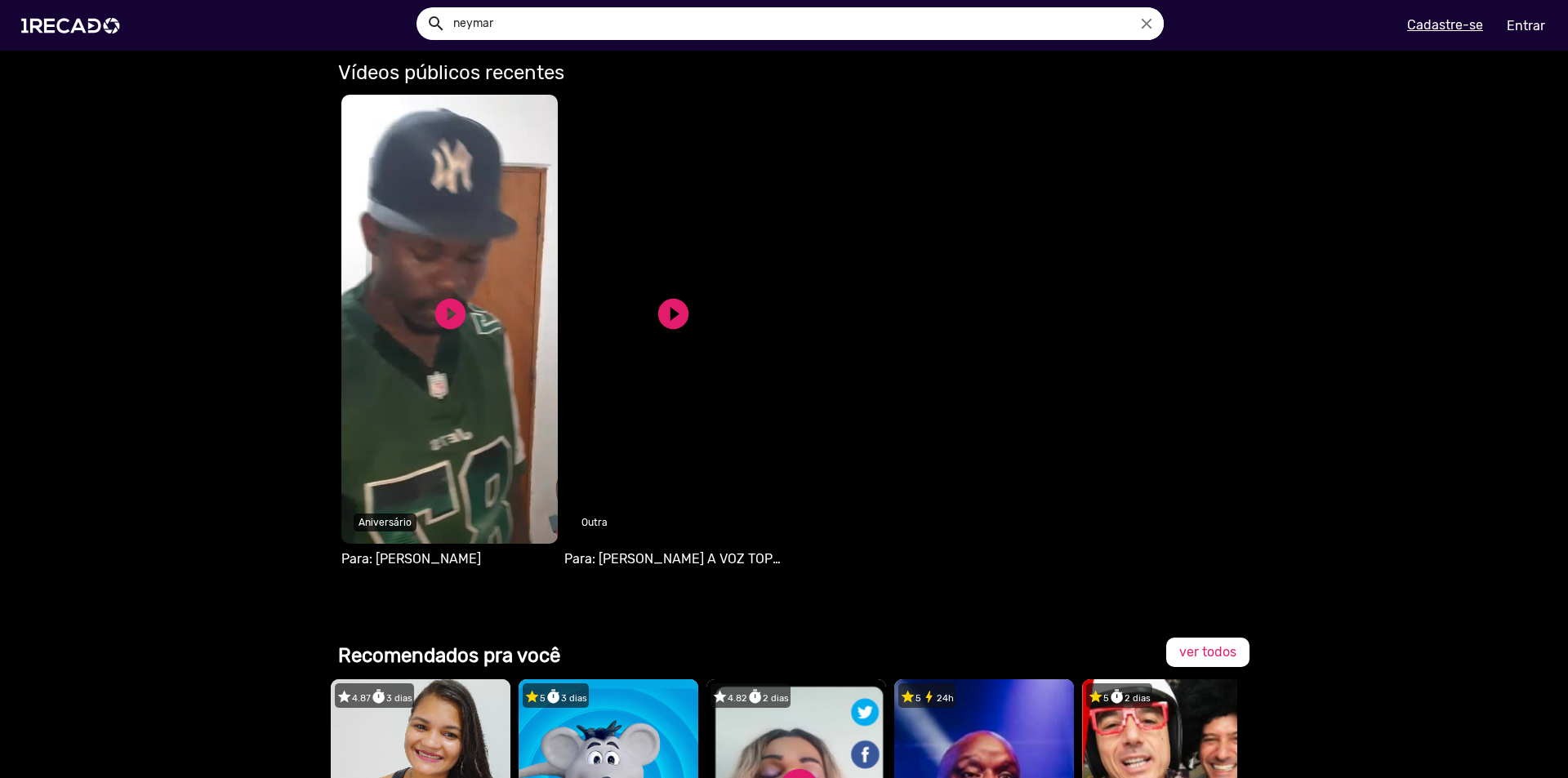
scroll to position [654, 0]
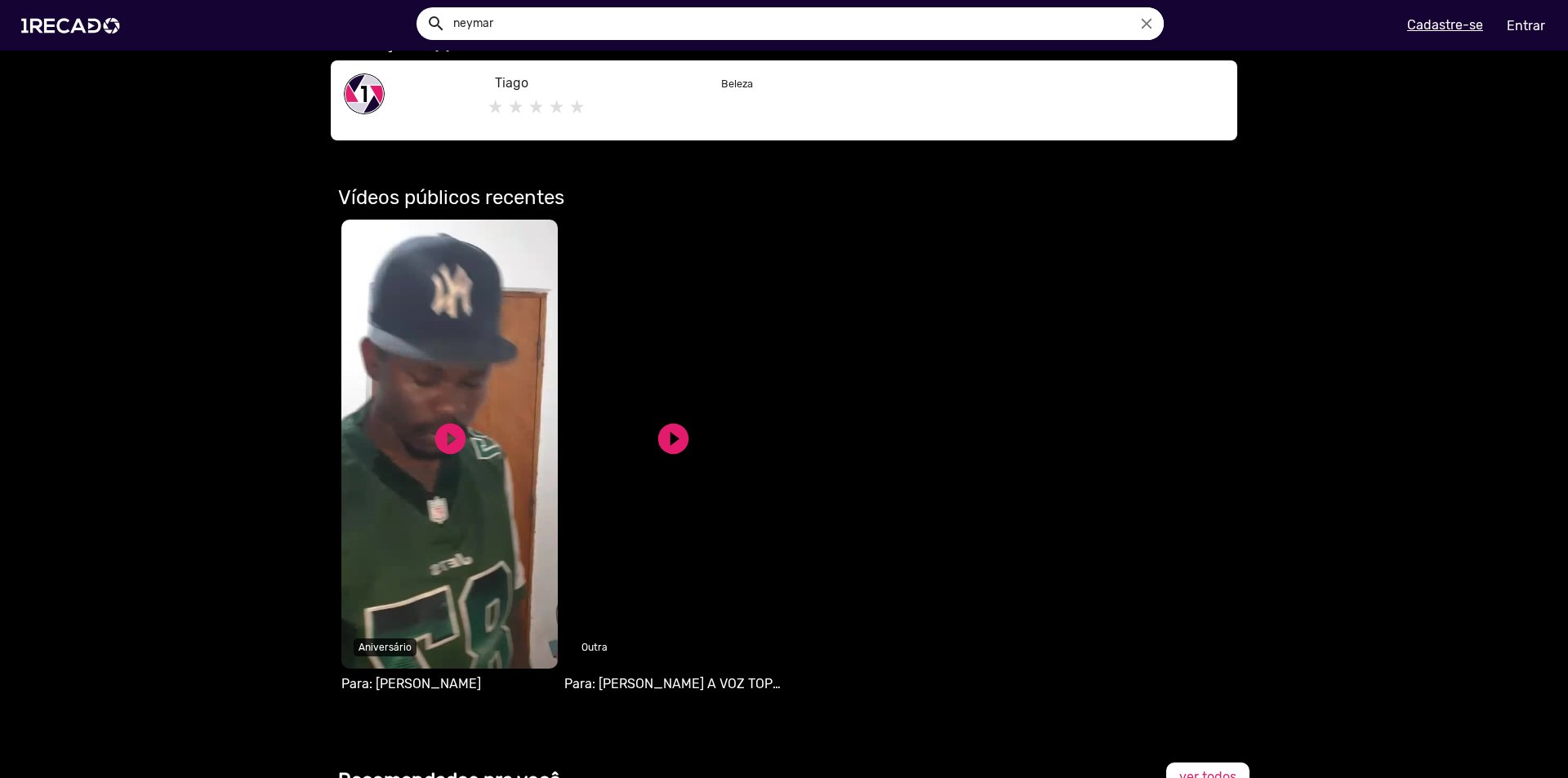
click at [505, 369] on video "Seu navegador não reproduz vídeo em HTML5" at bounding box center [449, 444] width 217 height 449
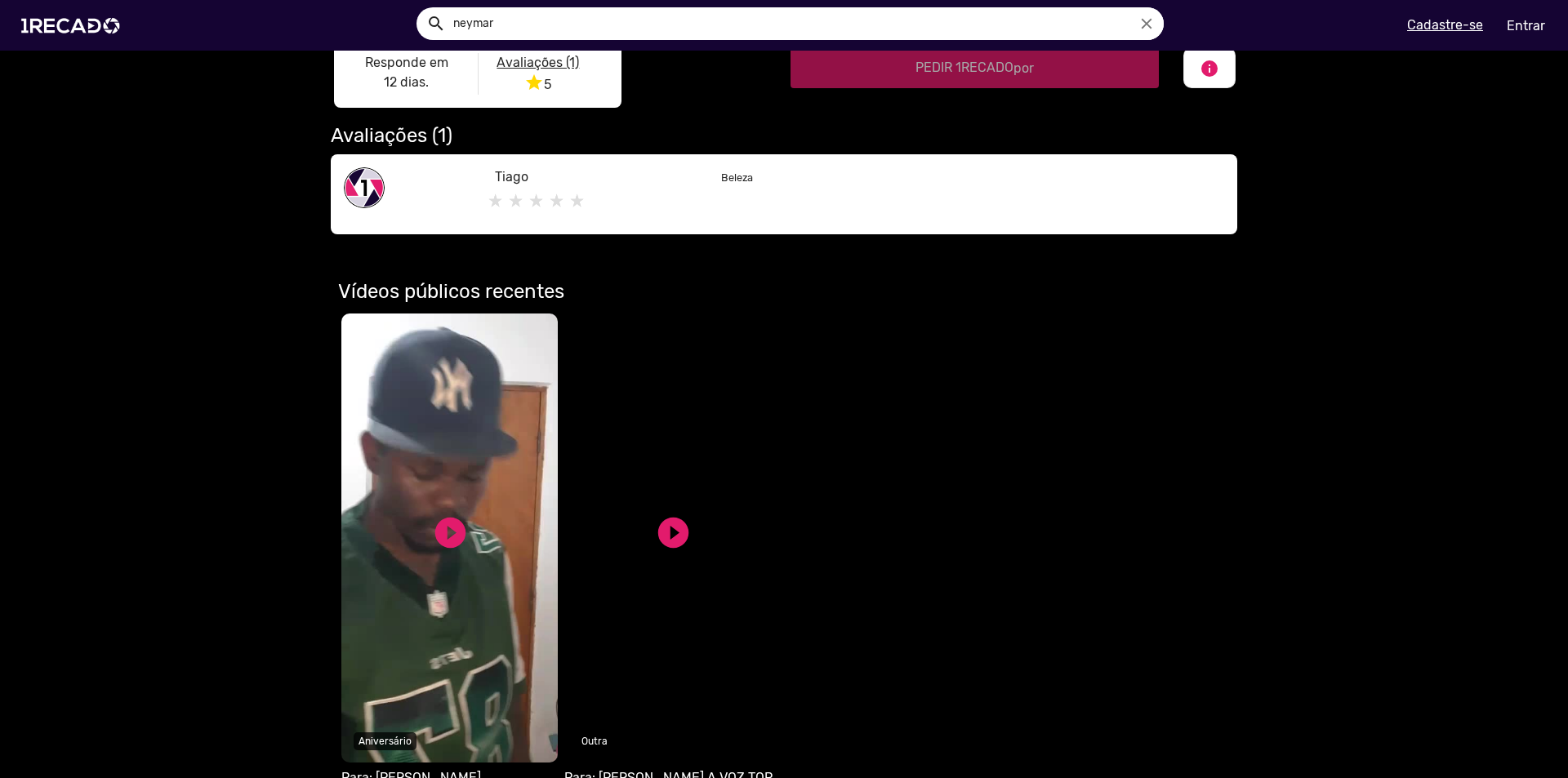
scroll to position [654, 0]
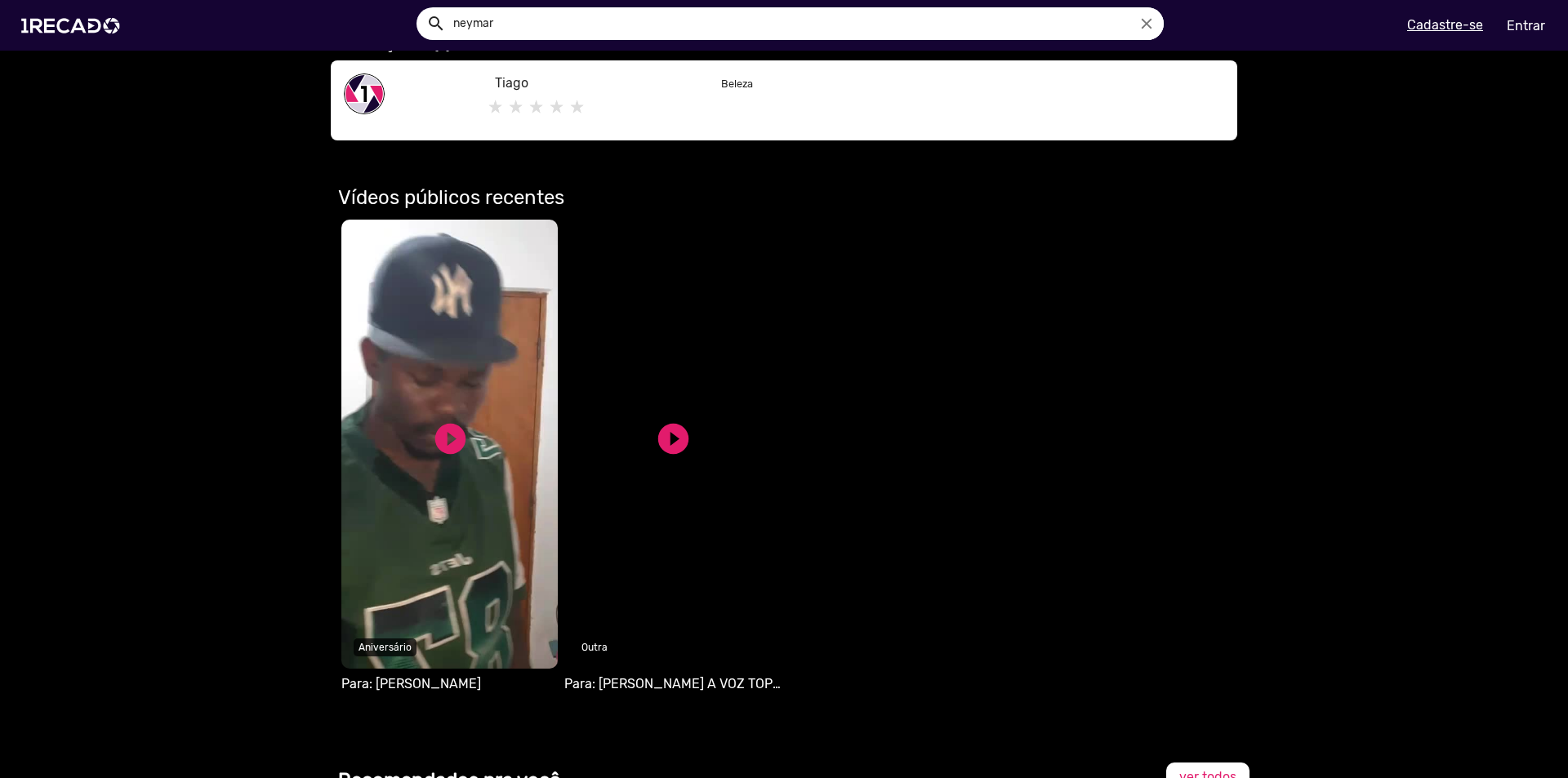
click at [645, 473] on video "Seu navegador não reproduz vídeo em HTML5" at bounding box center [672, 444] width 217 height 449
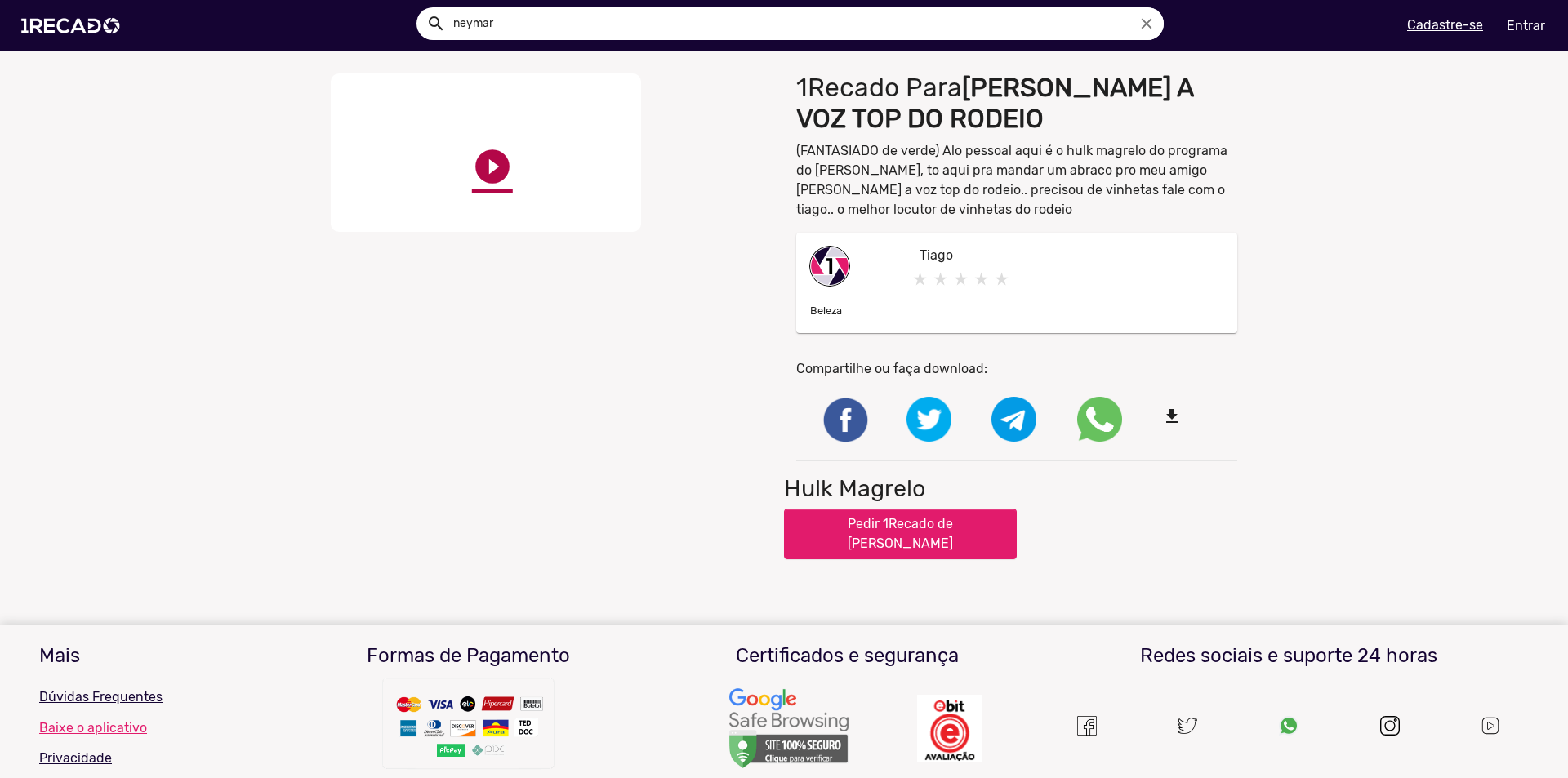
click at [485, 160] on link "play_circle_filled" at bounding box center [492, 166] width 41 height 41
drag, startPoint x: 874, startPoint y: 159, endPoint x: 914, endPoint y: 155, distance: 40.2
click at [914, 155] on p "(FANTASIADO de verde) Alo pessoal aqui é o hulk magrelo do programa do [PERSON_…" at bounding box center [1016, 180] width 441 height 79
drag, startPoint x: 1053, startPoint y: 155, endPoint x: 1072, endPoint y: 155, distance: 19.0
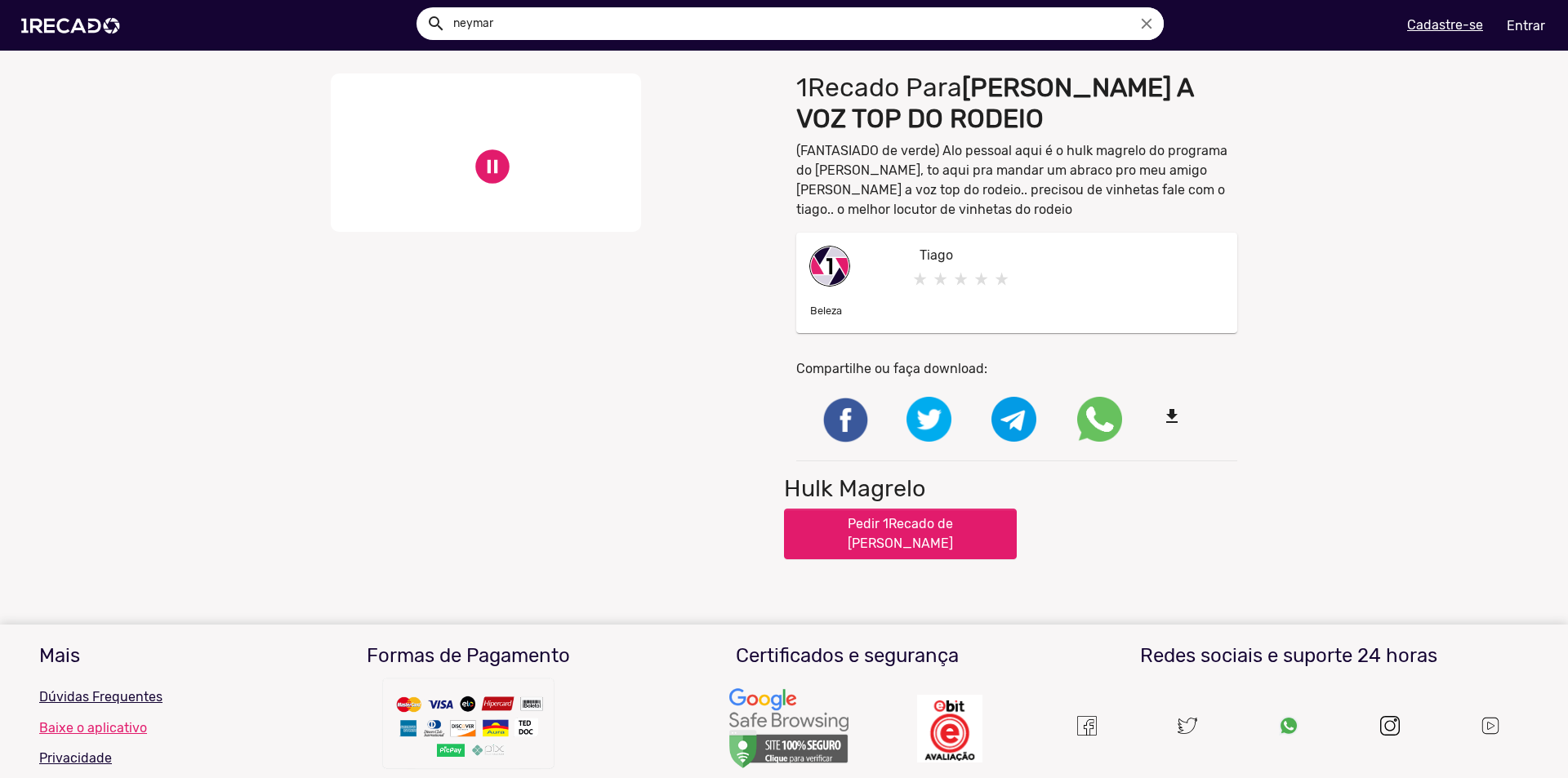
click at [1072, 155] on p "(FANTASIADO de verde) Alo pessoal aqui é o hulk magrelo do programa do [PERSON_…" at bounding box center [1016, 180] width 441 height 79
click at [1068, 158] on p "(FANTASIADO de verde) Alo pessoal aqui é o hulk magrelo do programa do [PERSON_…" at bounding box center [1016, 180] width 441 height 79
drag, startPoint x: 1089, startPoint y: 176, endPoint x: 1157, endPoint y: 175, distance: 68.0
click at [1157, 175] on p "(FANTASIADO de verde) Alo pessoal aqui é o hulk magrelo do programa do [PERSON_…" at bounding box center [1016, 180] width 441 height 79
click at [1153, 177] on p "(FANTASIADO de verde) Alo pessoal aqui é o hulk magrelo do programa do [PERSON_…" at bounding box center [1016, 180] width 441 height 79
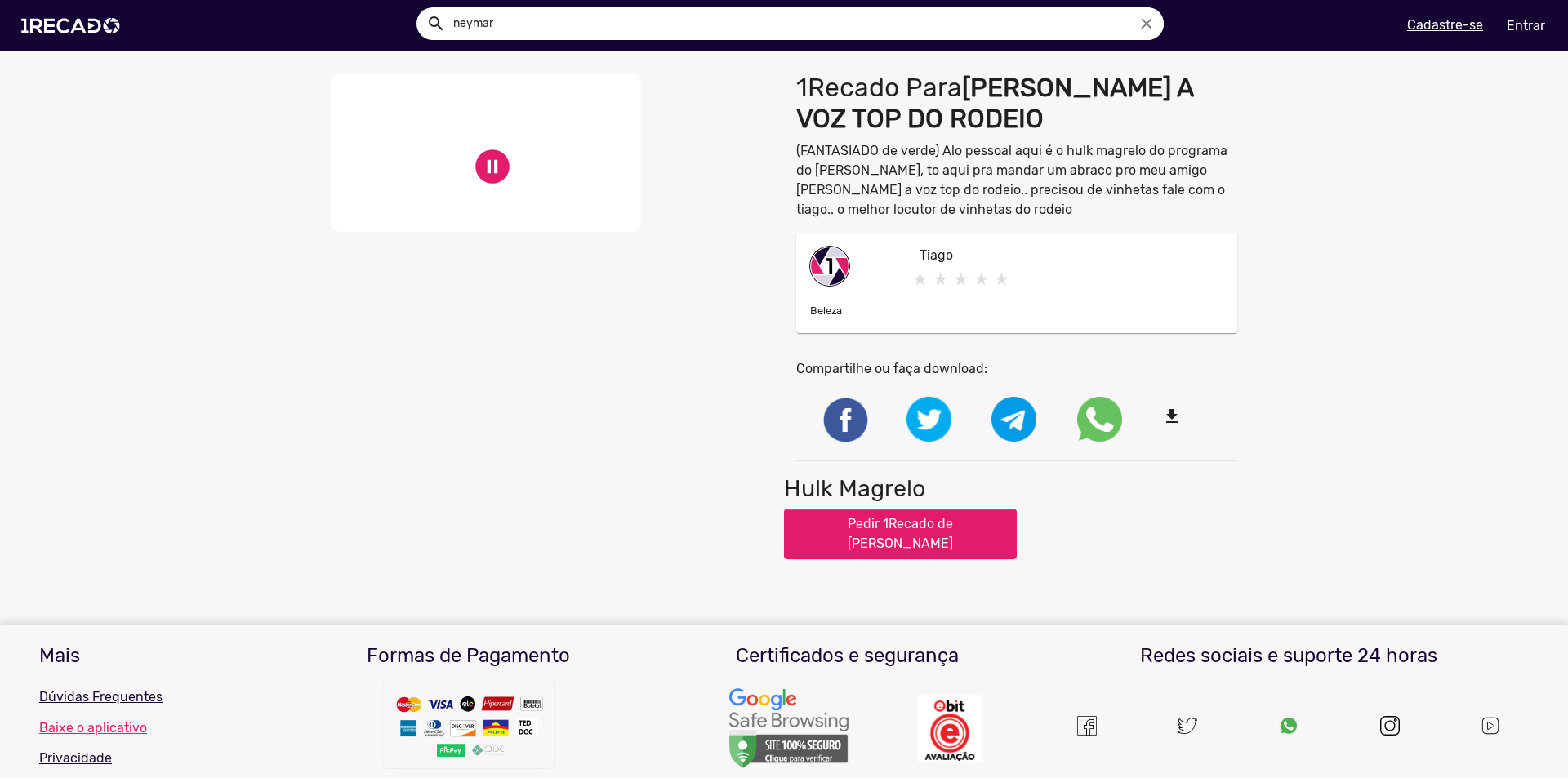
click at [944, 199] on p "(FANTASIADO de verde) Alo pessoal aqui é o hulk magrelo do programa do [PERSON_…" at bounding box center [1016, 180] width 441 height 79
drag, startPoint x: 901, startPoint y: 208, endPoint x: 949, endPoint y: 206, distance: 48.0
click at [947, 206] on p "(FANTASIADO de verde) Alo pessoal aqui é o hulk magrelo do programa do [PERSON_…" at bounding box center [1016, 180] width 441 height 79
click at [954, 206] on p "(FANTASIADO de verde) Alo pessoal aqui é o hulk magrelo do programa do [PERSON_…" at bounding box center [1016, 180] width 441 height 79
click at [55, 21] on img at bounding box center [73, 26] width 123 height 69
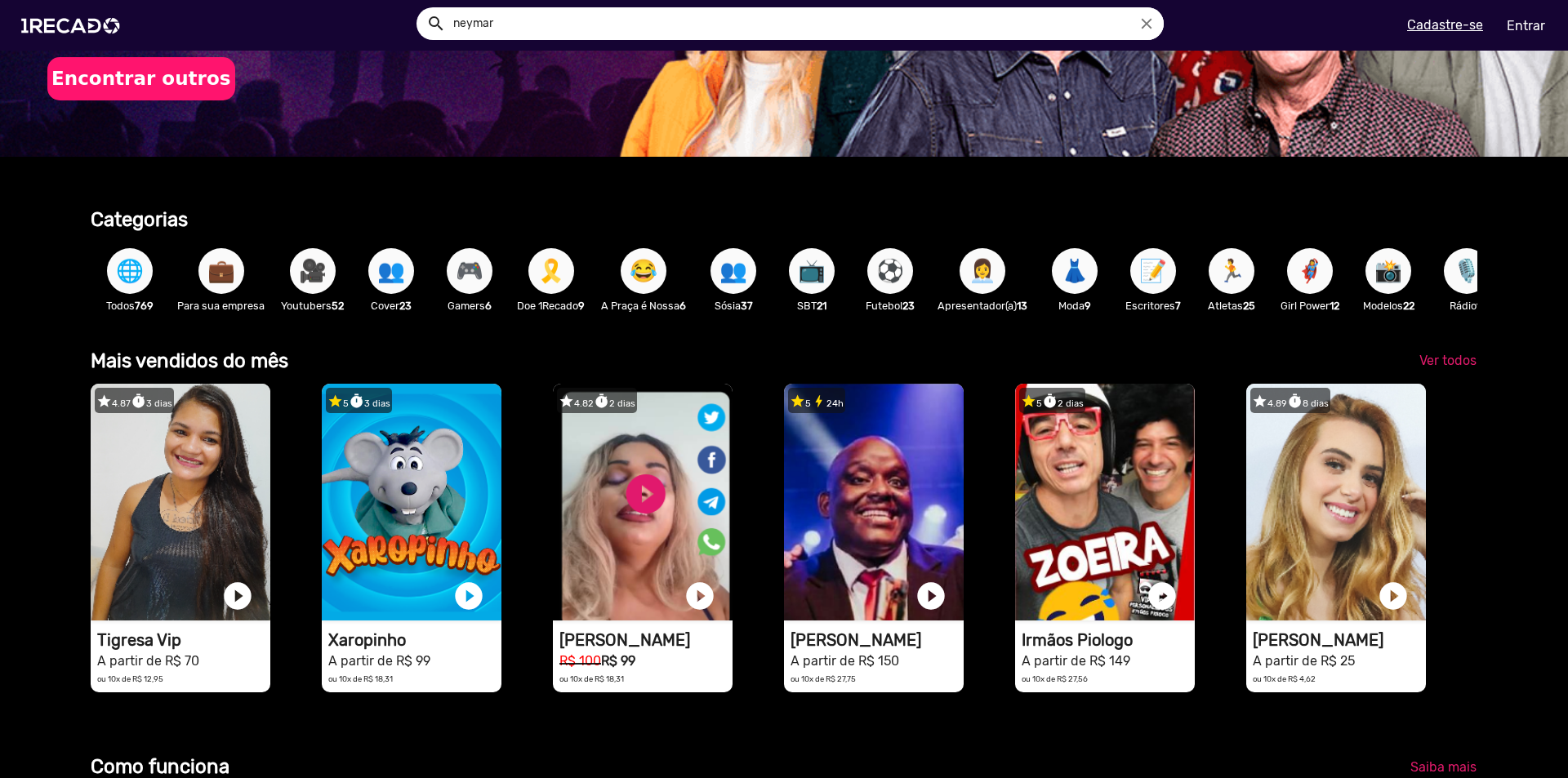
scroll to position [326, 0]
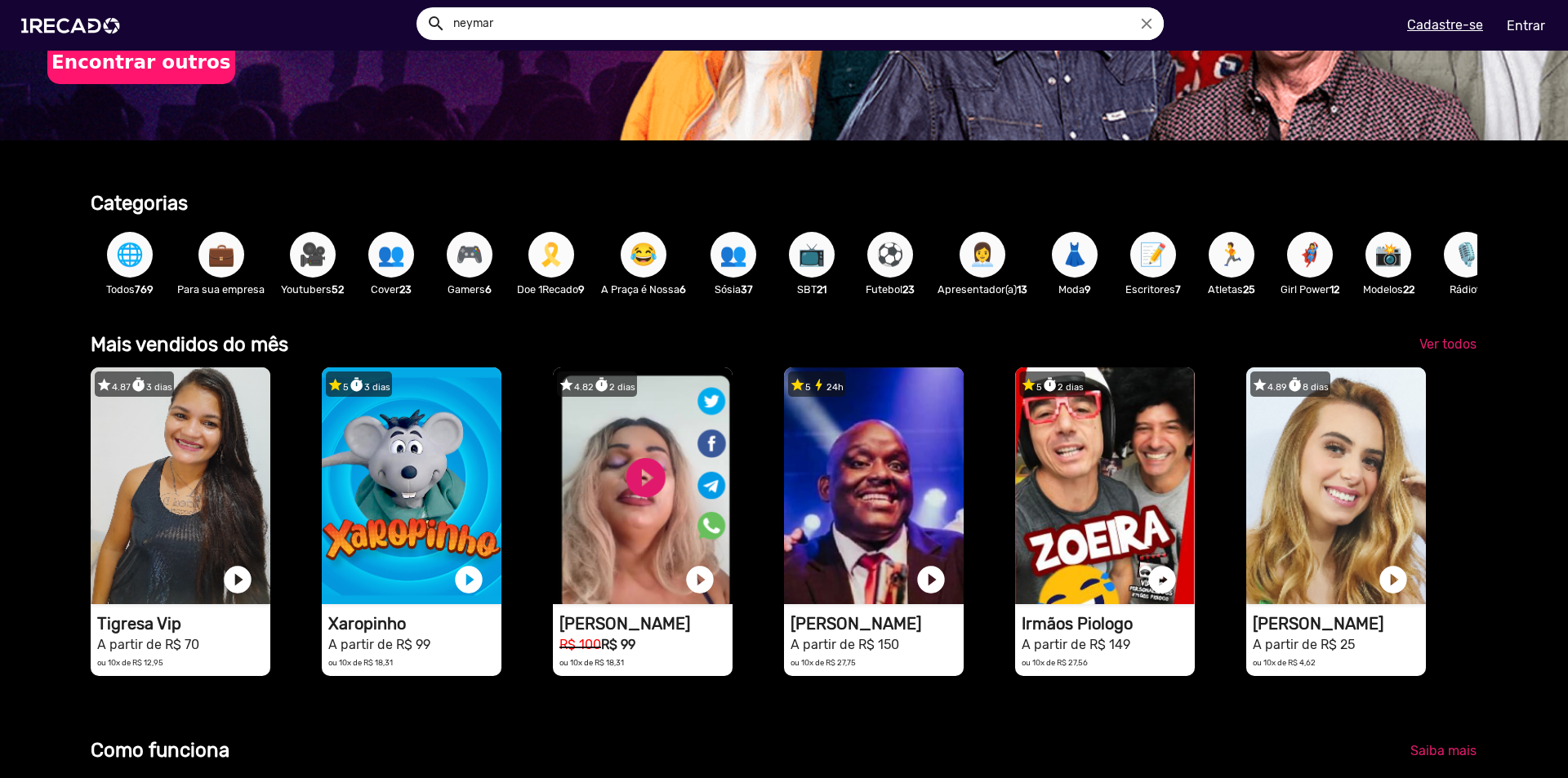
click at [566, 258] on button "🎗️" at bounding box center [551, 255] width 46 height 46
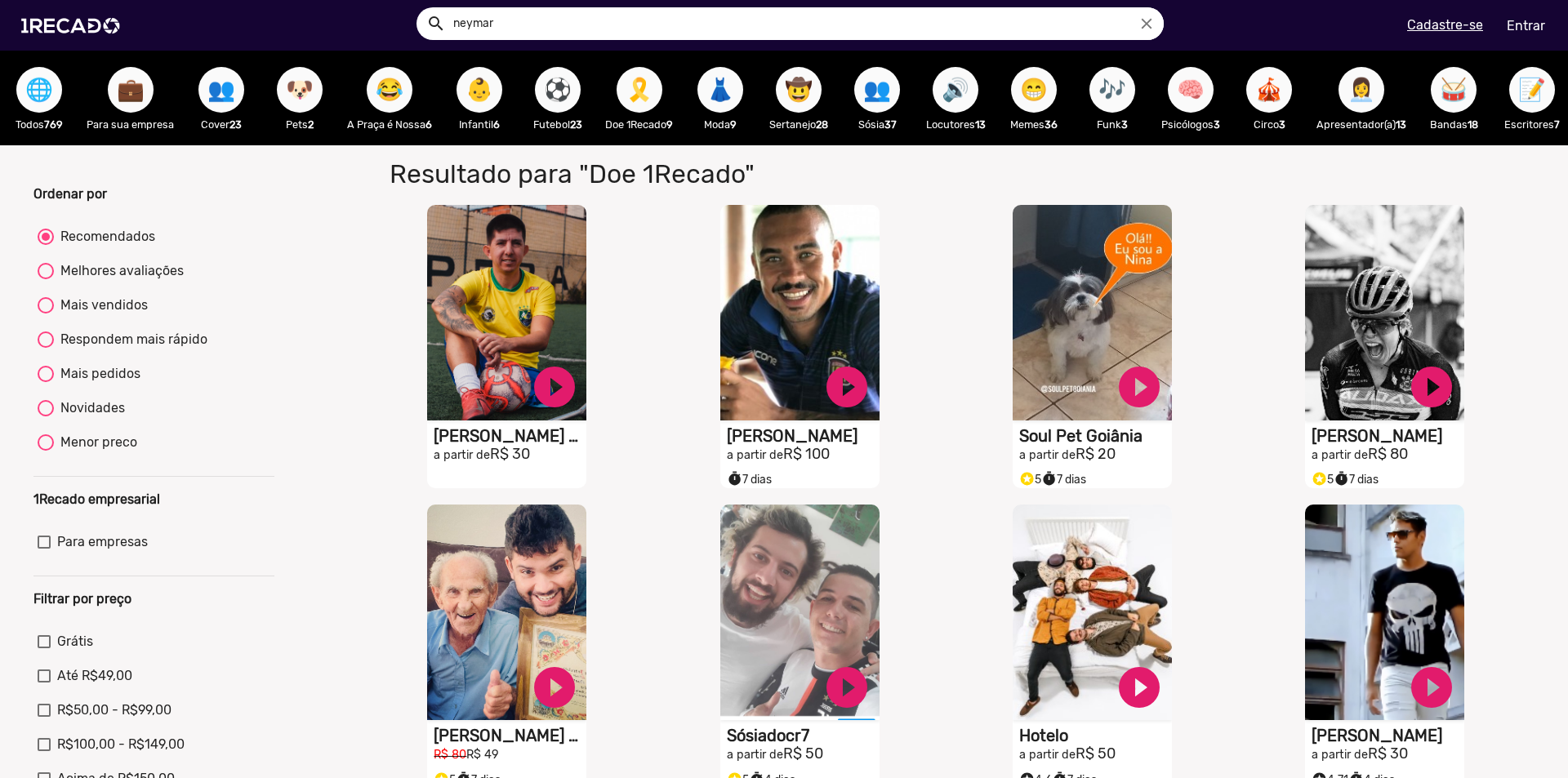
click at [22, 79] on button "🌐" at bounding box center [39, 90] width 46 height 46
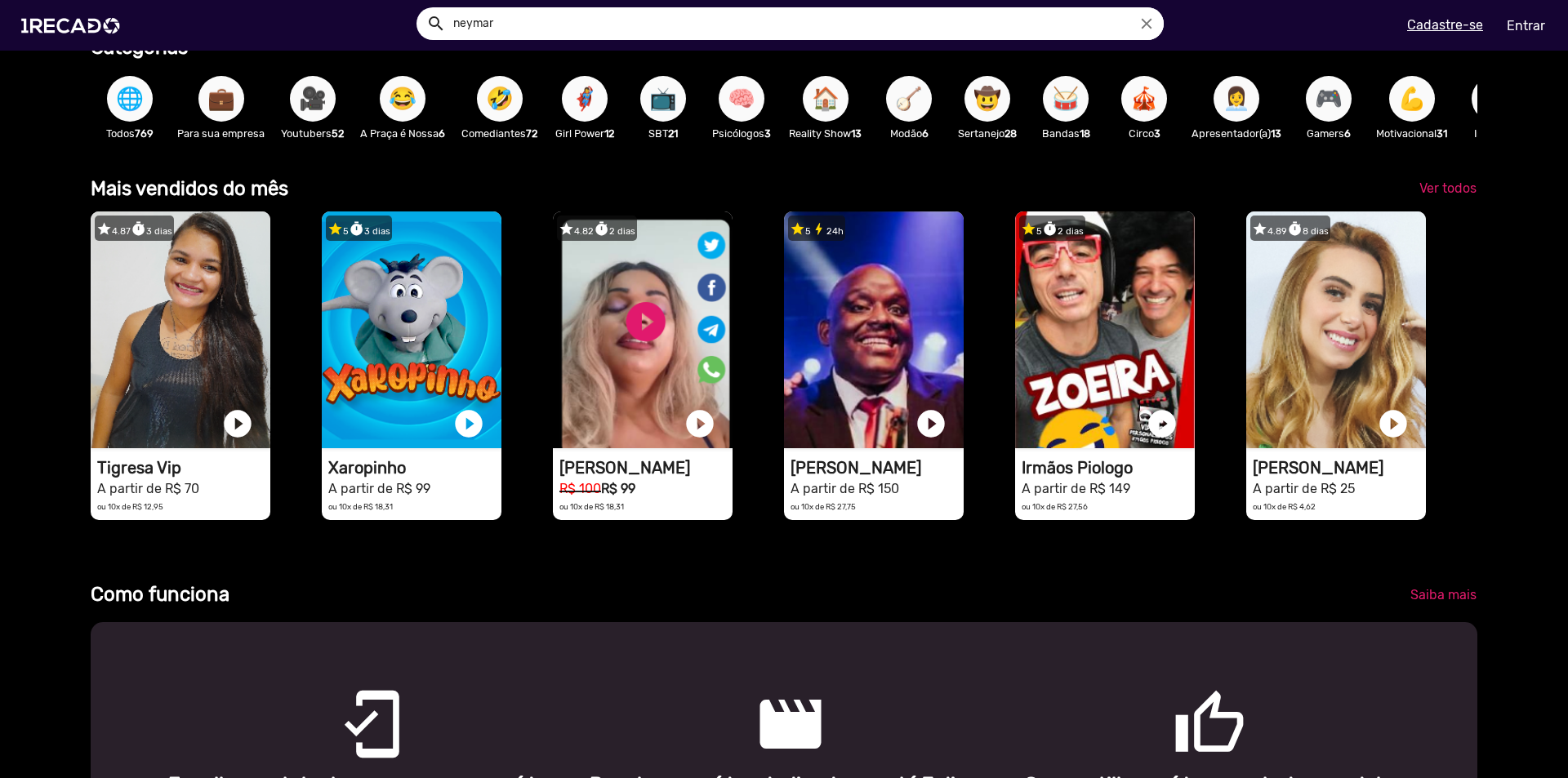
scroll to position [490, 0]
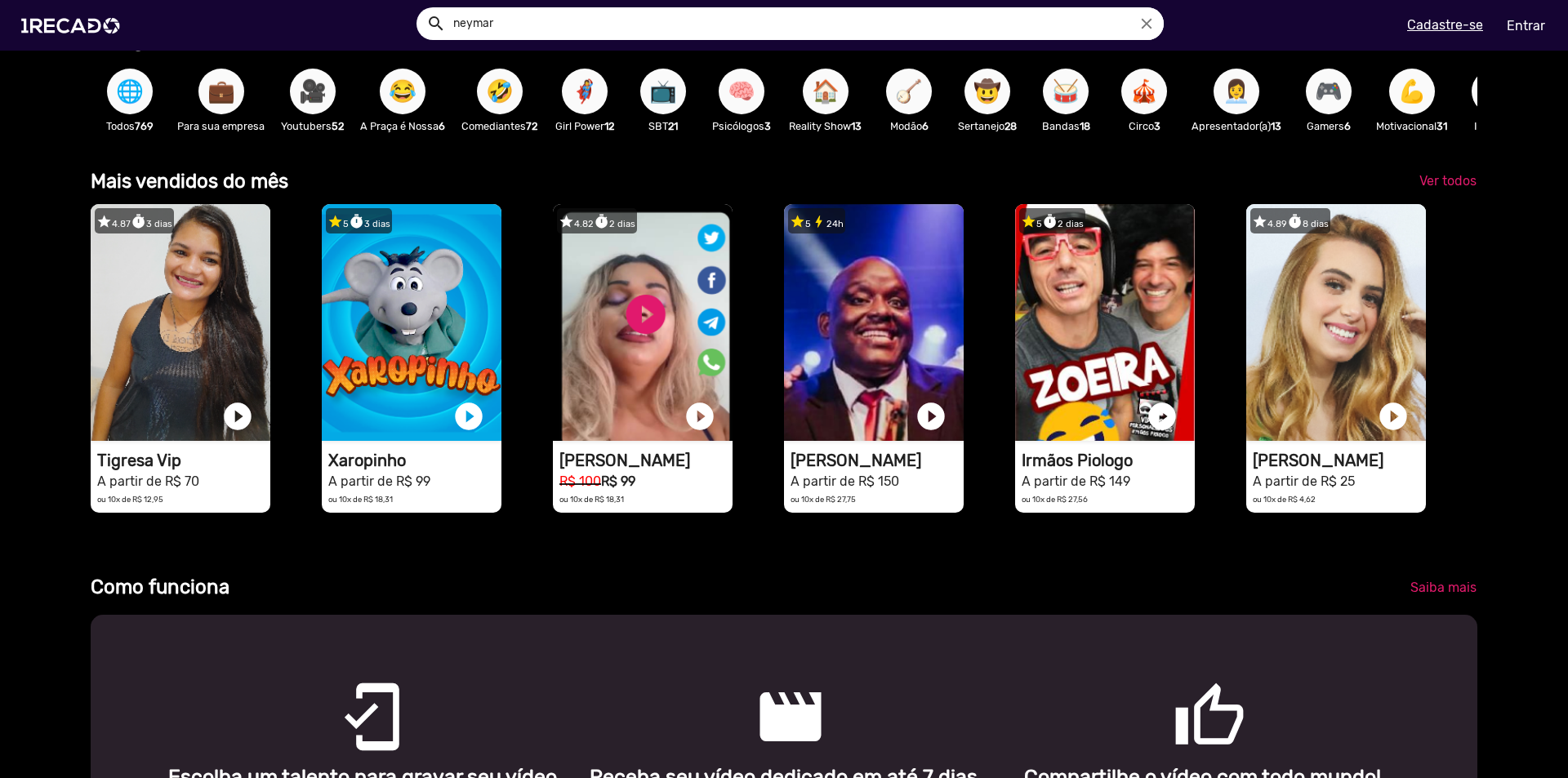
click at [309, 117] on div "🎥 Youtubers 52" at bounding box center [313, 100] width 79 height 95
click at [310, 96] on span "🎥" at bounding box center [313, 91] width 28 height 46
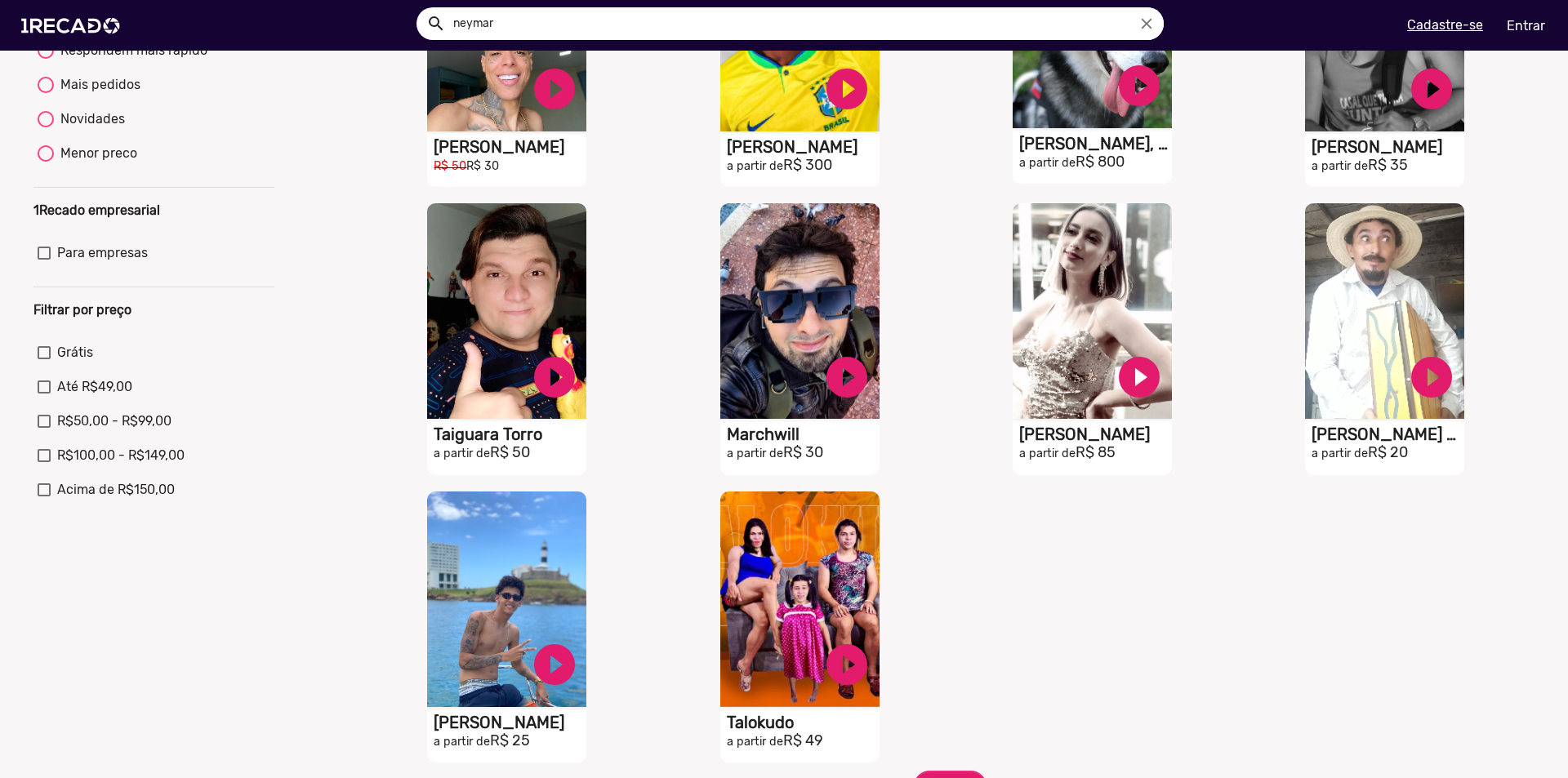
scroll to position [326, 0]
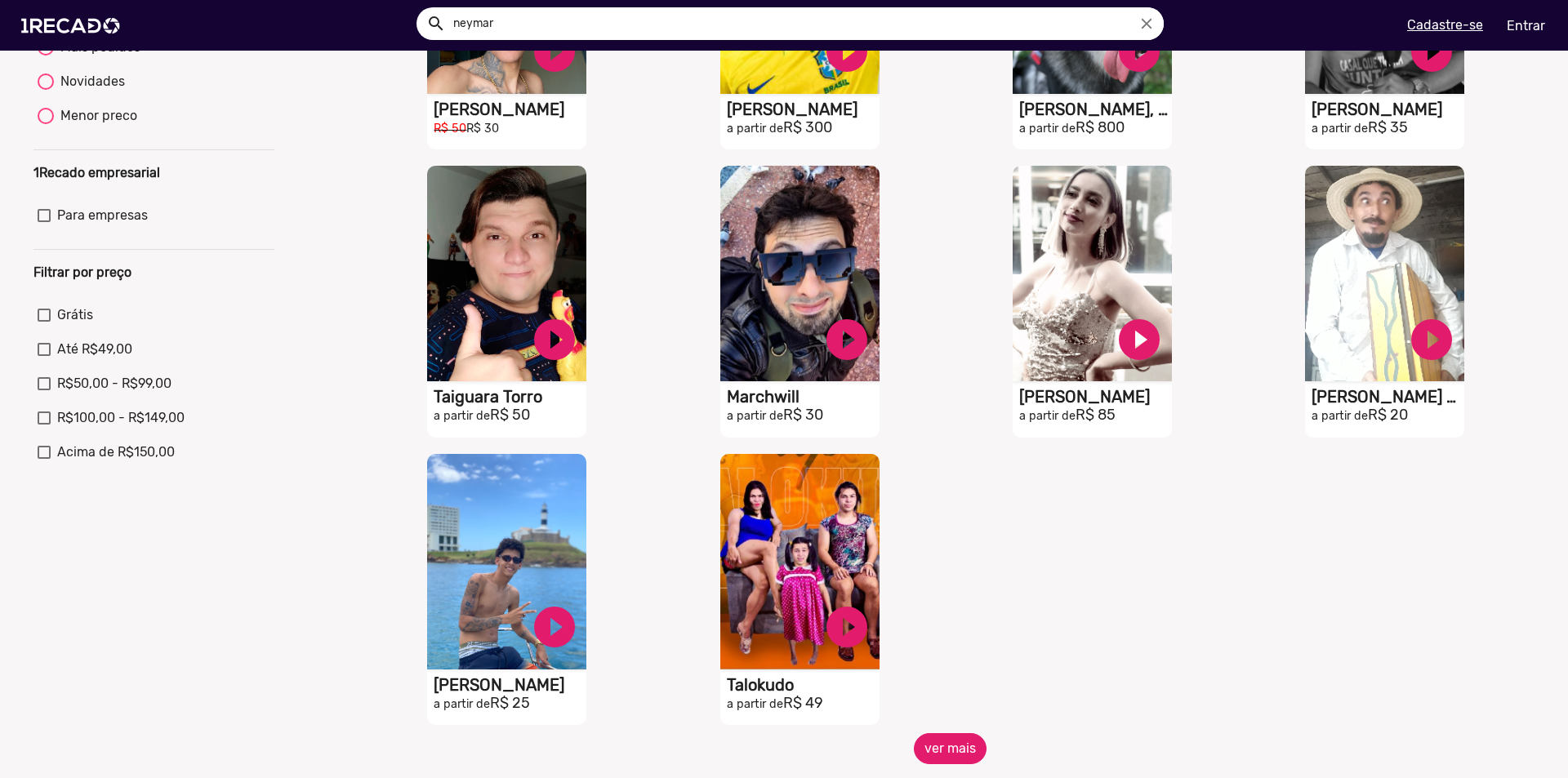
click at [925, 764] on button "ver mais" at bounding box center [950, 749] width 73 height 31
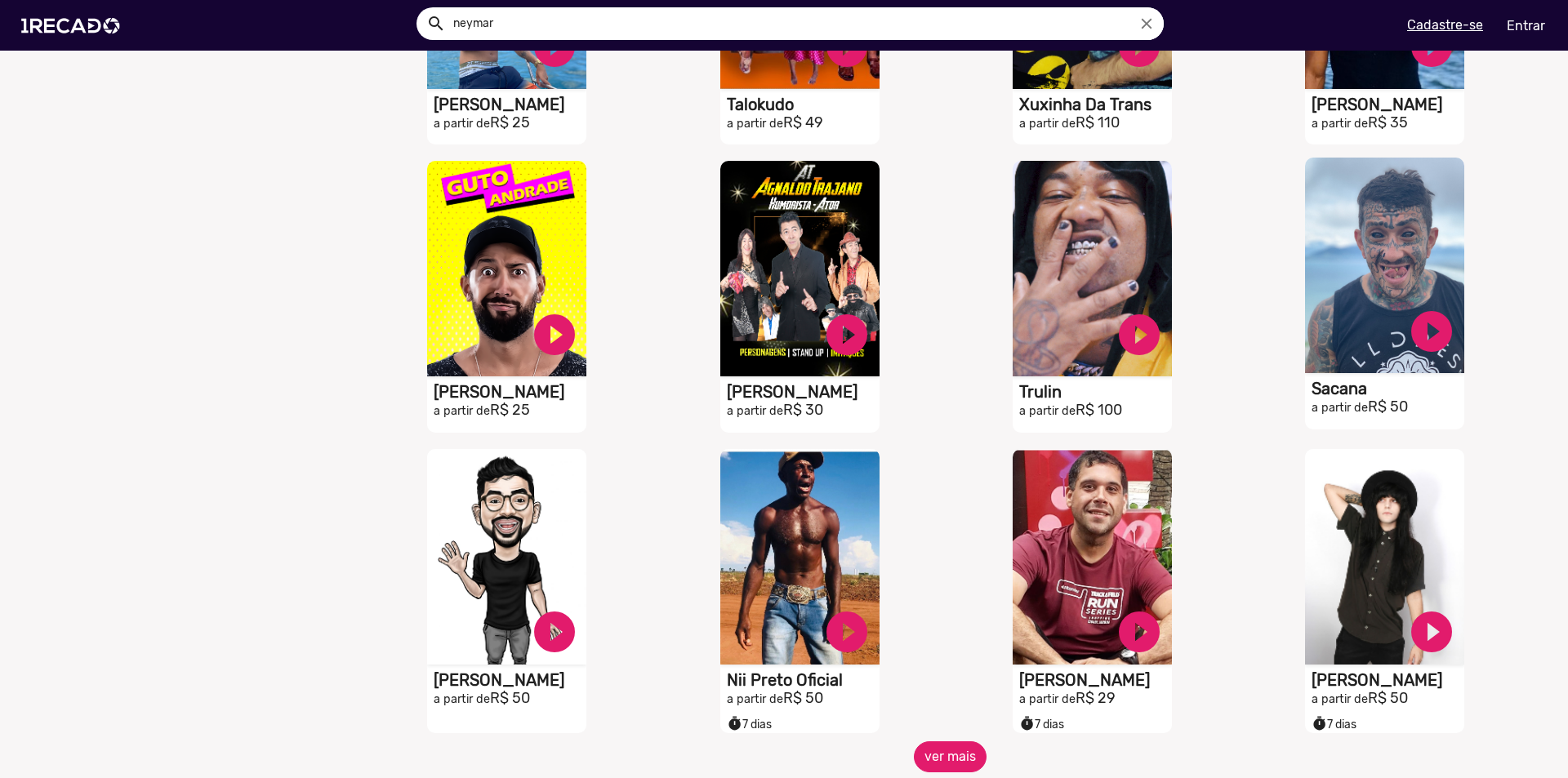
scroll to position [980, 0]
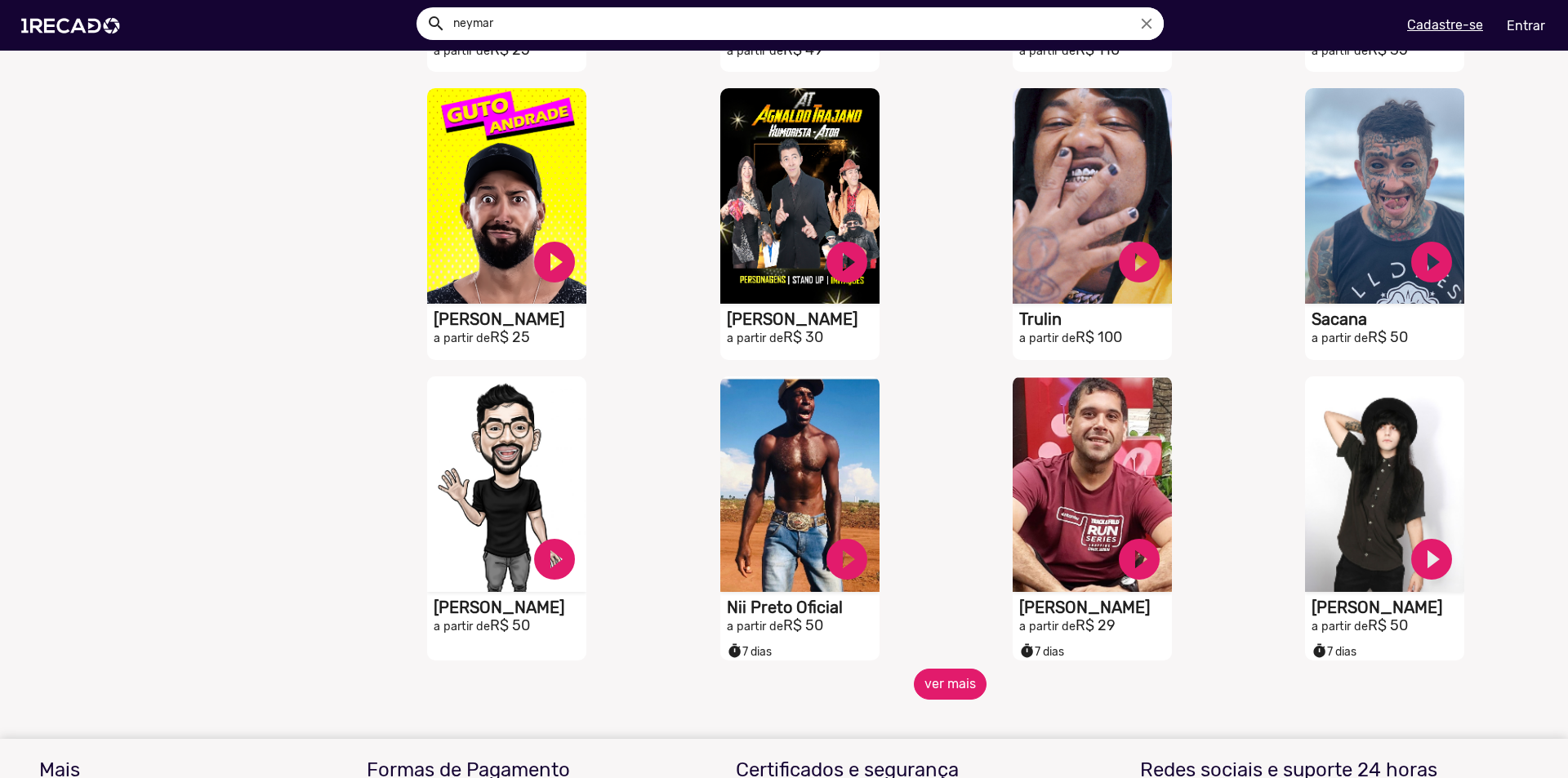
click at [957, 699] on button "ver mais" at bounding box center [950, 685] width 73 height 31
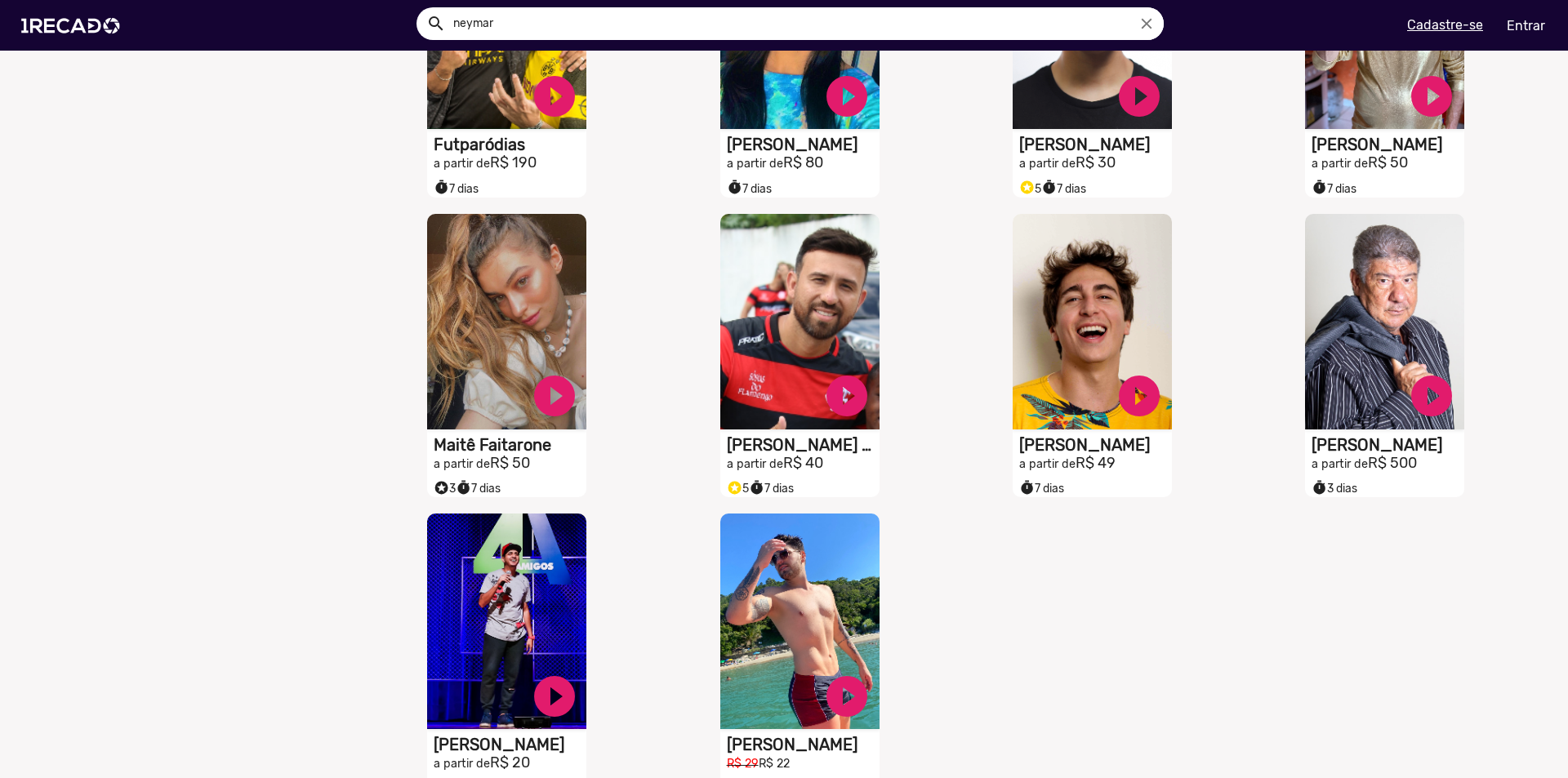
scroll to position [1796, 0]
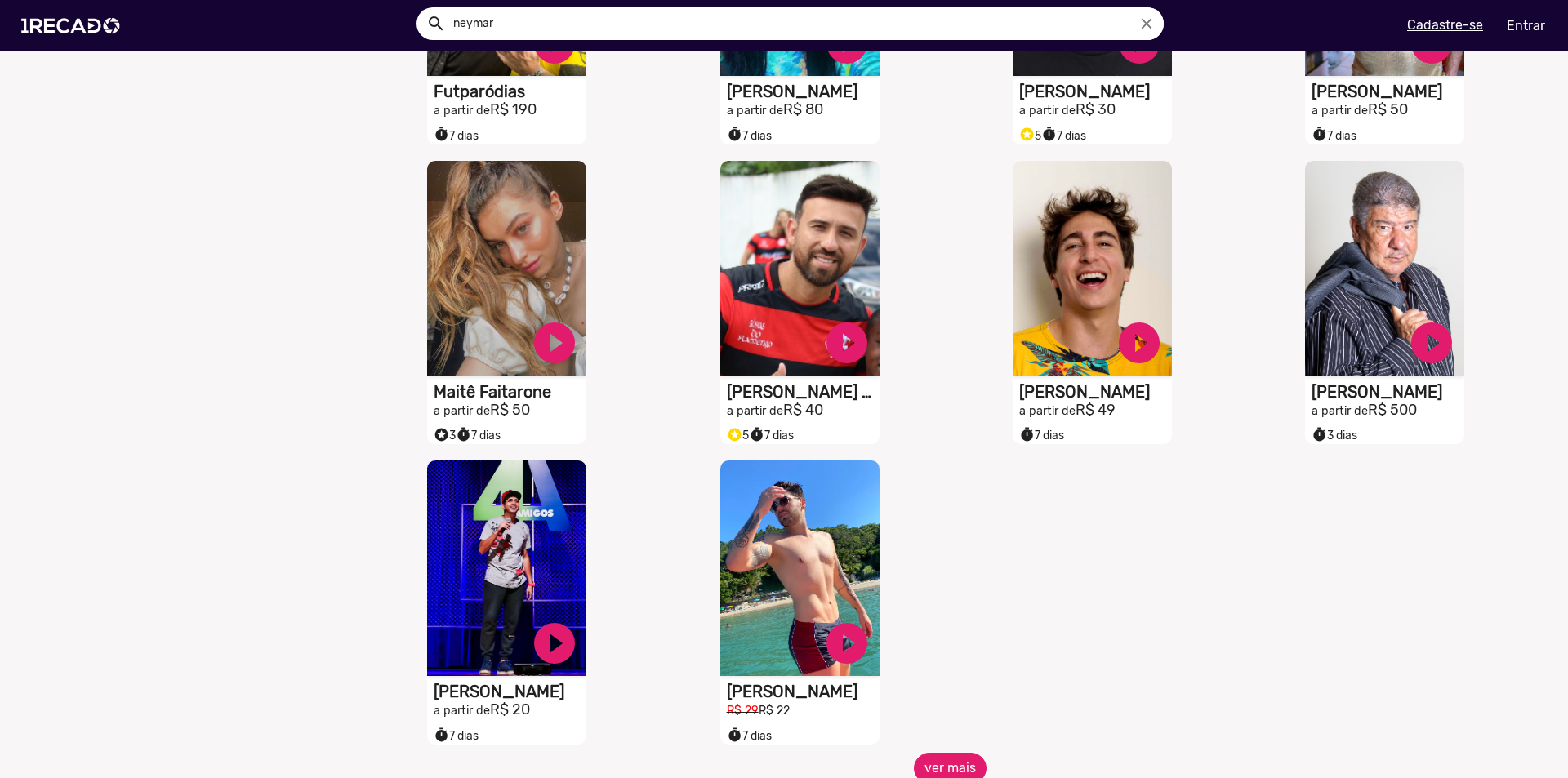
click at [952, 773] on button "ver mais" at bounding box center [950, 769] width 73 height 31
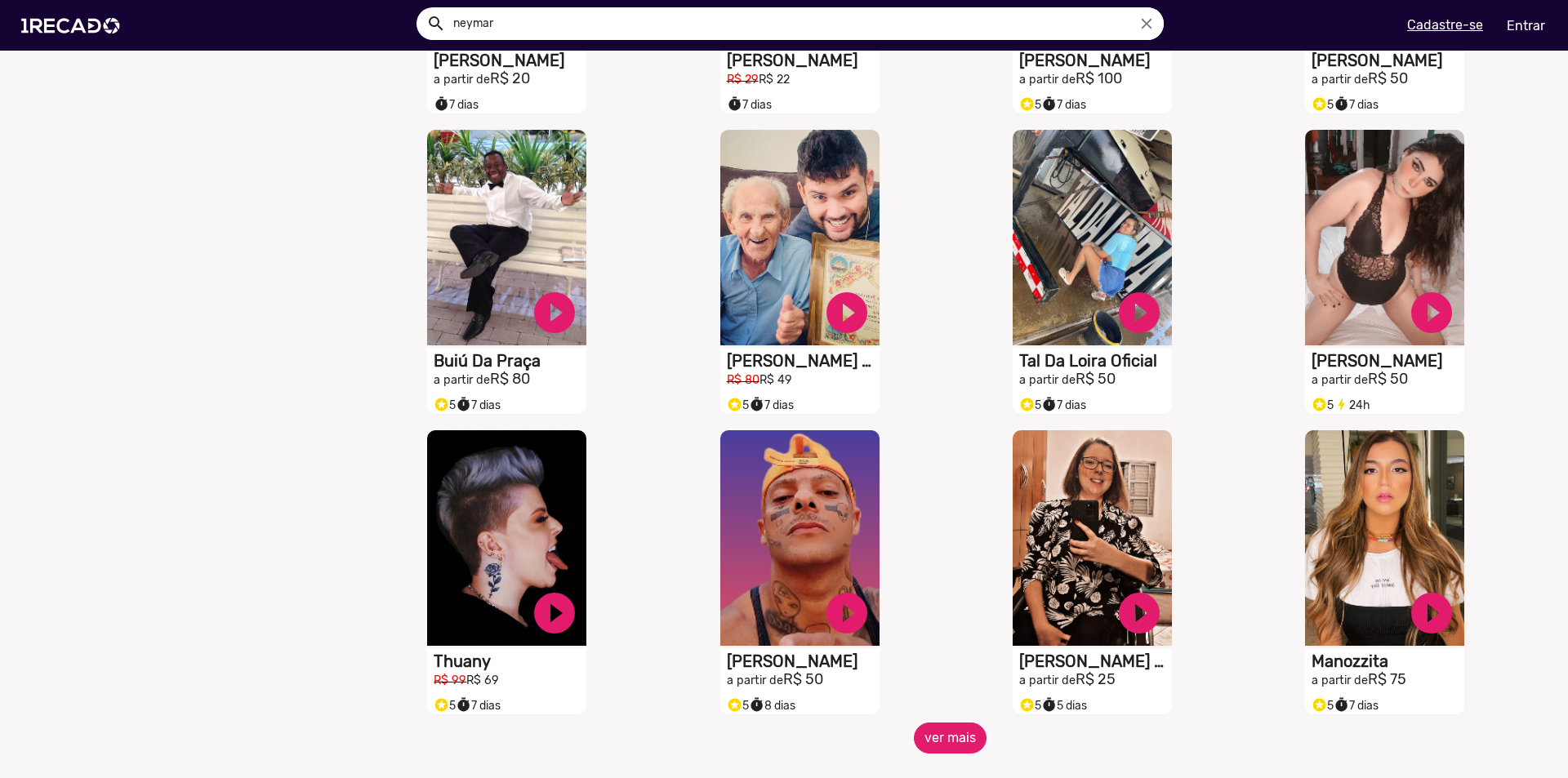
scroll to position [2450, 0]
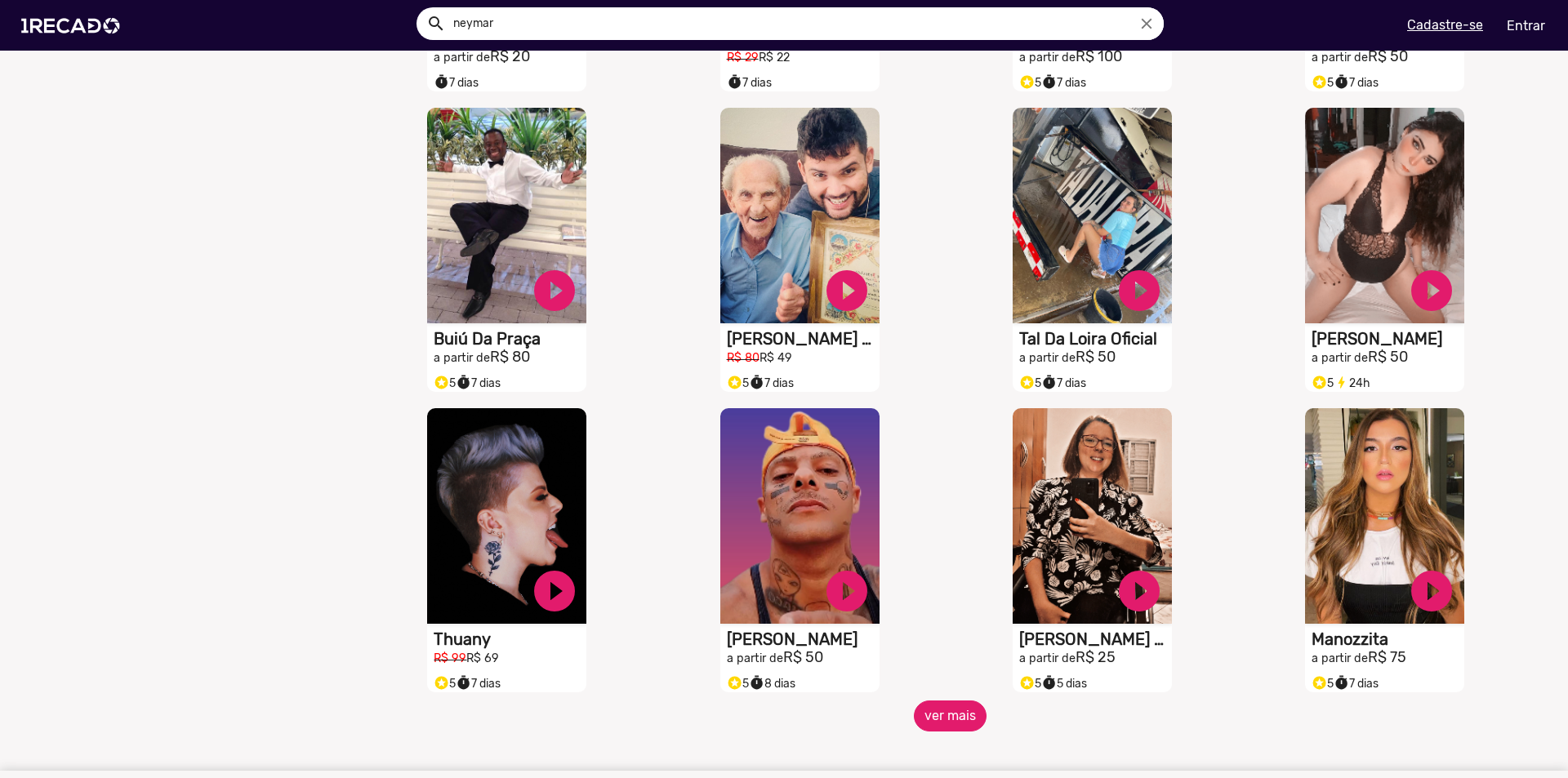
click at [921, 731] on button "ver mais" at bounding box center [950, 716] width 73 height 31
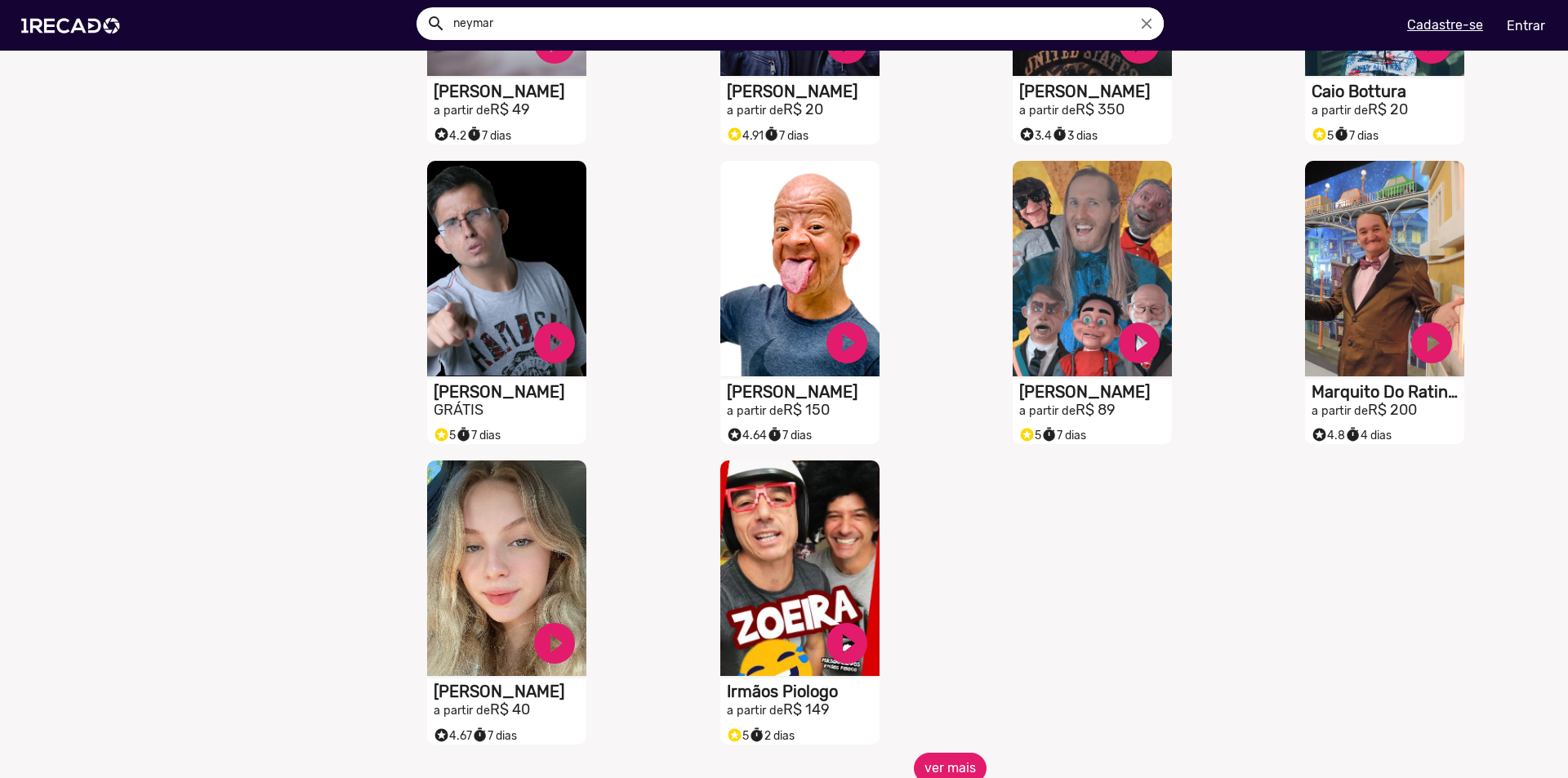
scroll to position [3430, 0]
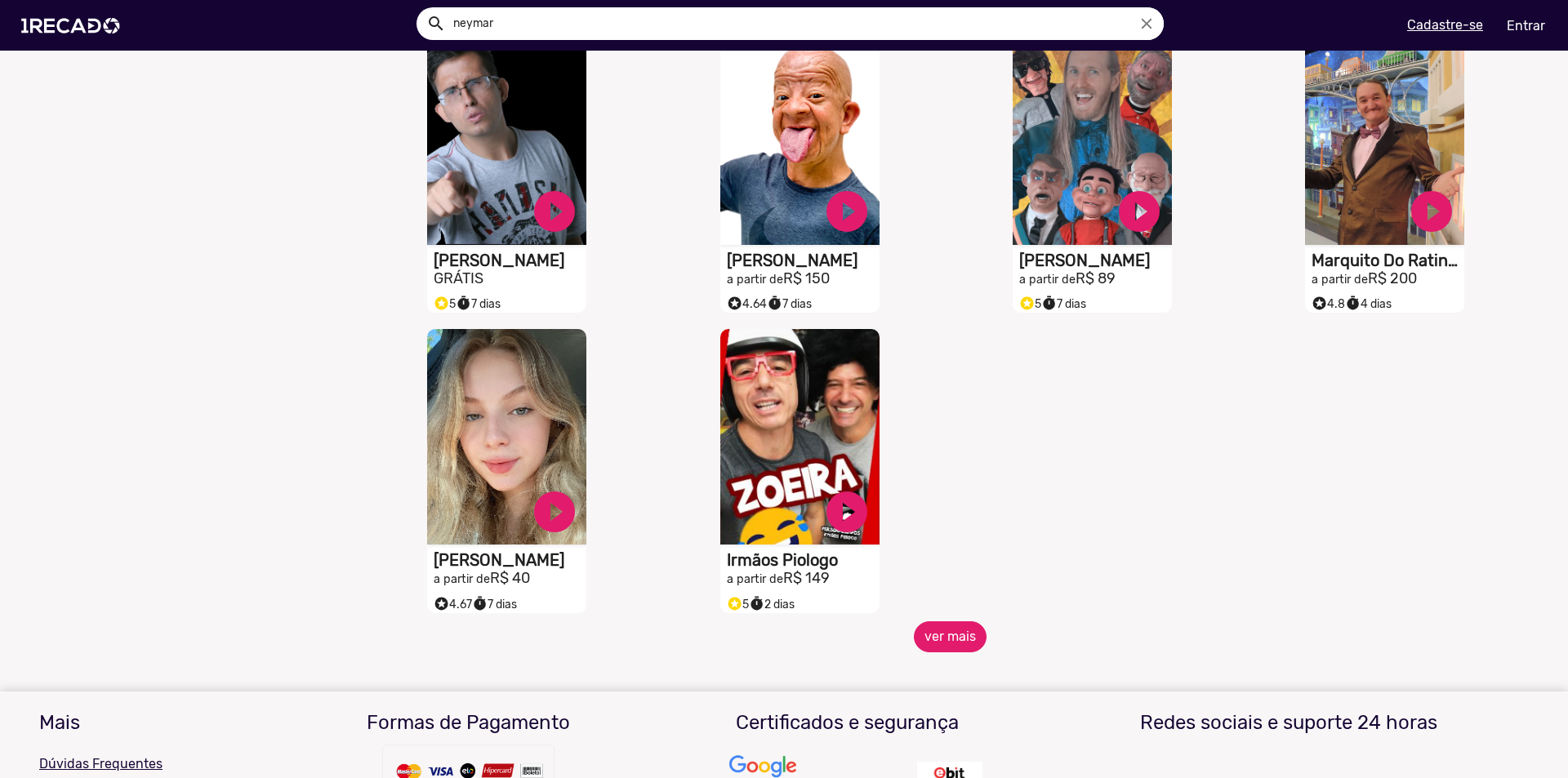
click at [939, 653] on button "ver mais" at bounding box center [950, 637] width 73 height 31
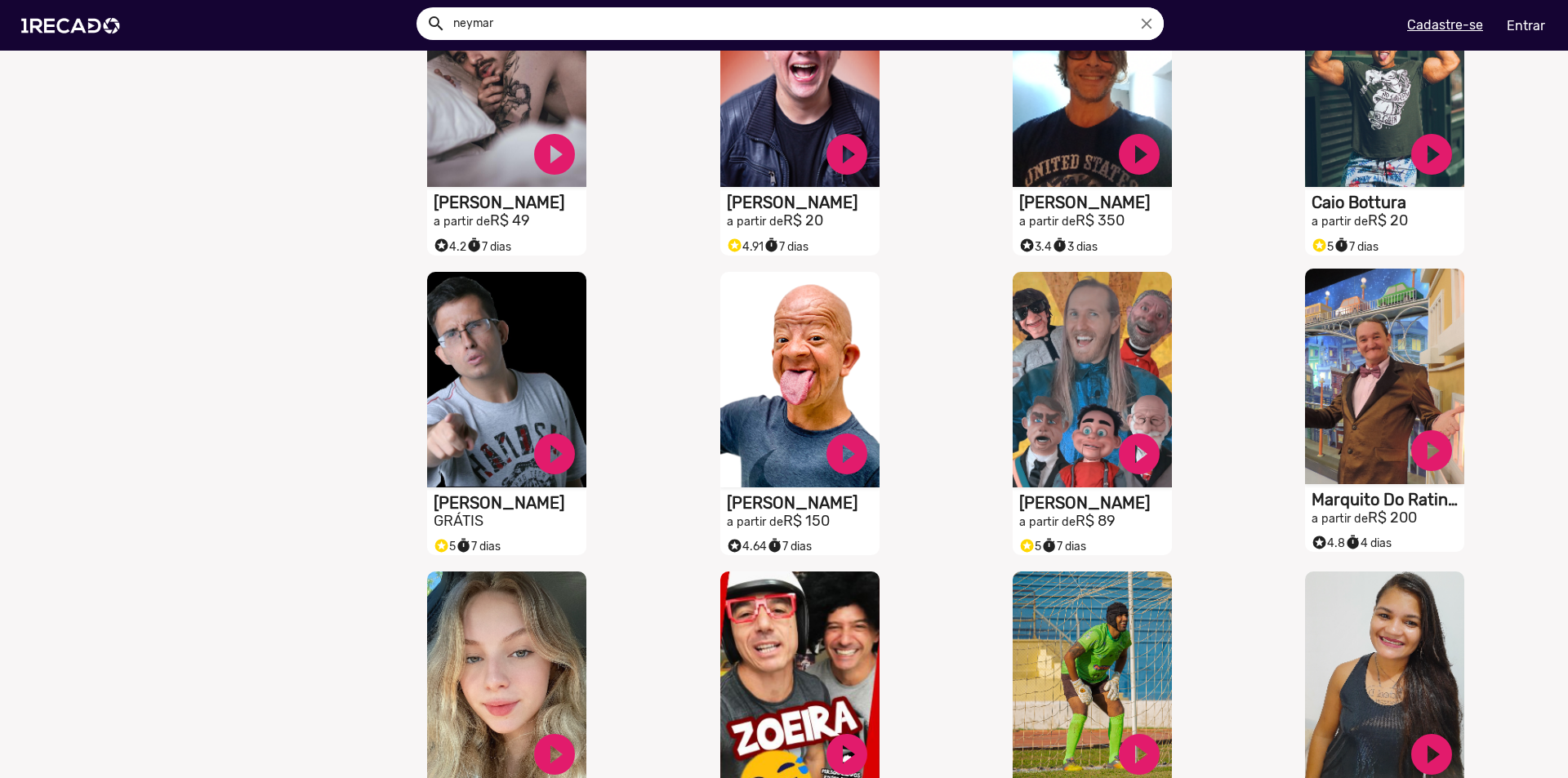
scroll to position [3185, 0]
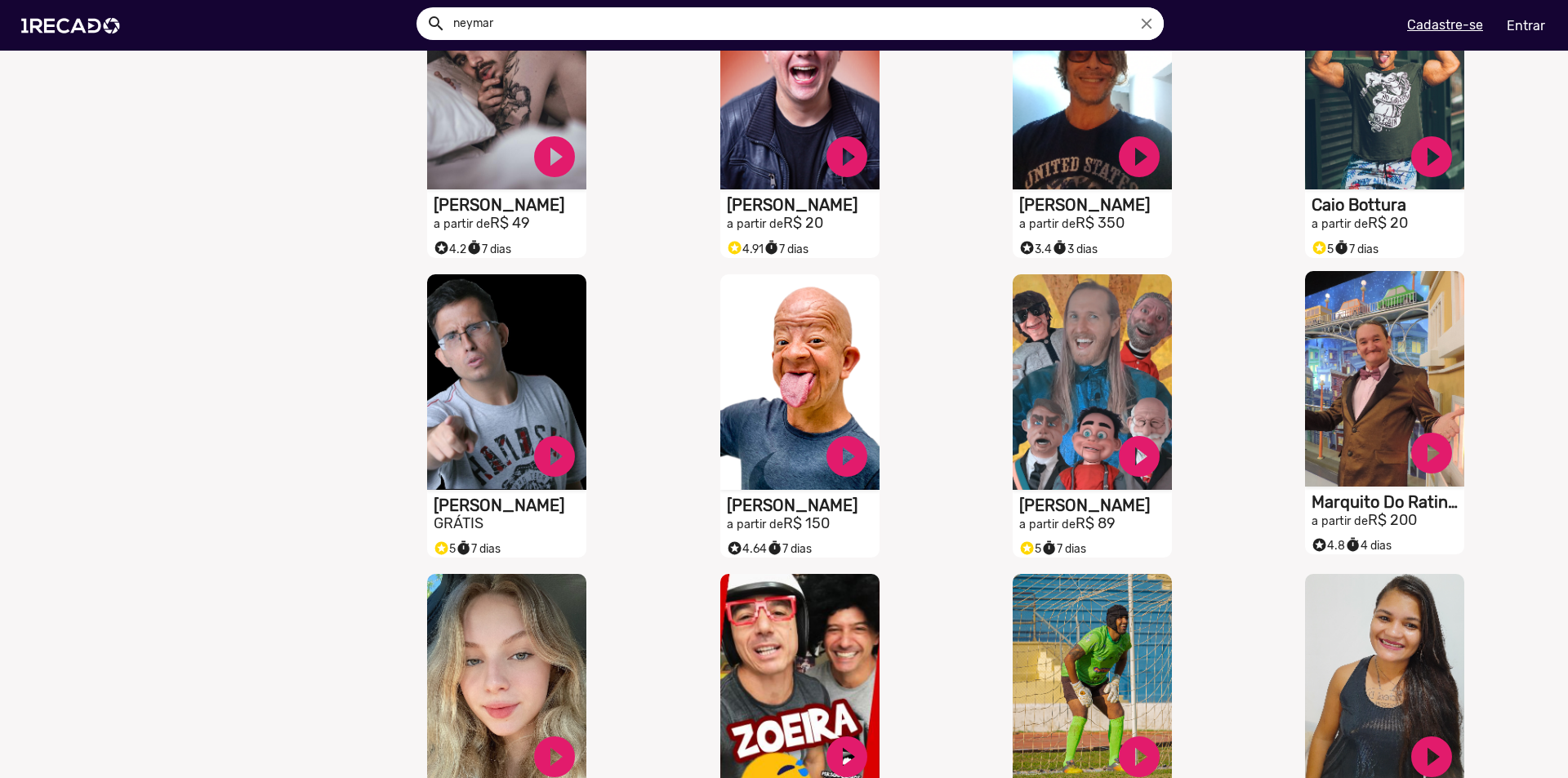
click at [1380, 412] on video "S1RECADO vídeos dedicados para fãs e empresas" at bounding box center [1384, 379] width 159 height 216
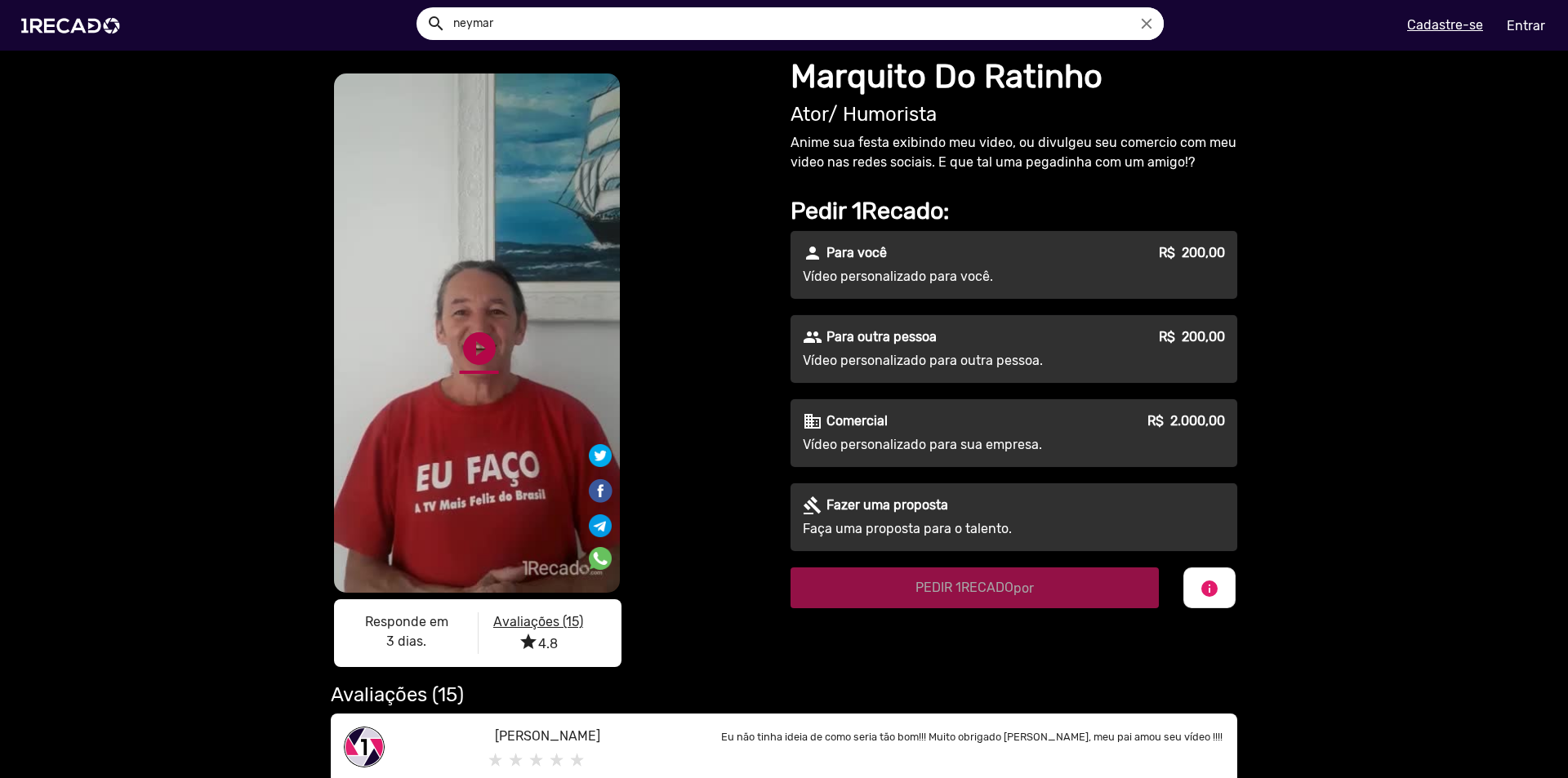
click at [474, 352] on link "play_circle_filled" at bounding box center [478, 348] width 39 height 39
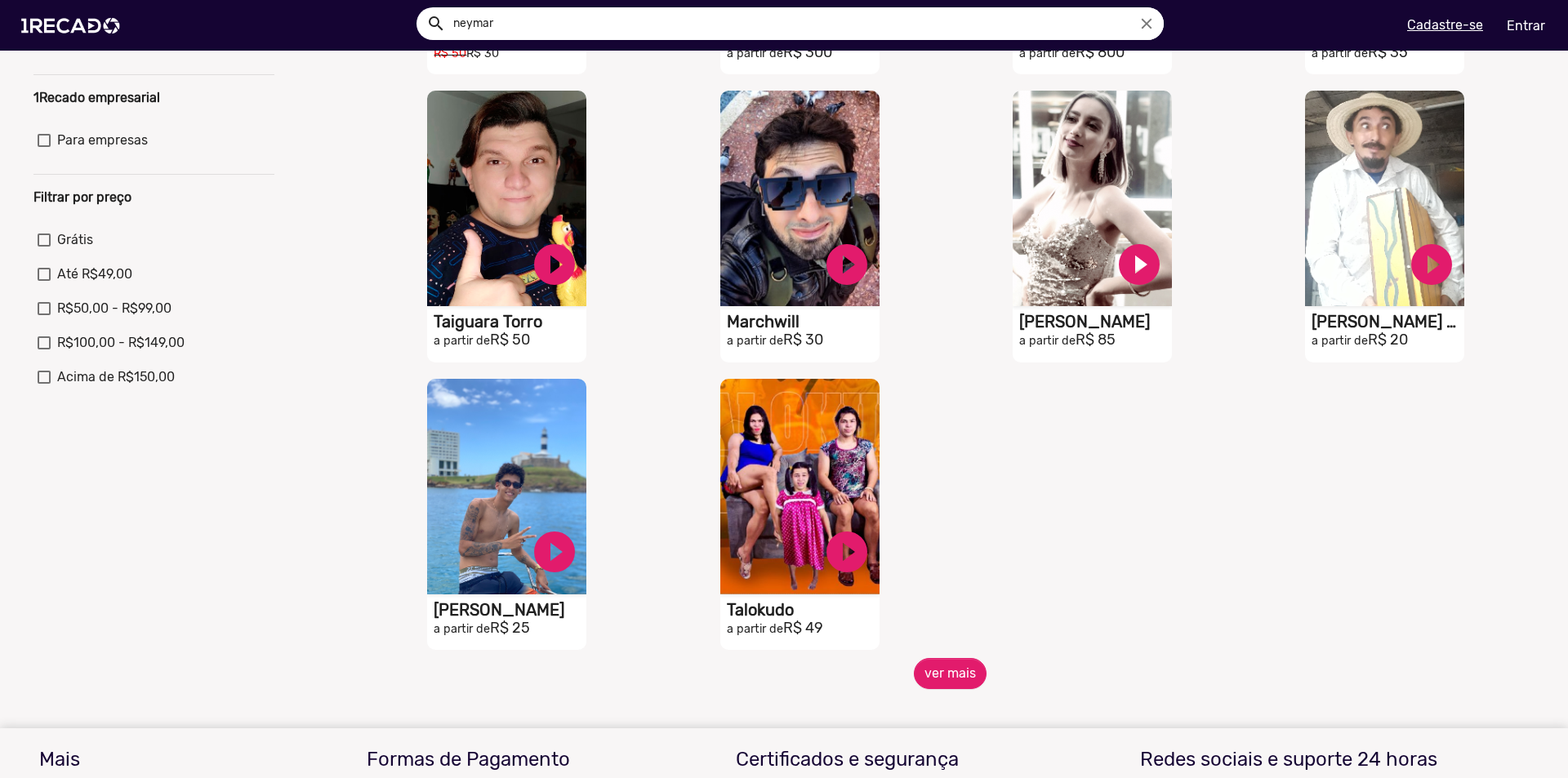
scroll to position [408, 0]
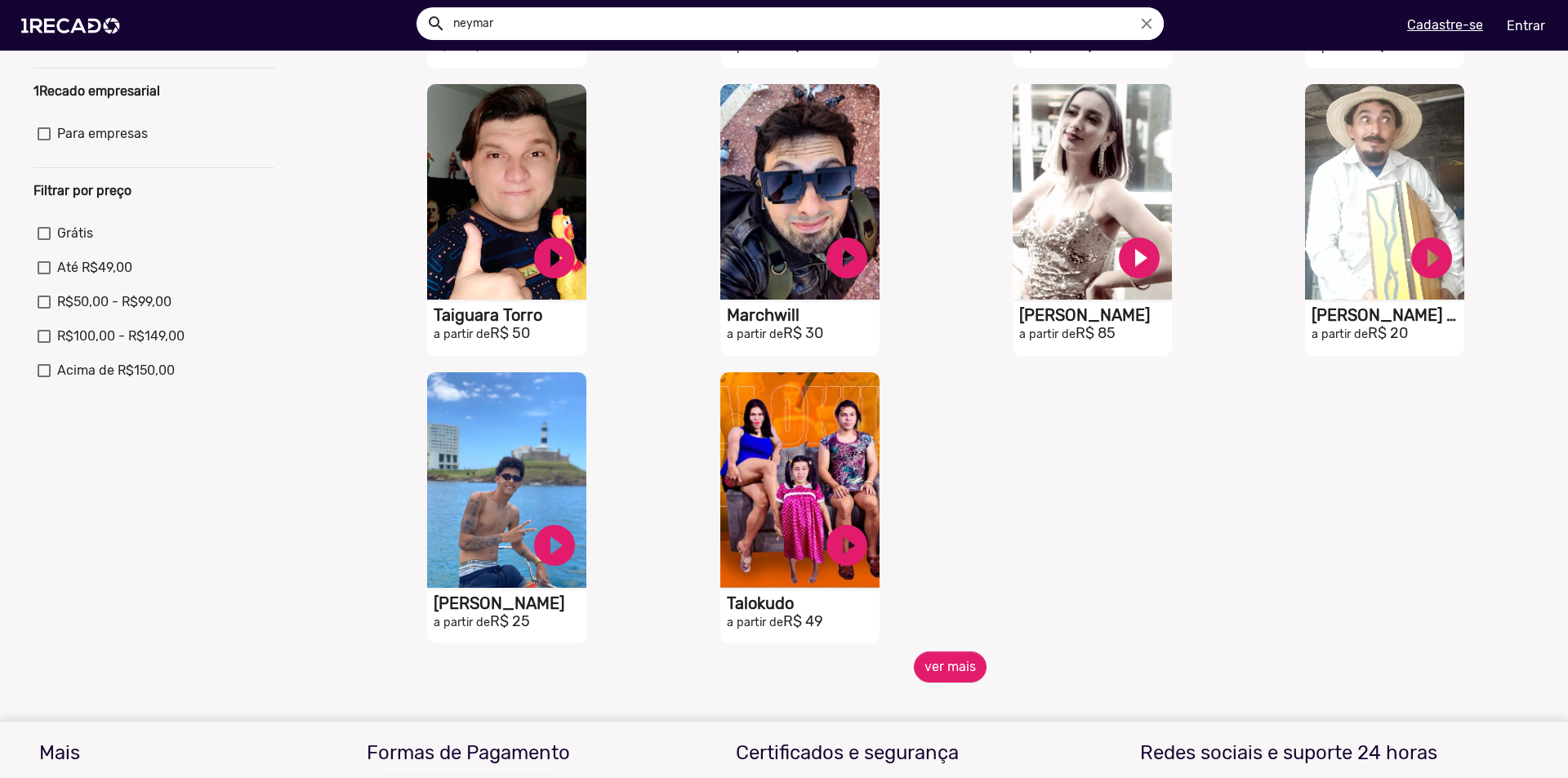
drag, startPoint x: 503, startPoint y: 22, endPoint x: 124, endPoint y: 42, distance: 379.5
click at [416, 40] on ng-autocomplete "neymar close" at bounding box center [789, 24] width 747 height 33
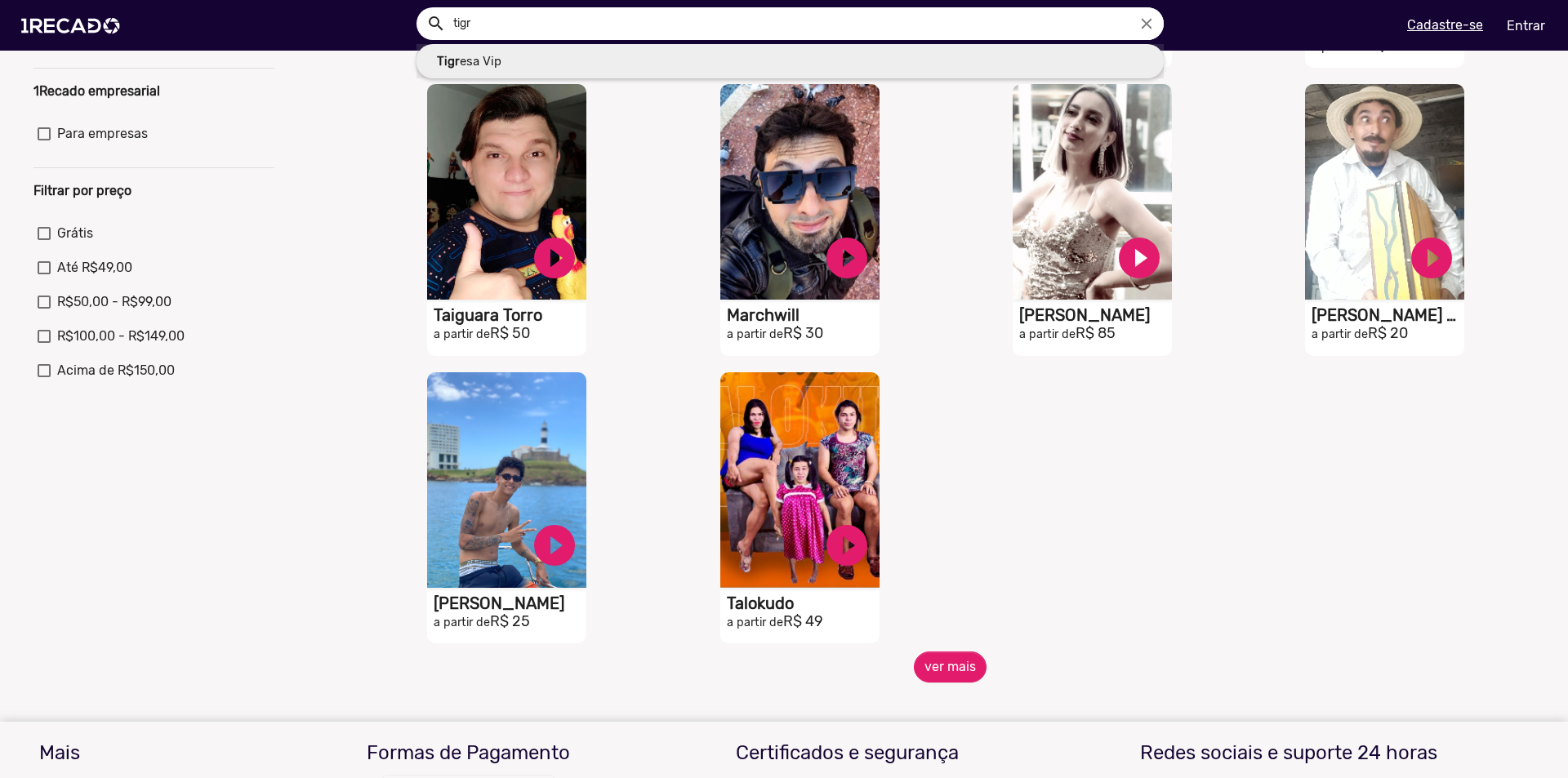
click at [511, 60] on link "Tigr esa Vip" at bounding box center [789, 61] width 747 height 35
type input "Tigresa Vip"
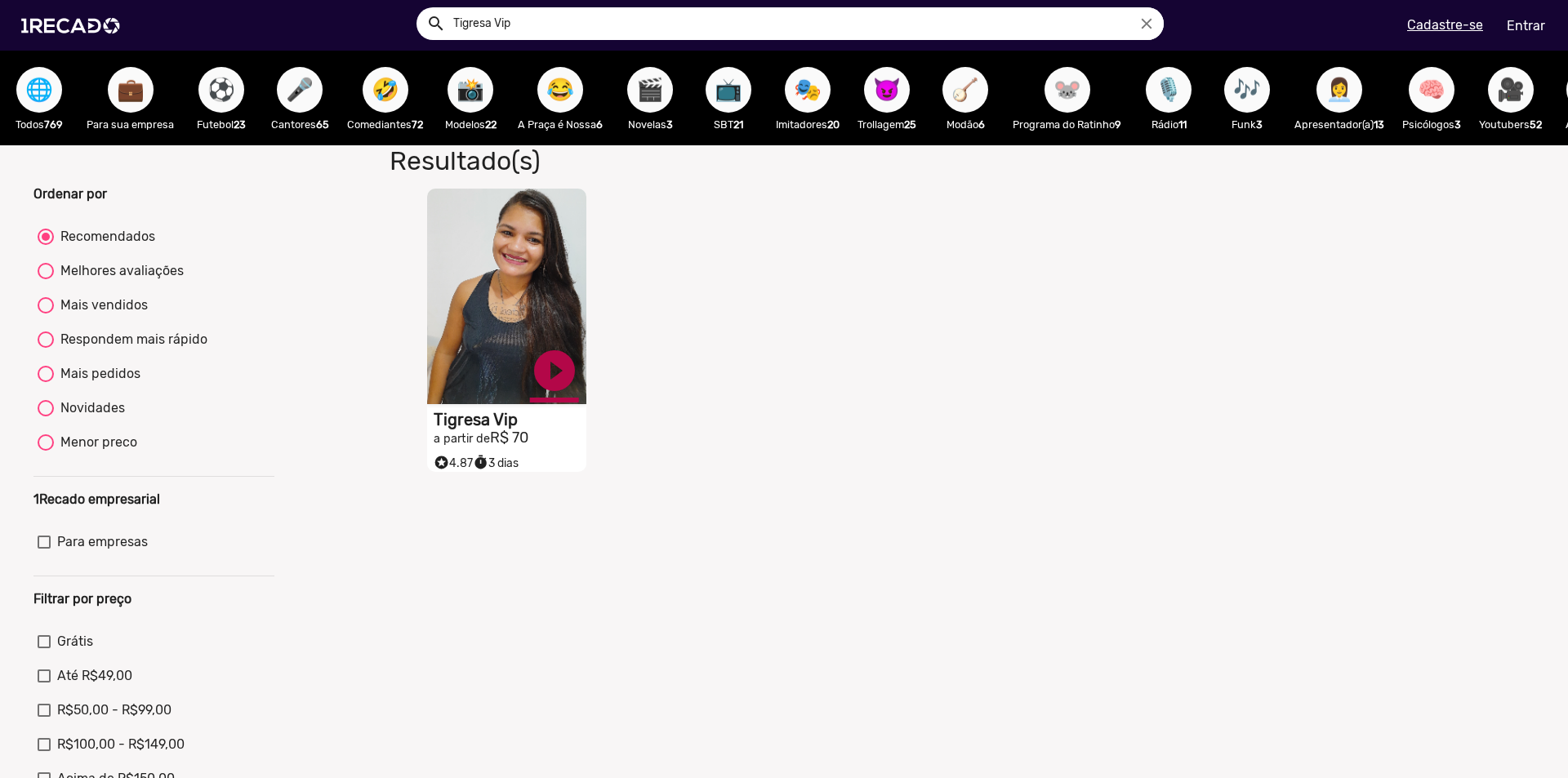
click at [548, 374] on link "play_circle_filled" at bounding box center [554, 370] width 49 height 49
click at [463, 273] on video "S1RECADO vídeos dedicados para fãs e empresas" at bounding box center [507, 296] width 159 height 216
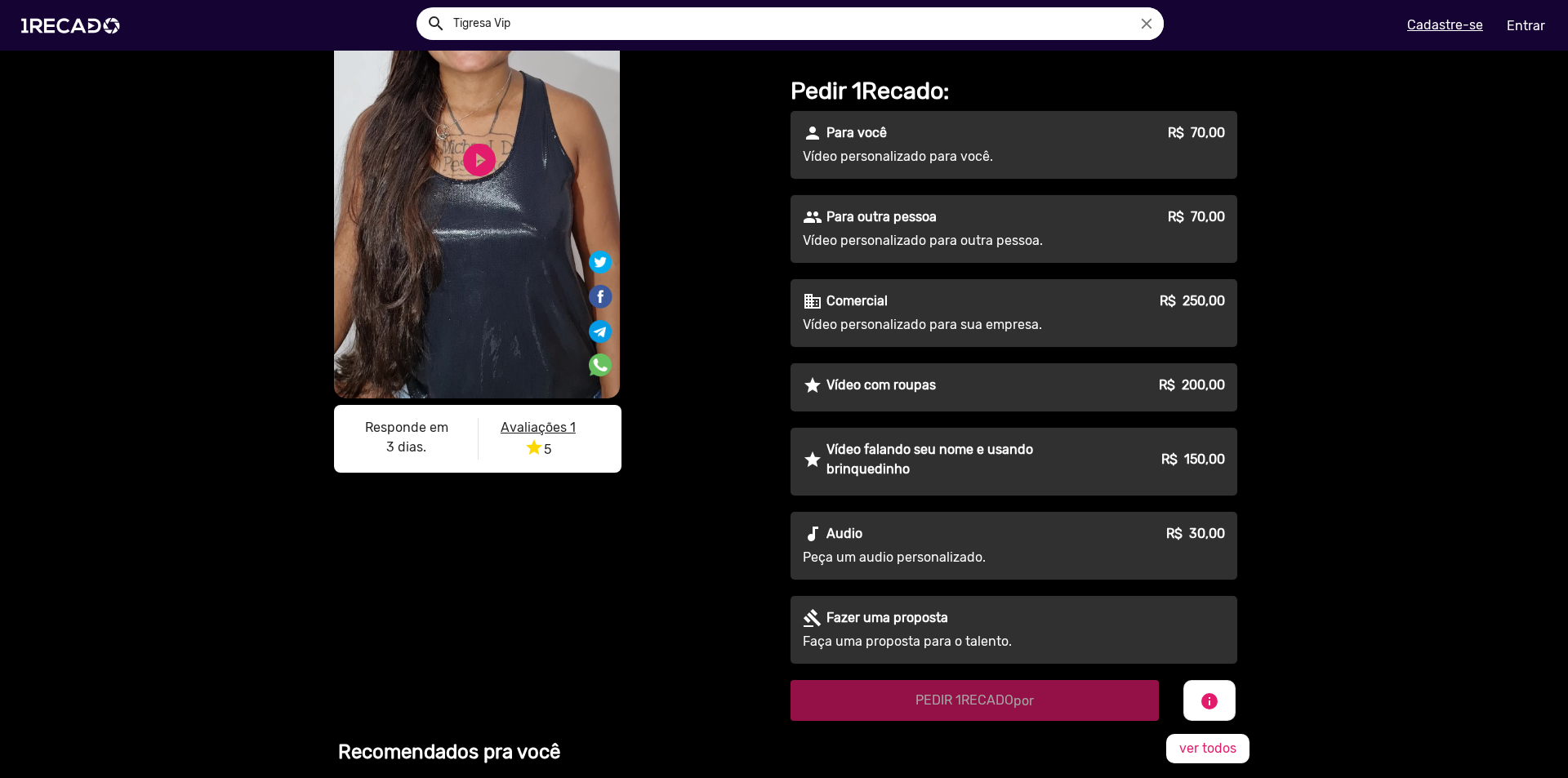
scroll to position [245, 0]
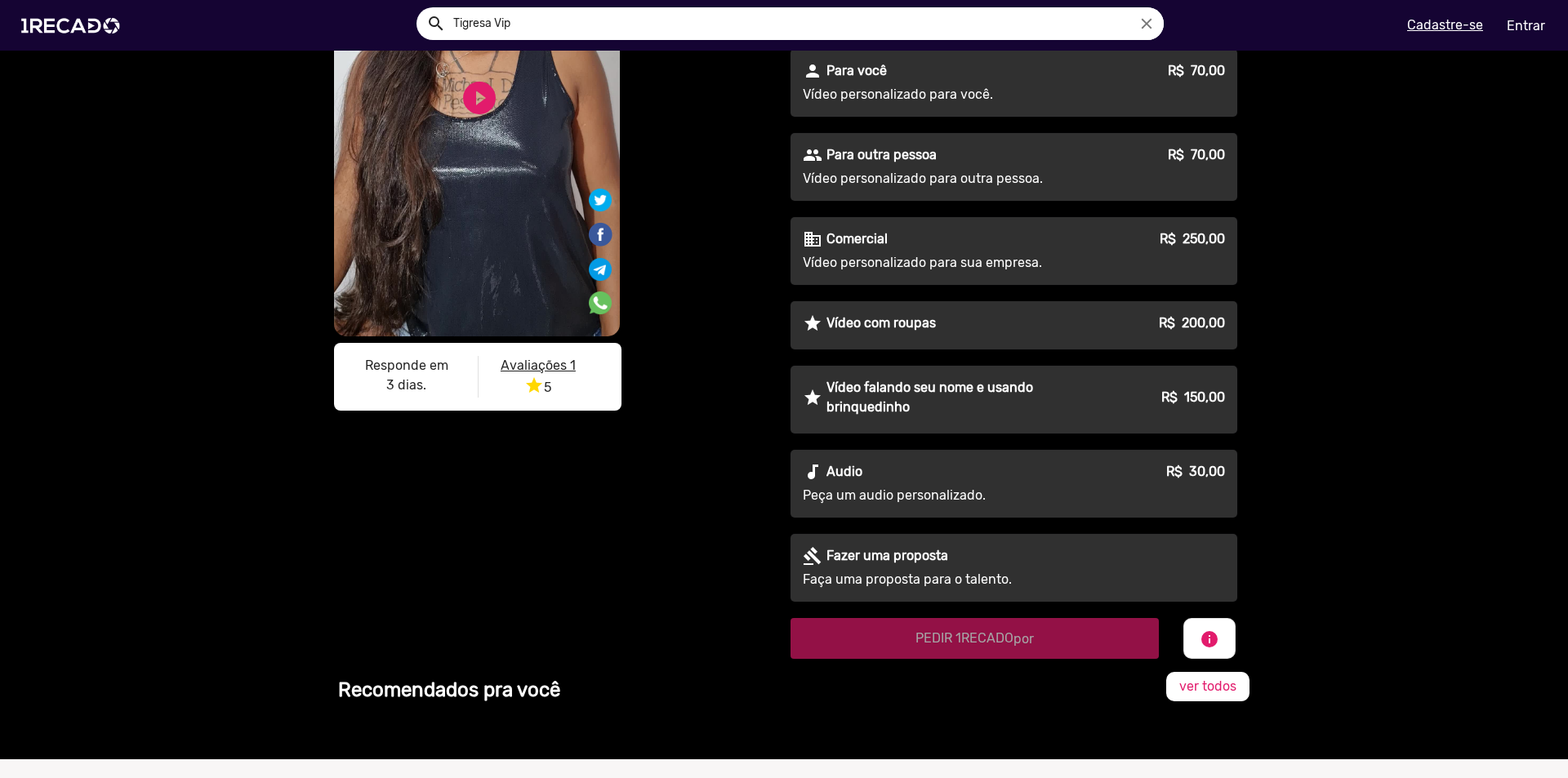
click at [920, 569] on div "gavel [PERSON_NAME] uma proposta Faça uma proposta para o talento." at bounding box center [1013, 567] width 446 height 67
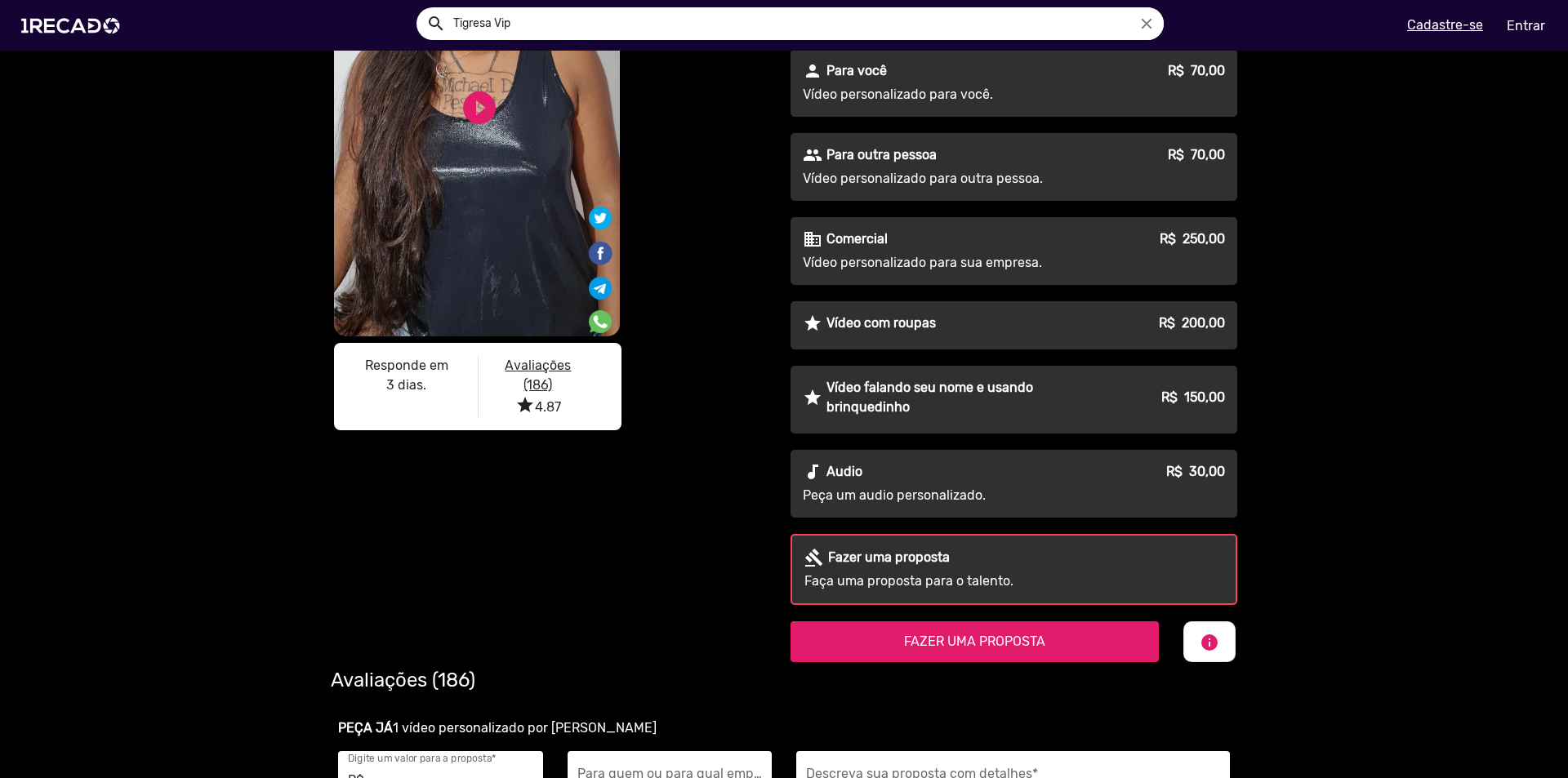
click at [994, 641] on span "FAZER UMA PROPOSTA" at bounding box center [975, 642] width 142 height 16
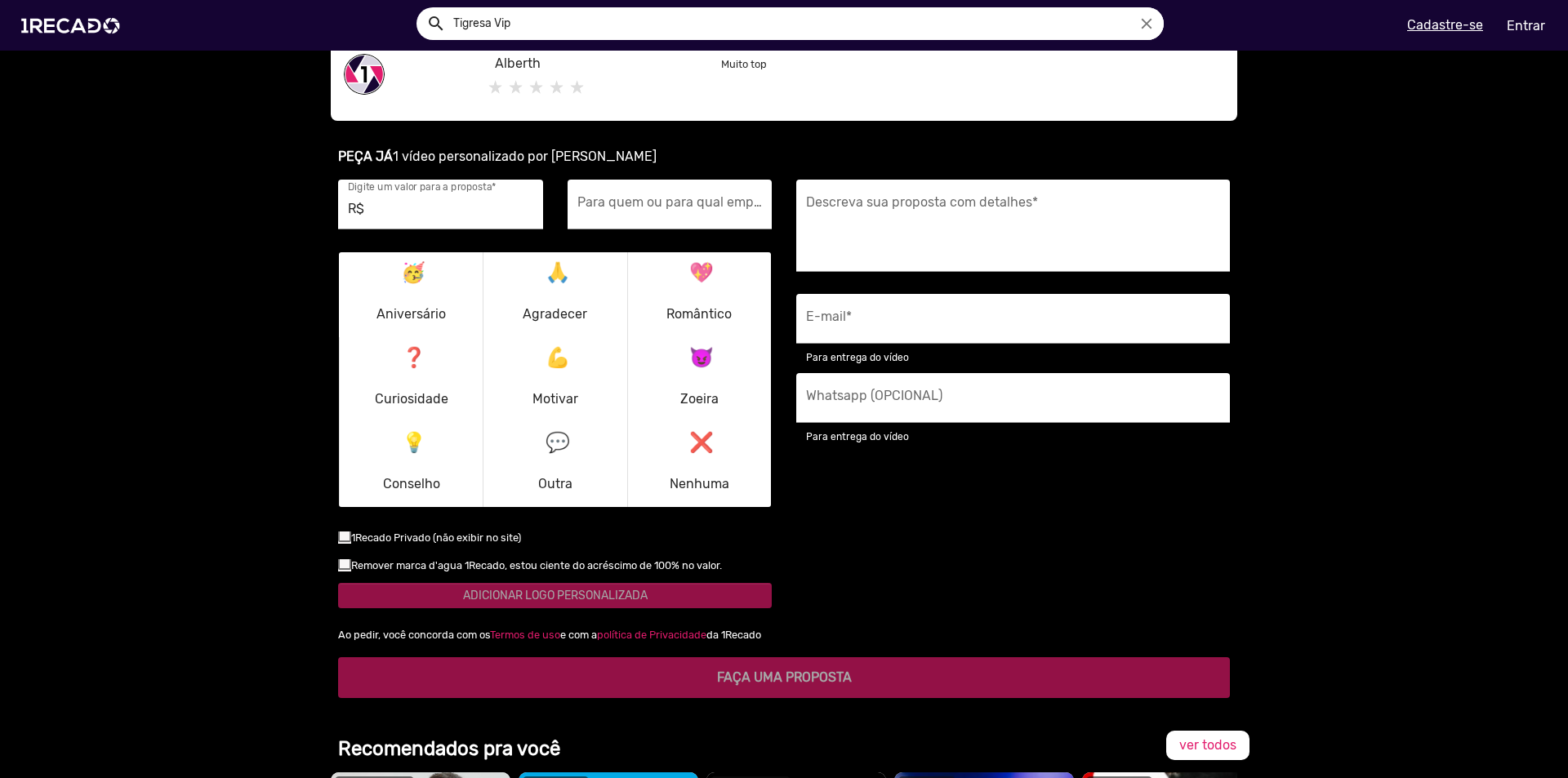
scroll to position [1110, 0]
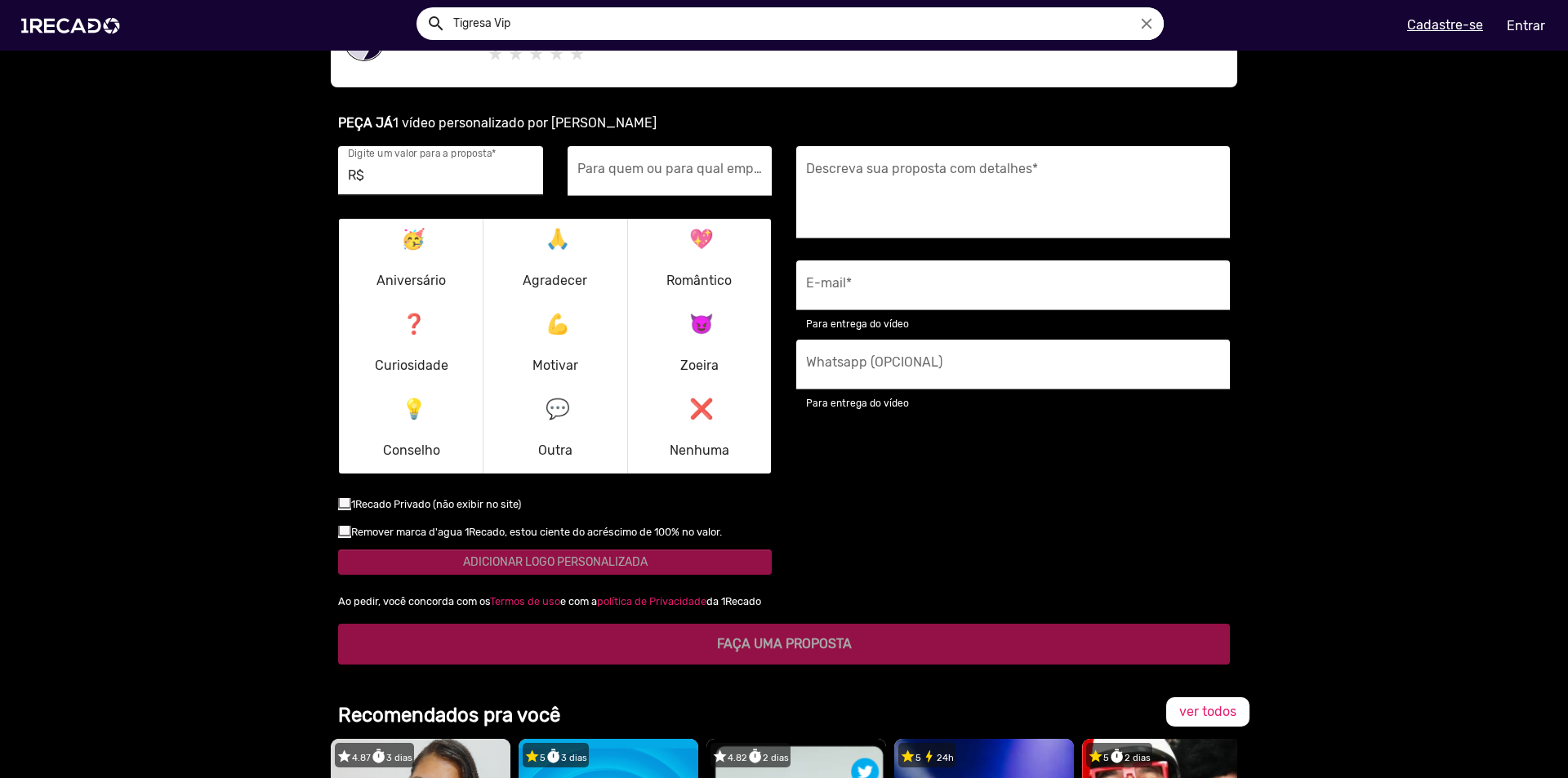
click at [392, 174] on input "R$" at bounding box center [440, 175] width 186 height 22
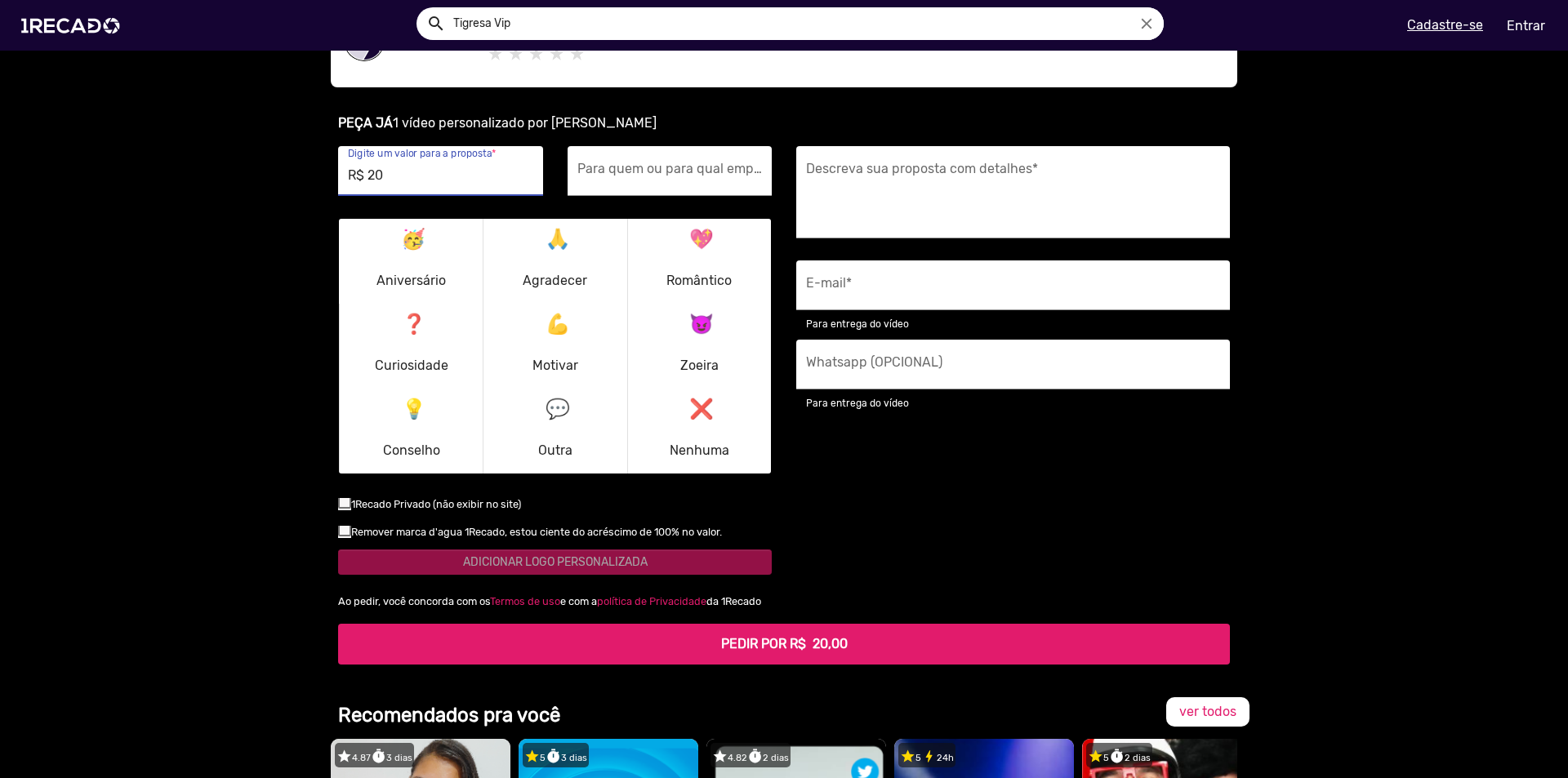
type input "R$ 20"
click at [401, 243] on mat-icon "🥳" at bounding box center [410, 236] width 20 height 20
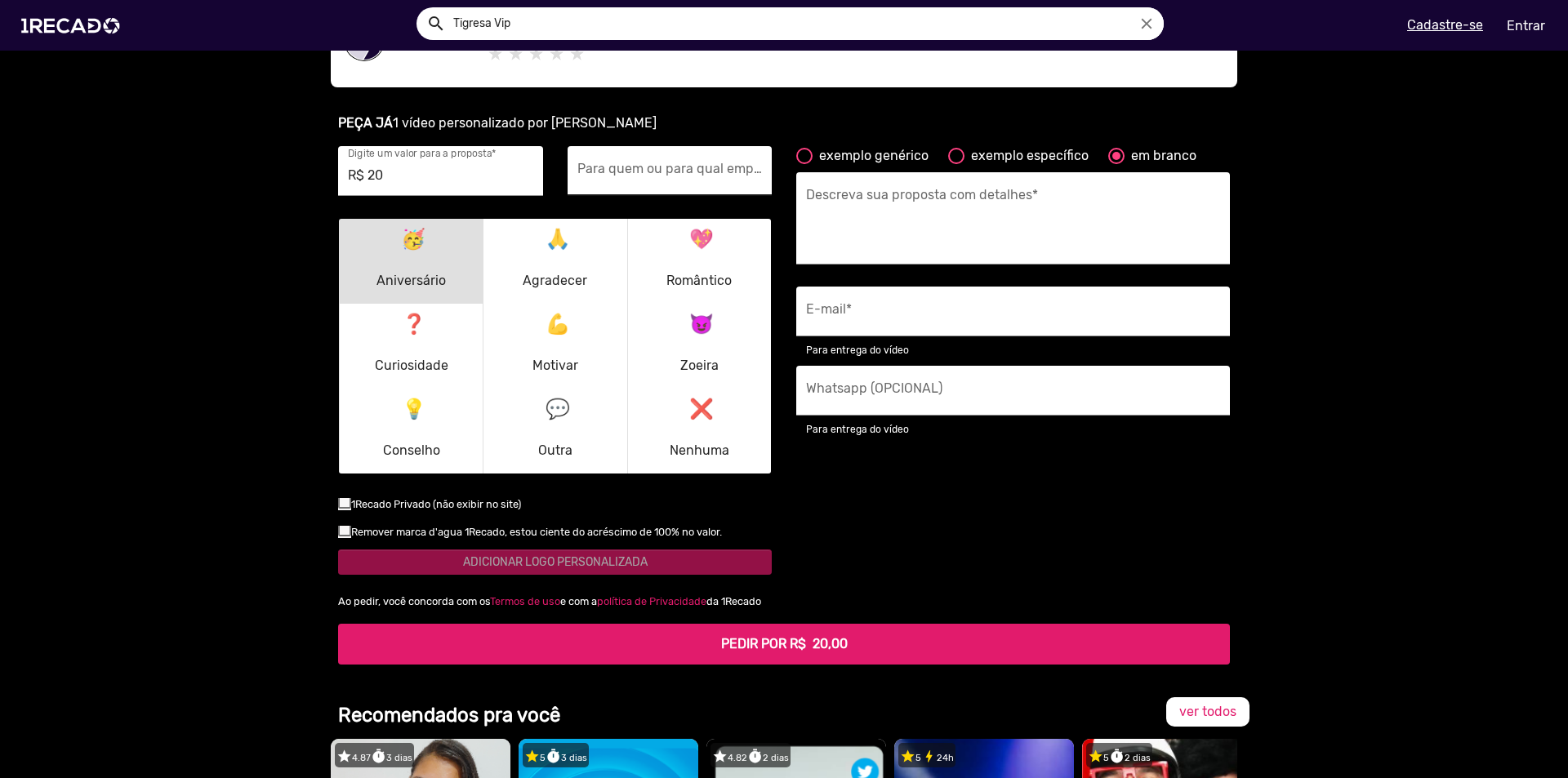
click at [681, 172] on input "Para quem ou para qual empresa é o vídeo? *" at bounding box center [670, 175] width 186 height 22
type input "Vinão"
click at [965, 188] on div "Descreva sua proposta com detalhes *" at bounding box center [1012, 218] width 414 height 92
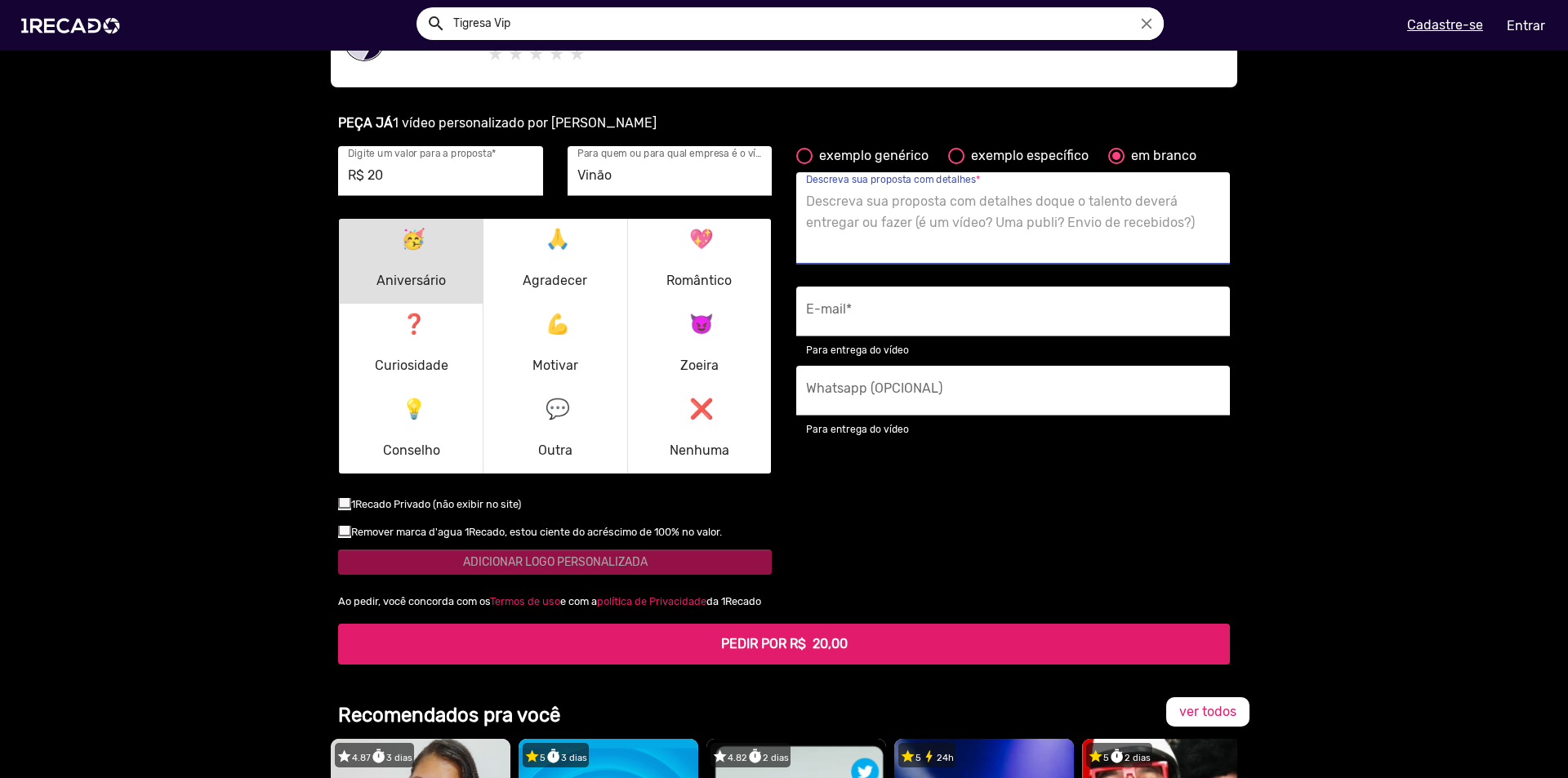
click at [964, 156] on div "exemplo específico" at bounding box center [1027, 155] width 124 height 20
click at [956, 164] on input "exemplo específico" at bounding box center [955, 164] width 1 height 1
radio input "true"
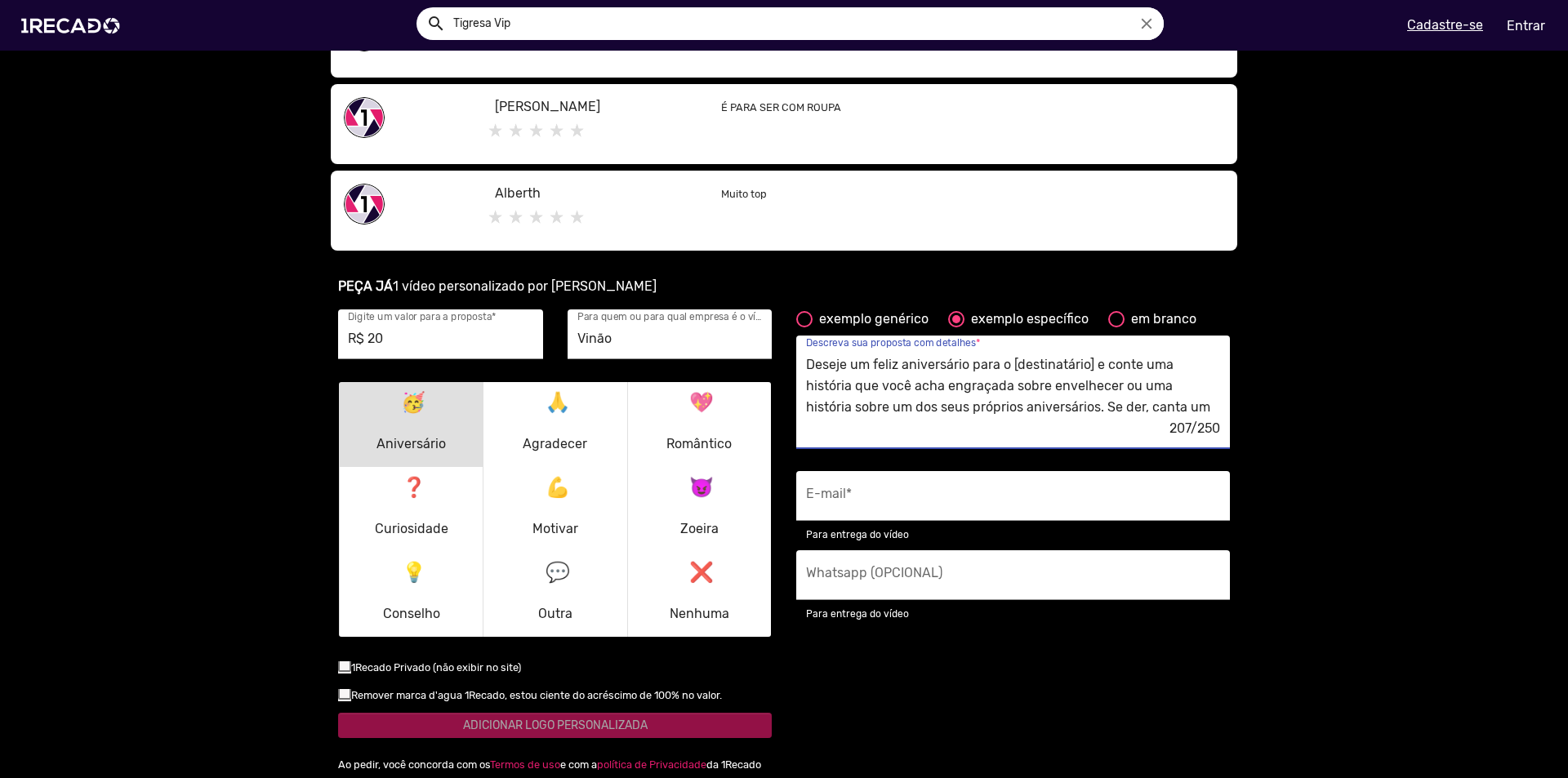
scroll to position [22, 0]
drag, startPoint x: 1004, startPoint y: 361, endPoint x: 1465, endPoint y: 570, distance: 506.2
click at [1471, 585] on ur-book-modal "PEÇA JÁ 1 vídeo personalizado por [PERSON_NAME] R$ 20 Digite um valor para a pr…" at bounding box center [784, 553] width 1568 height 591
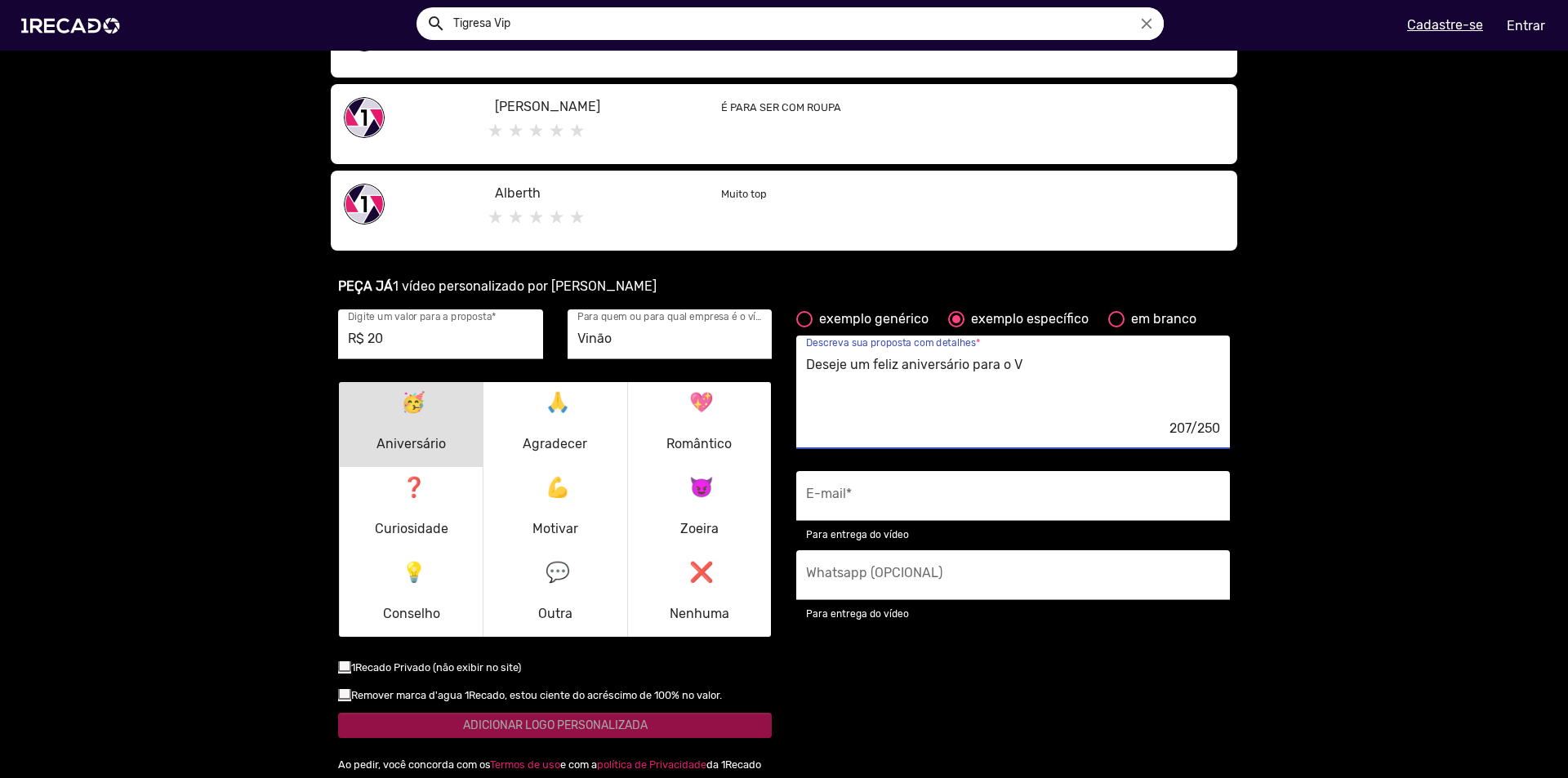
scroll to position [0, 0]
type textarea "Deseje um feliz aniversário para o Vinão, que é muito seu fã e joga muito de Co…"
click at [885, 591] on div "Whatsapp (OPCIONAL)" at bounding box center [1012, 575] width 414 height 50
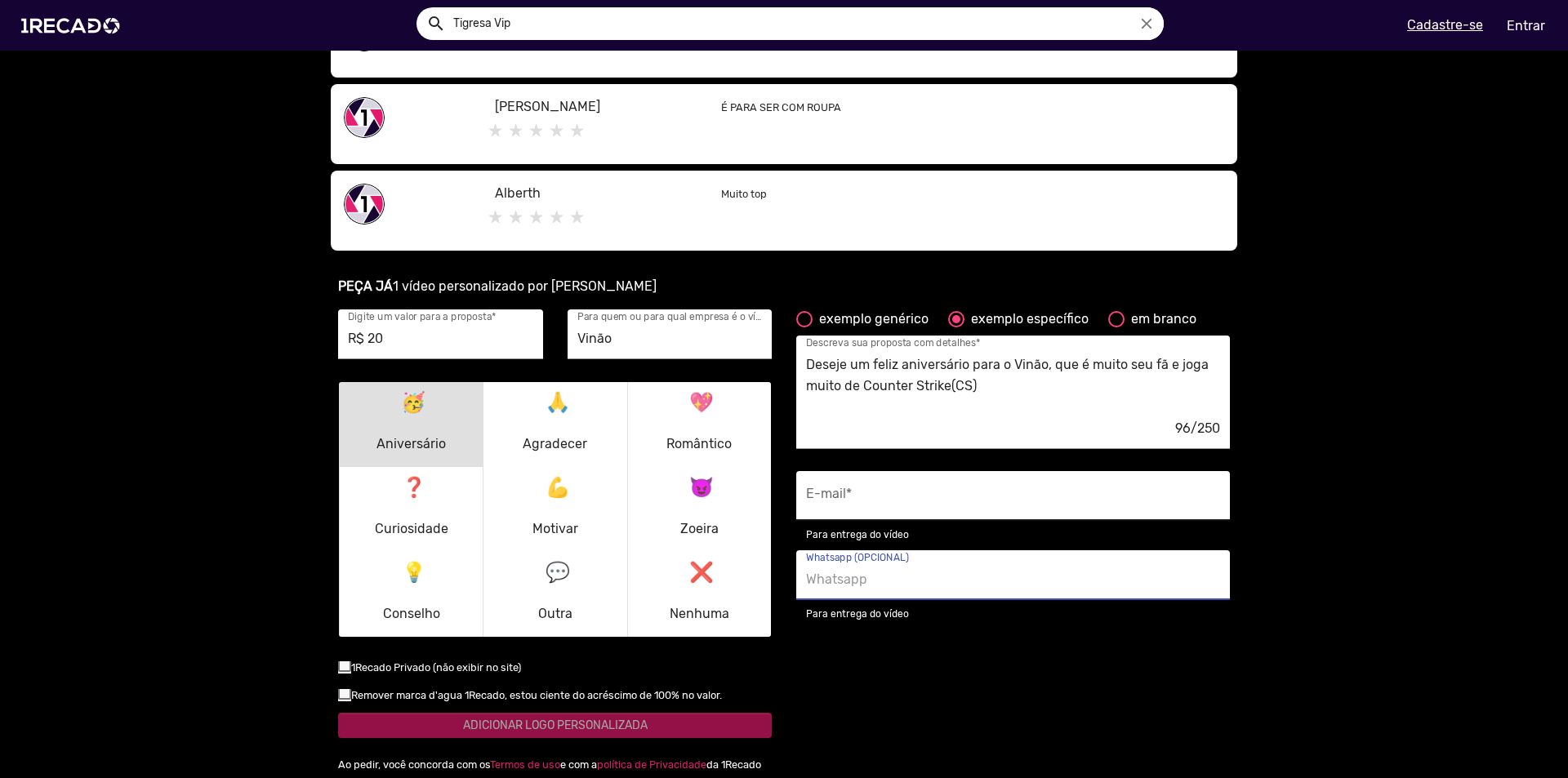
click at [828, 492] on input "E-mail *" at bounding box center [1012, 500] width 414 height 22
type input "[PERSON_NAME][EMAIL_ADDRESS][DOMAIN_NAME]"
drag, startPoint x: 845, startPoint y: 581, endPoint x: 1175, endPoint y: 594, distance: 330.3
click at [1138, 604] on div "[PHONE_NUMBER] Whatsapp (OPCIONAL) Para entrega do vídeo" at bounding box center [1013, 586] width 433 height 73
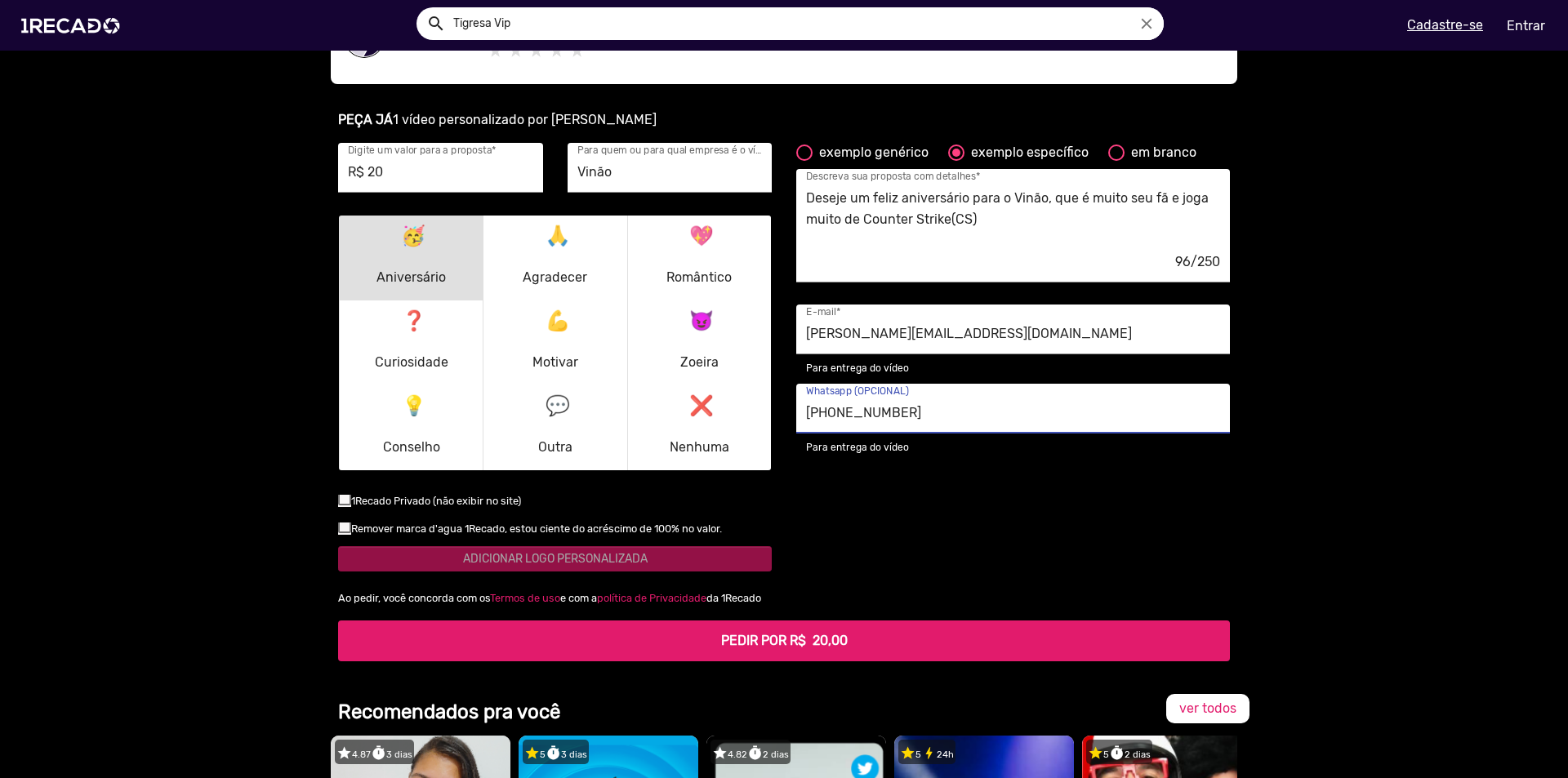
scroll to position [1225, 0]
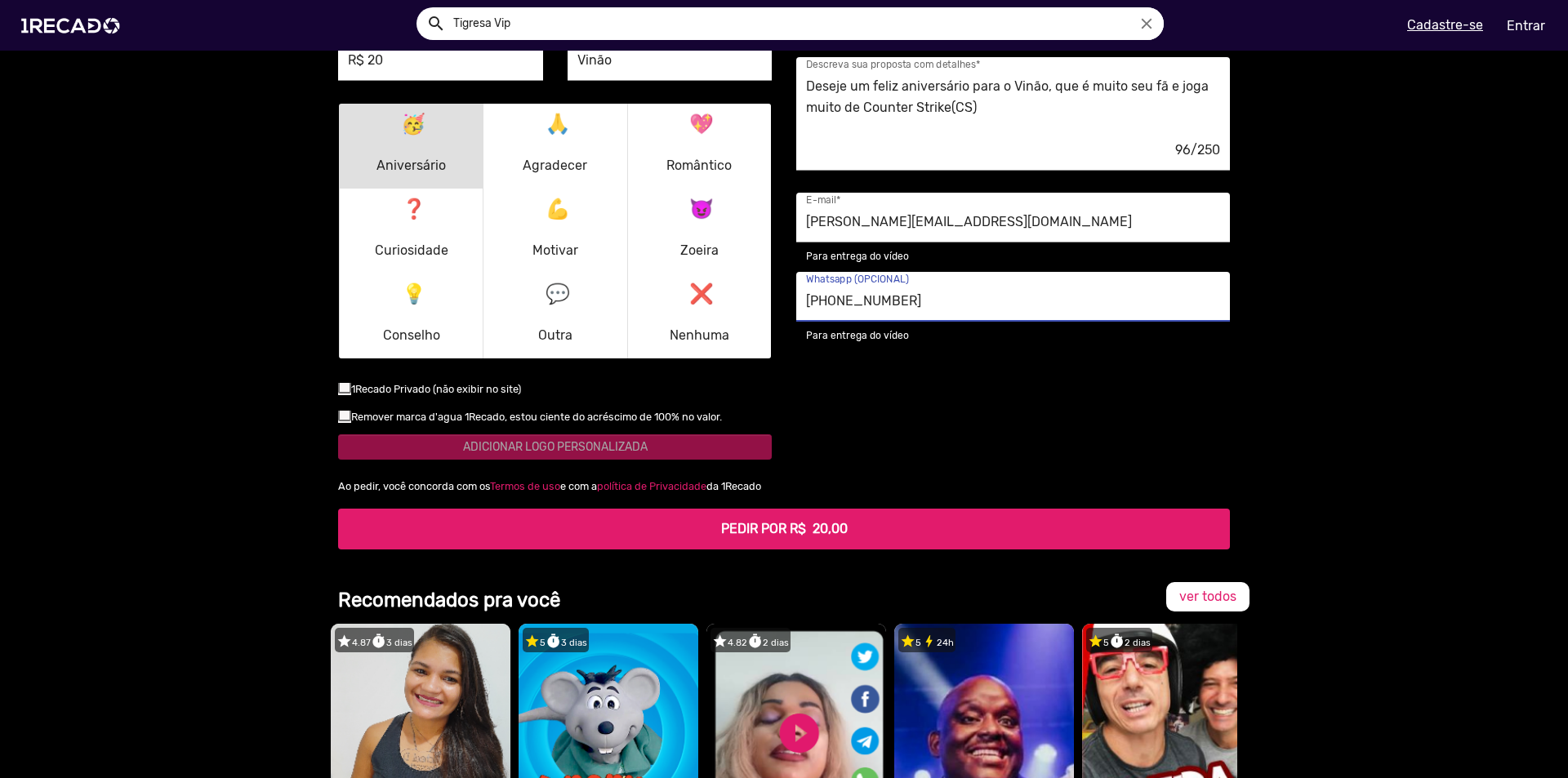
type input "[PHONE_NUMBER]"
click at [881, 533] on h5 "PEDIR POR R$ 20,00" at bounding box center [784, 528] width 865 height 16
